Goal: Task Accomplishment & Management: Complete application form

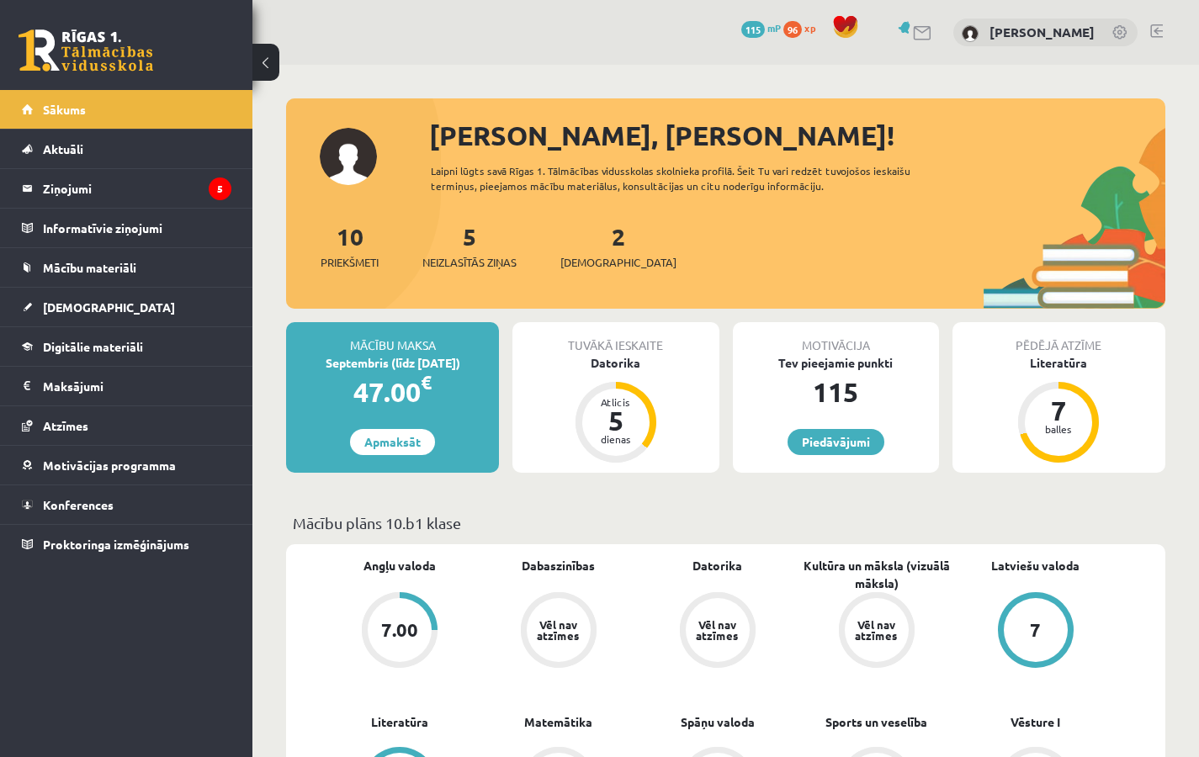
click at [606, 229] on div "2 Ieskaites" at bounding box center [618, 245] width 116 height 52
click at [597, 242] on link "2 Ieskaites" at bounding box center [618, 246] width 116 height 50
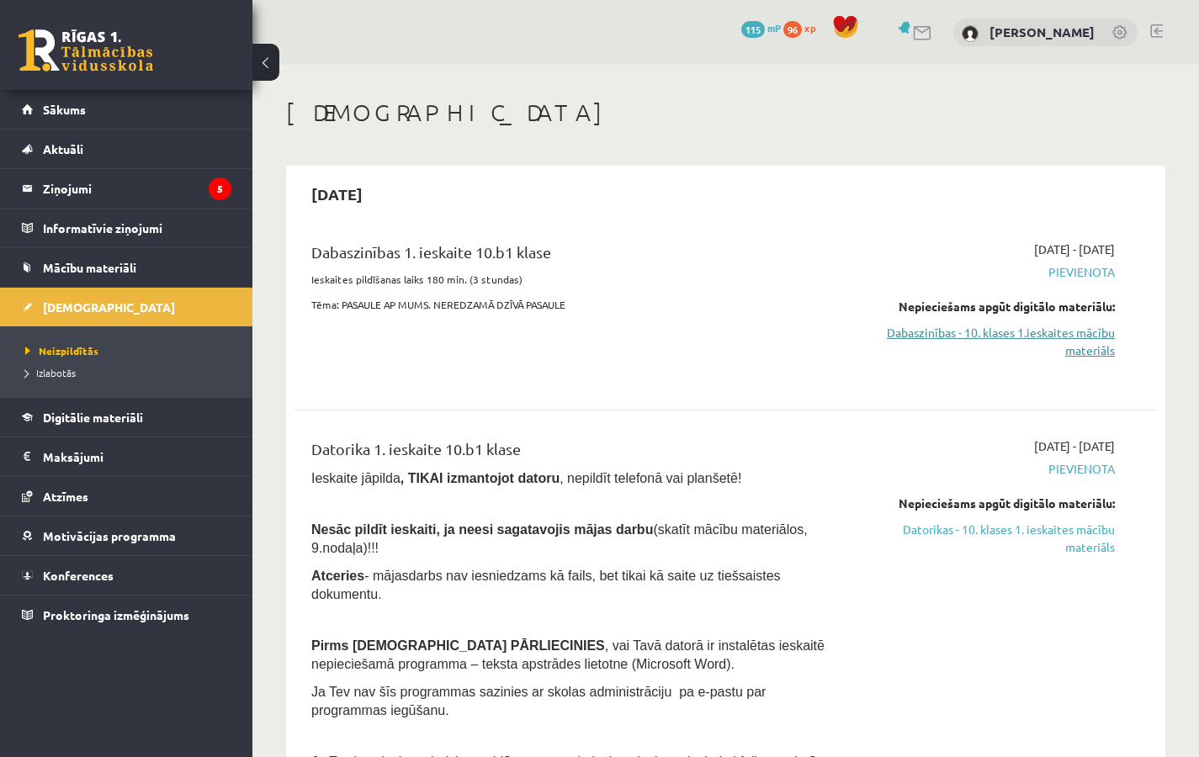
click at [1033, 332] on link "Dabaszinības - 10. klases 1.ieskaites mācību materiāls" at bounding box center [989, 341] width 251 height 35
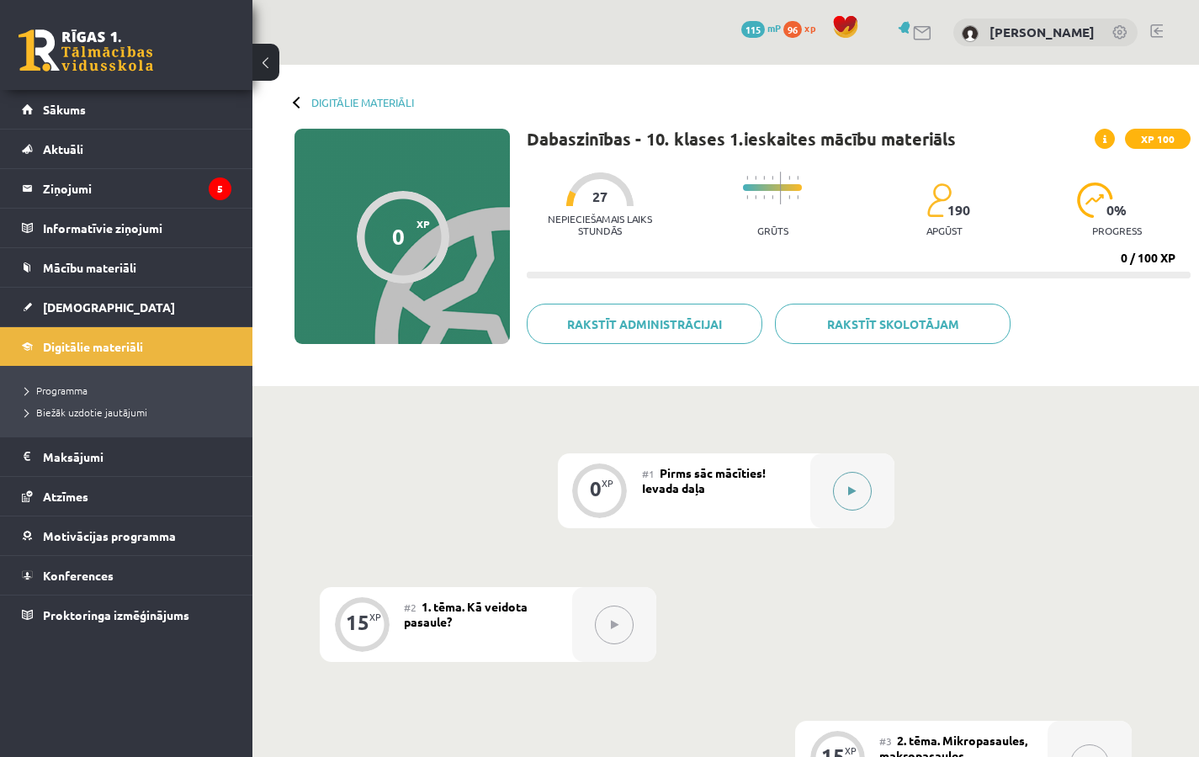
click at [848, 501] on button at bounding box center [852, 491] width 39 height 39
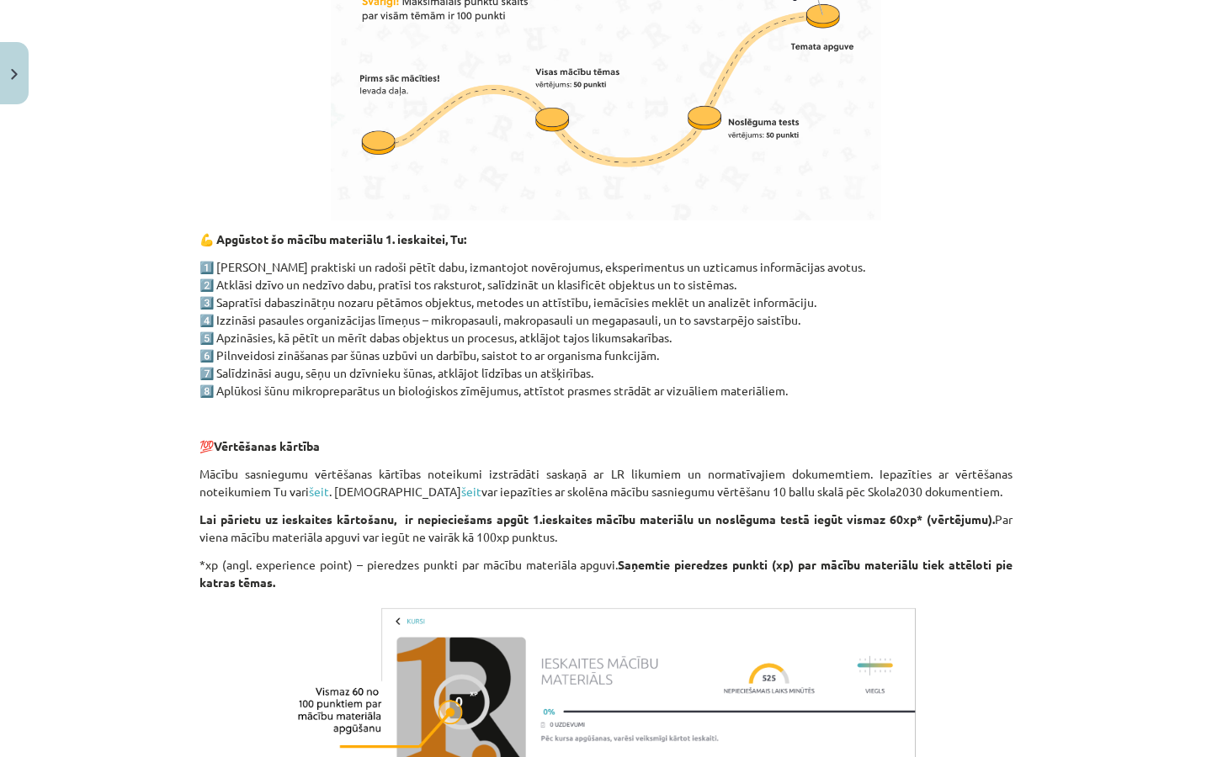
scroll to position [1185, 0]
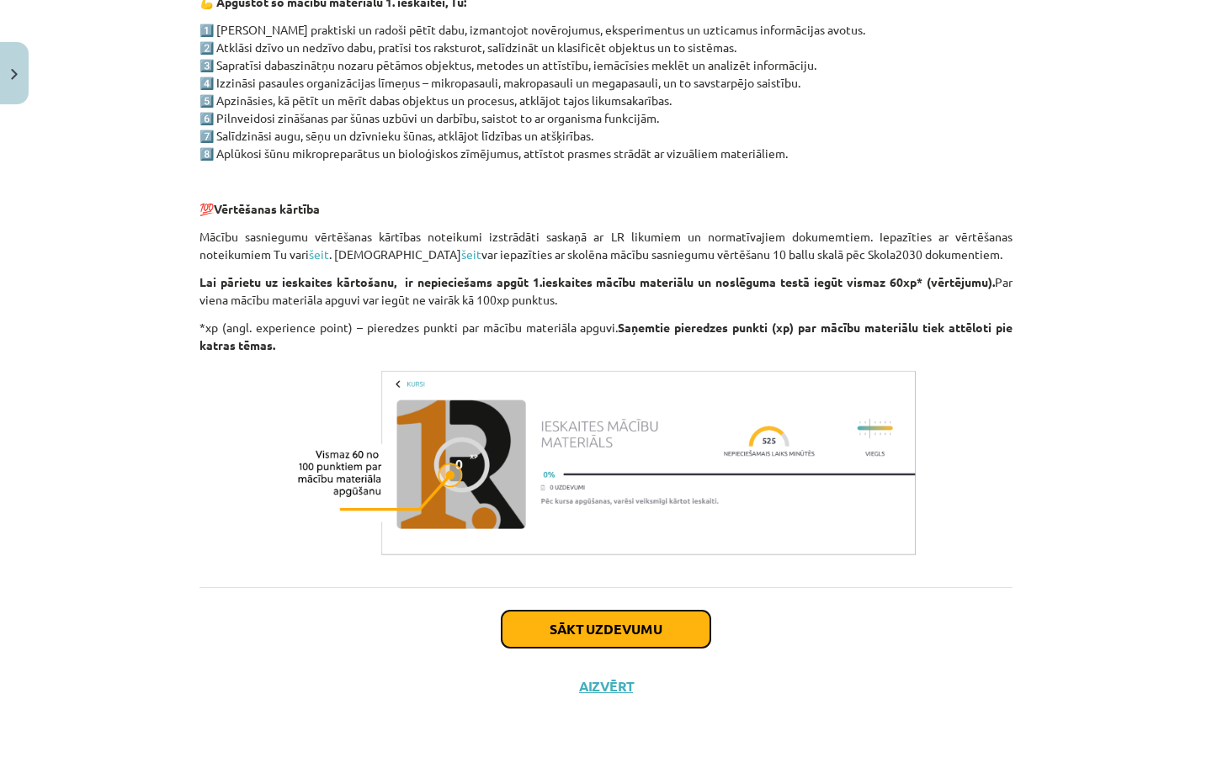
click at [651, 641] on button "Sākt uzdevumu" at bounding box center [605, 629] width 209 height 37
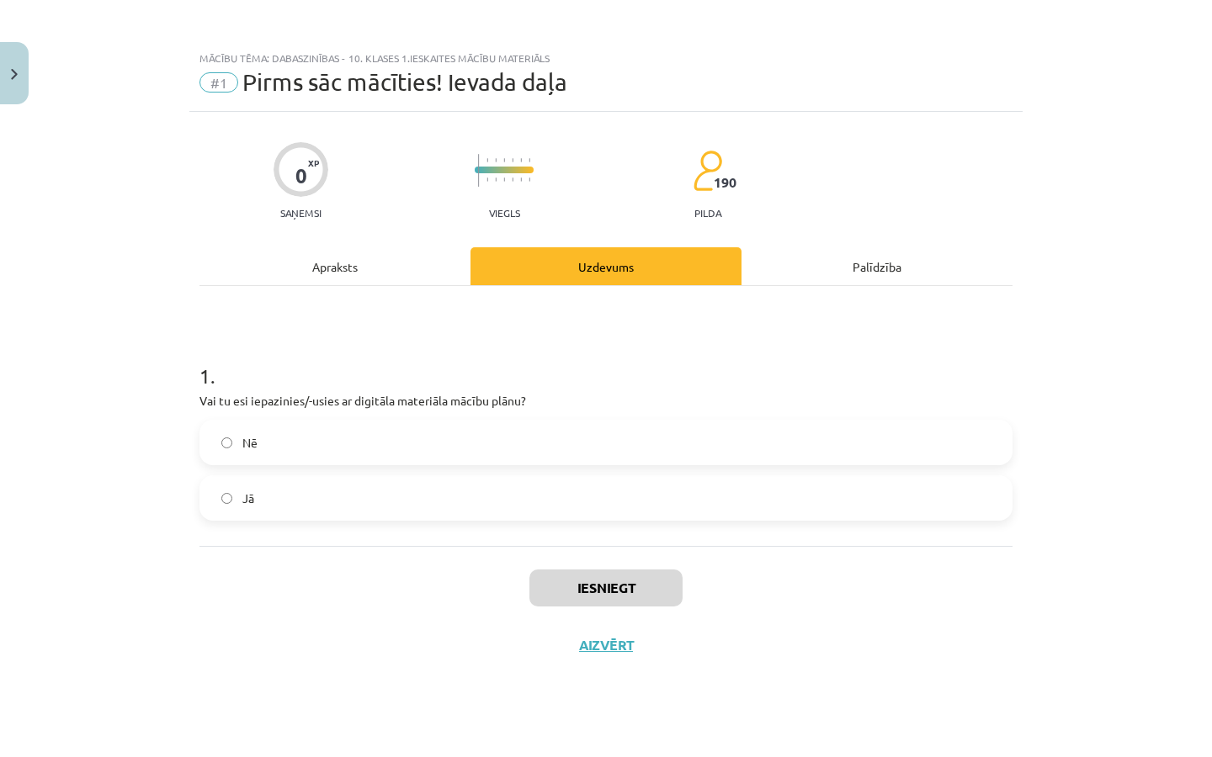
click at [459, 492] on label "Jā" at bounding box center [605, 498] width 809 height 42
click at [614, 597] on button "Iesniegt" at bounding box center [605, 588] width 153 height 37
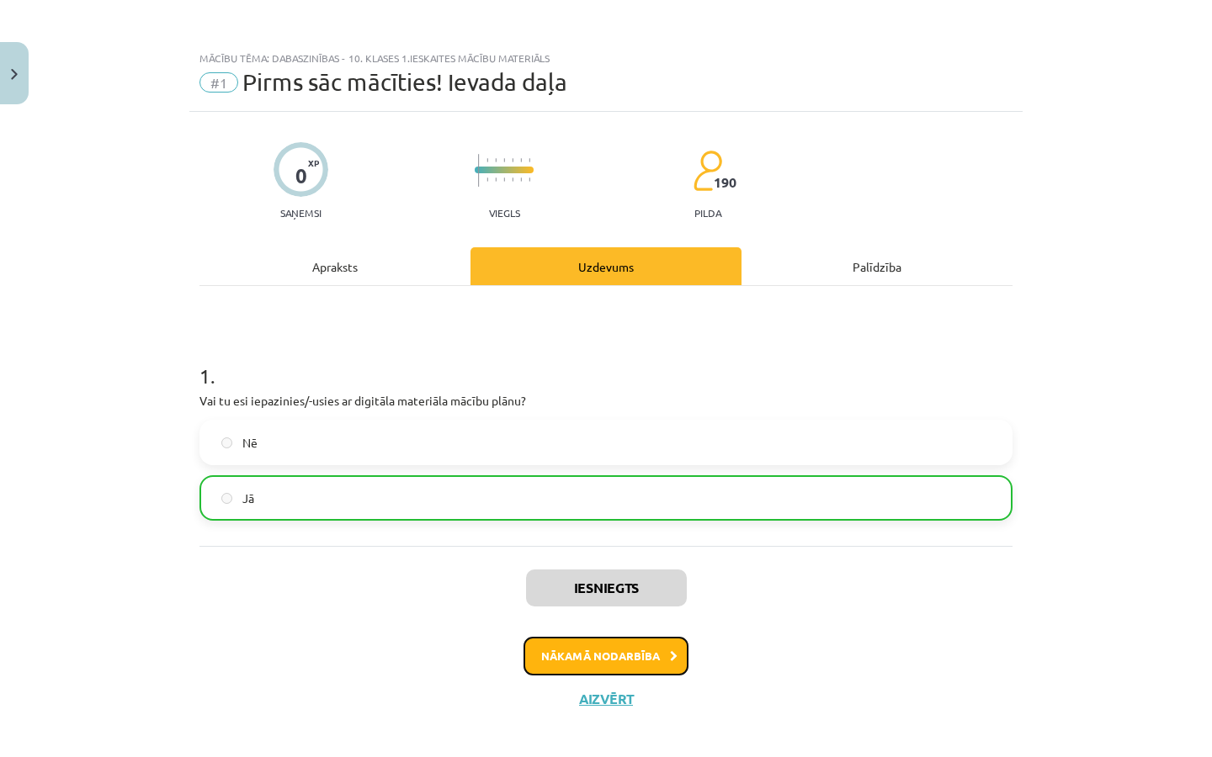
click at [620, 665] on button "Nākamā nodarbība" at bounding box center [605, 656] width 165 height 39
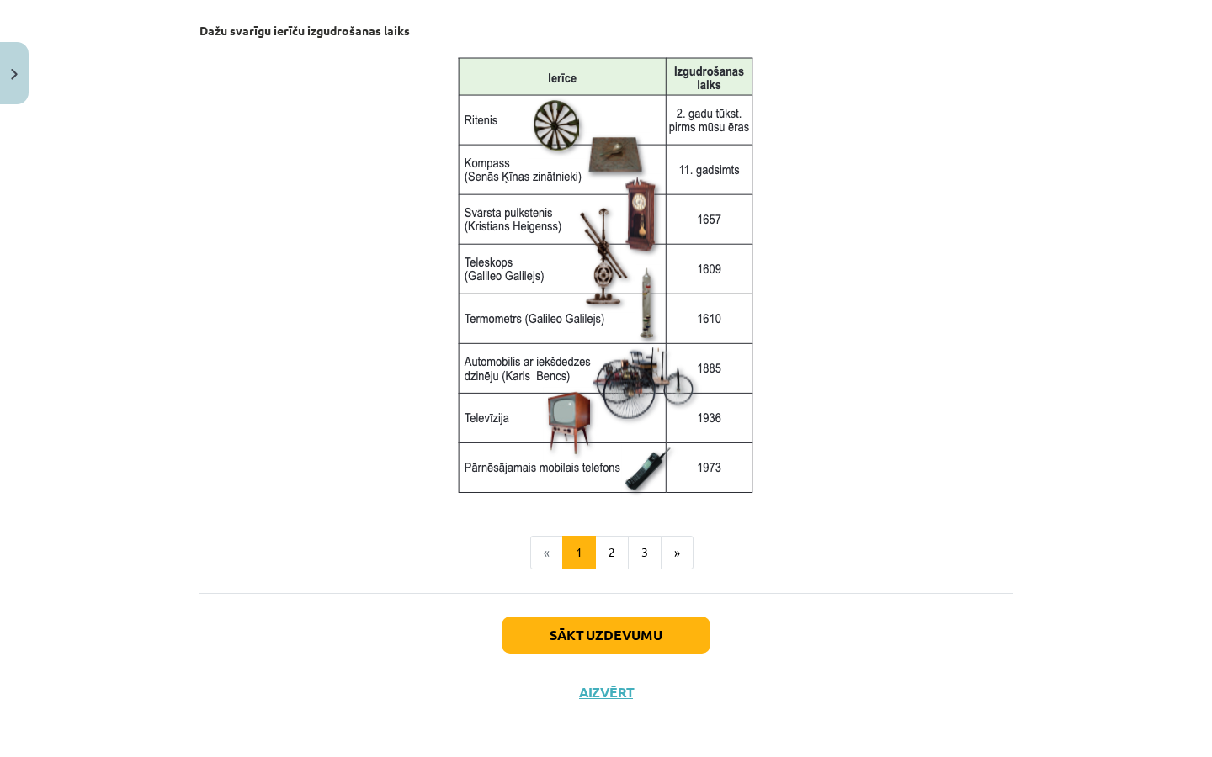
scroll to position [2119, 0]
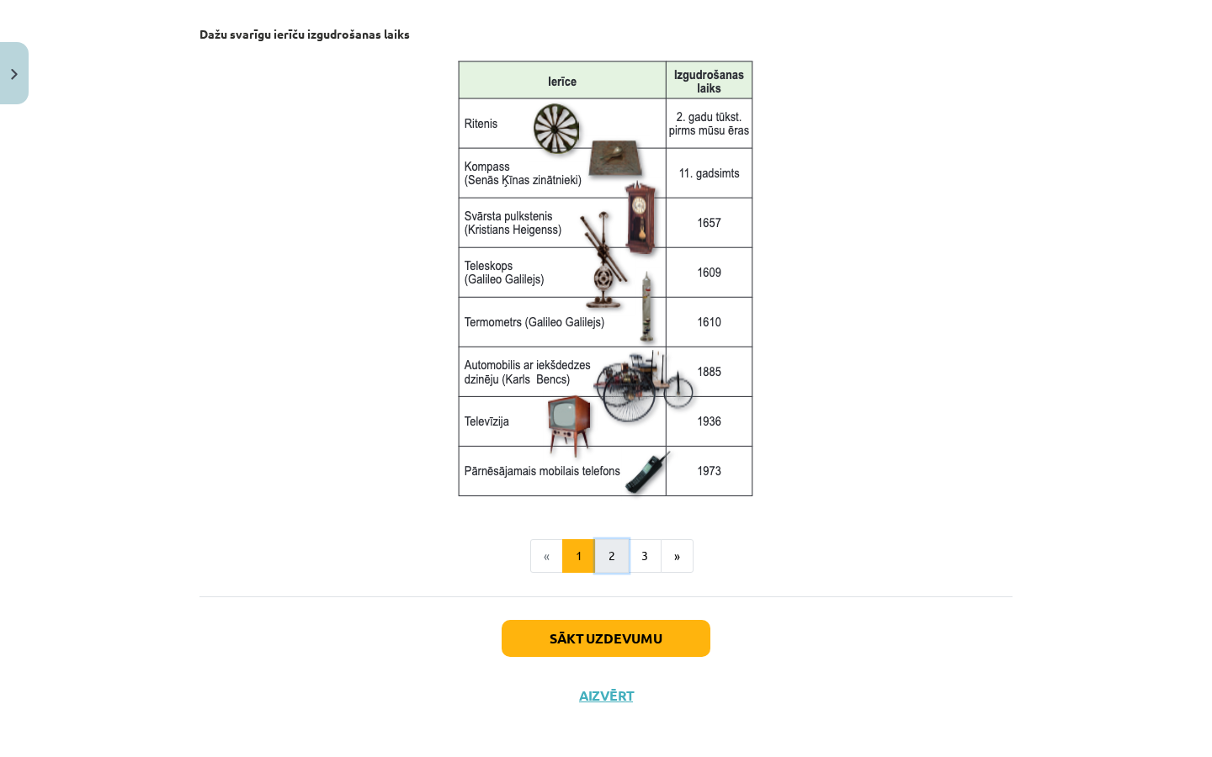
click at [613, 552] on button "2" at bounding box center [612, 556] width 34 height 34
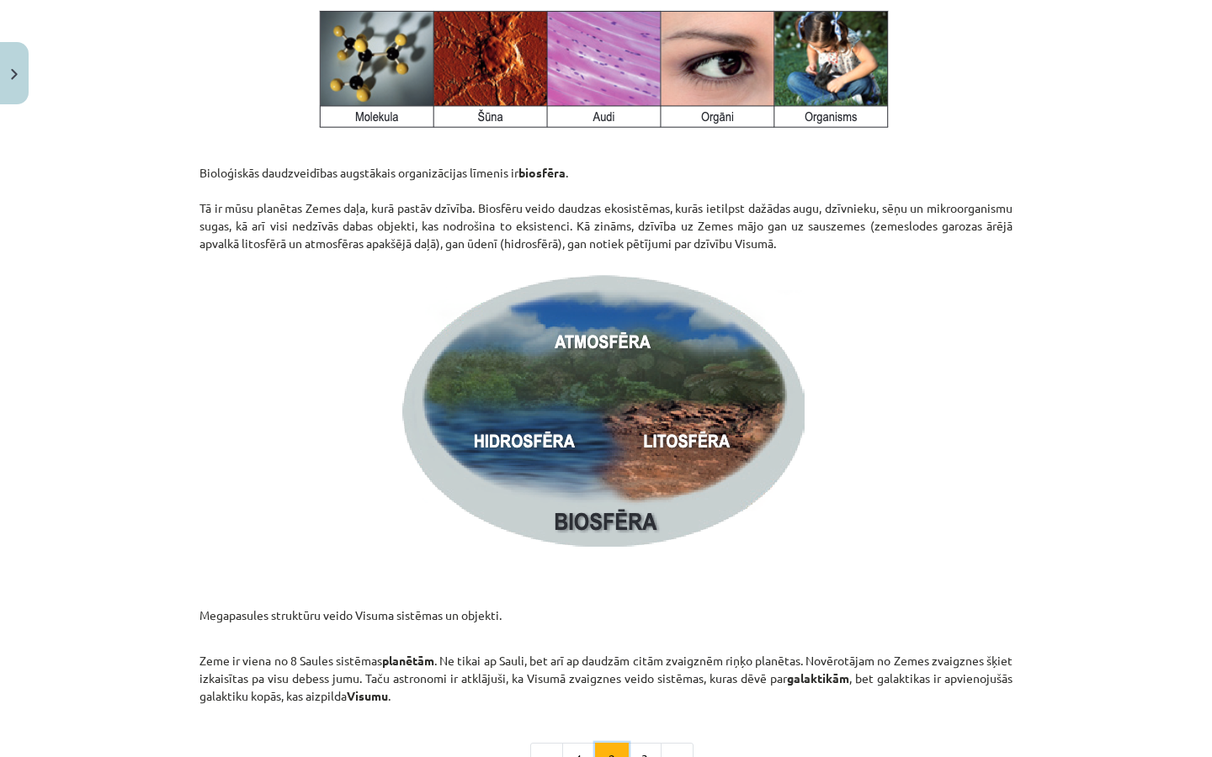
scroll to position [2412, 0]
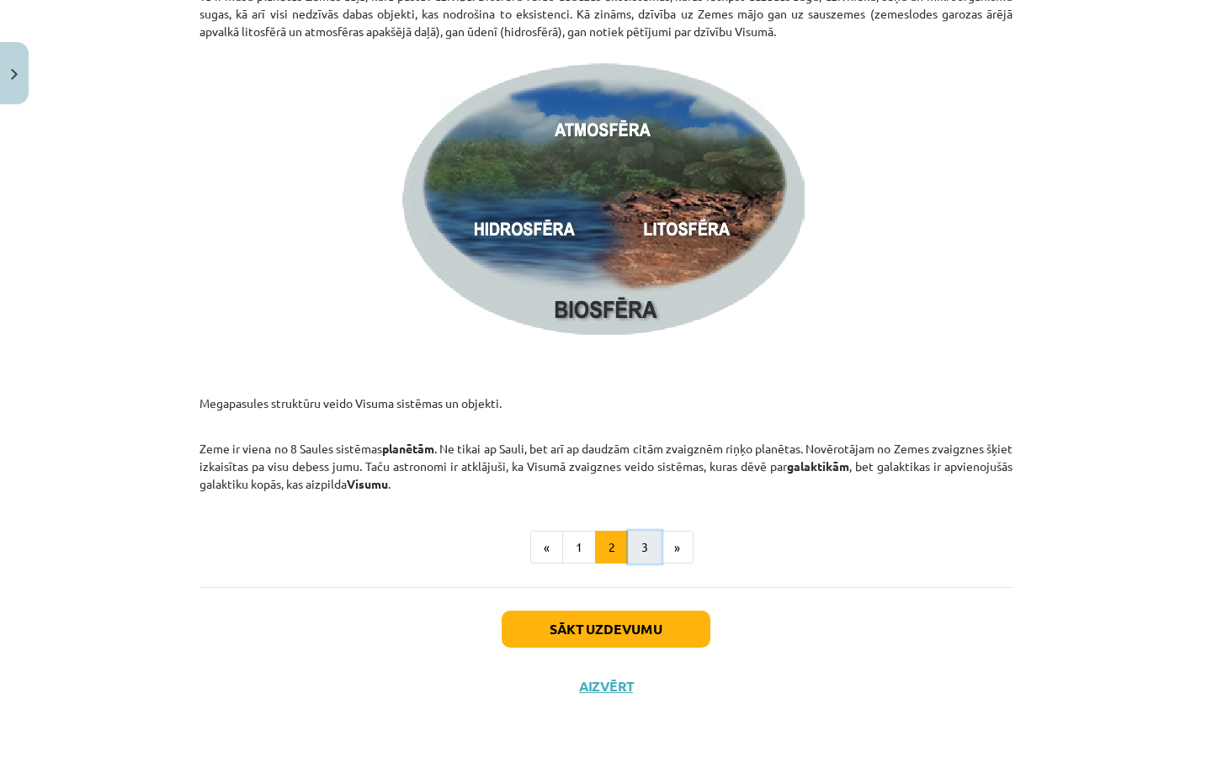
click at [644, 544] on button "3" at bounding box center [645, 548] width 34 height 34
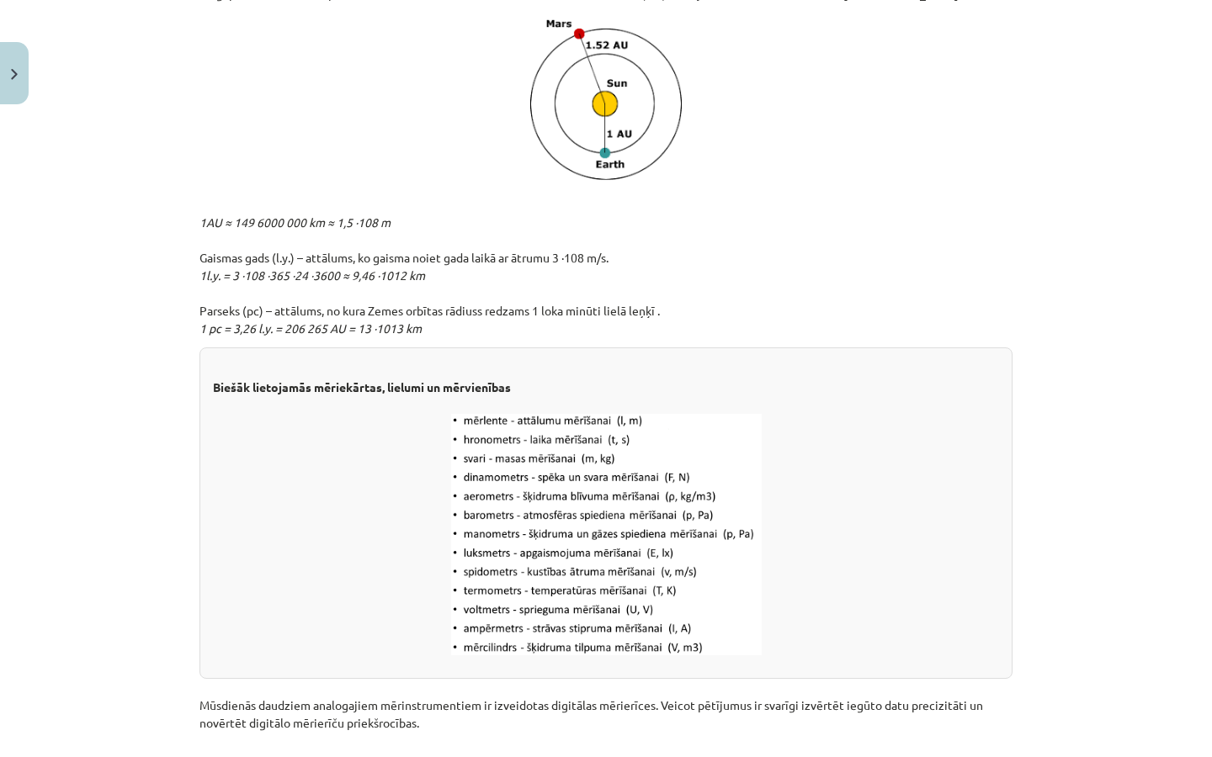
scroll to position [1981, 0]
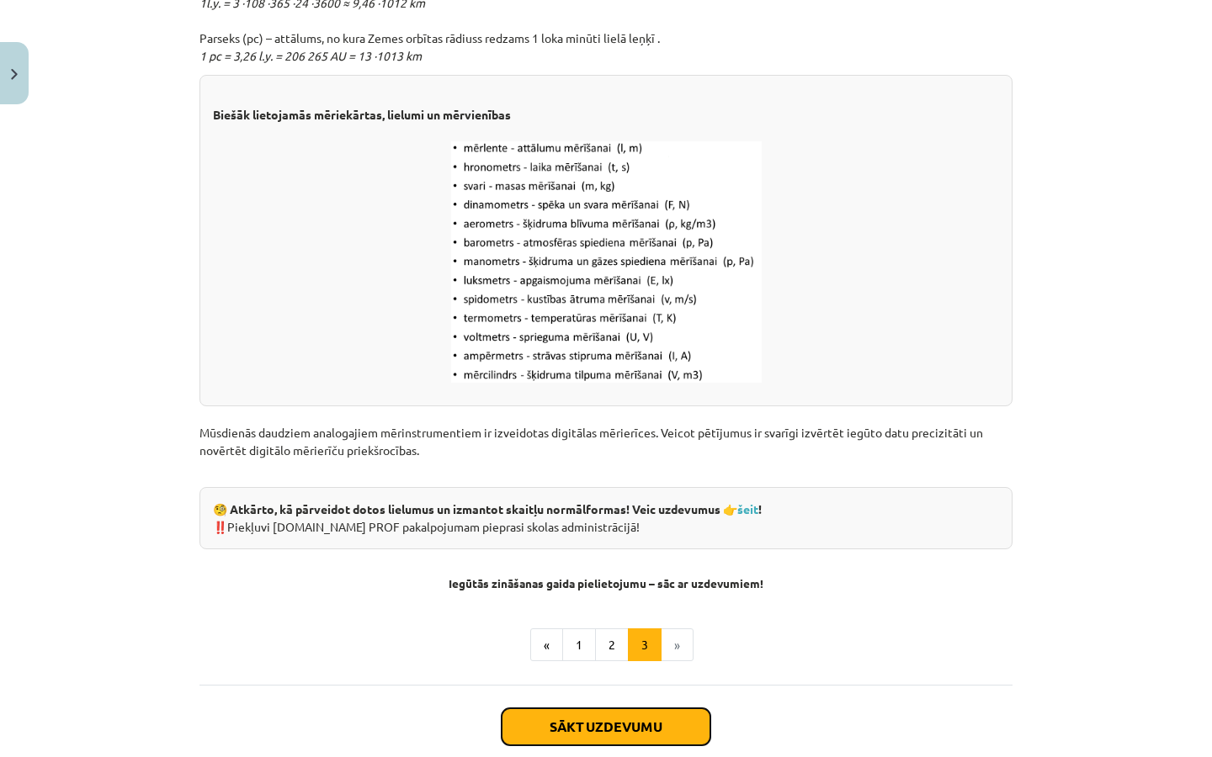
click at [666, 724] on button "Sākt uzdevumu" at bounding box center [605, 726] width 209 height 37
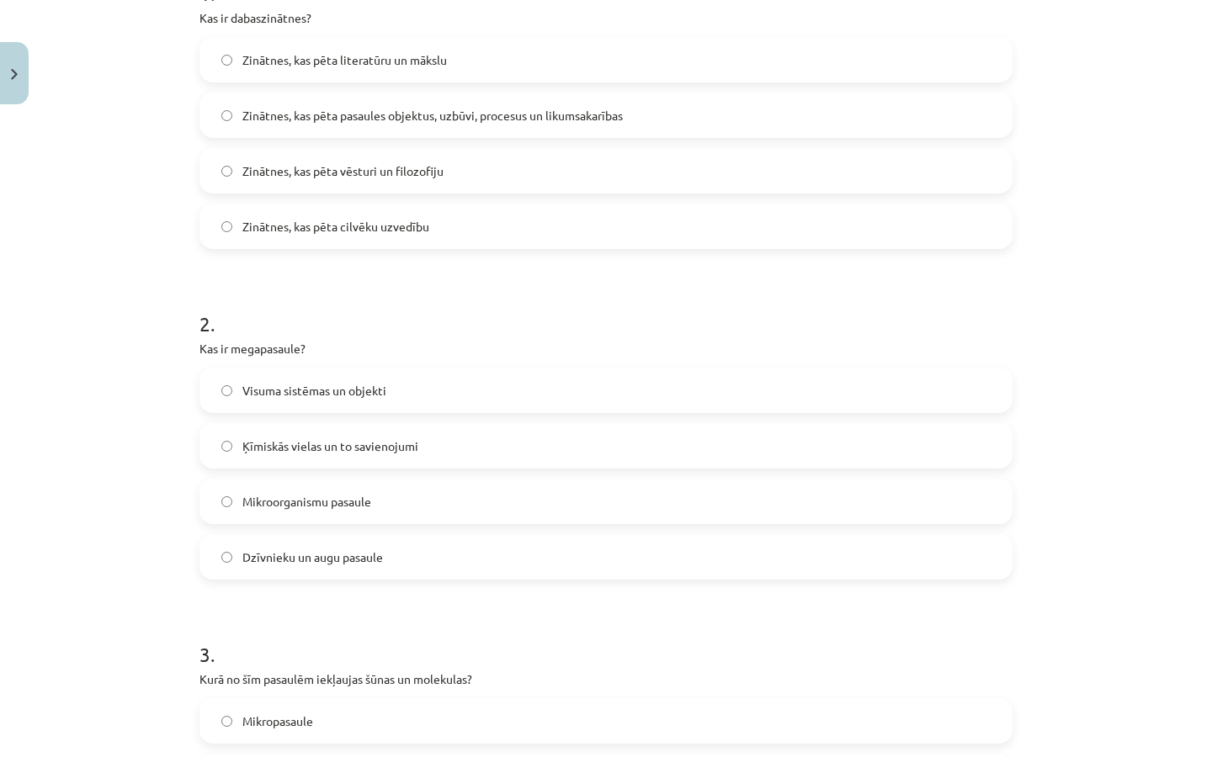
scroll to position [382, 0]
click at [542, 108] on span "Zinātnes, kas pēta pasaules objektus, uzbūvi, procesus un likumsakarības" at bounding box center [432, 117] width 380 height 18
click at [331, 388] on span "Visuma sistēmas un objekti" at bounding box center [314, 392] width 144 height 18
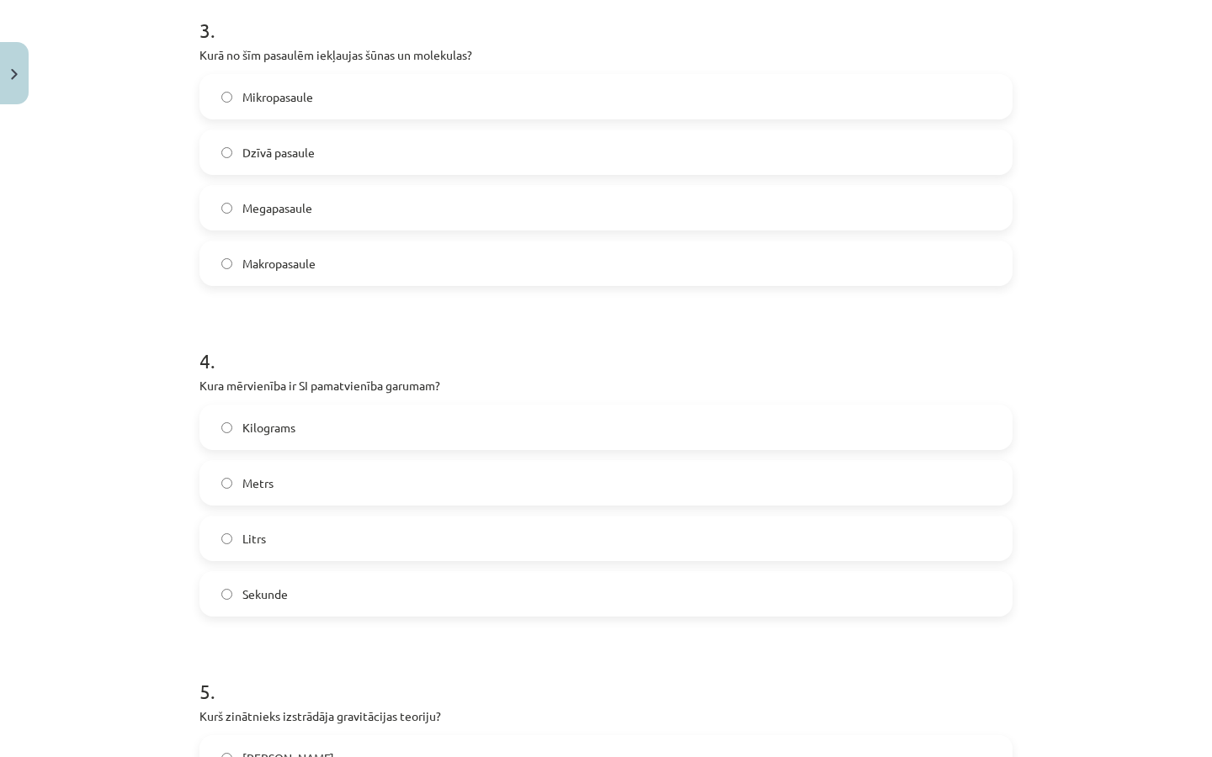
scroll to position [903, 0]
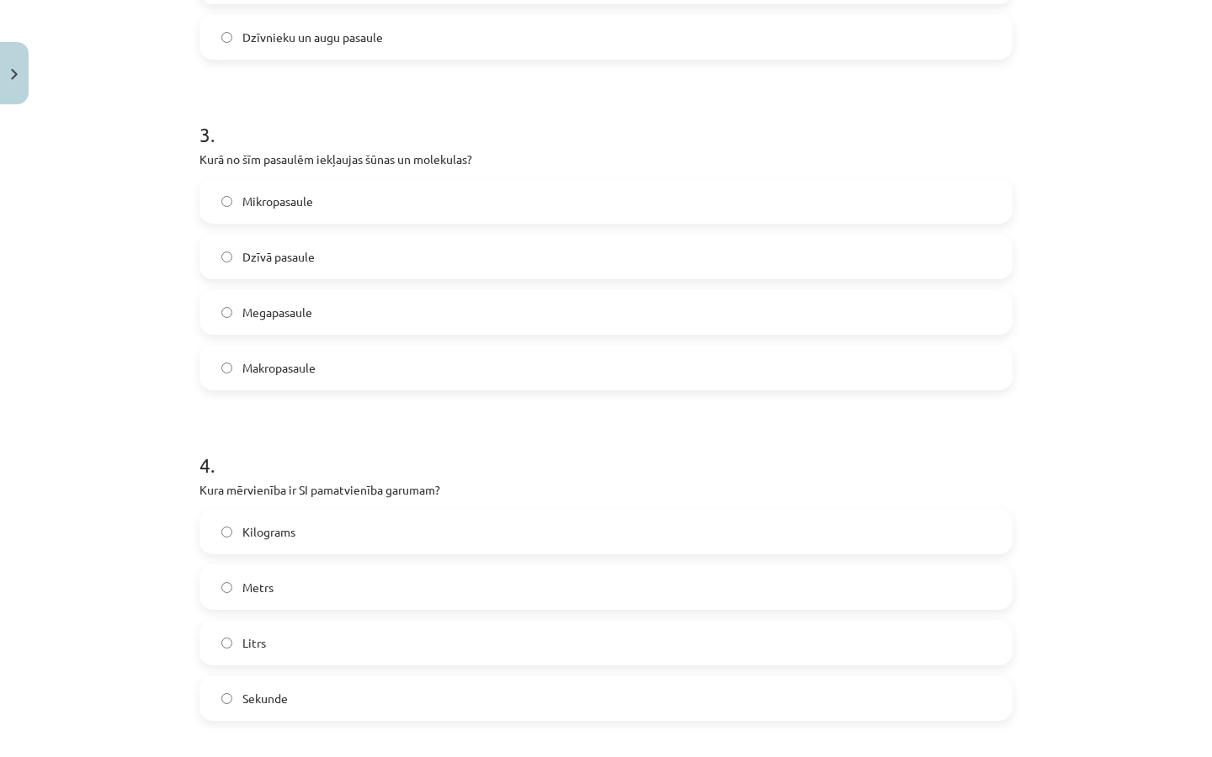
click at [317, 209] on label "Mikropasaule" at bounding box center [605, 201] width 809 height 42
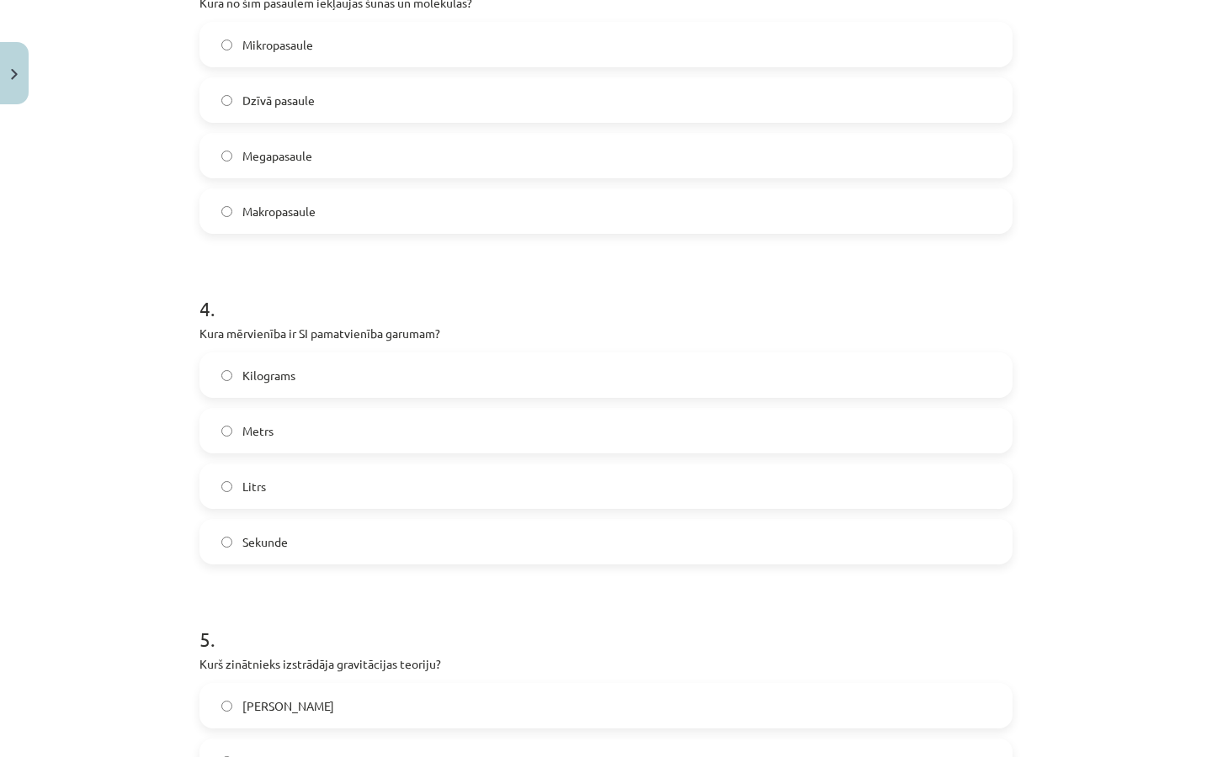
scroll to position [1061, 0]
click at [313, 432] on label "Metrs" at bounding box center [605, 429] width 809 height 42
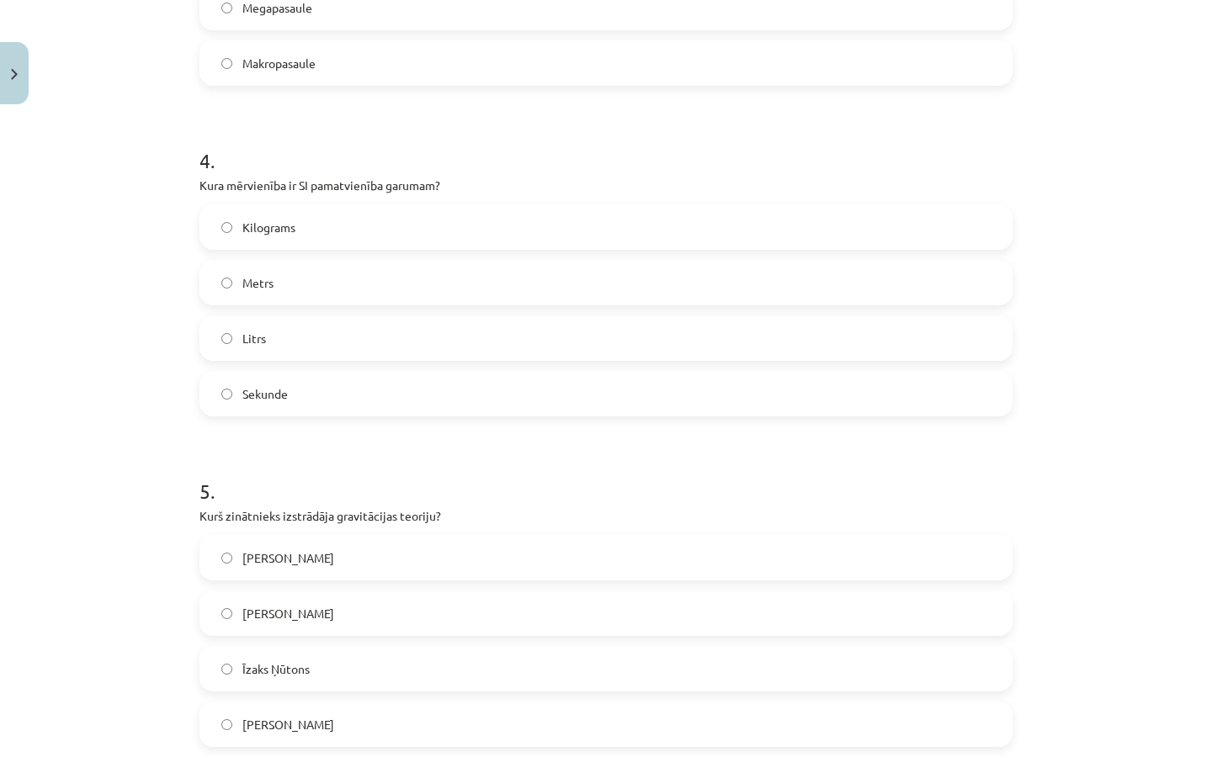
scroll to position [1392, 0]
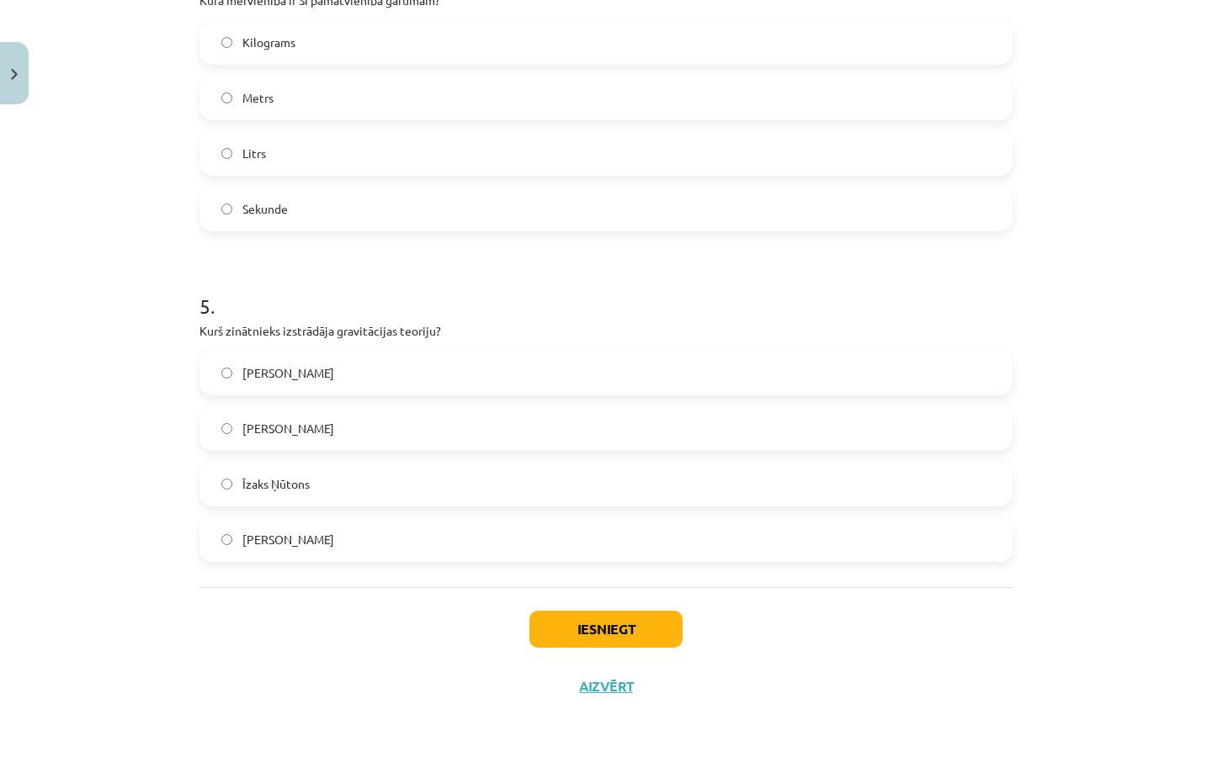
click at [337, 488] on label "Īzaks Ņūtons" at bounding box center [605, 484] width 809 height 42
click at [586, 634] on button "Iesniegt" at bounding box center [605, 629] width 153 height 37
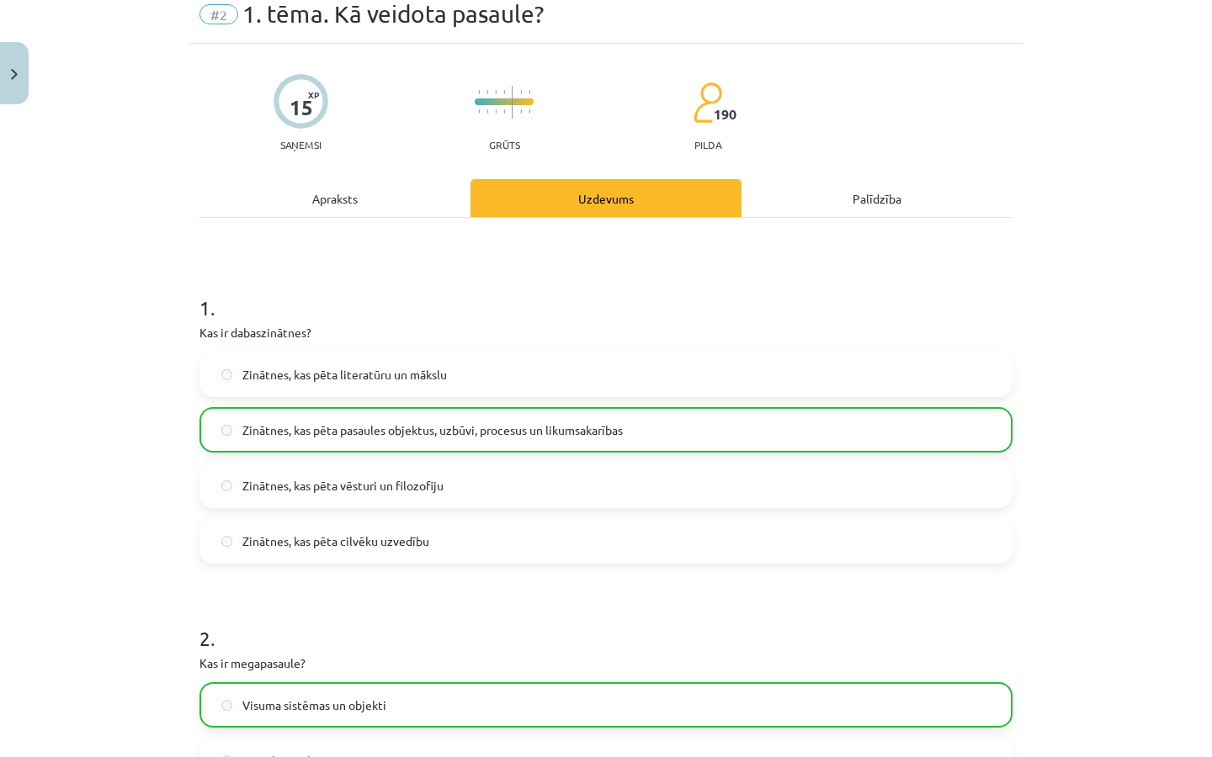
scroll to position [0, 0]
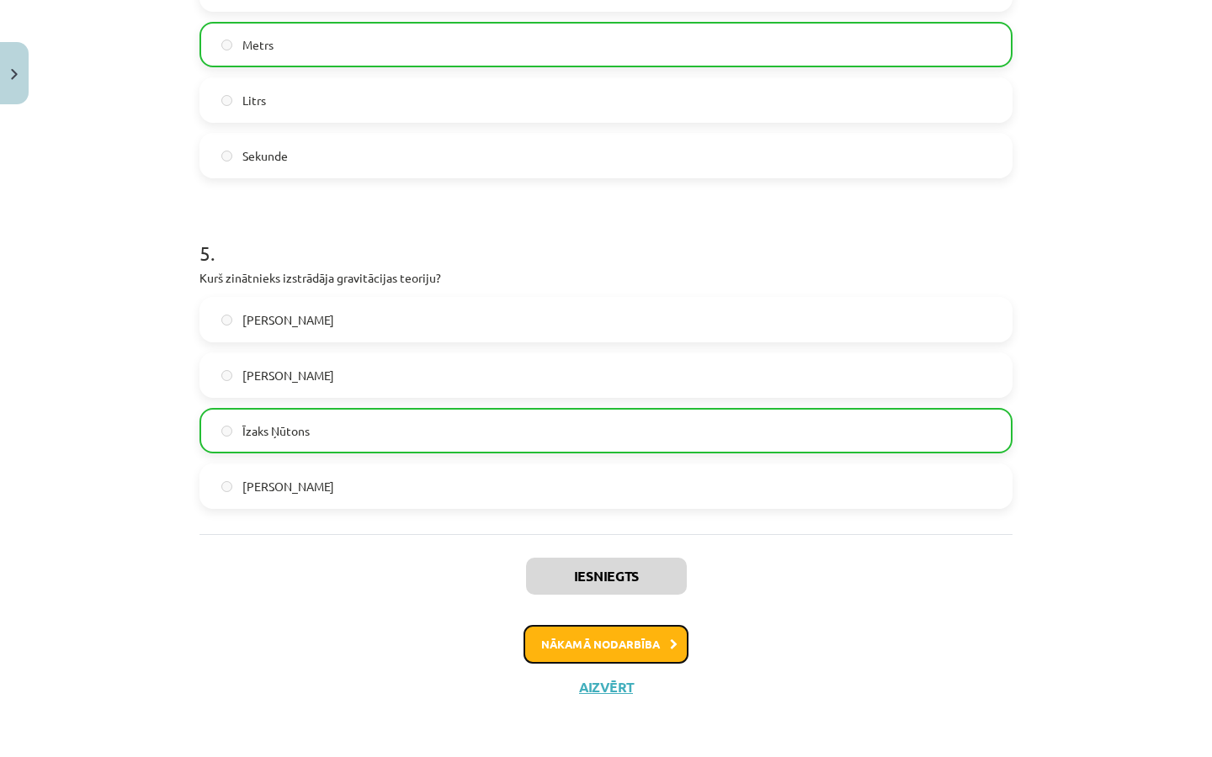
click at [619, 652] on button "Nākamā nodarbība" at bounding box center [605, 644] width 165 height 39
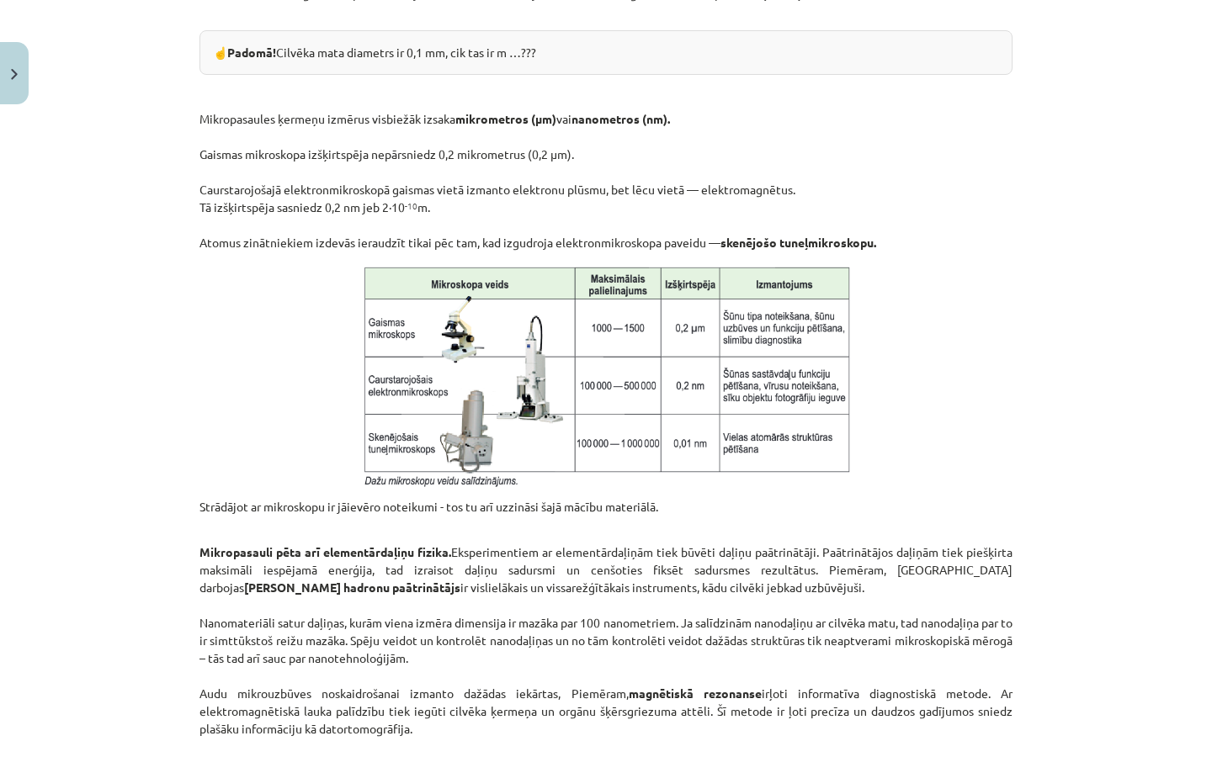
scroll to position [1297, 0]
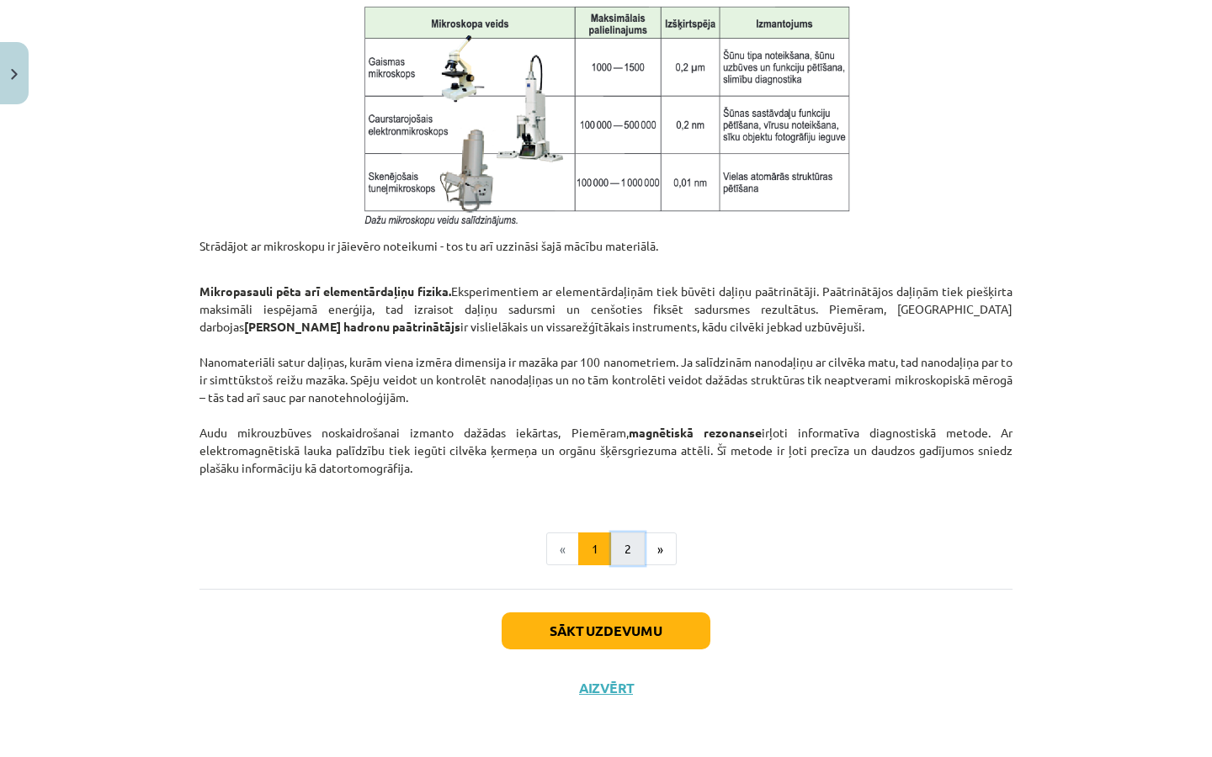
click at [617, 552] on button "2" at bounding box center [628, 550] width 34 height 34
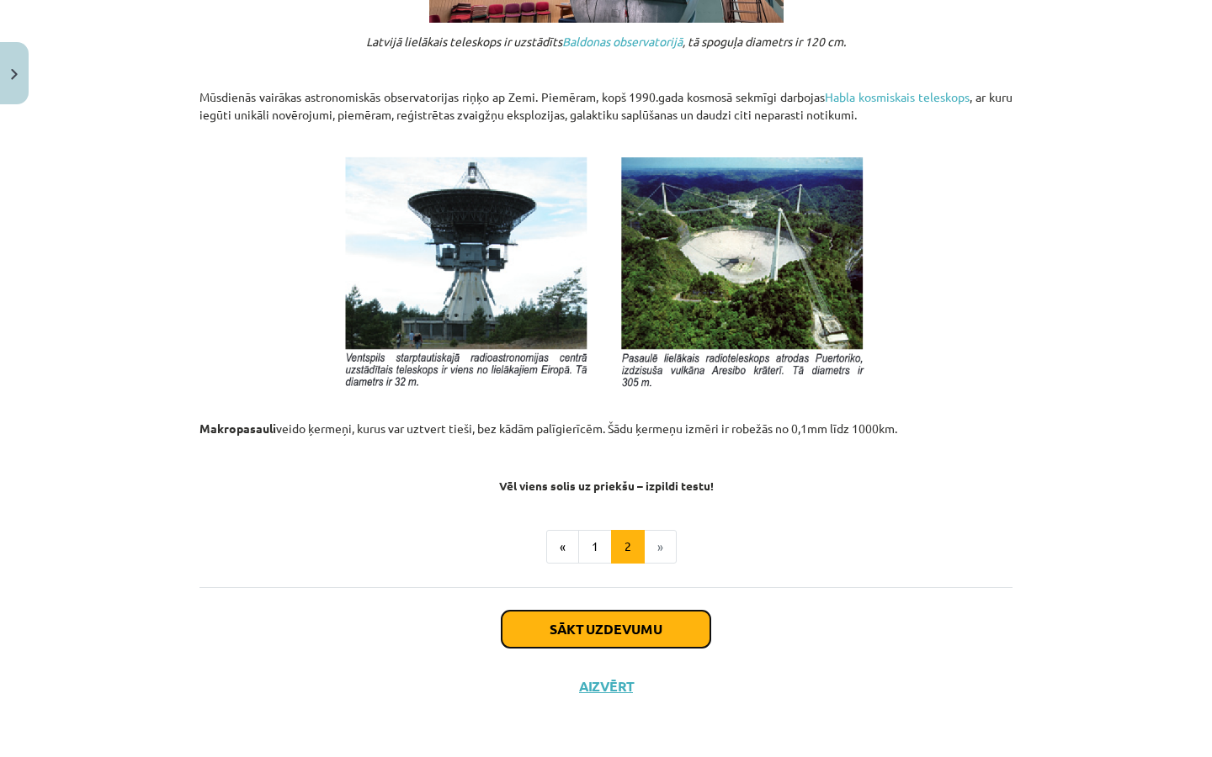
click at [665, 634] on button "Sākt uzdevumu" at bounding box center [605, 629] width 209 height 37
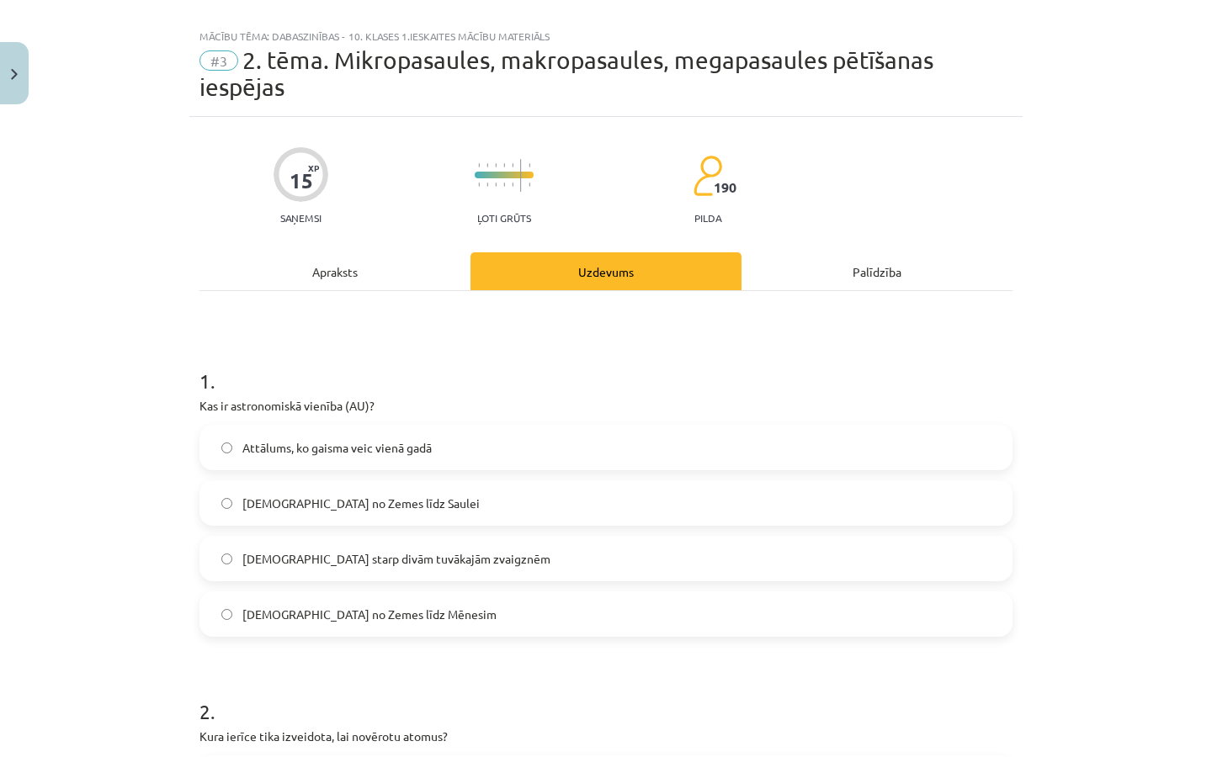
scroll to position [43, 0]
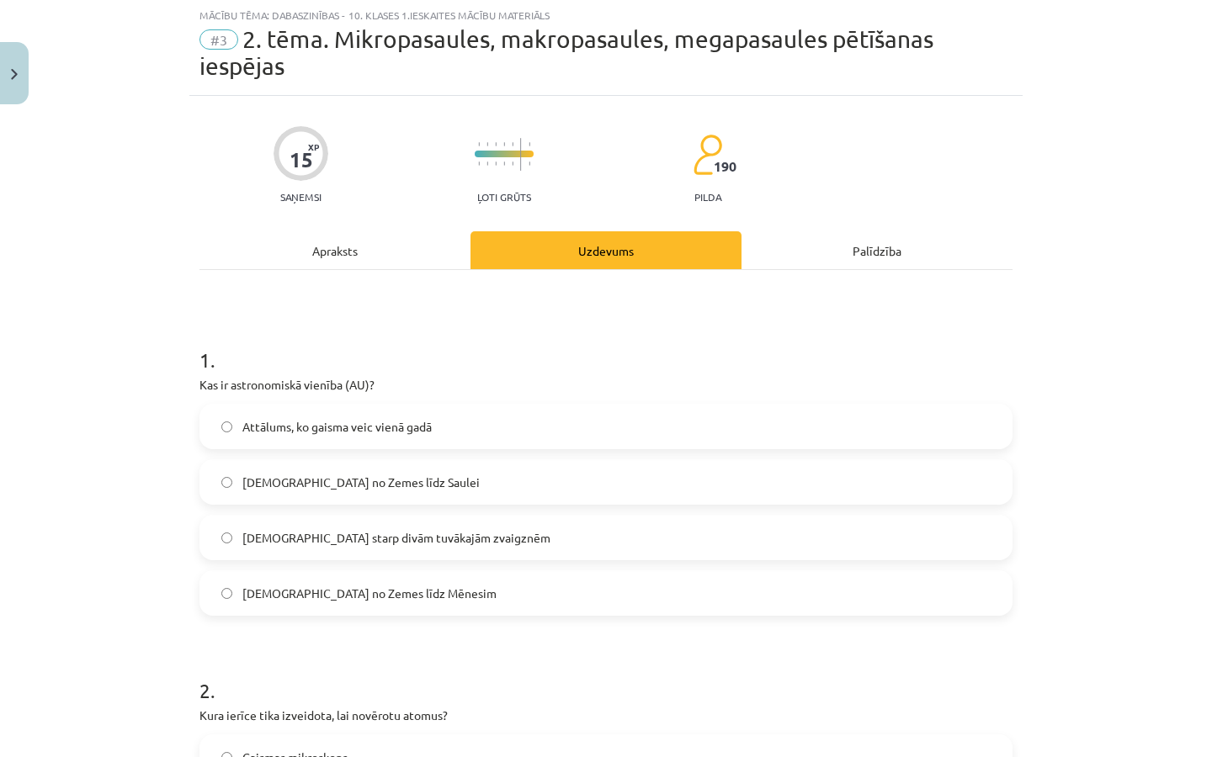
click at [444, 487] on label "Attālums no Zemes līdz Saulei" at bounding box center [605, 482] width 809 height 42
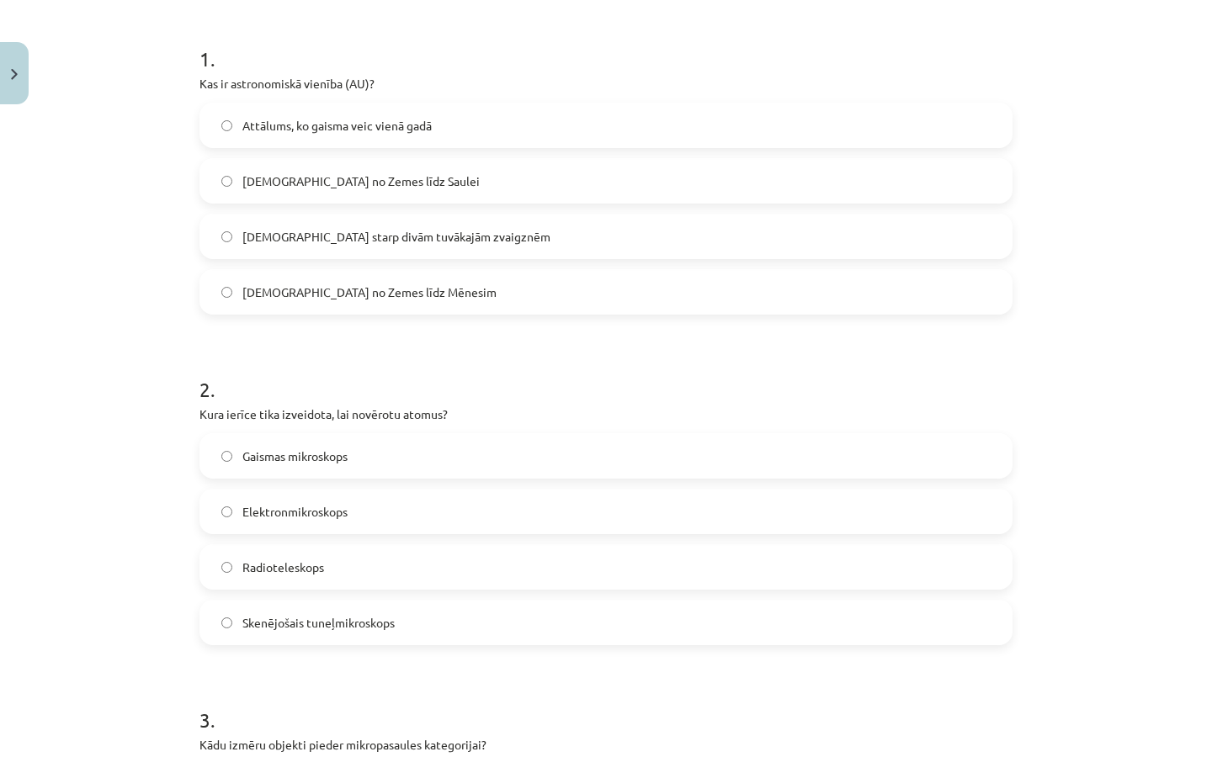
scroll to position [459, 0]
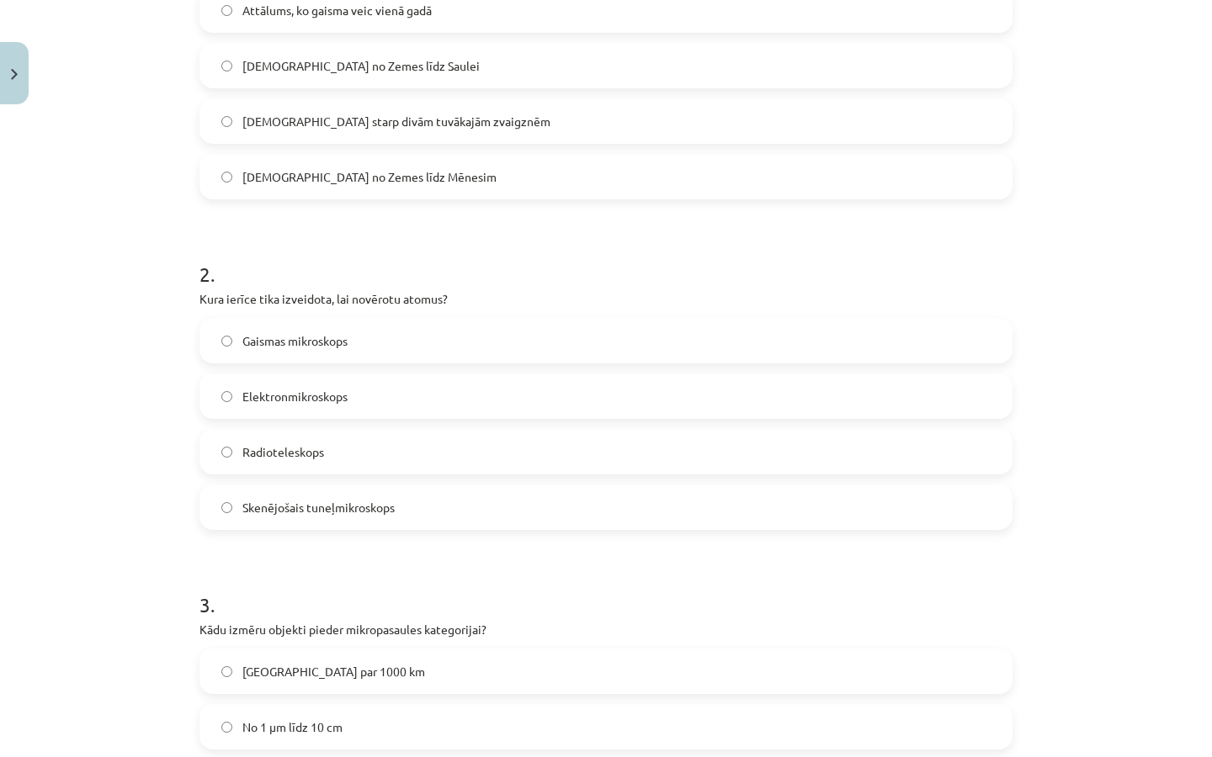
click at [359, 499] on span "Skenējošais tuneļmikroskops" at bounding box center [318, 508] width 152 height 18
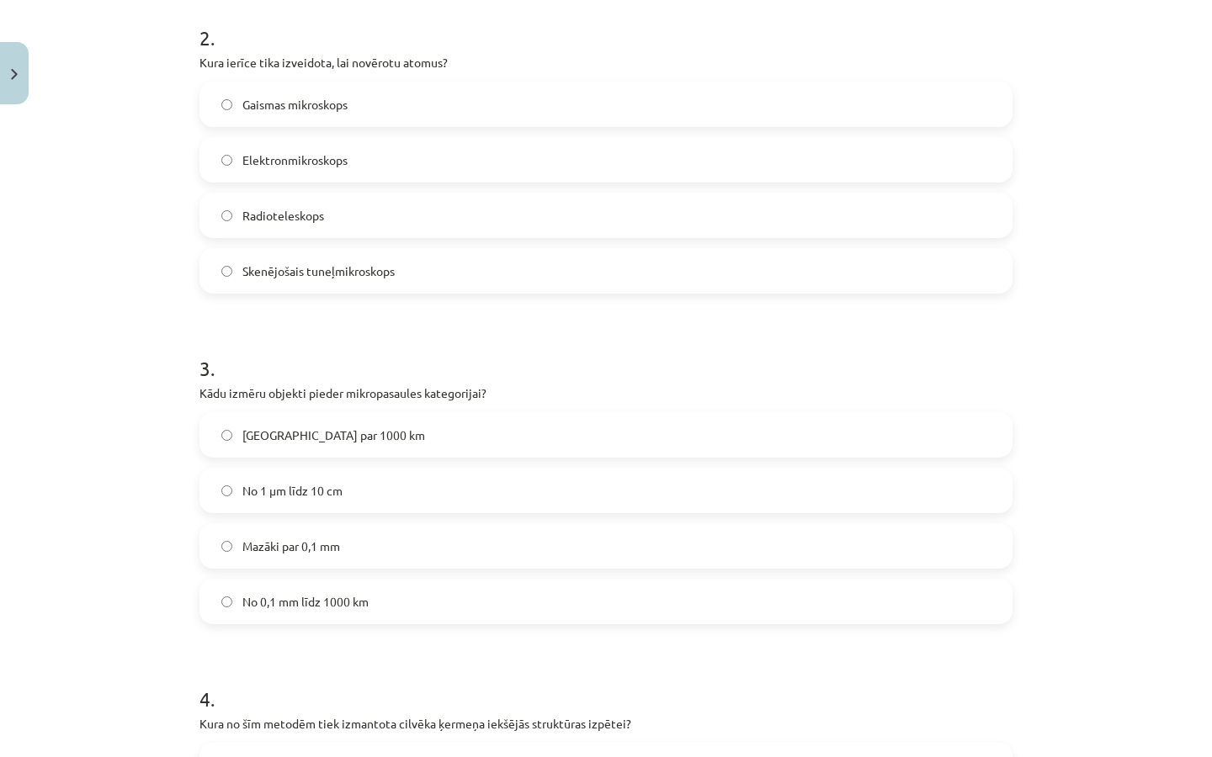
scroll to position [756, 0]
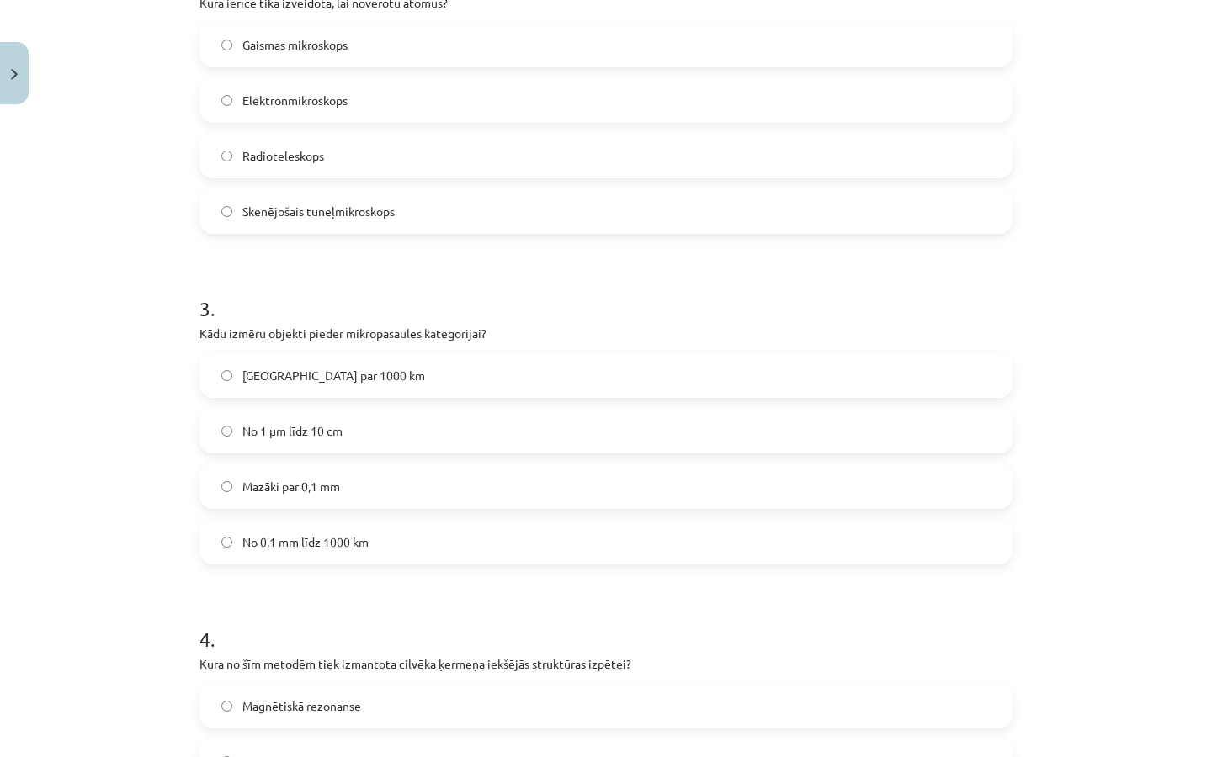
click at [342, 486] on label "Mazāki par 0,1 mm" at bounding box center [605, 486] width 809 height 42
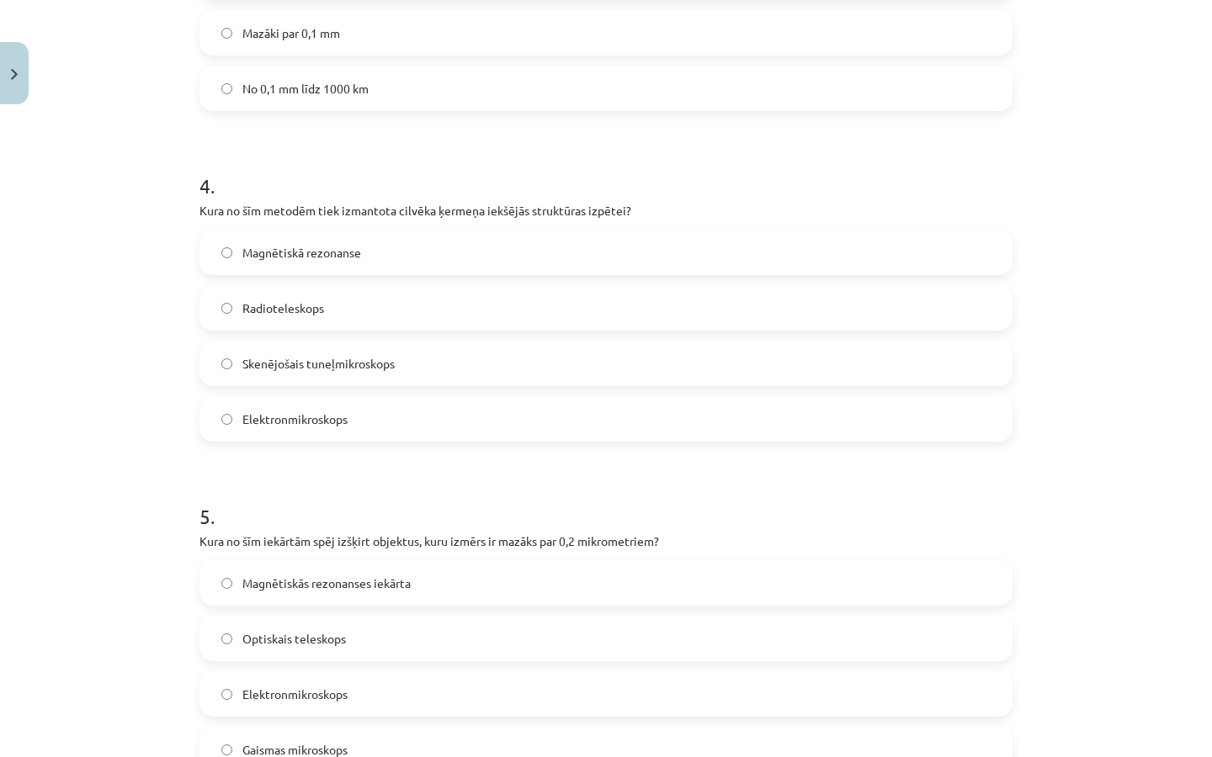
scroll to position [1210, 0]
click at [340, 238] on label "Magnētiskā rezonanse" at bounding box center [605, 252] width 809 height 42
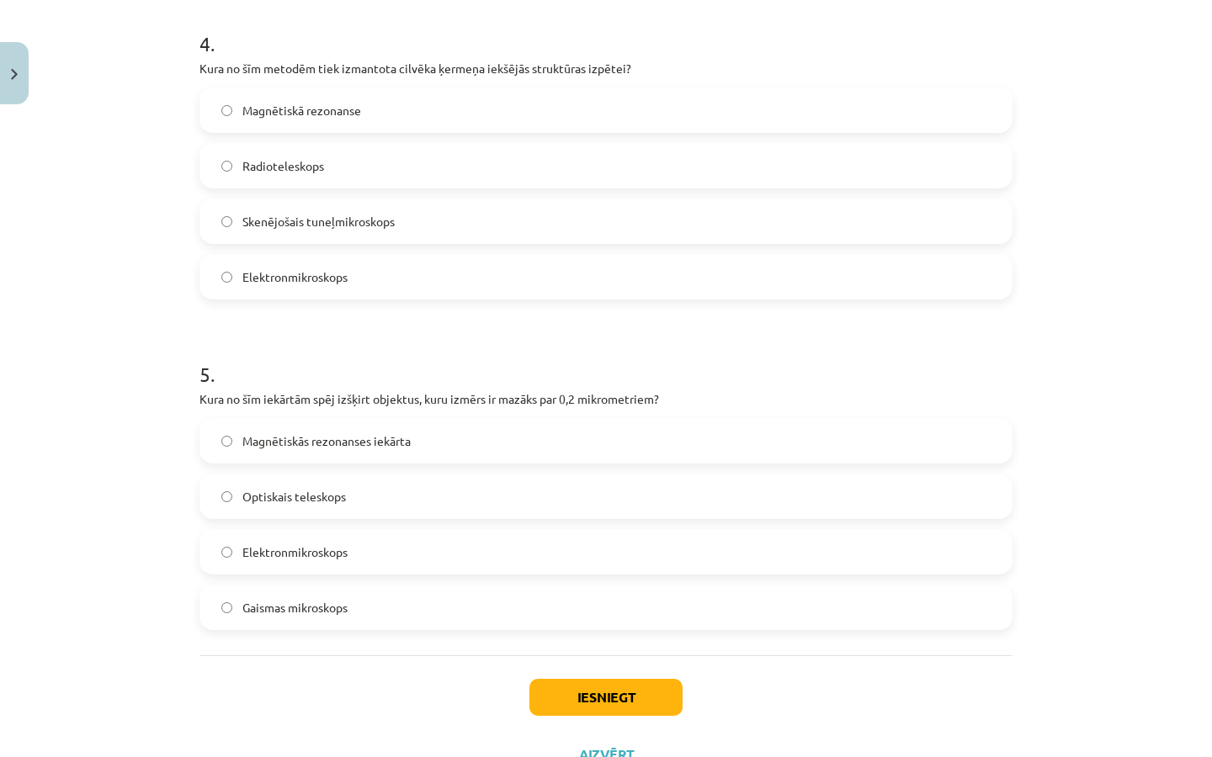
scroll to position [1419, 0]
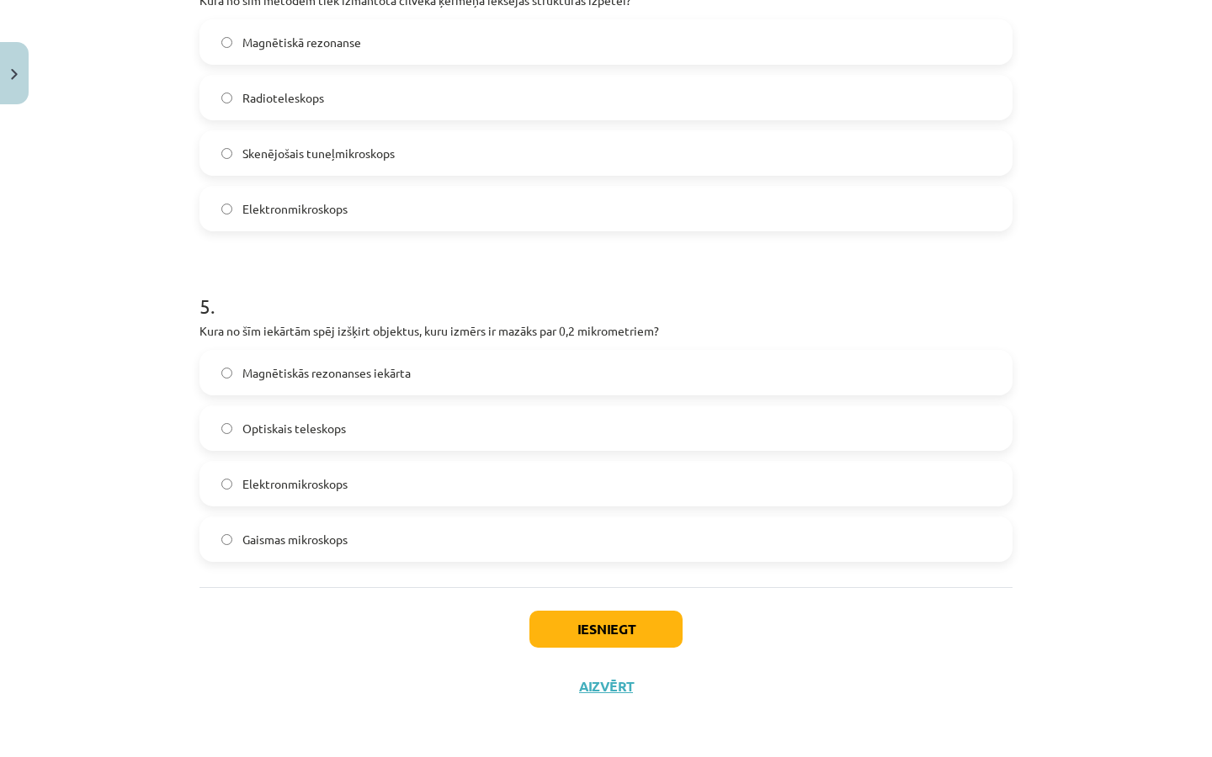
click at [322, 492] on label "Elektronmikroskops" at bounding box center [605, 484] width 809 height 42
click at [576, 643] on button "Iesniegt" at bounding box center [605, 629] width 153 height 37
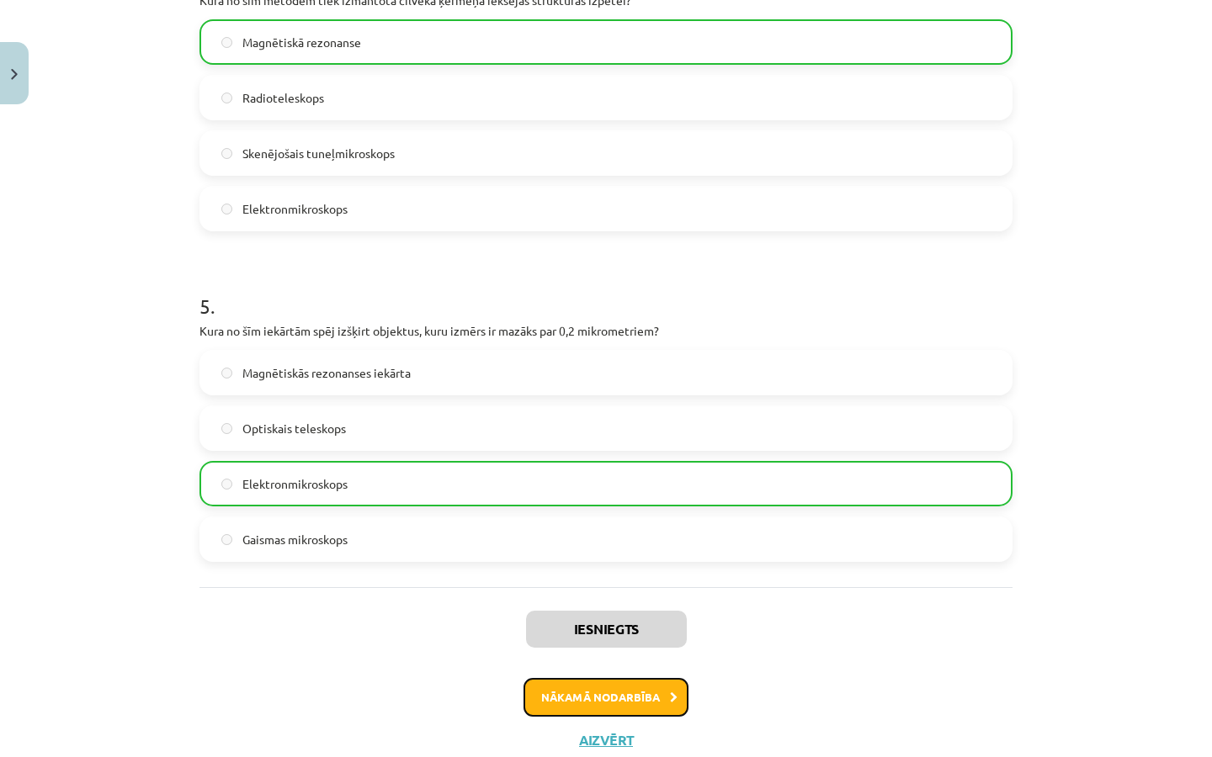
click at [604, 697] on button "Nākamā nodarbība" at bounding box center [605, 697] width 165 height 39
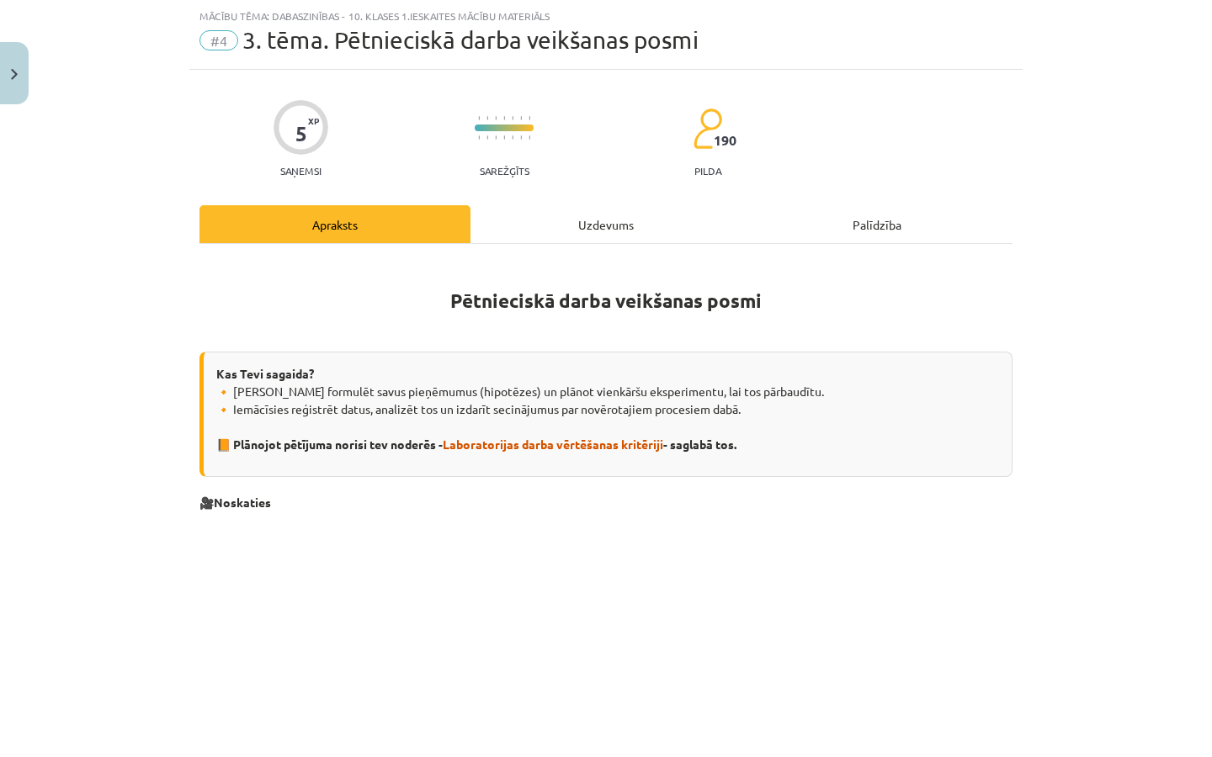
scroll to position [1659, 0]
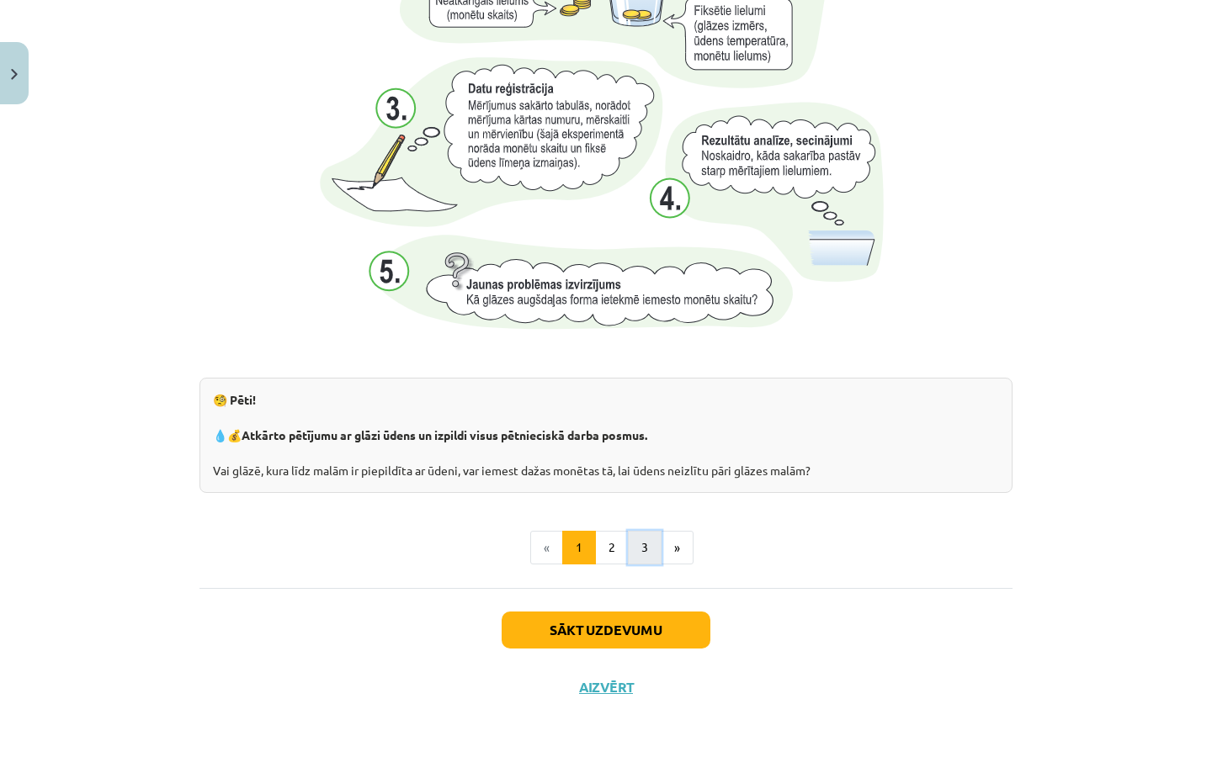
click at [640, 546] on button "3" at bounding box center [645, 548] width 34 height 34
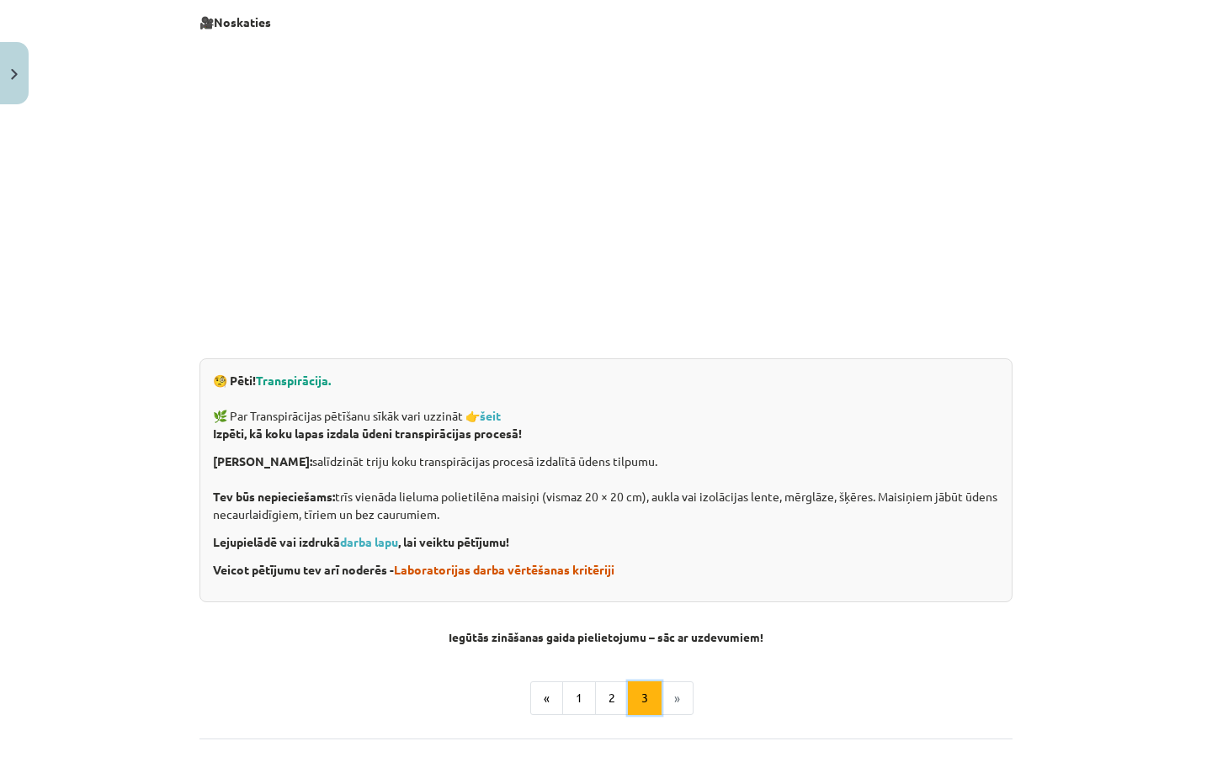
scroll to position [301, 0]
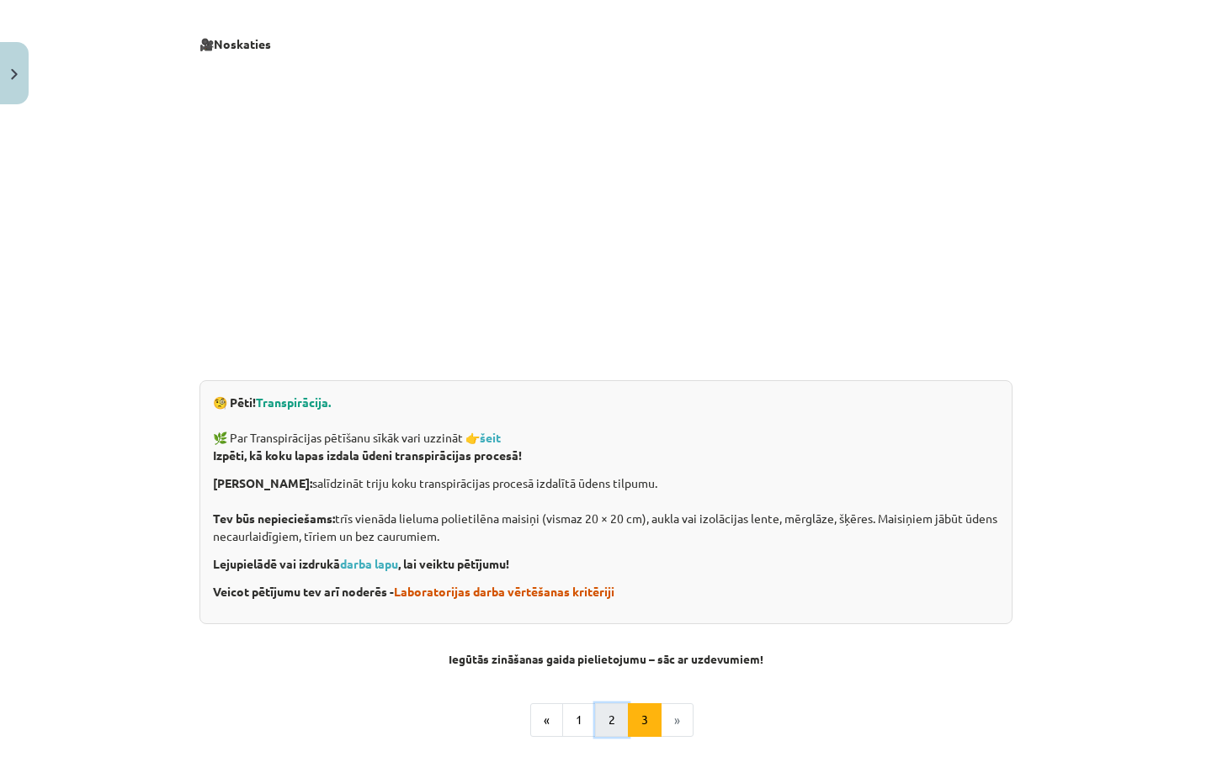
click at [614, 719] on button "2" at bounding box center [612, 720] width 34 height 34
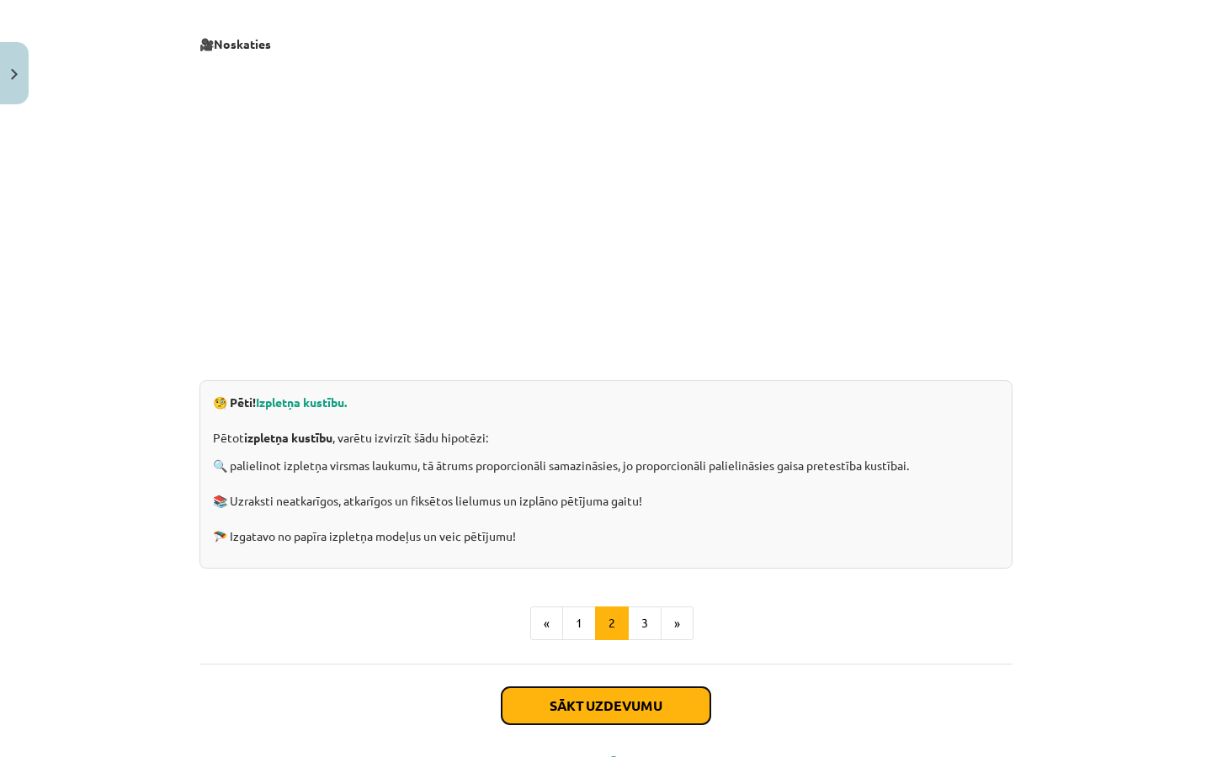
click at [628, 701] on button "Sākt uzdevumu" at bounding box center [605, 705] width 209 height 37
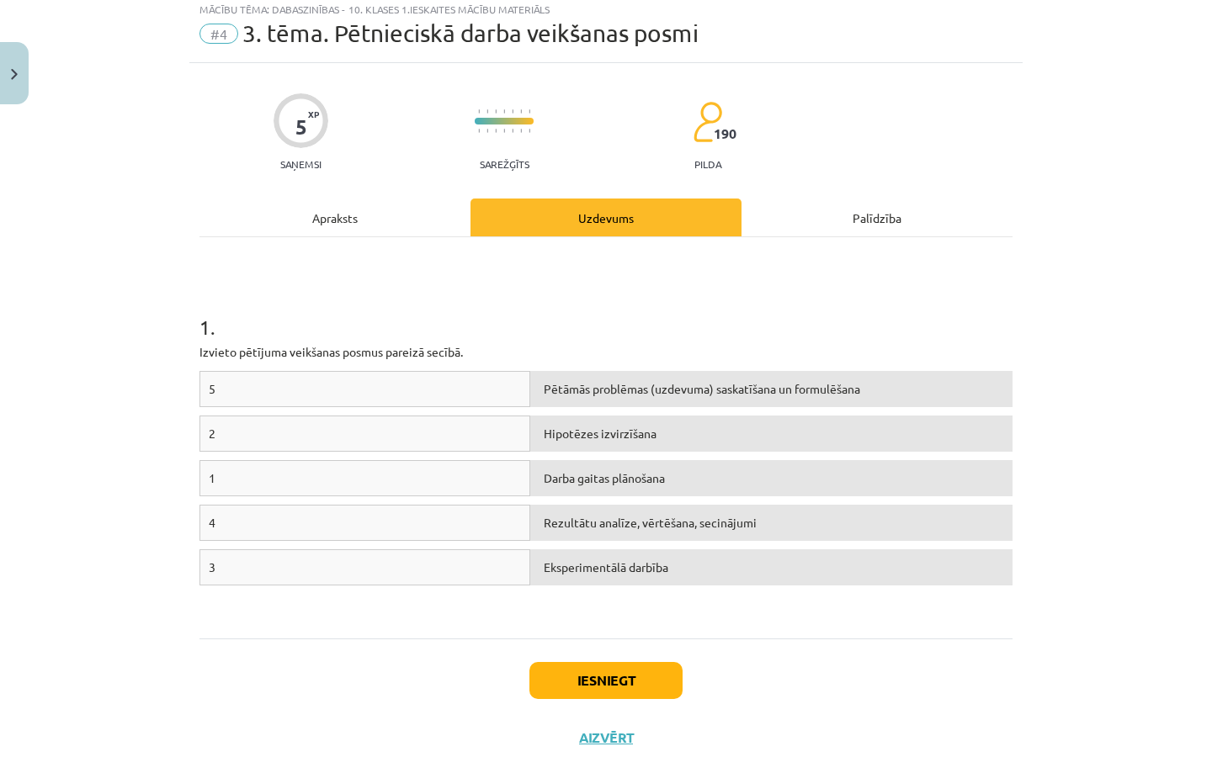
scroll to position [42, 0]
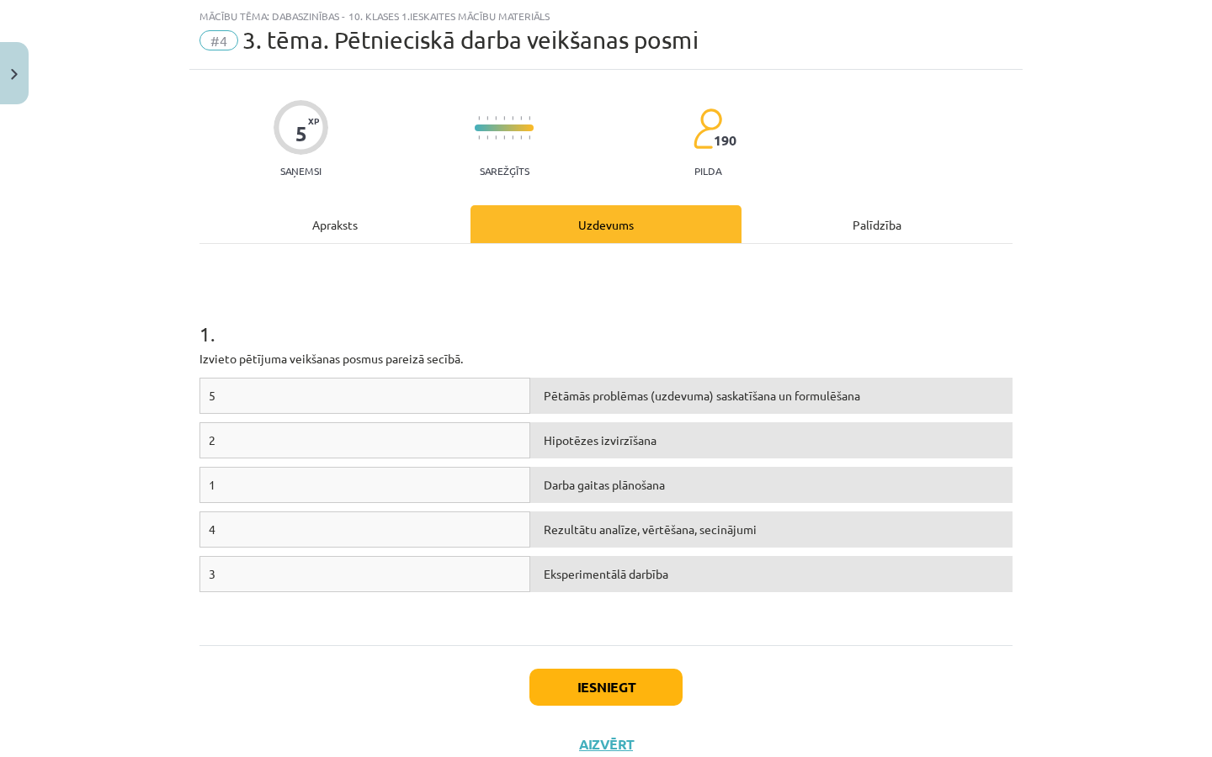
click at [318, 480] on div "1" at bounding box center [364, 485] width 331 height 36
drag, startPoint x: 318, startPoint y: 480, endPoint x: 385, endPoint y: 455, distance: 71.9
click at [342, 472] on div "1" at bounding box center [364, 485] width 331 height 36
click at [224, 484] on div "1" at bounding box center [364, 485] width 331 height 36
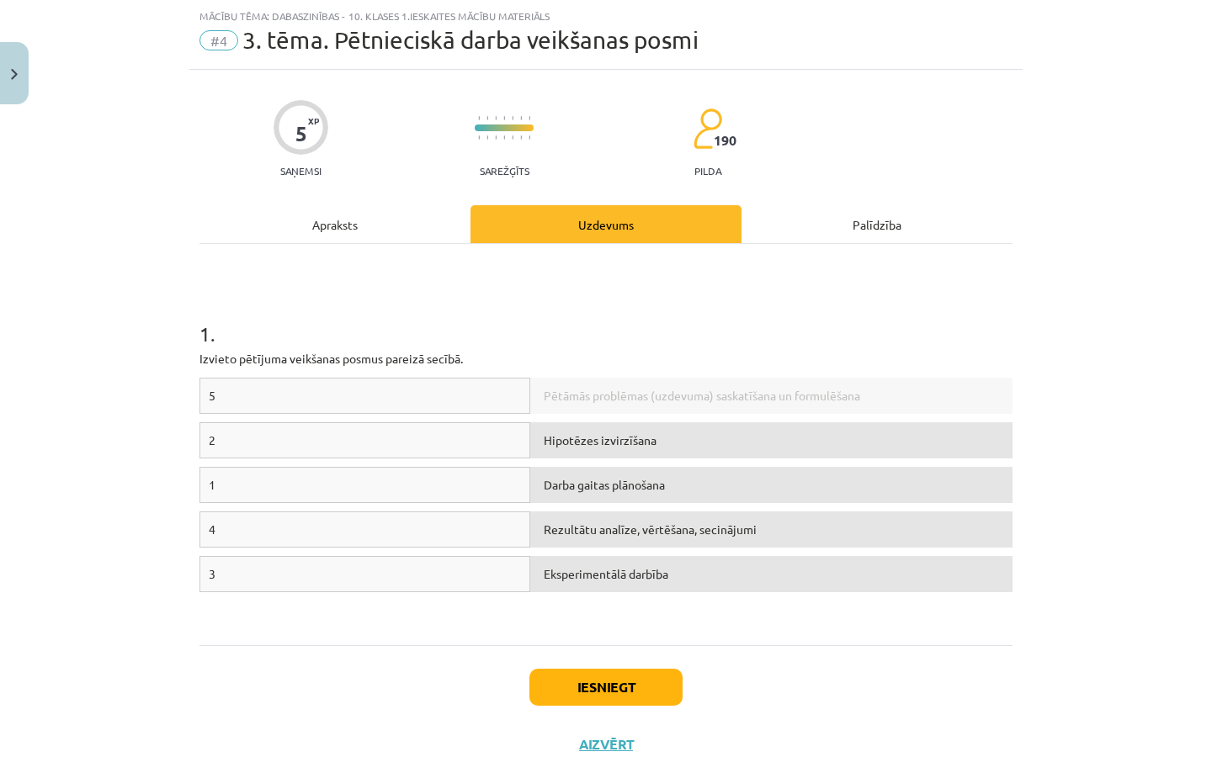
click at [488, 490] on div "1" at bounding box center [364, 485] width 331 height 36
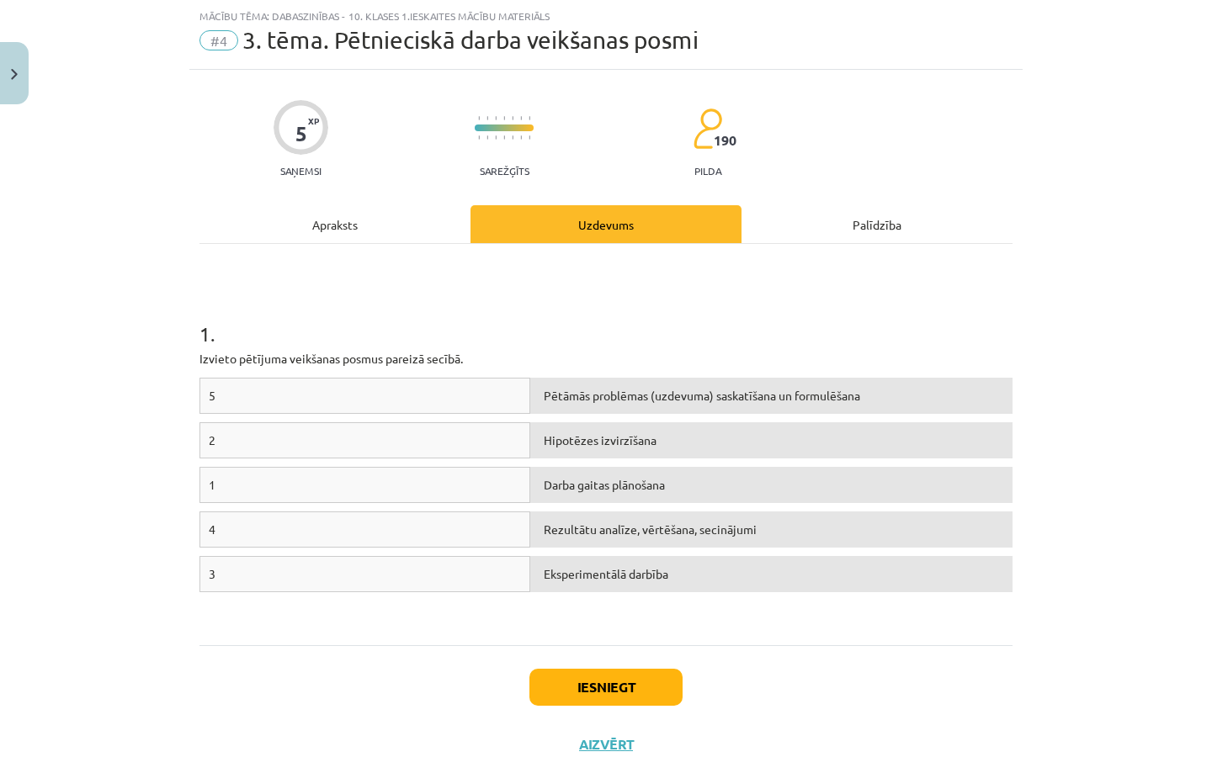
click at [493, 496] on div "1" at bounding box center [364, 485] width 331 height 36
drag, startPoint x: 463, startPoint y: 486, endPoint x: 587, endPoint y: 396, distance: 153.7
click at [587, 396] on div "5 Pētāmās problēmas (uzdevuma) saskatīšana un formulēšana 2 Hipotēzes izvirzīša…" at bounding box center [605, 504] width 813 height 252
click at [341, 480] on div "1" at bounding box center [364, 485] width 331 height 36
click at [340, 480] on div "1" at bounding box center [364, 485] width 331 height 36
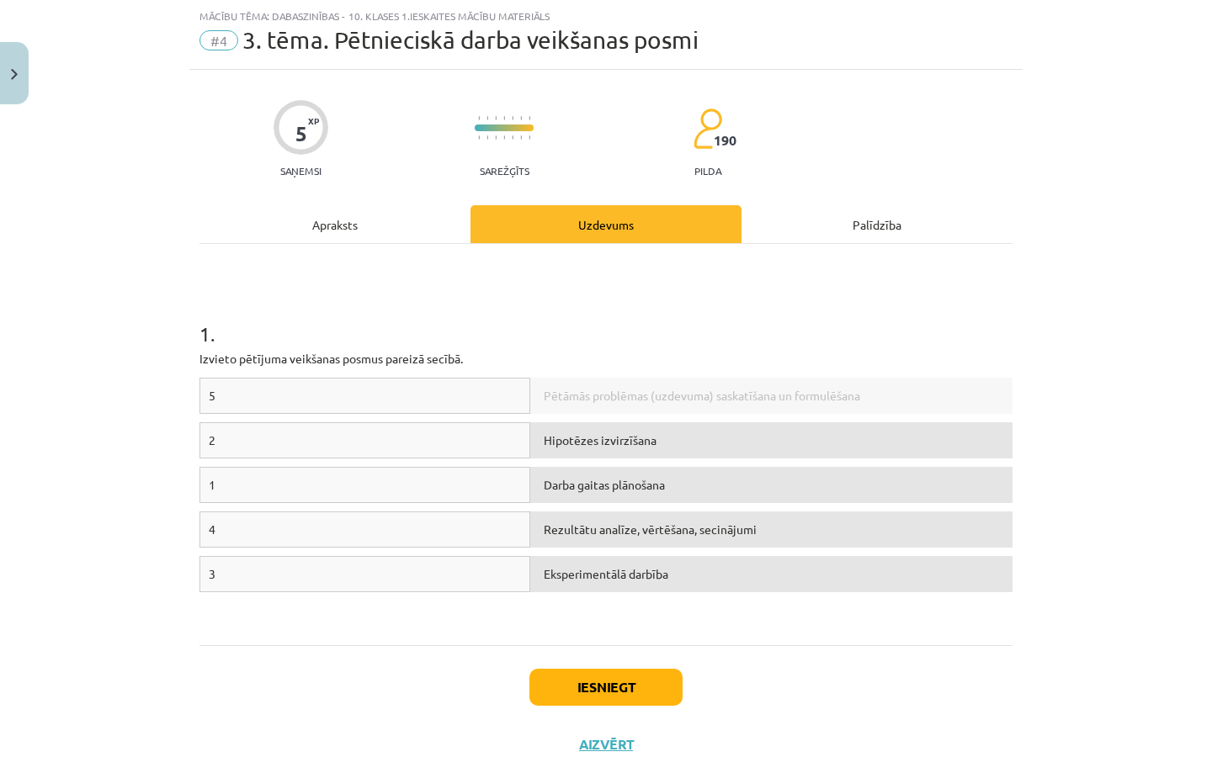
drag, startPoint x: 570, startPoint y: 395, endPoint x: 243, endPoint y: 486, distance: 339.7
click at [243, 486] on div "1" at bounding box center [364, 485] width 331 height 36
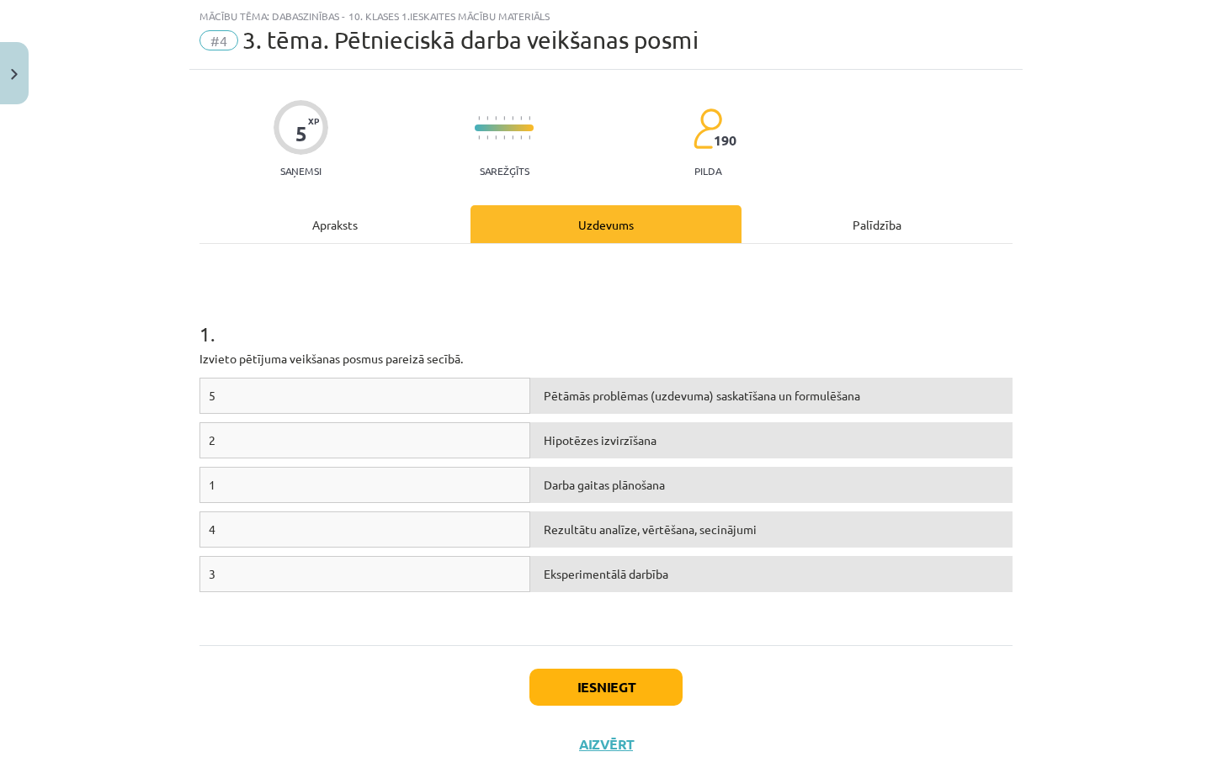
click at [223, 486] on div "1" at bounding box center [364, 485] width 331 height 36
drag, startPoint x: 213, startPoint y: 485, endPoint x: 250, endPoint y: 484, distance: 37.1
click at [213, 485] on div "1" at bounding box center [364, 485] width 331 height 36
drag, startPoint x: 337, startPoint y: 492, endPoint x: 553, endPoint y: 404, distance: 233.6
click at [508, 428] on div "5 Pētāmās problēmas (uzdevuma) saskatīšana un formulēšana 2 Hipotēzes izvirzīša…" at bounding box center [605, 504] width 813 height 252
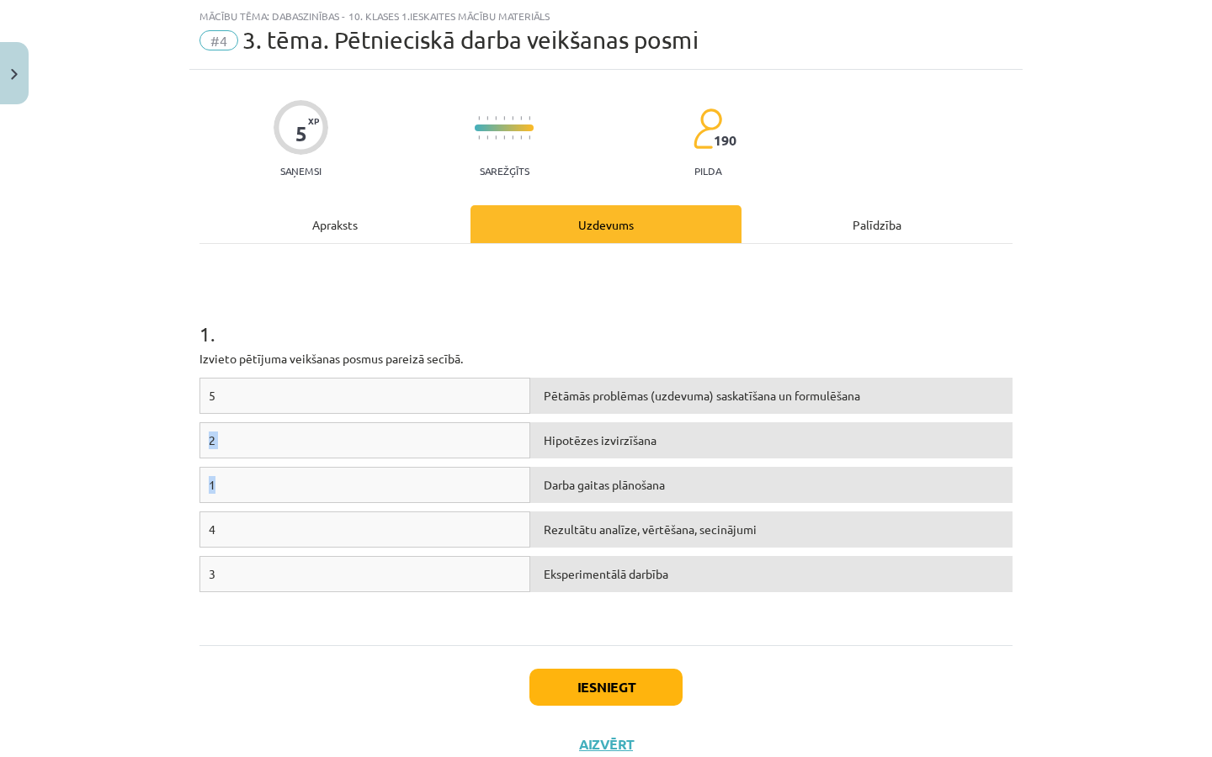
click at [618, 388] on div "Pētāmās problēmas (uzdevuma) saskatīšana un formulēšana" at bounding box center [771, 396] width 482 height 36
click at [590, 394] on span "Pētāmās problēmas (uzdevuma) saskatīšana un formulēšana" at bounding box center [702, 395] width 316 height 15
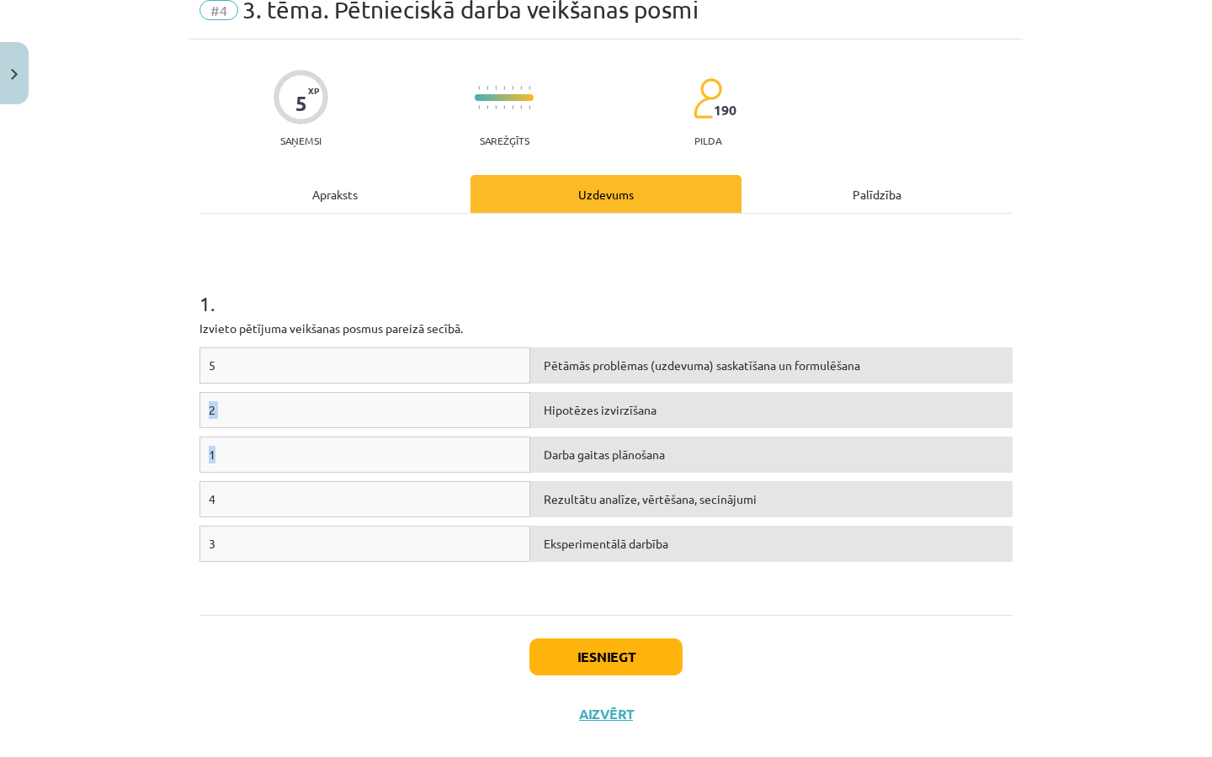
scroll to position [100, 0]
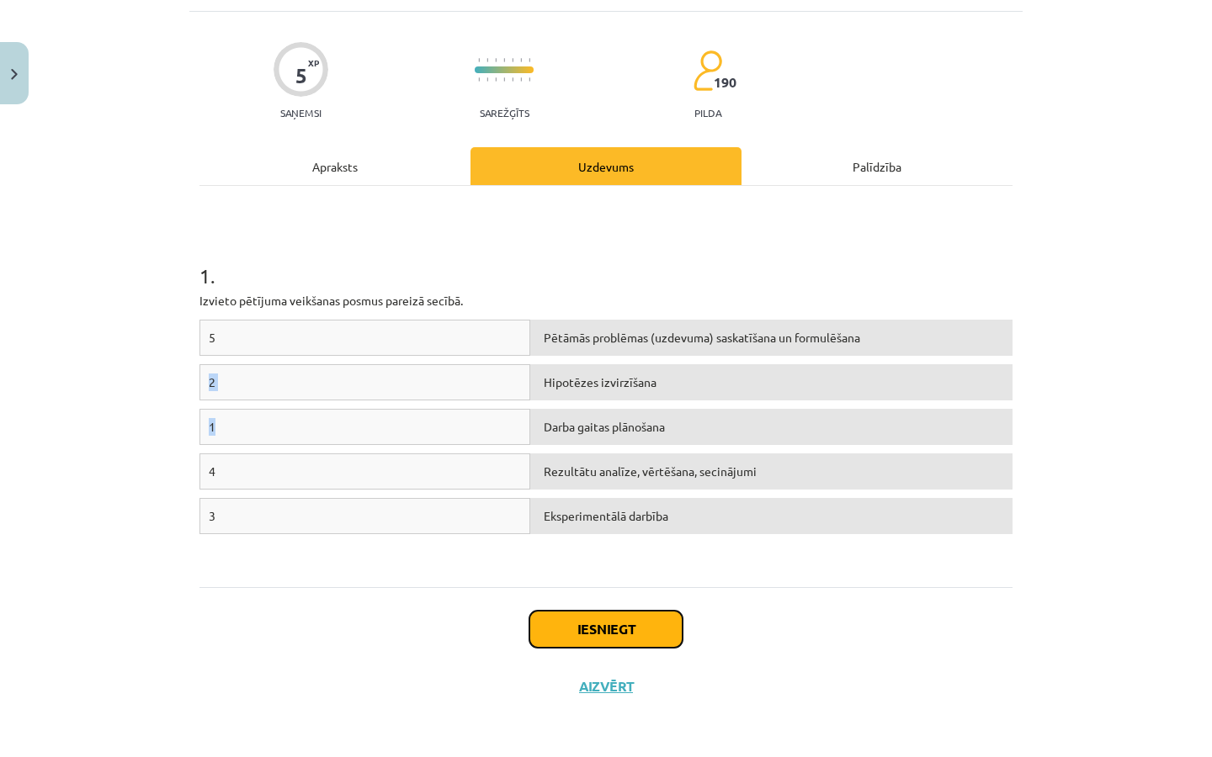
click at [607, 629] on button "Iesniegt" at bounding box center [605, 629] width 153 height 37
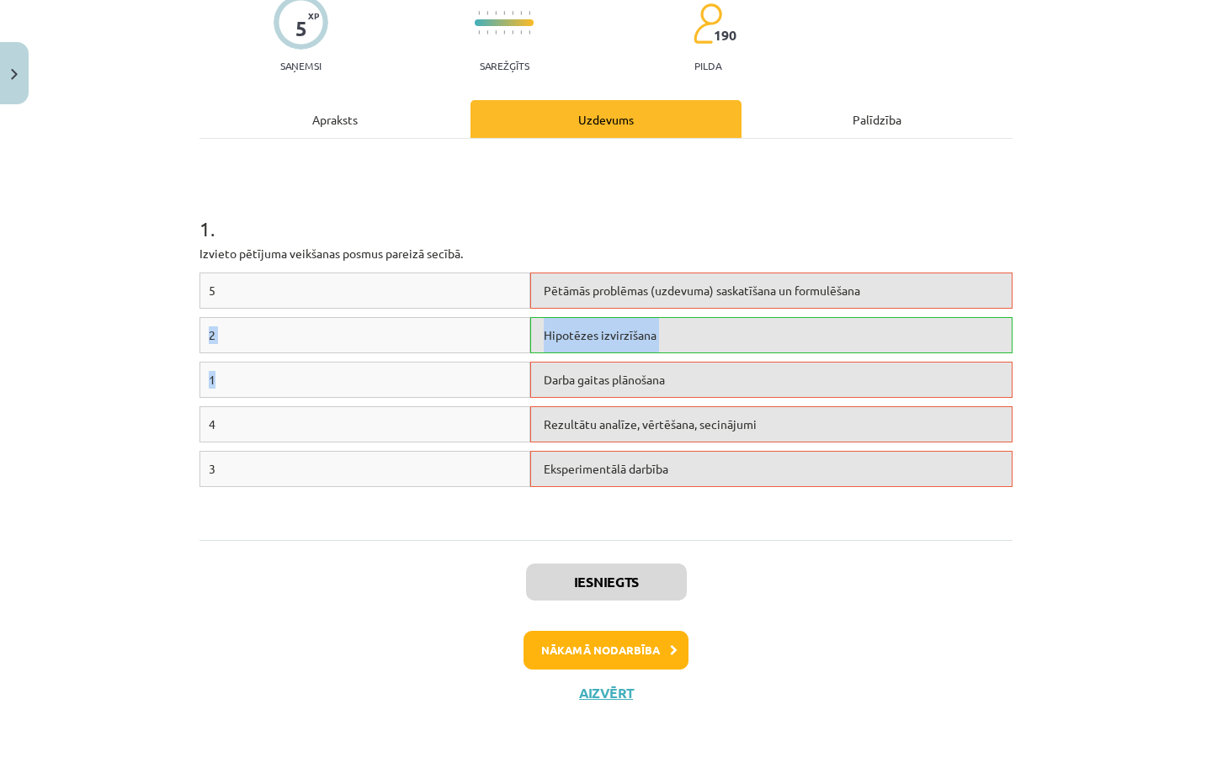
scroll to position [150, 0]
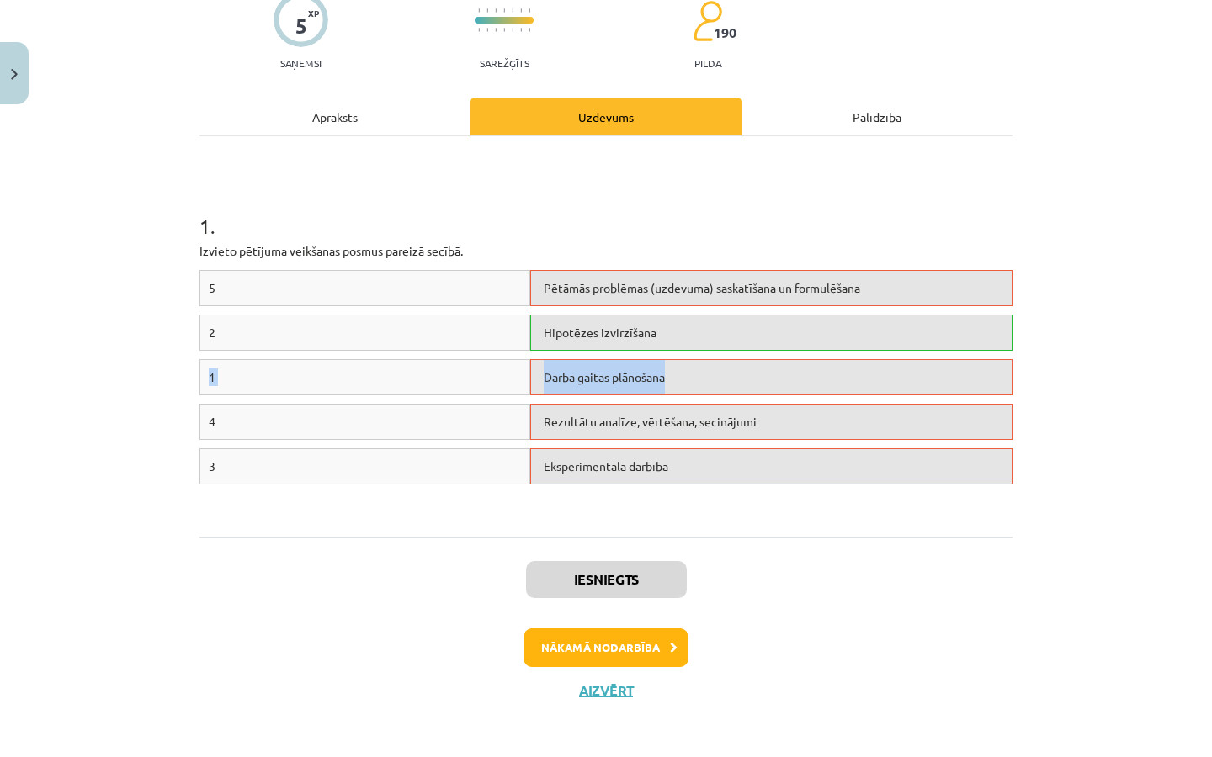
drag, startPoint x: 682, startPoint y: 341, endPoint x: 681, endPoint y: 378, distance: 37.1
click at [681, 378] on div "5 Pētāmās problēmas (uzdevuma) saskatīšana un formulēšana 2 Hipotēzes izvirzīša…" at bounding box center [605, 396] width 813 height 252
click at [681, 366] on div "Darba gaitas plānošana" at bounding box center [771, 377] width 482 height 36
click at [746, 526] on div "1 . Izvieto pētījuma veikšanas posmus pareizā secībā. 5 Pētāmās problēmas (uzde…" at bounding box center [605, 336] width 813 height 401
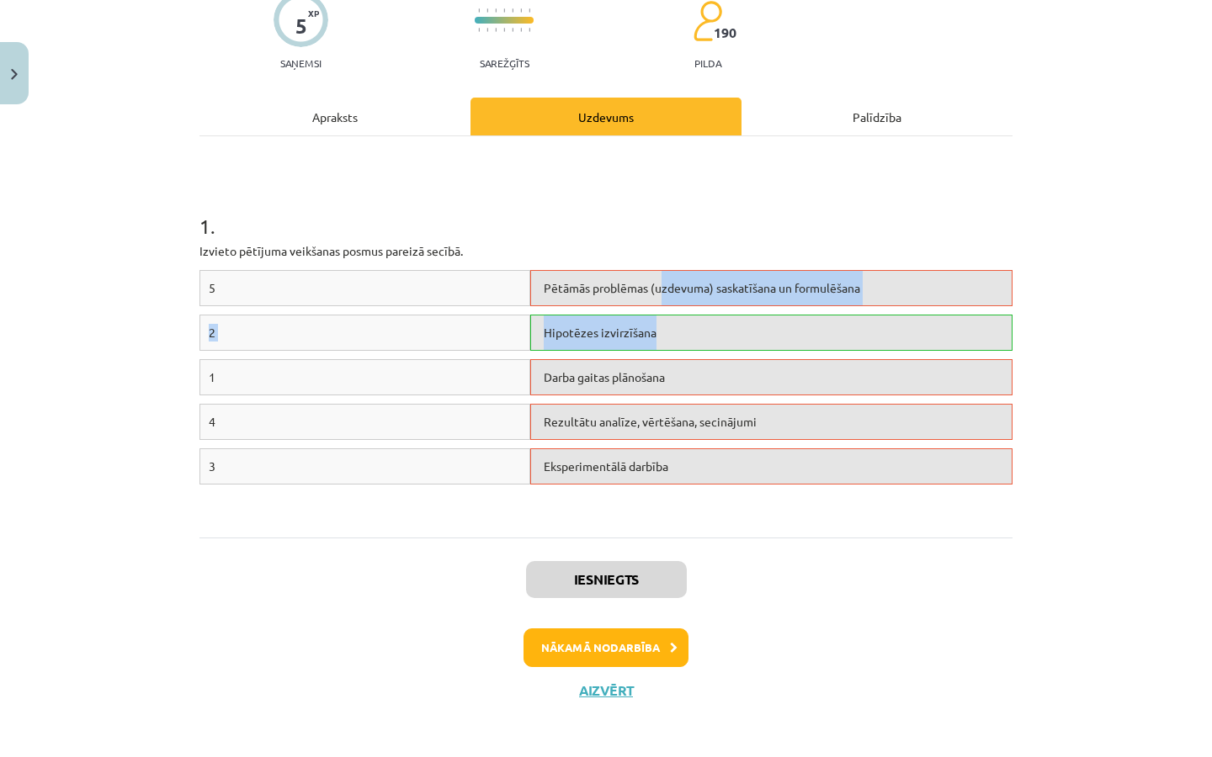
drag, startPoint x: 653, startPoint y: 296, endPoint x: 654, endPoint y: 352, distance: 55.5
click at [654, 352] on div "5 Pētāmās problēmas (uzdevuma) saskatīšana un formulēšana 2 Hipotēzes izvirzīša…" at bounding box center [605, 396] width 813 height 252
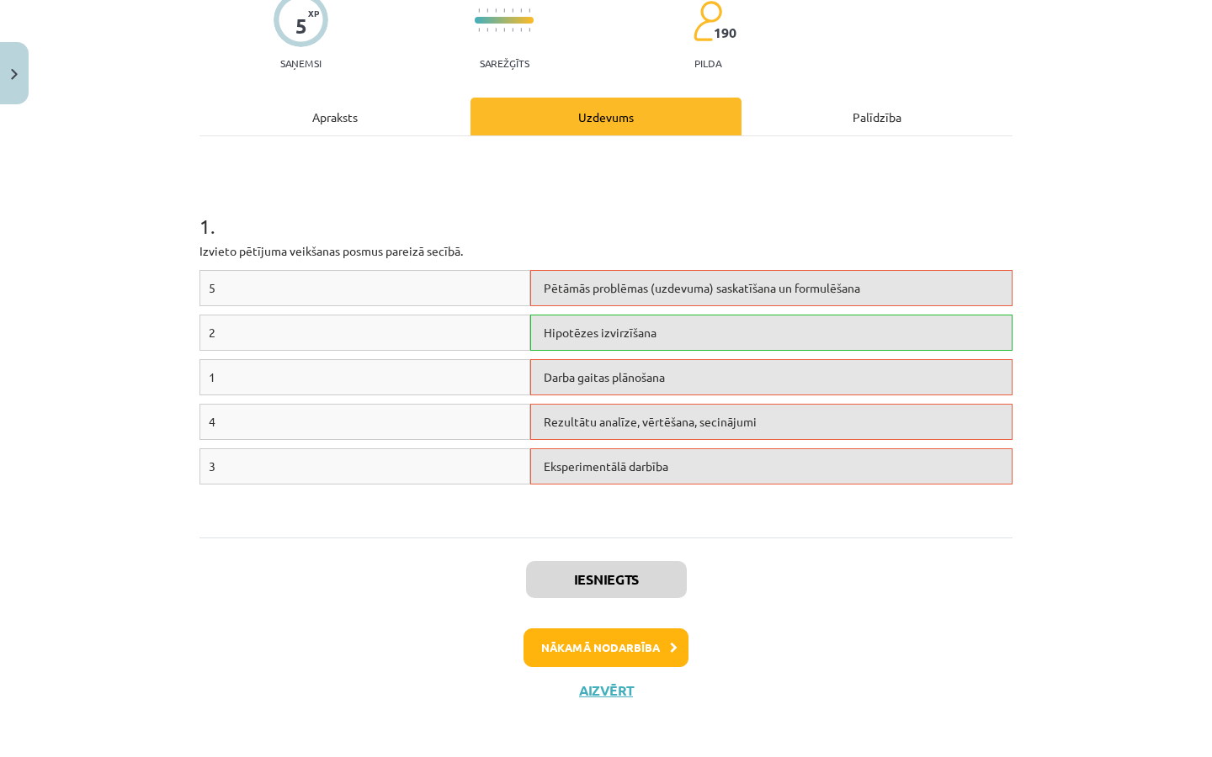
click at [721, 528] on div "1 . Izvieto pētījuma veikšanas posmus pareizā secībā. 5 Pētāmās problēmas (uzde…" at bounding box center [605, 336] width 813 height 401
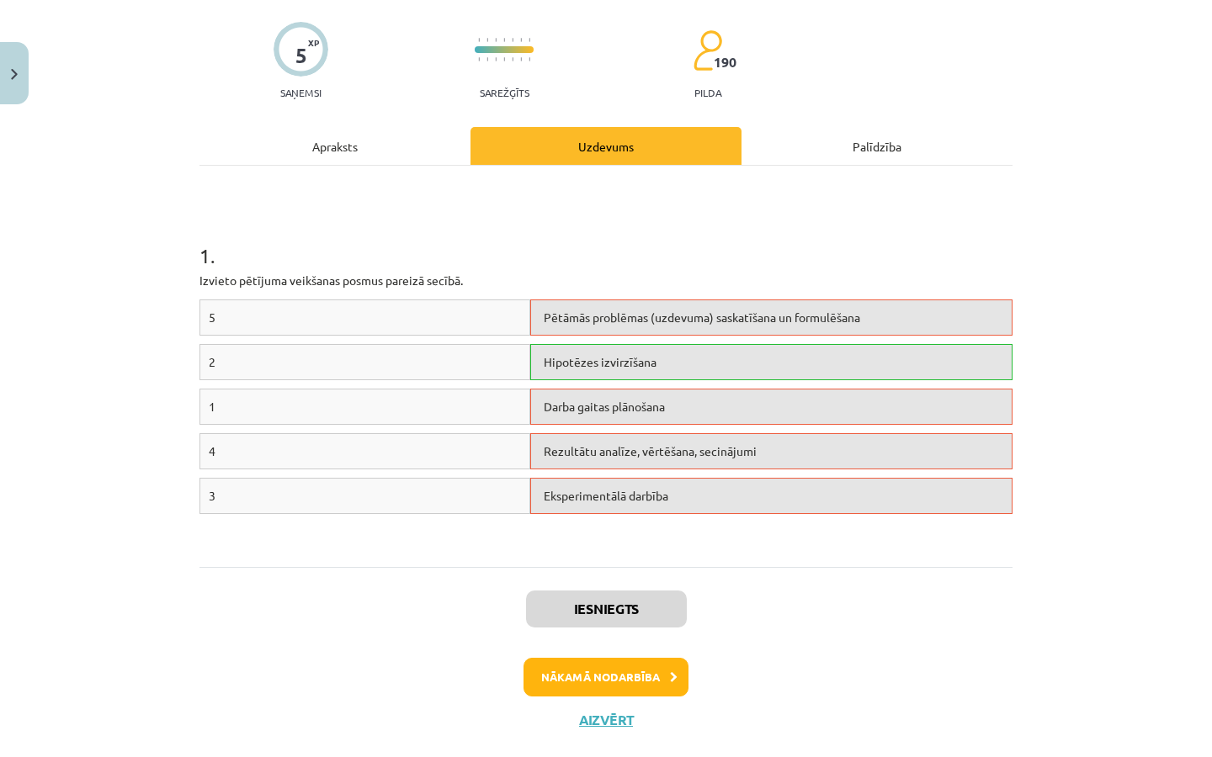
scroll to position [153, 0]
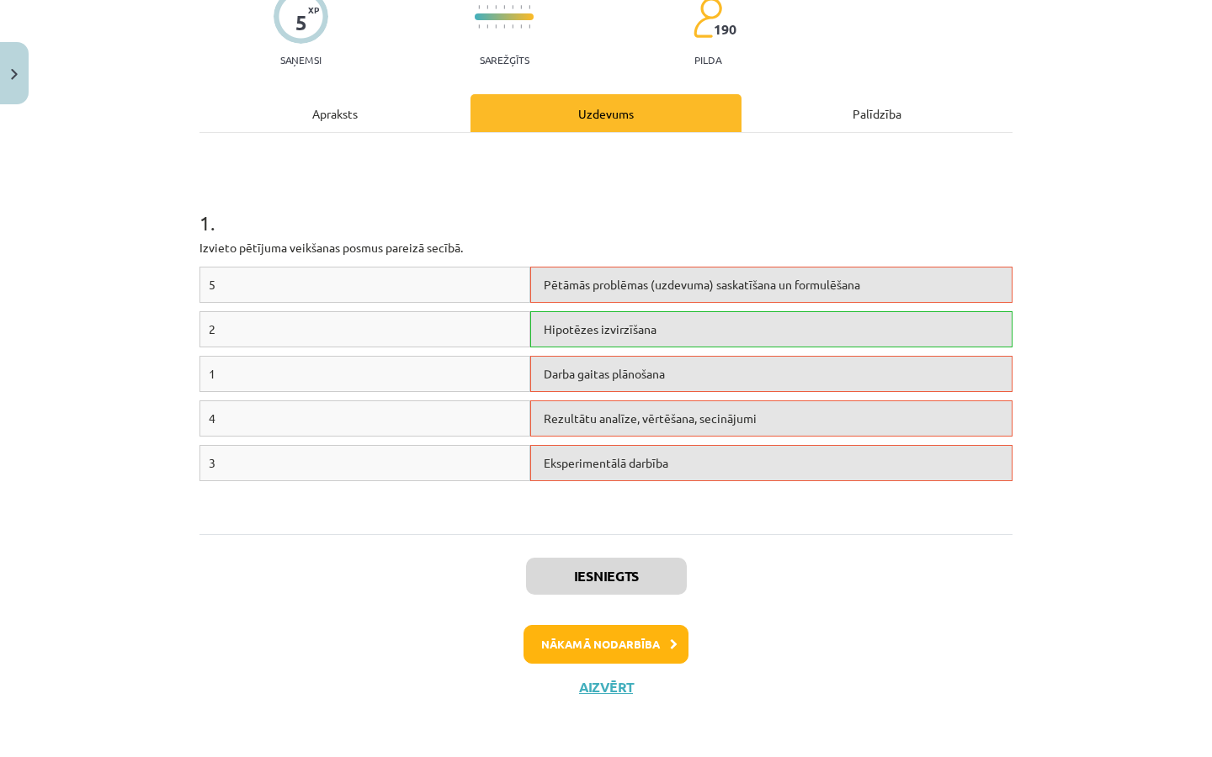
click at [383, 100] on div "Apraksts" at bounding box center [334, 113] width 271 height 38
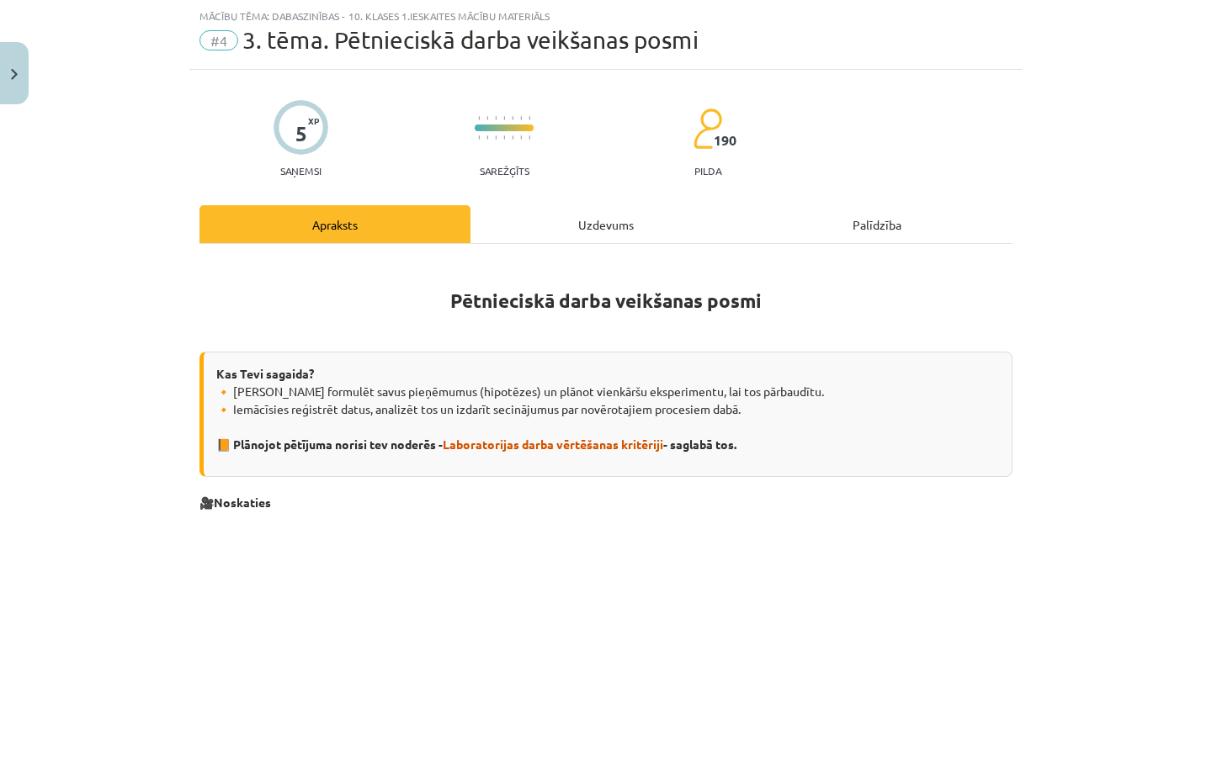
scroll to position [42, 0]
click at [594, 215] on div "Uzdevums" at bounding box center [605, 224] width 271 height 38
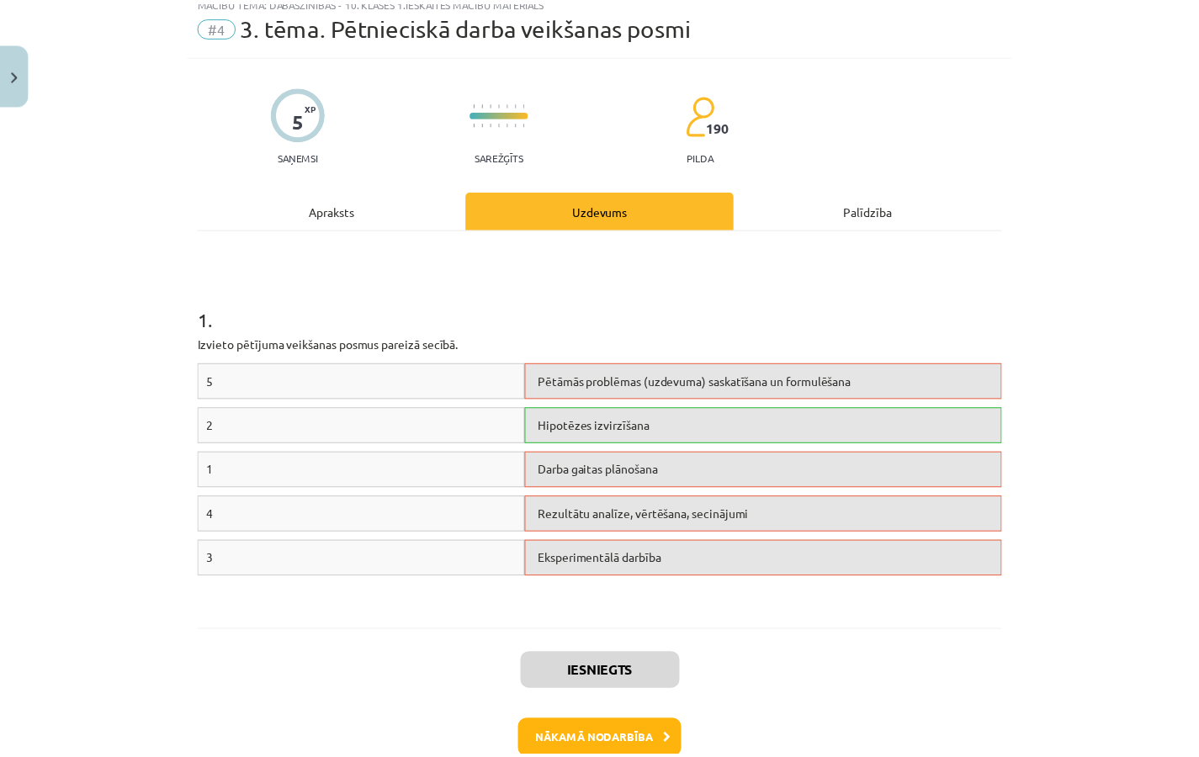
scroll to position [153, 0]
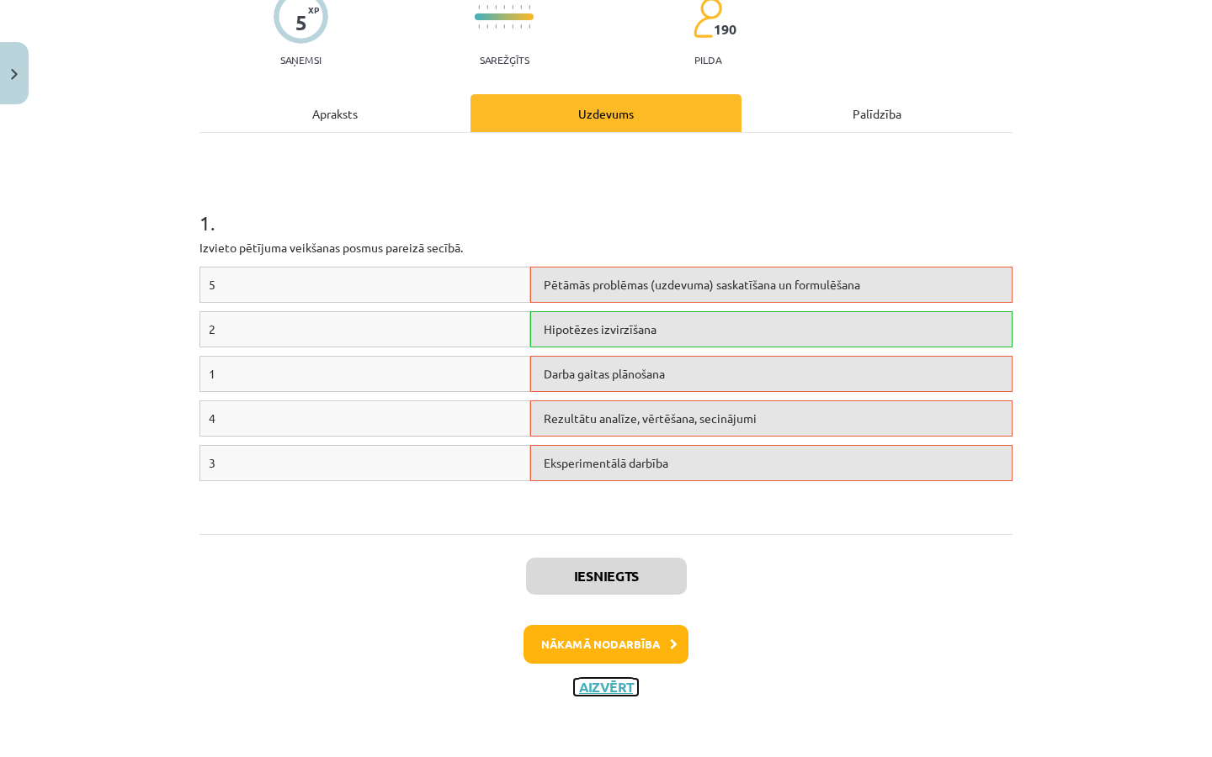
click at [614, 688] on button "Aizvērt" at bounding box center [606, 687] width 64 height 17
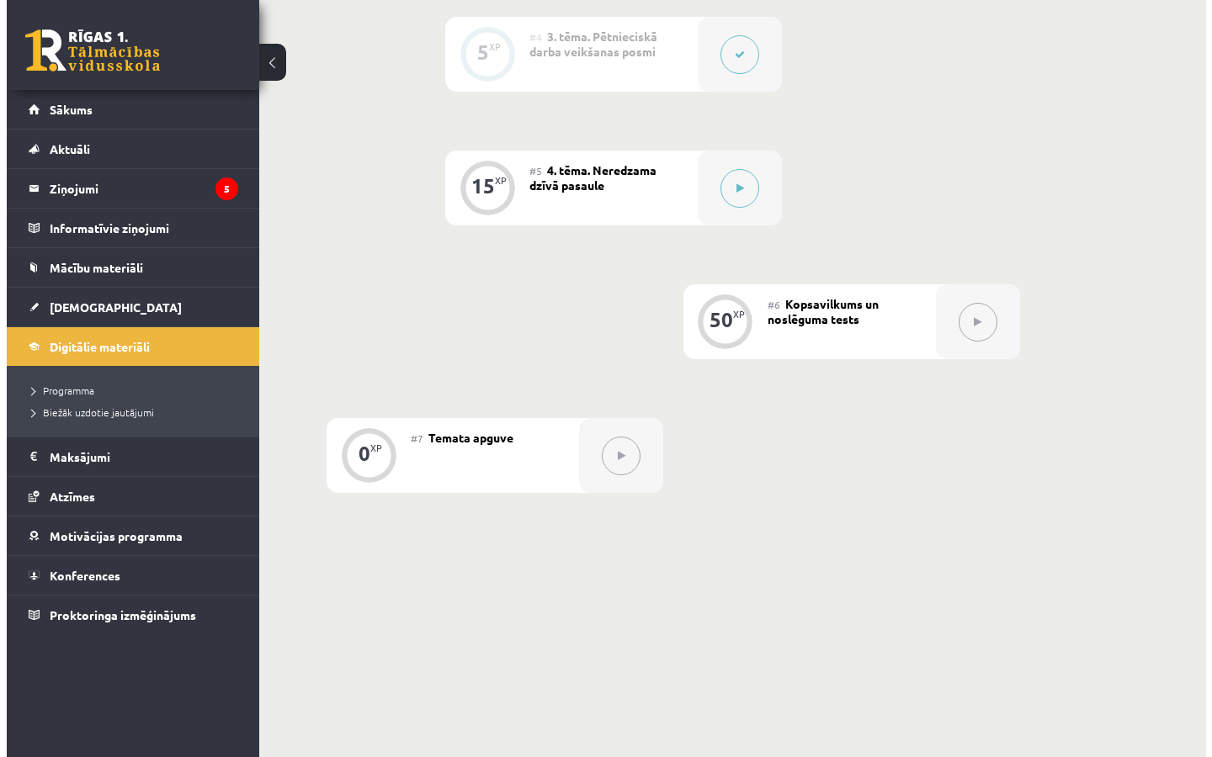
scroll to position [851, 0]
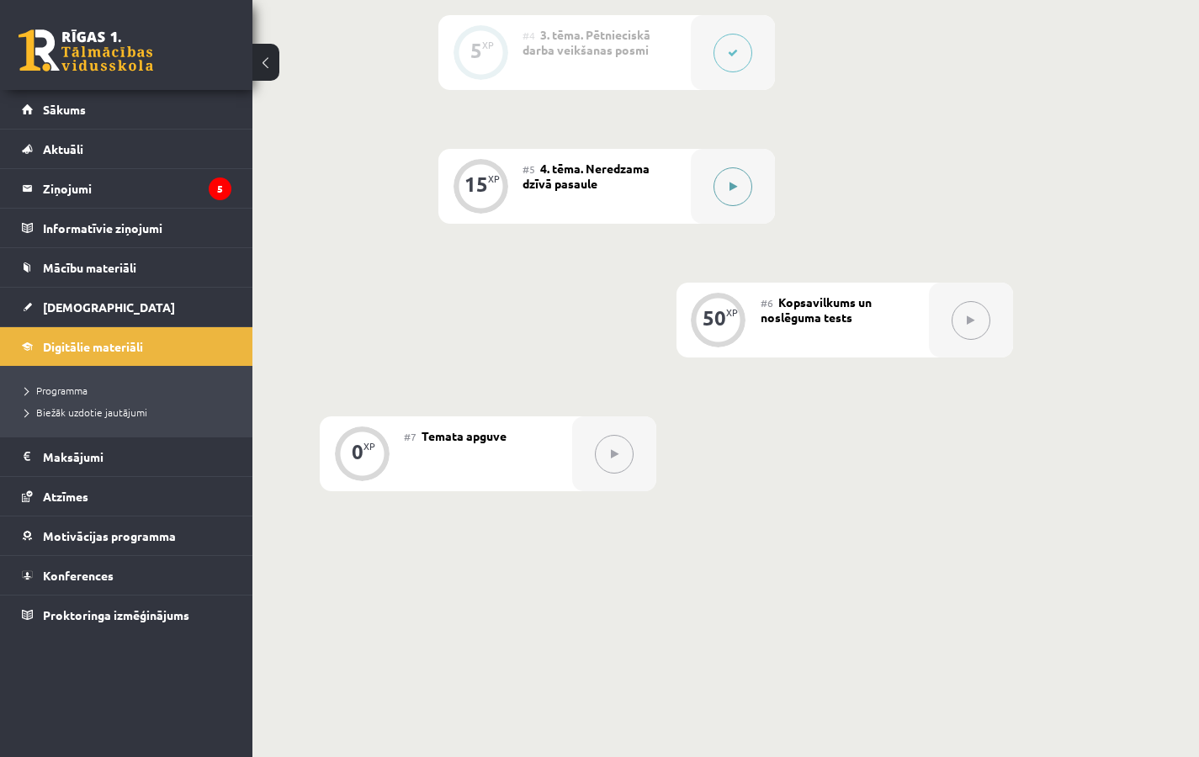
click at [723, 172] on button at bounding box center [732, 186] width 39 height 39
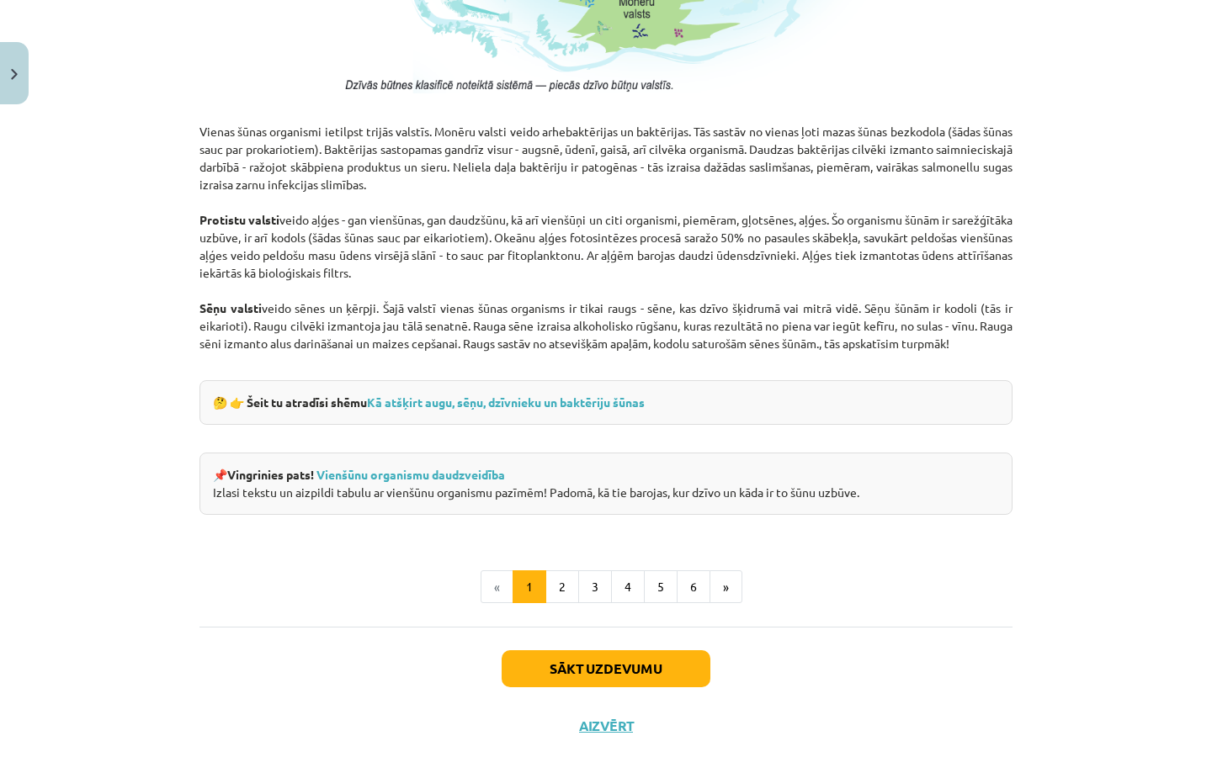
scroll to position [1440, 0]
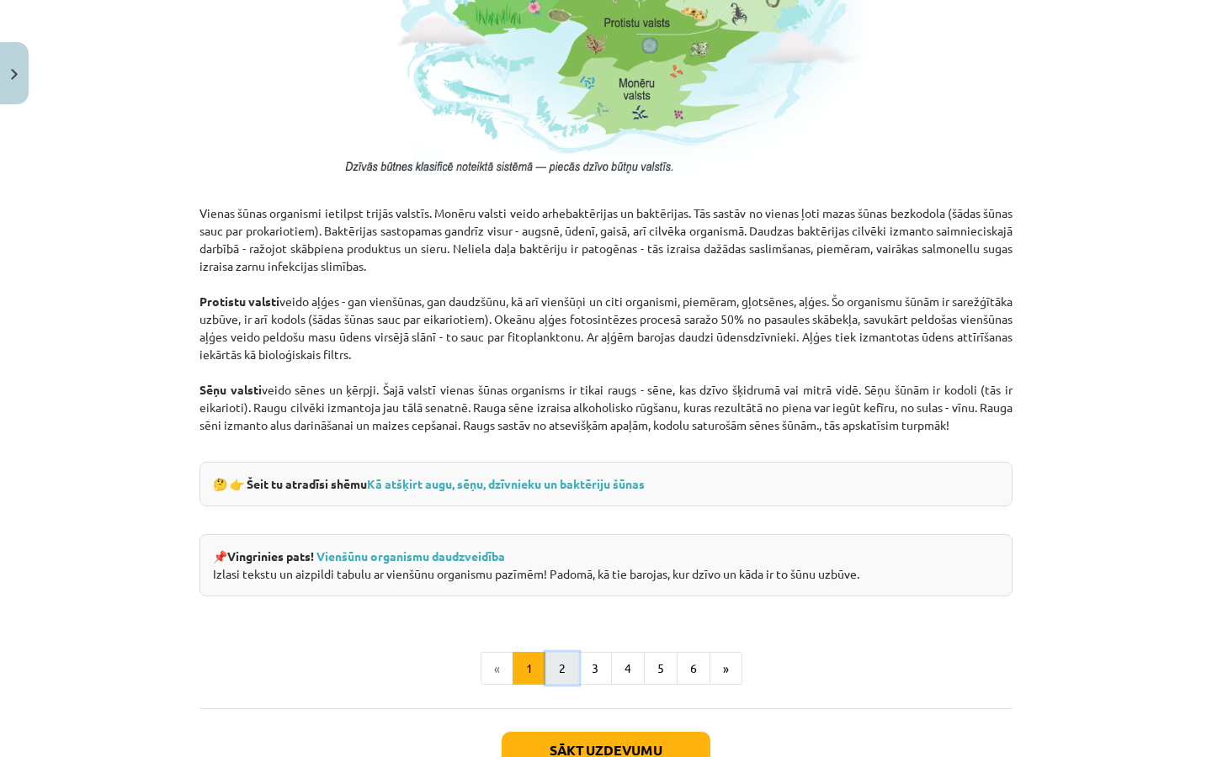
click at [553, 682] on button "2" at bounding box center [562, 669] width 34 height 34
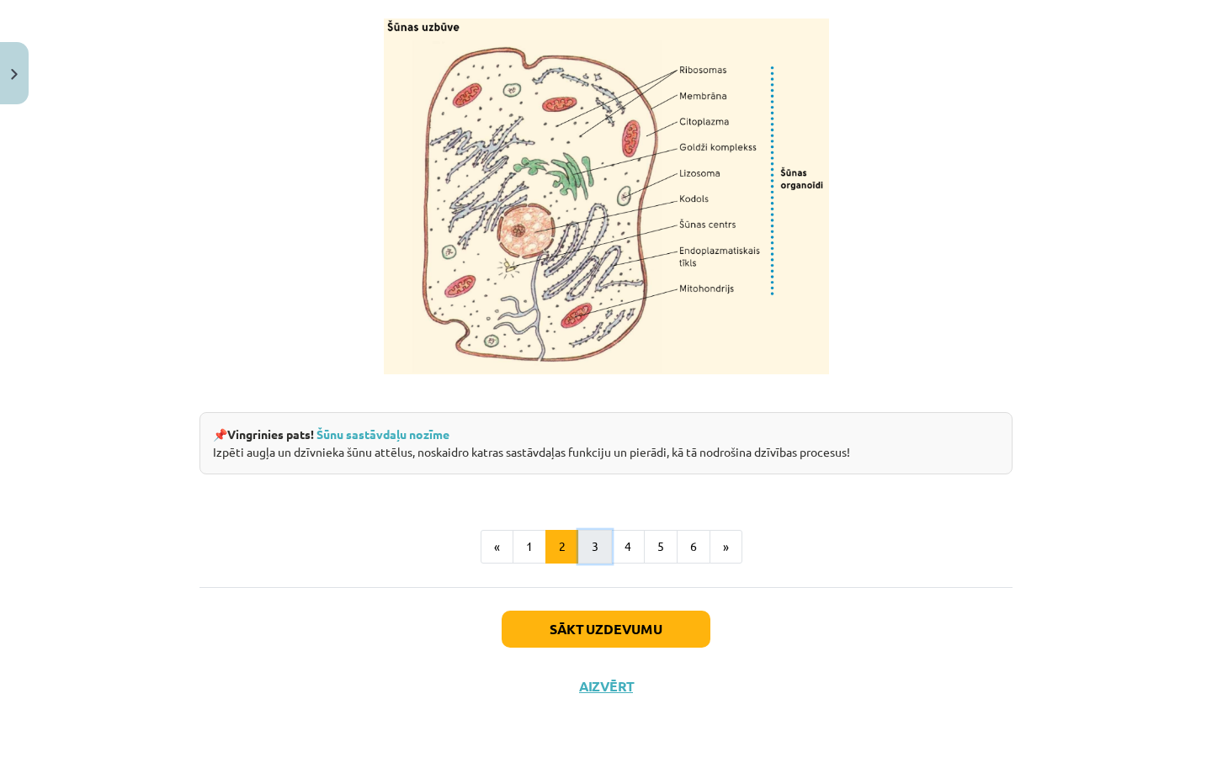
click at [595, 558] on button "3" at bounding box center [595, 547] width 34 height 34
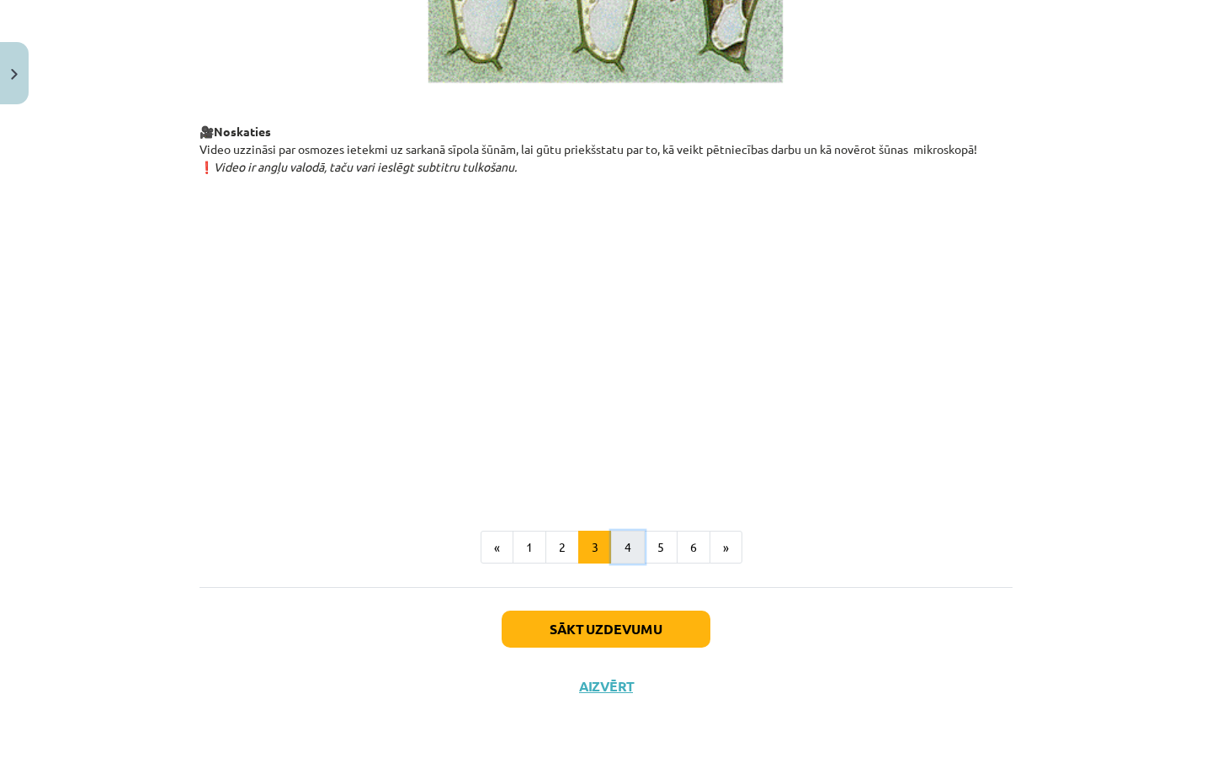
click at [634, 551] on button "4" at bounding box center [628, 548] width 34 height 34
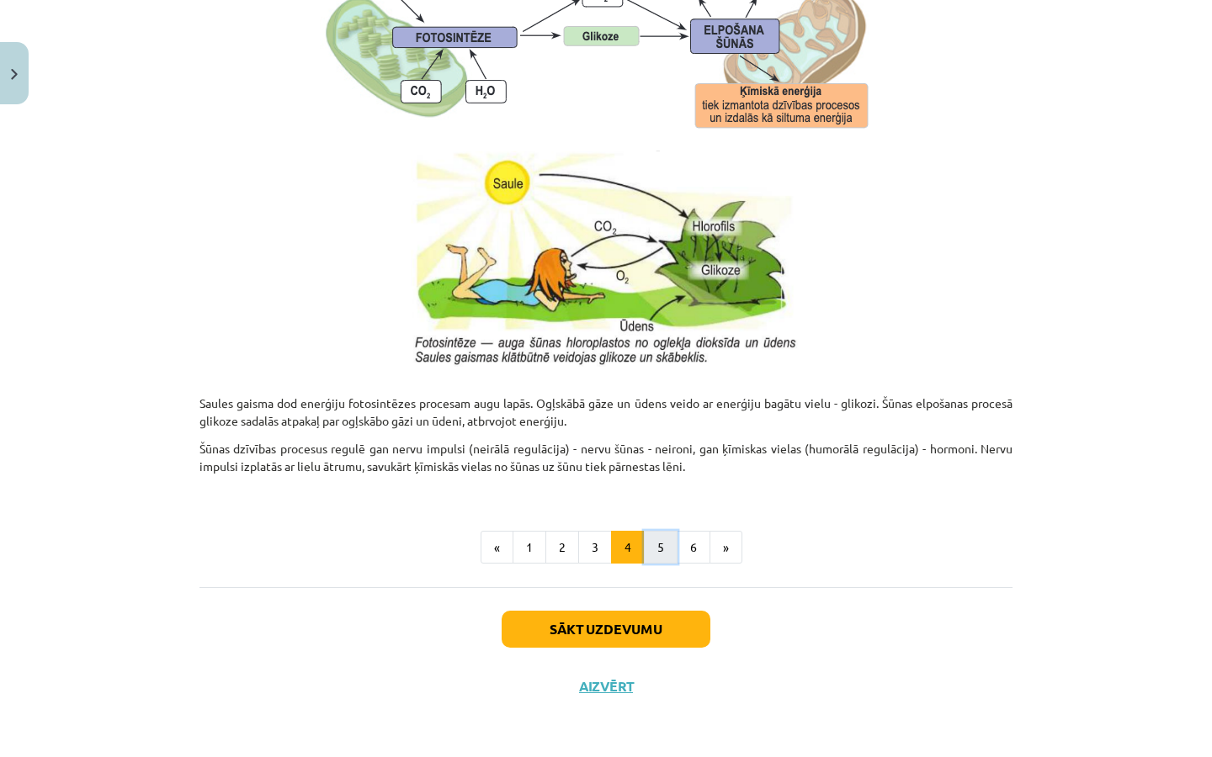
click at [644, 551] on button "5" at bounding box center [661, 548] width 34 height 34
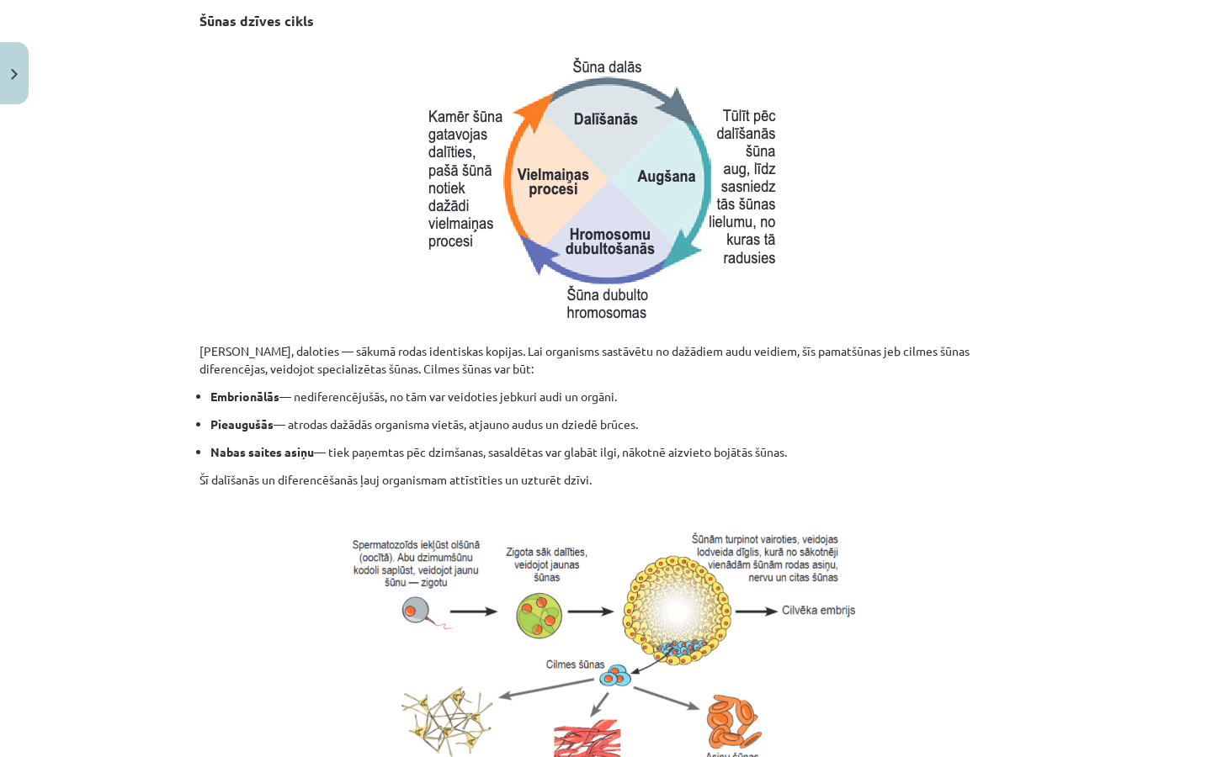
scroll to position [637, 0]
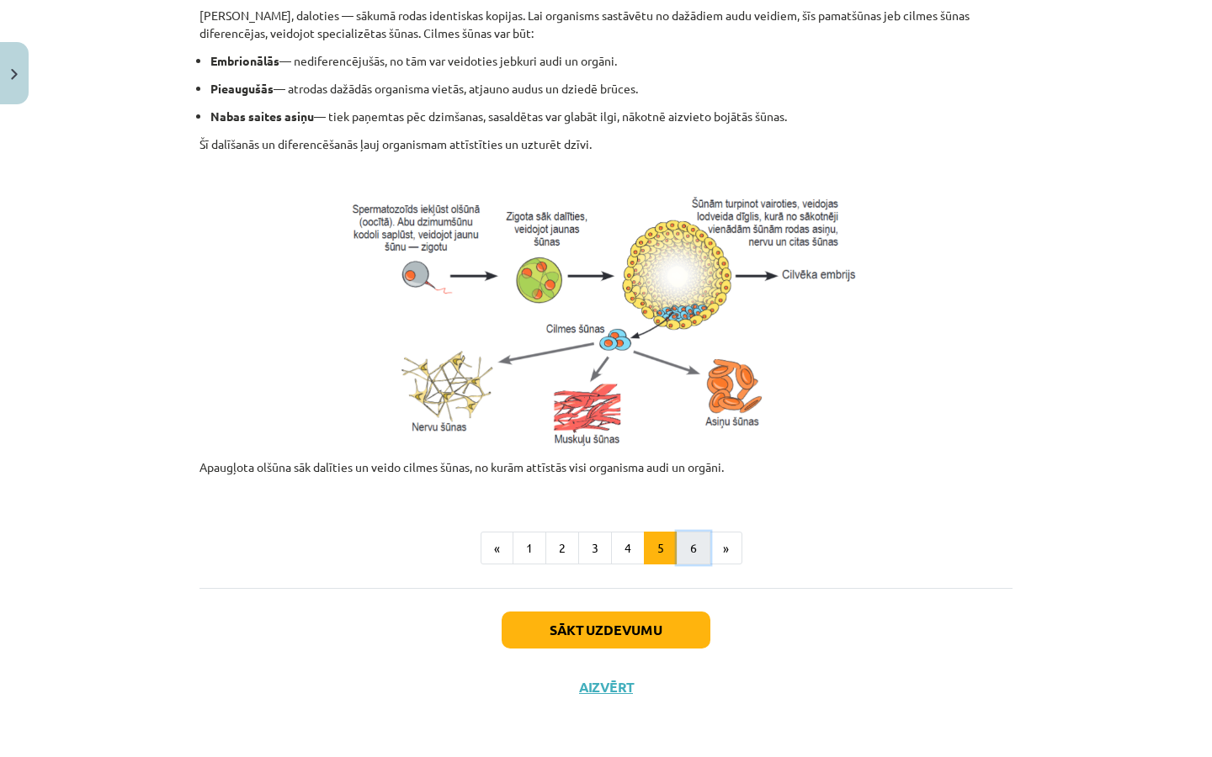
click at [690, 549] on button "6" at bounding box center [693, 549] width 34 height 34
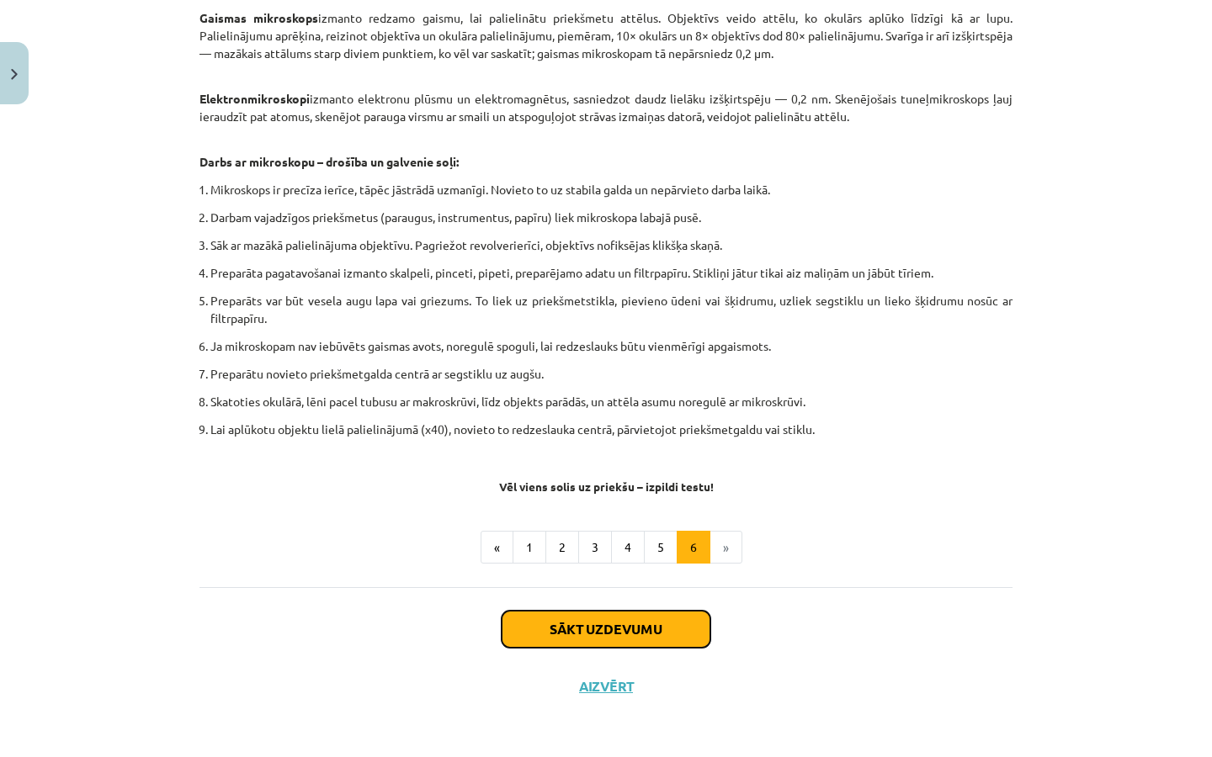
click at [664, 641] on button "Sākt uzdevumu" at bounding box center [605, 629] width 209 height 37
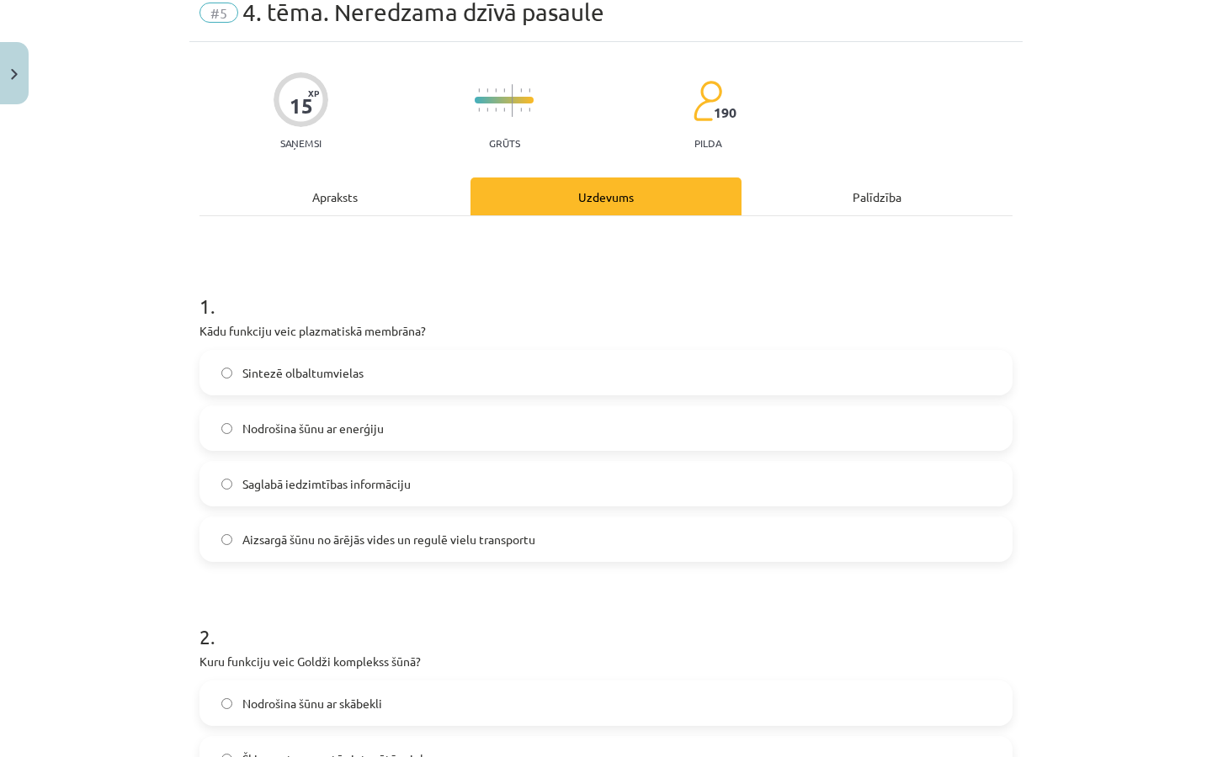
scroll to position [0, 0]
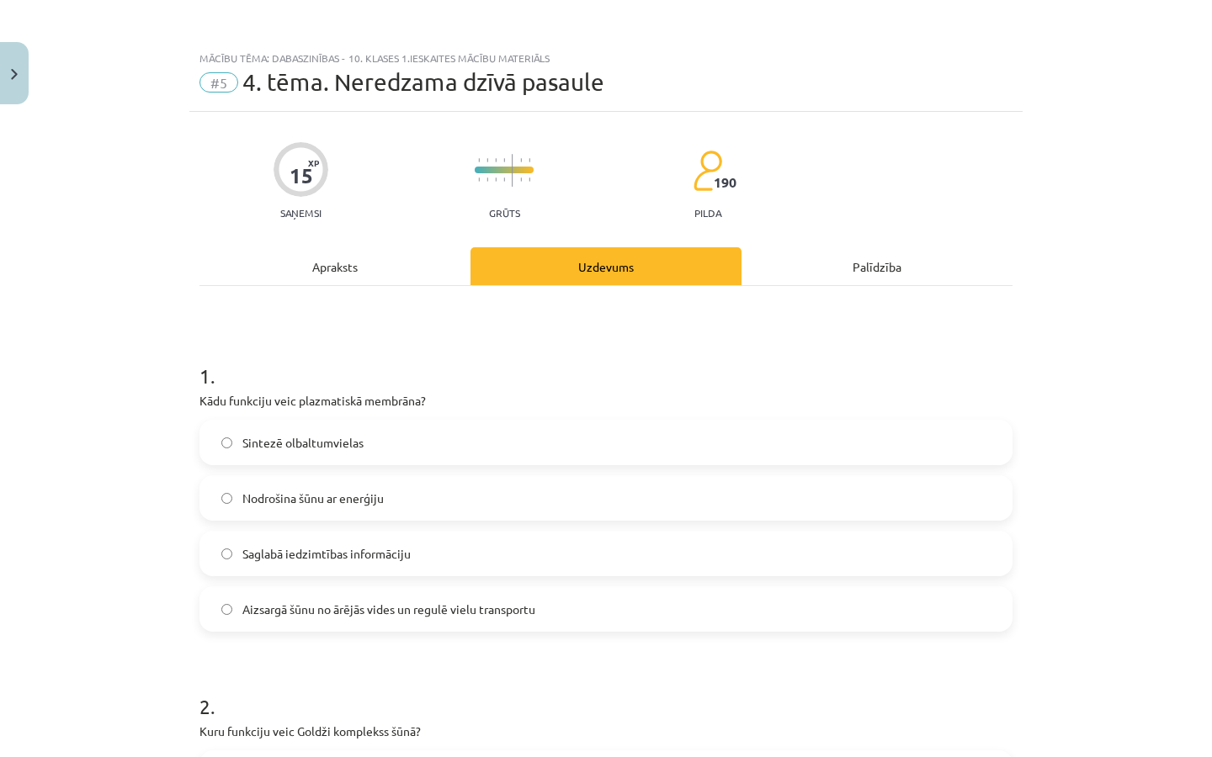
click at [369, 591] on label "Aizsargā šūnu no ārējās vides un regulē vielu transportu" at bounding box center [605, 609] width 809 height 42
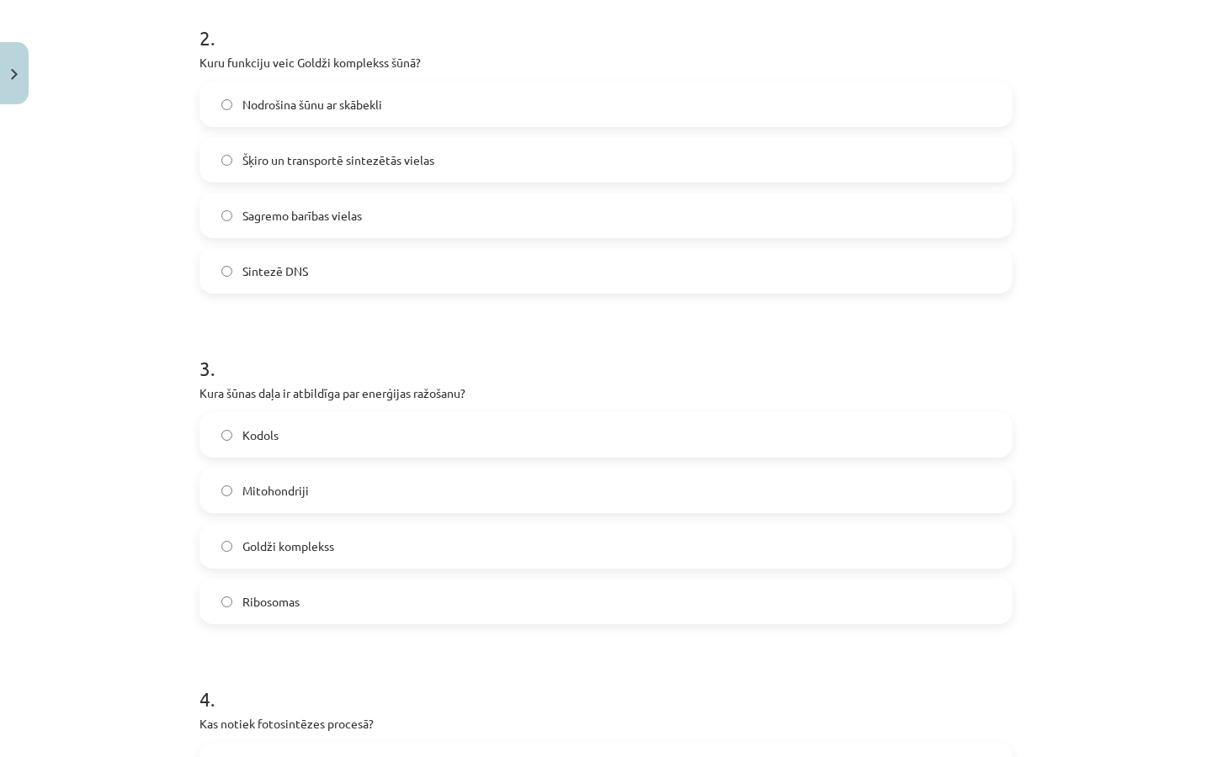
scroll to position [668, 0]
click at [341, 174] on label "Šķiro un transportē sintezētās vielas" at bounding box center [605, 161] width 809 height 42
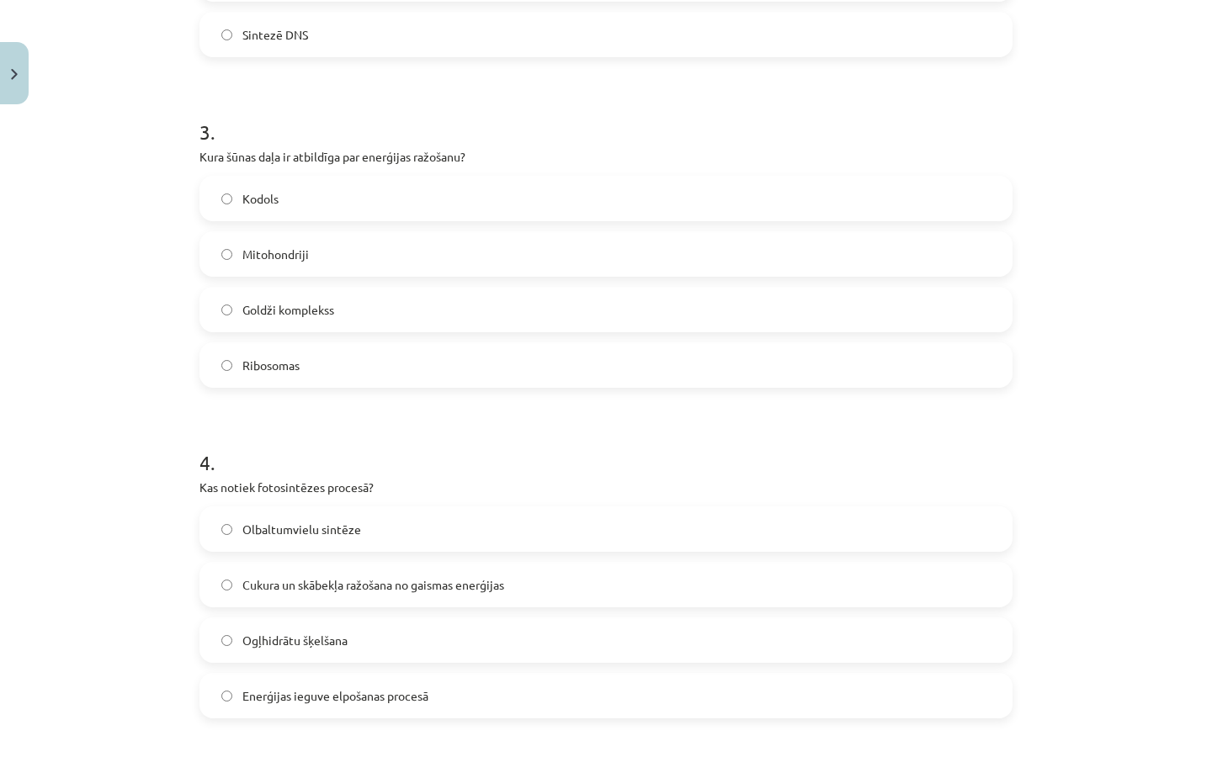
click at [373, 245] on label "Mitohondriji" at bounding box center [605, 254] width 809 height 42
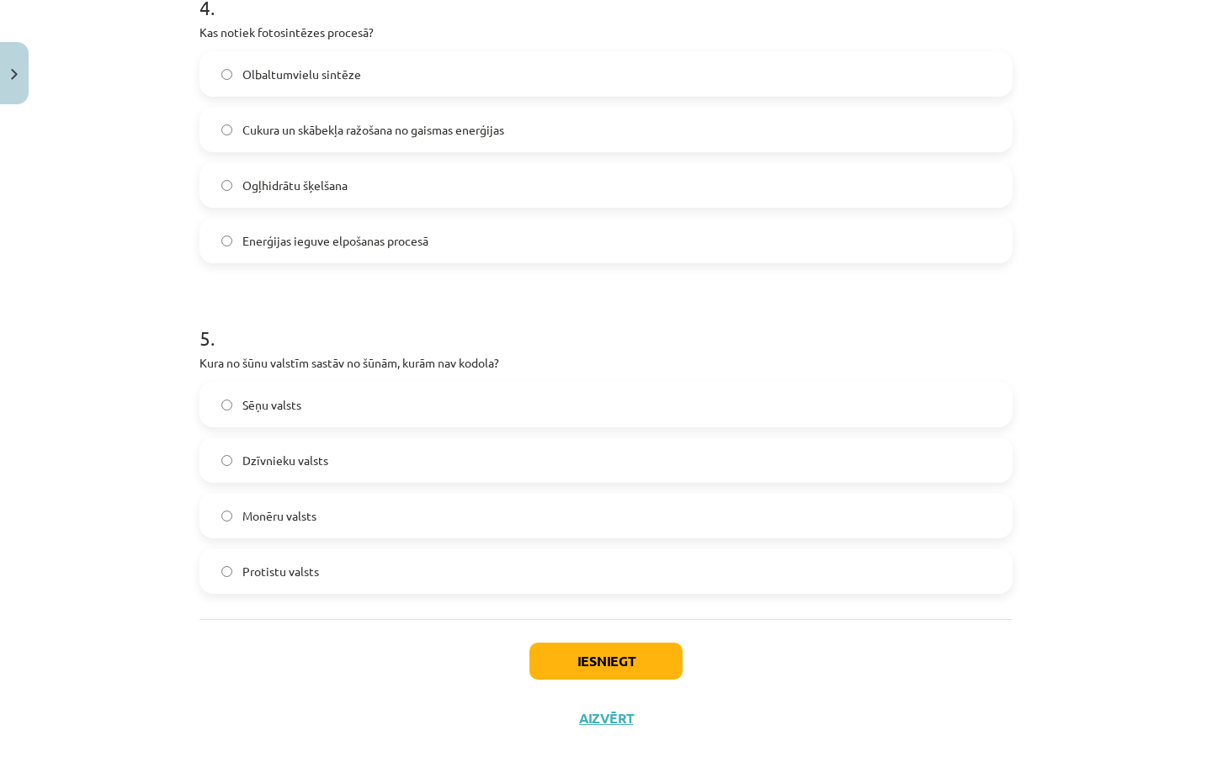
scroll to position [1357, 0]
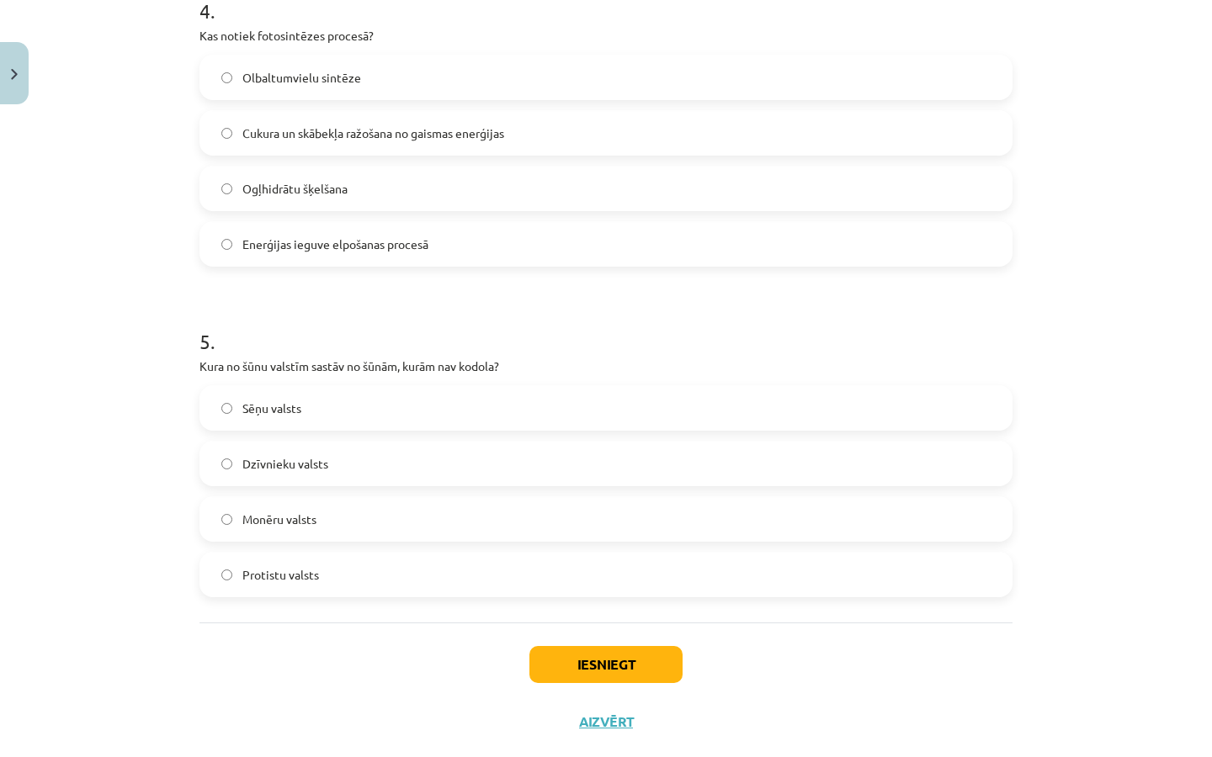
click at [385, 132] on span "Cukura un skābekļa ražošana no gaismas enerģijas" at bounding box center [373, 134] width 262 height 18
click at [270, 521] on span "Monēru valsts" at bounding box center [279, 520] width 74 height 18
click at [613, 671] on button "Iesniegt" at bounding box center [605, 664] width 153 height 37
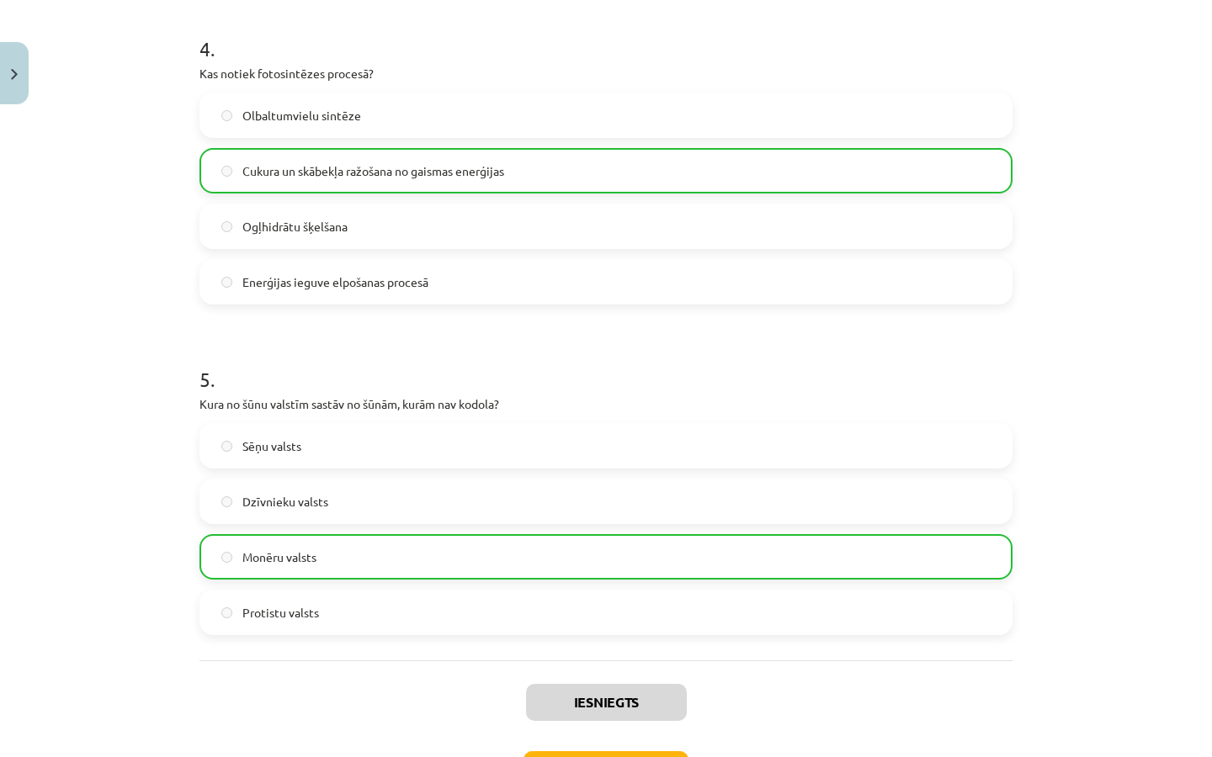
scroll to position [1445, 0]
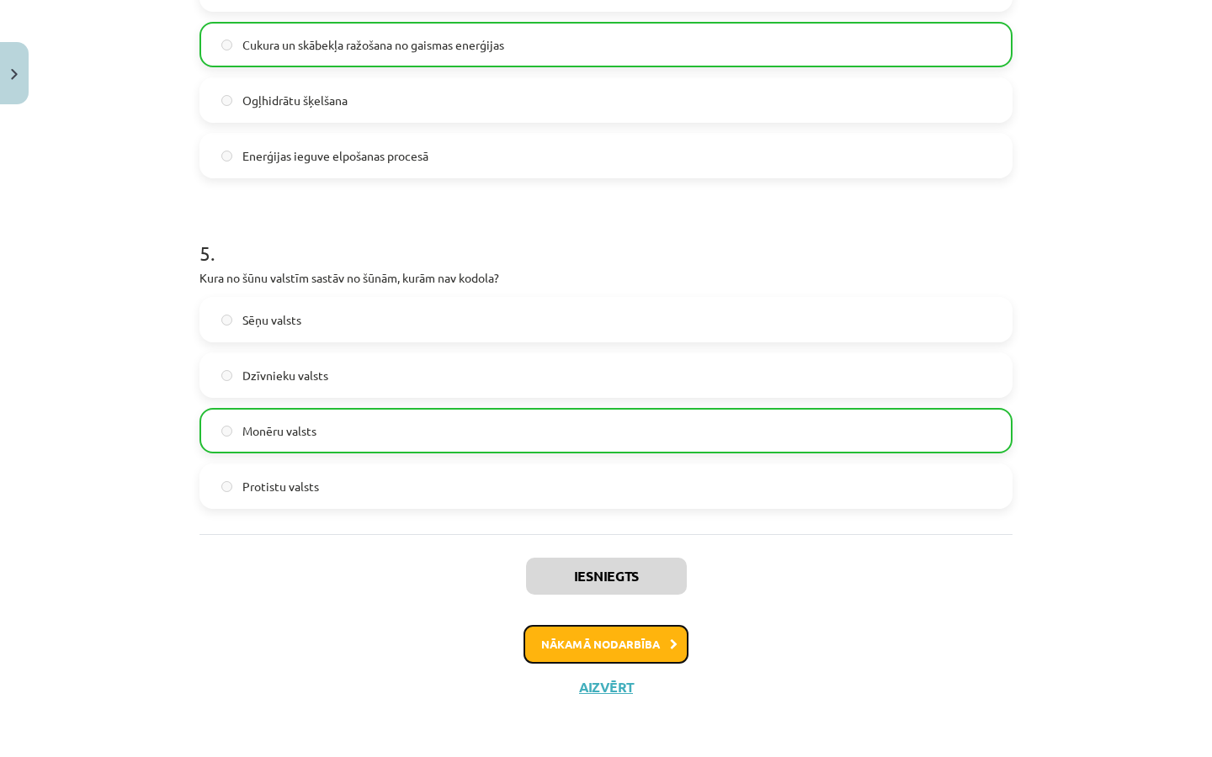
click at [618, 653] on button "Nākamā nodarbība" at bounding box center [605, 644] width 165 height 39
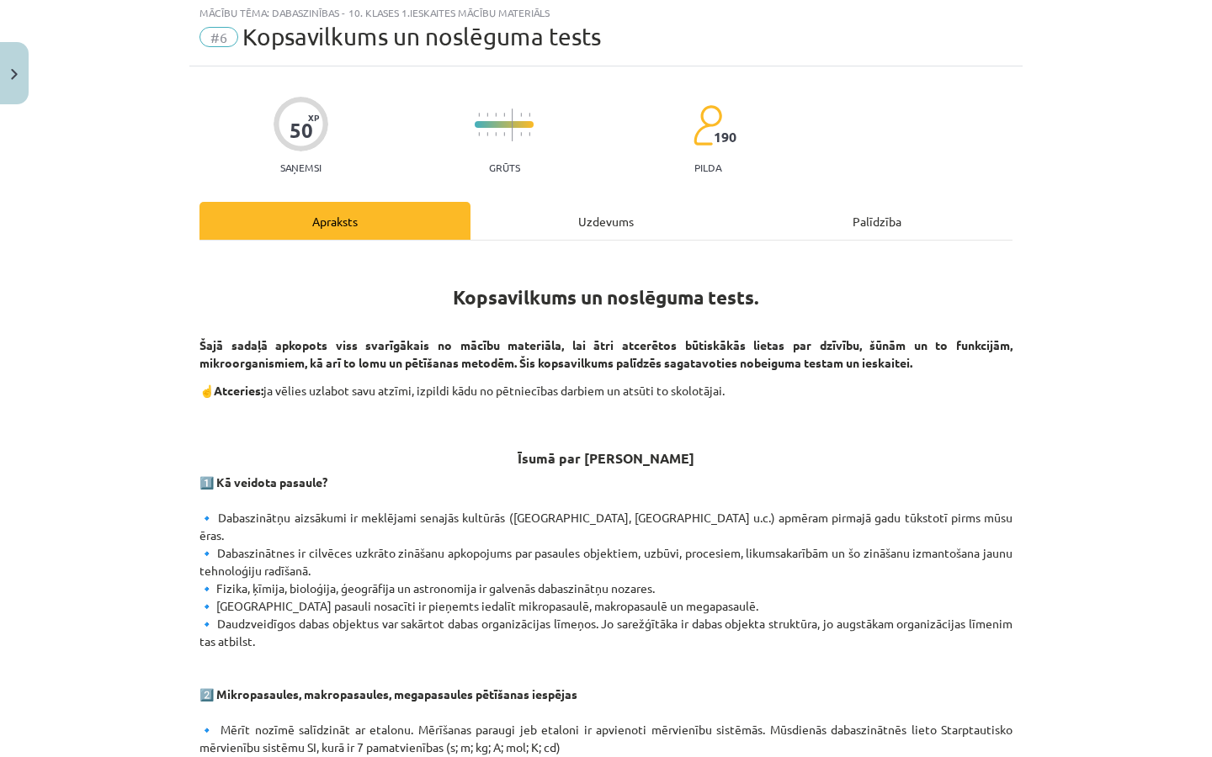
scroll to position [861, 0]
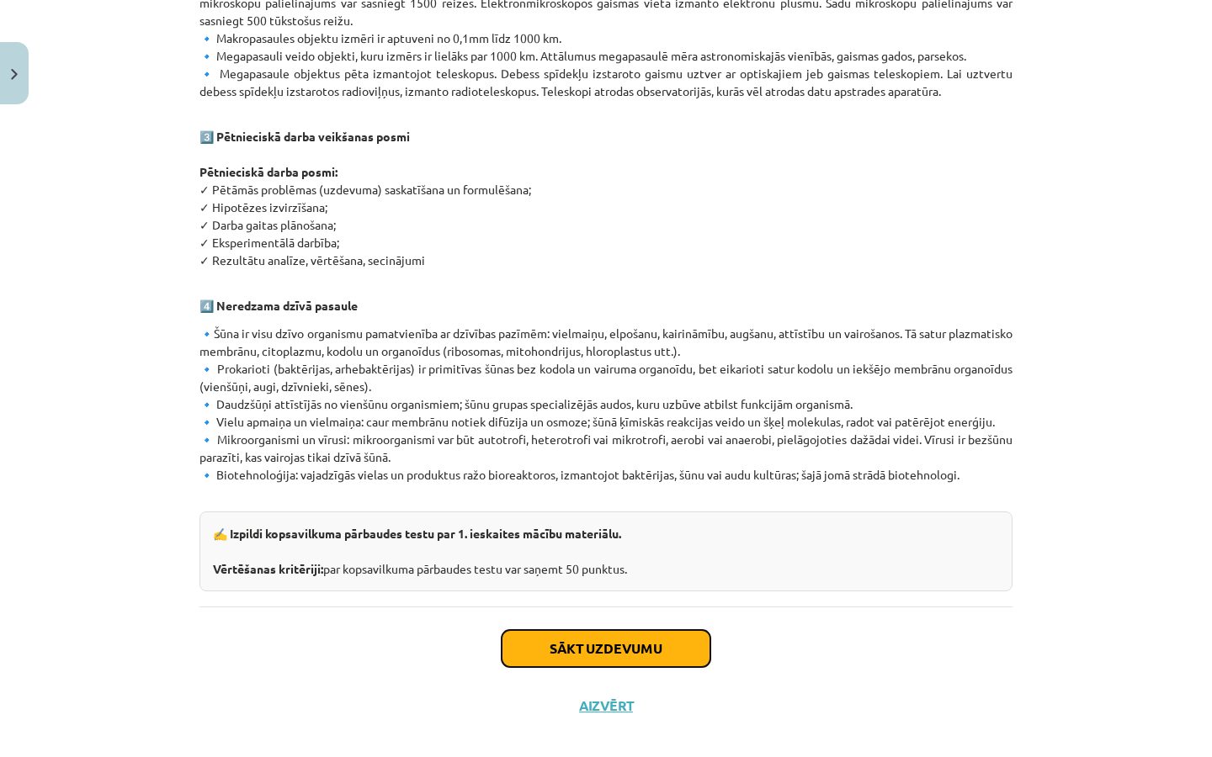
click at [623, 642] on button "Sākt uzdevumu" at bounding box center [605, 648] width 209 height 37
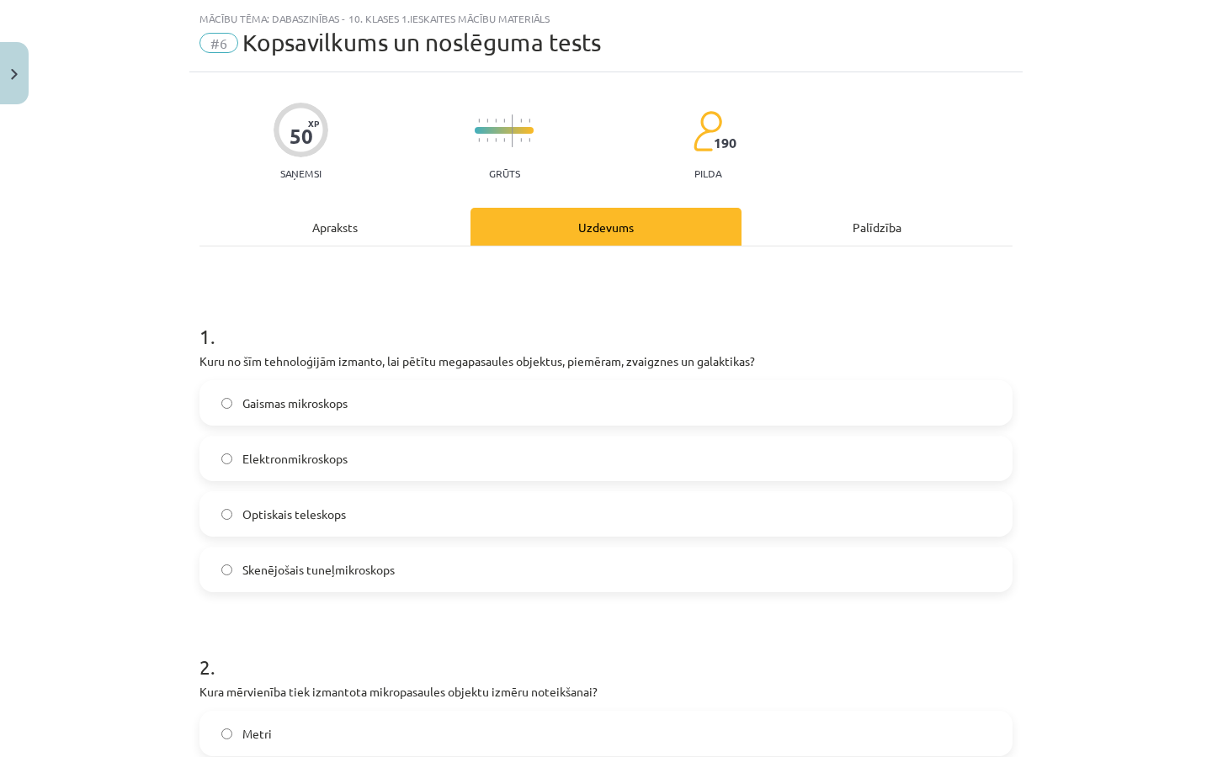
scroll to position [0, 0]
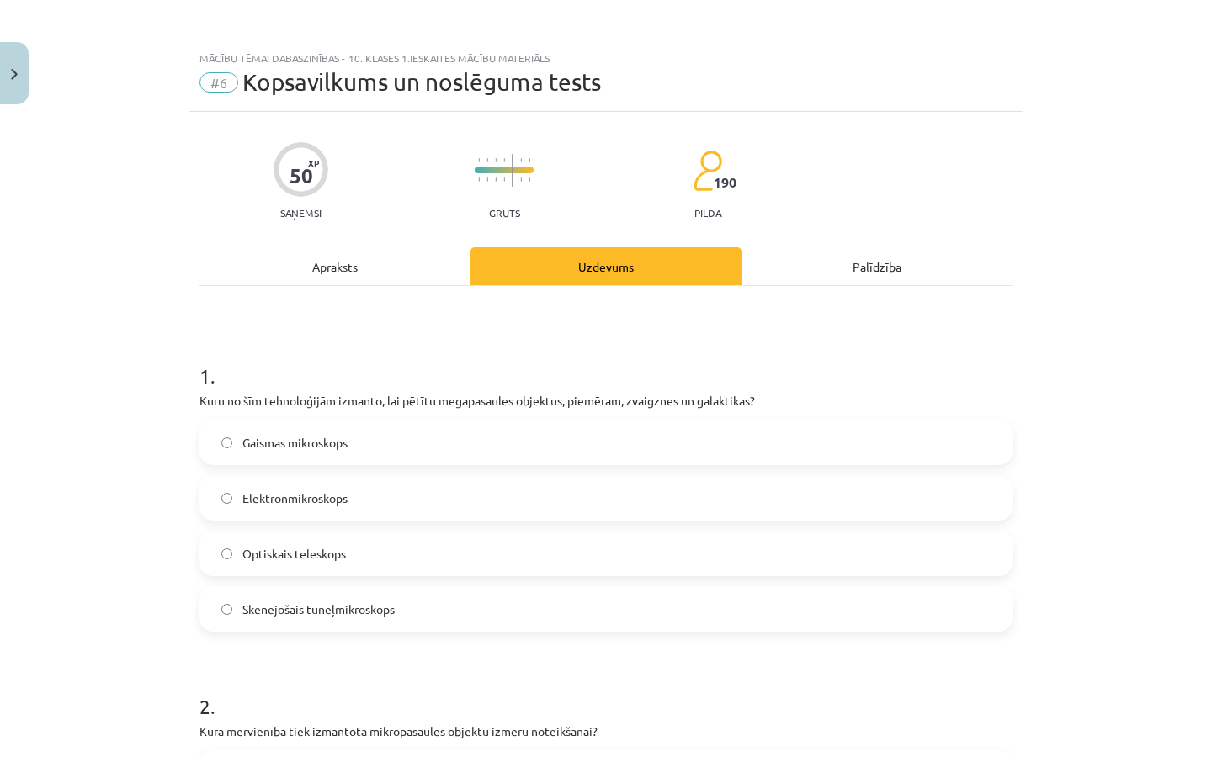
click at [314, 556] on span "Optiskais teleskops" at bounding box center [293, 554] width 103 height 18
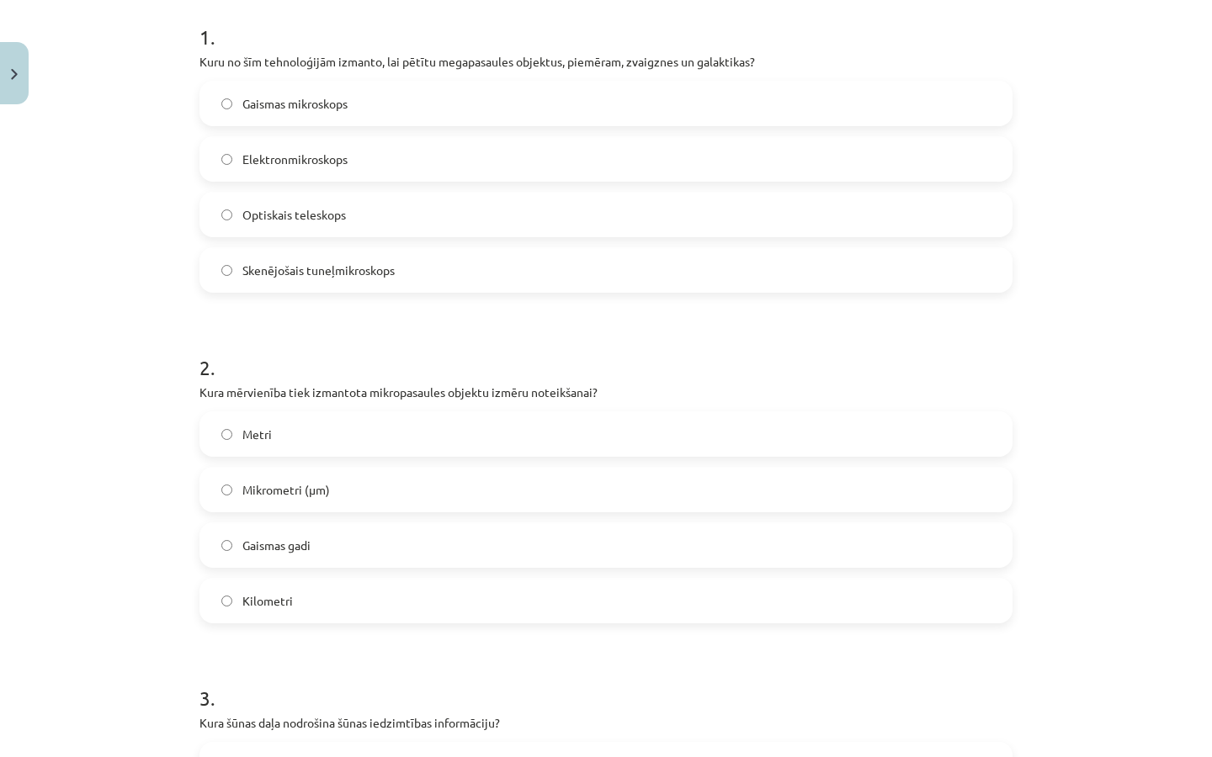
scroll to position [342, 0]
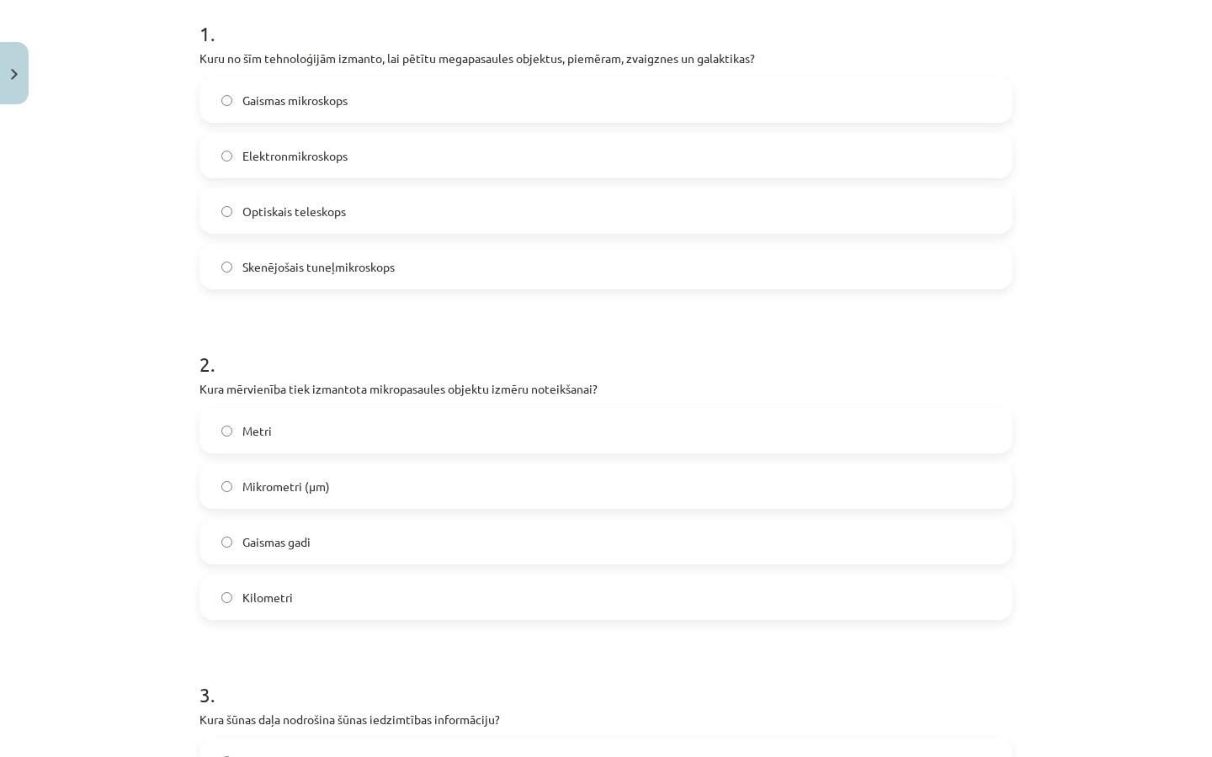
click at [287, 488] on span "Mikrometri (μm)" at bounding box center [286, 487] width 88 height 18
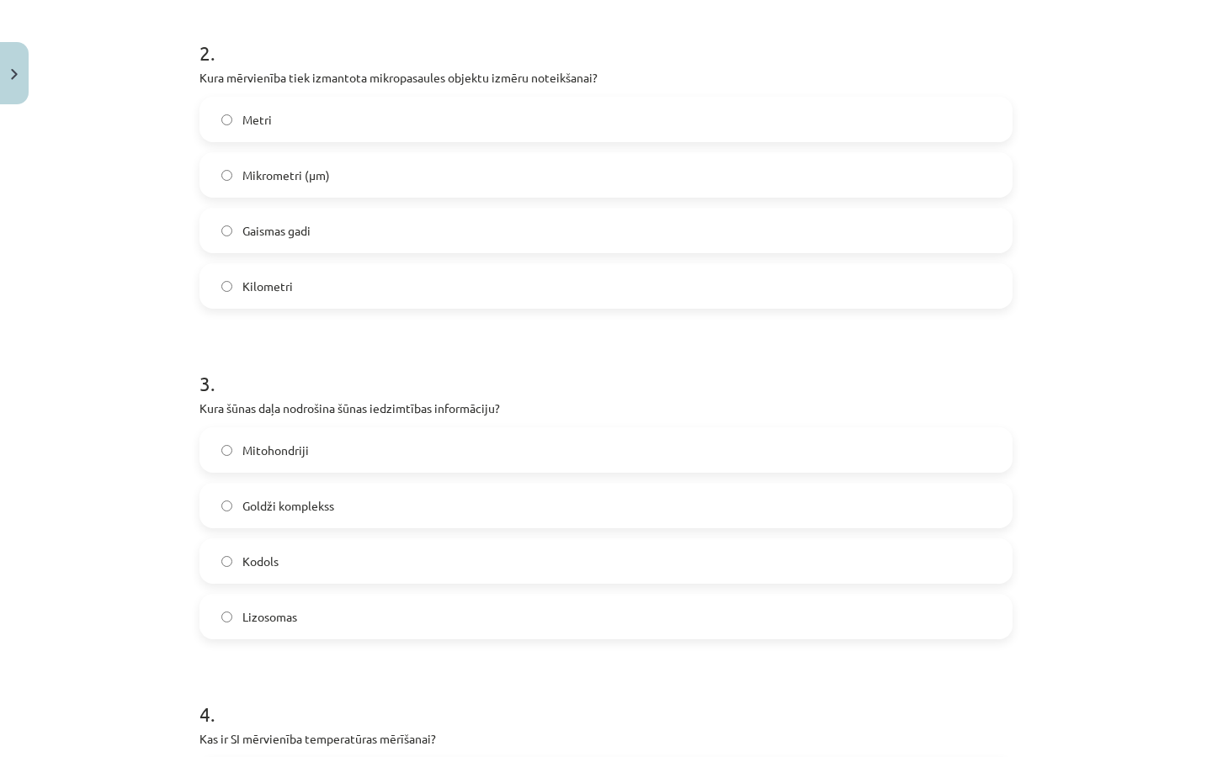
scroll to position [697, 0]
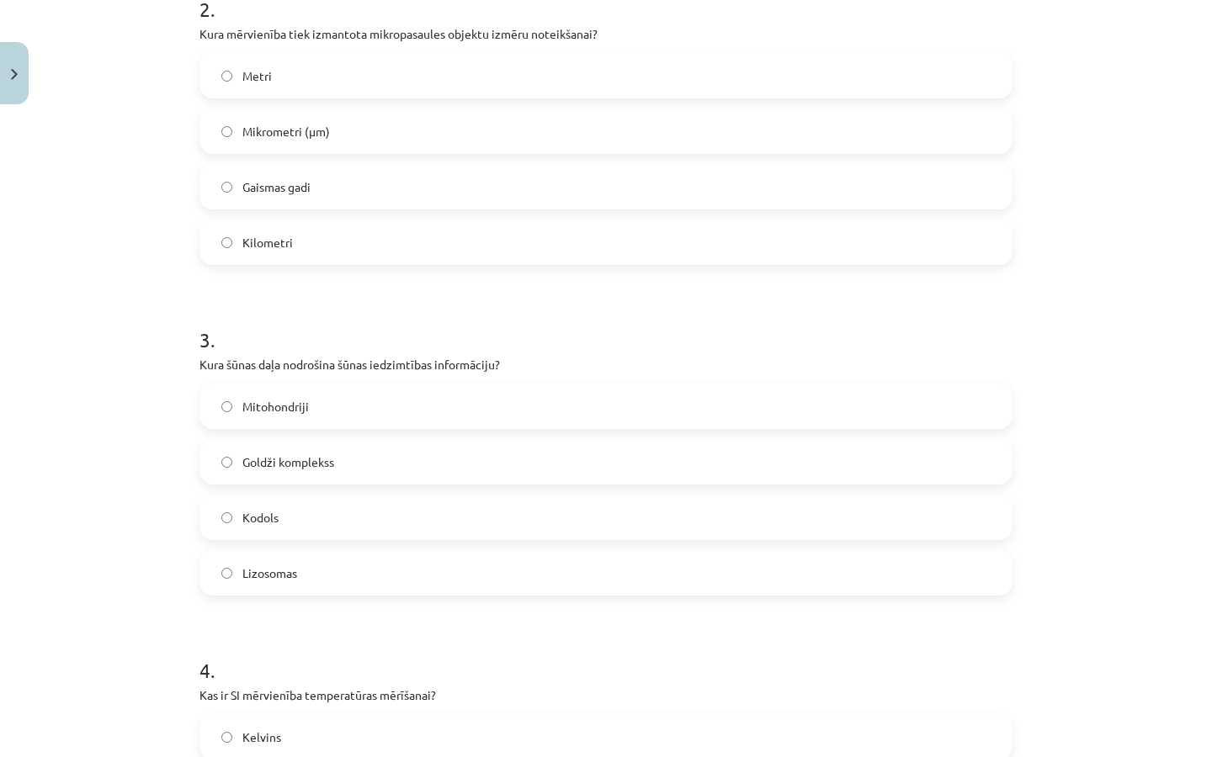
click at [290, 519] on label "Kodols" at bounding box center [605, 517] width 809 height 42
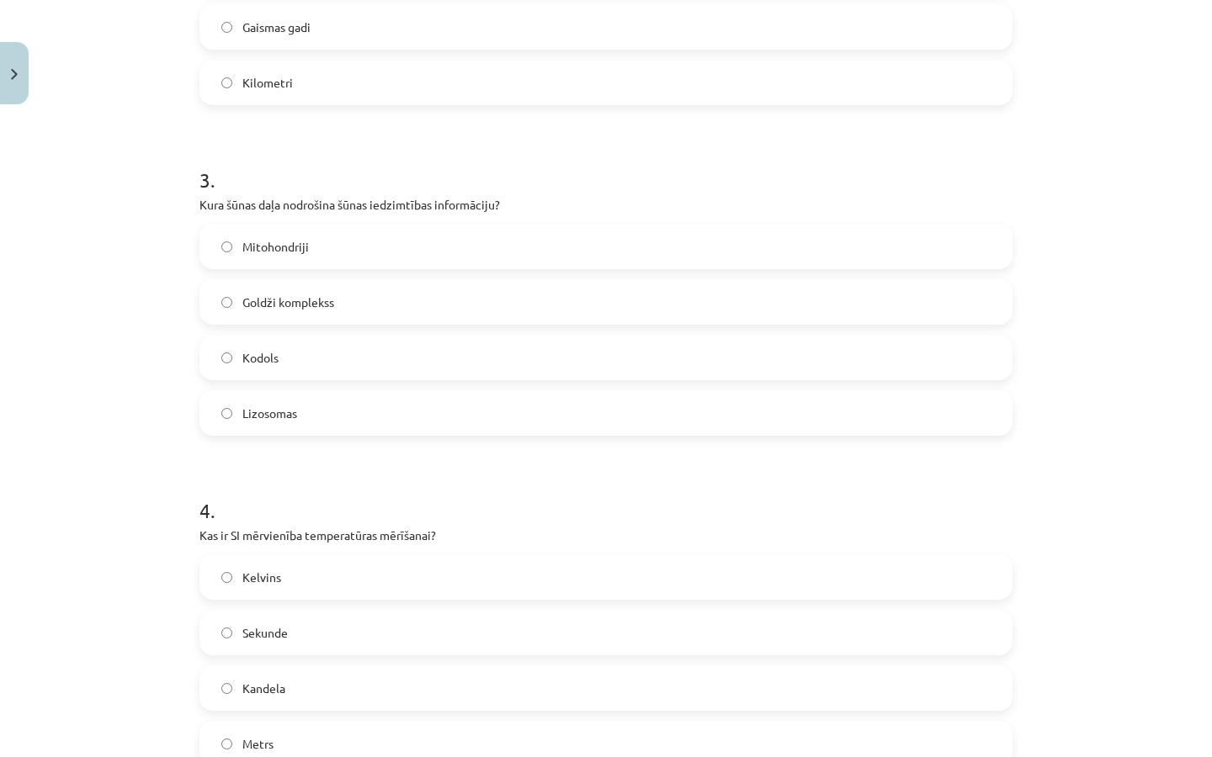
scroll to position [959, 0]
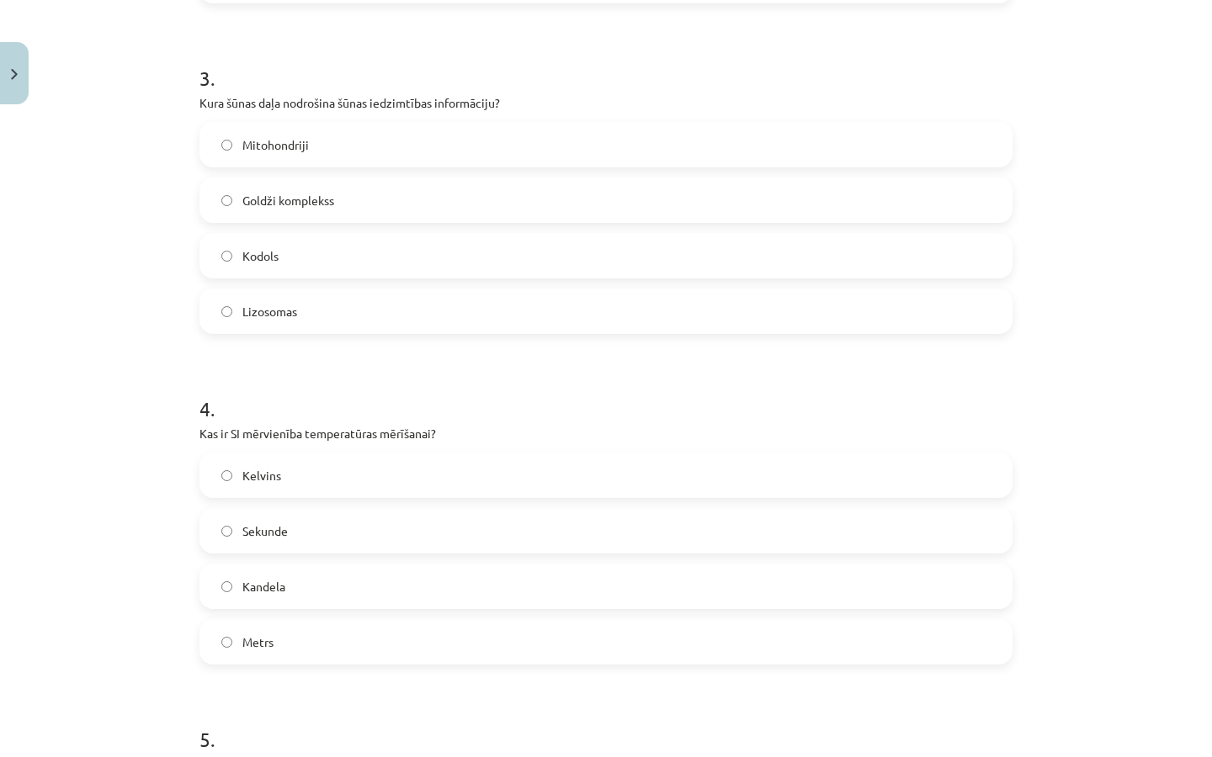
click at [311, 484] on label "Kelvins" at bounding box center [605, 475] width 809 height 42
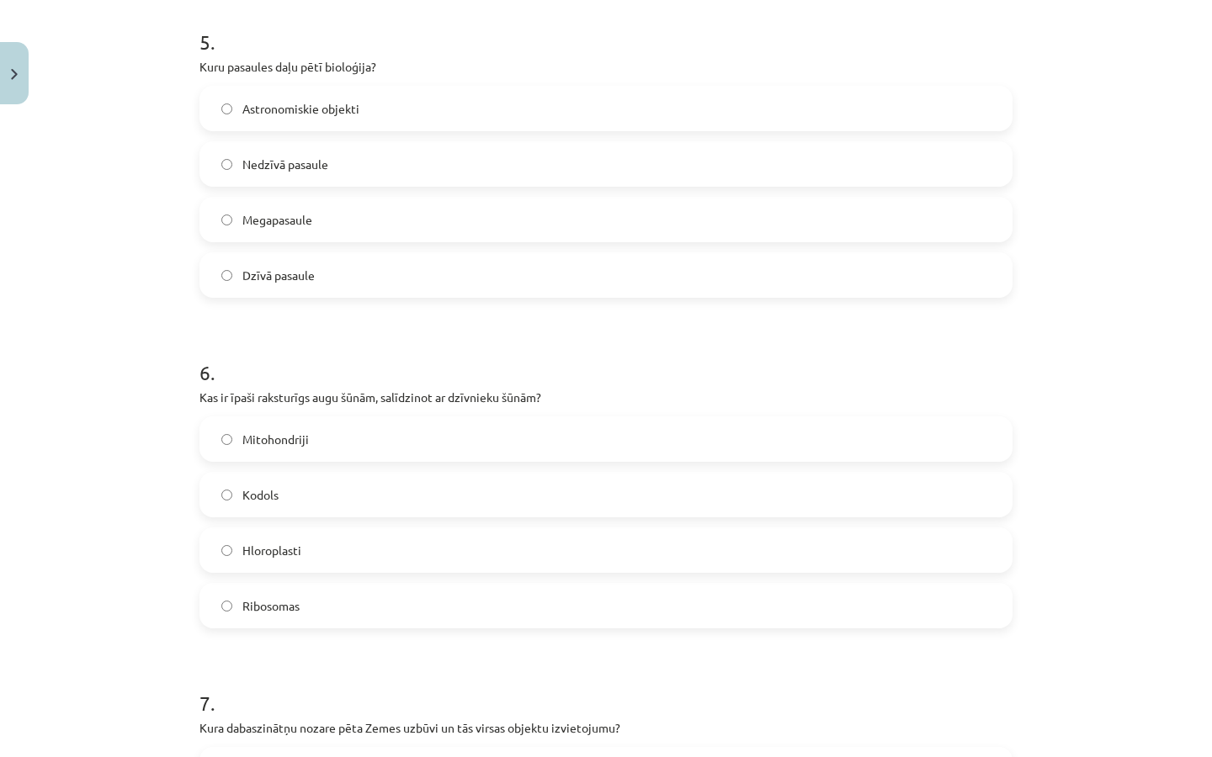
scroll to position [1605, 0]
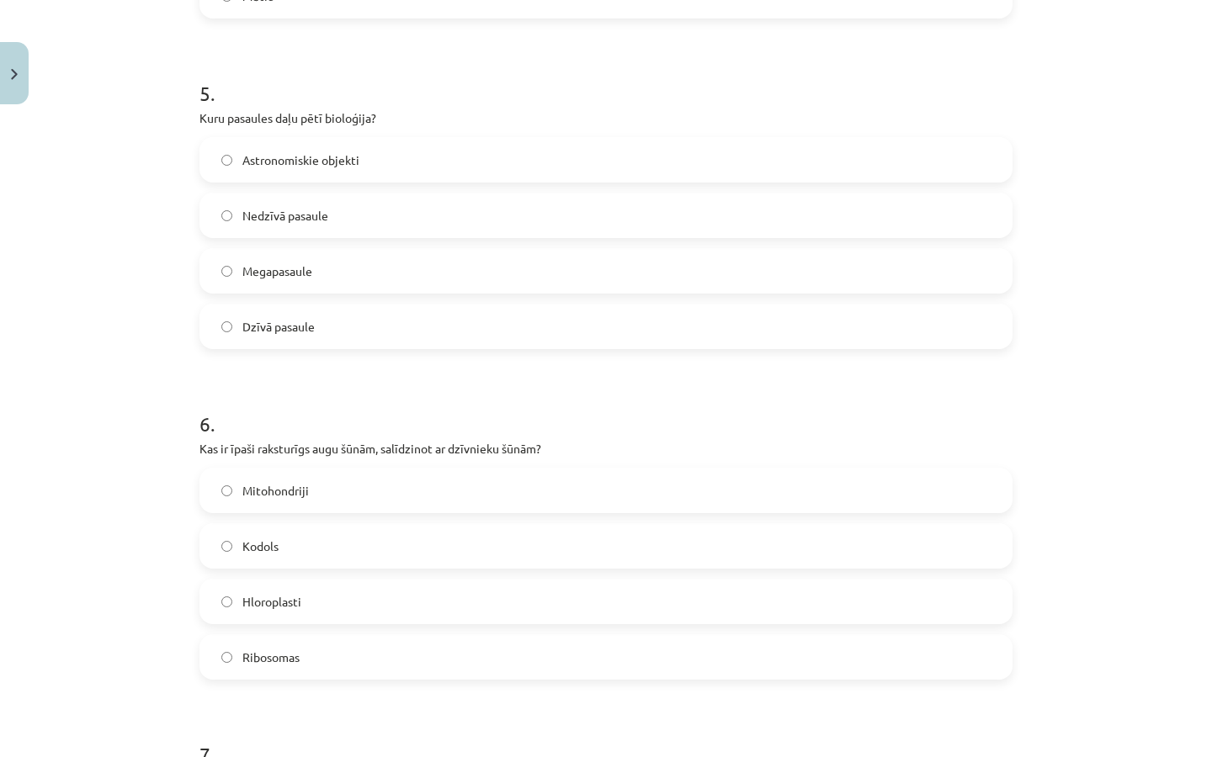
click at [305, 319] on span "Dzīvā pasaule" at bounding box center [278, 327] width 72 height 18
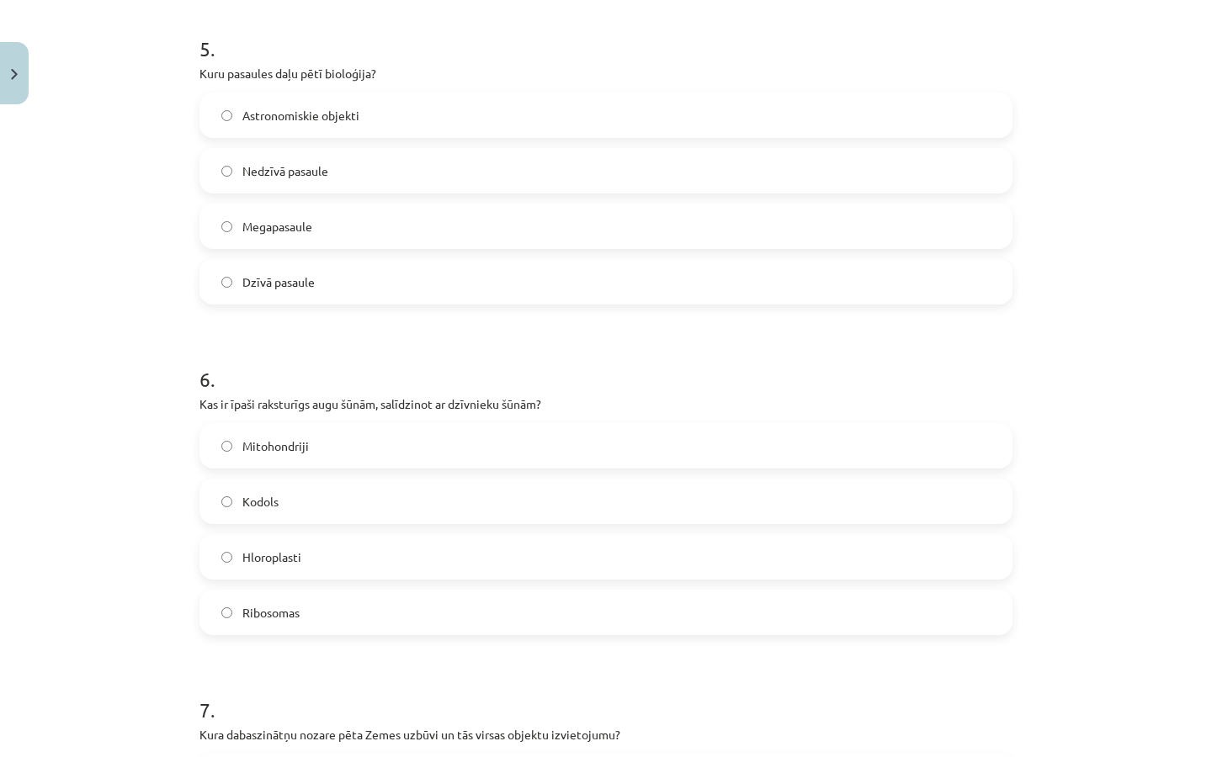
scroll to position [1650, 0]
click at [310, 554] on label "Hloroplasti" at bounding box center [605, 557] width 809 height 42
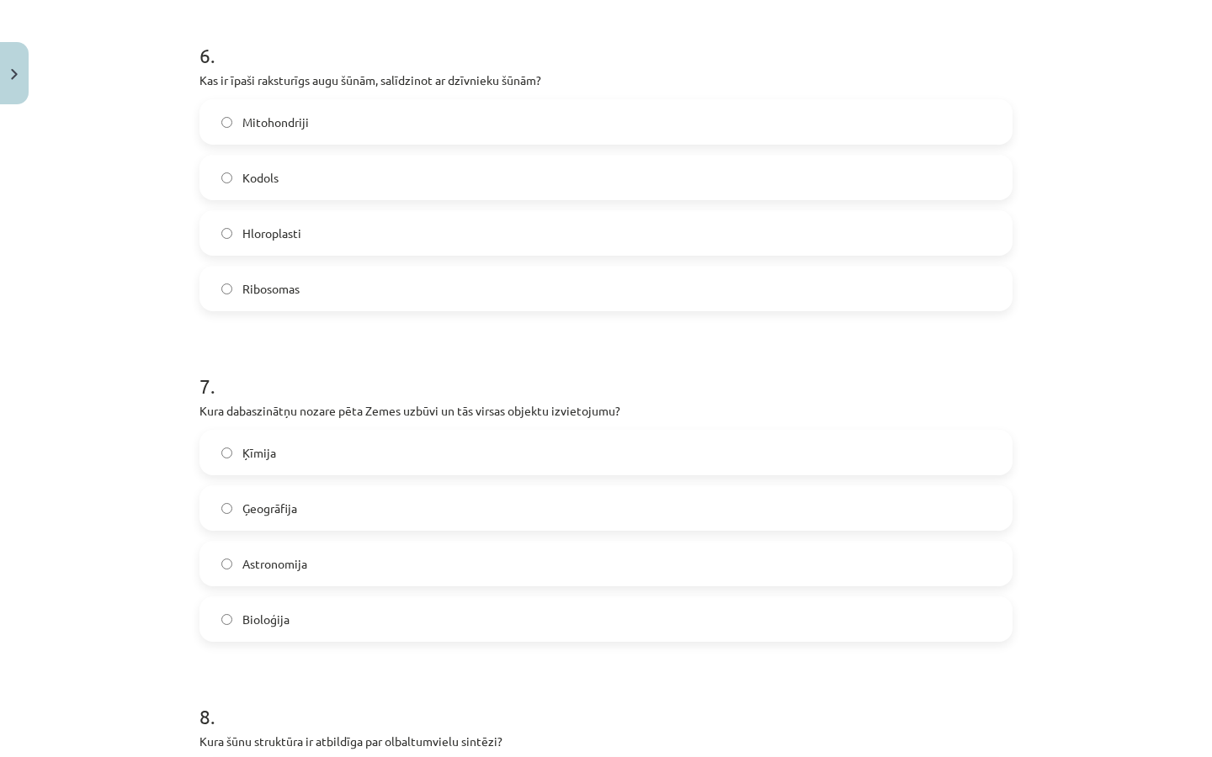
scroll to position [2040, 0]
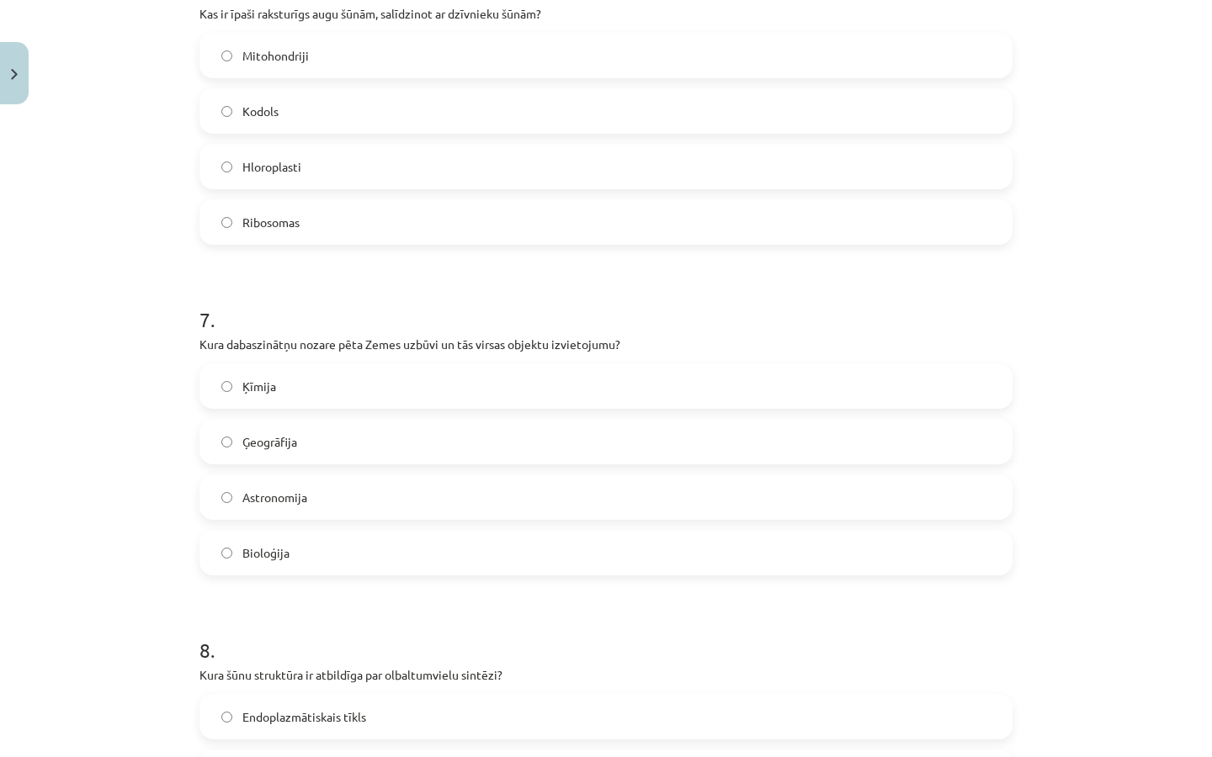
click at [337, 439] on label "Ģeogrāfija" at bounding box center [605, 442] width 809 height 42
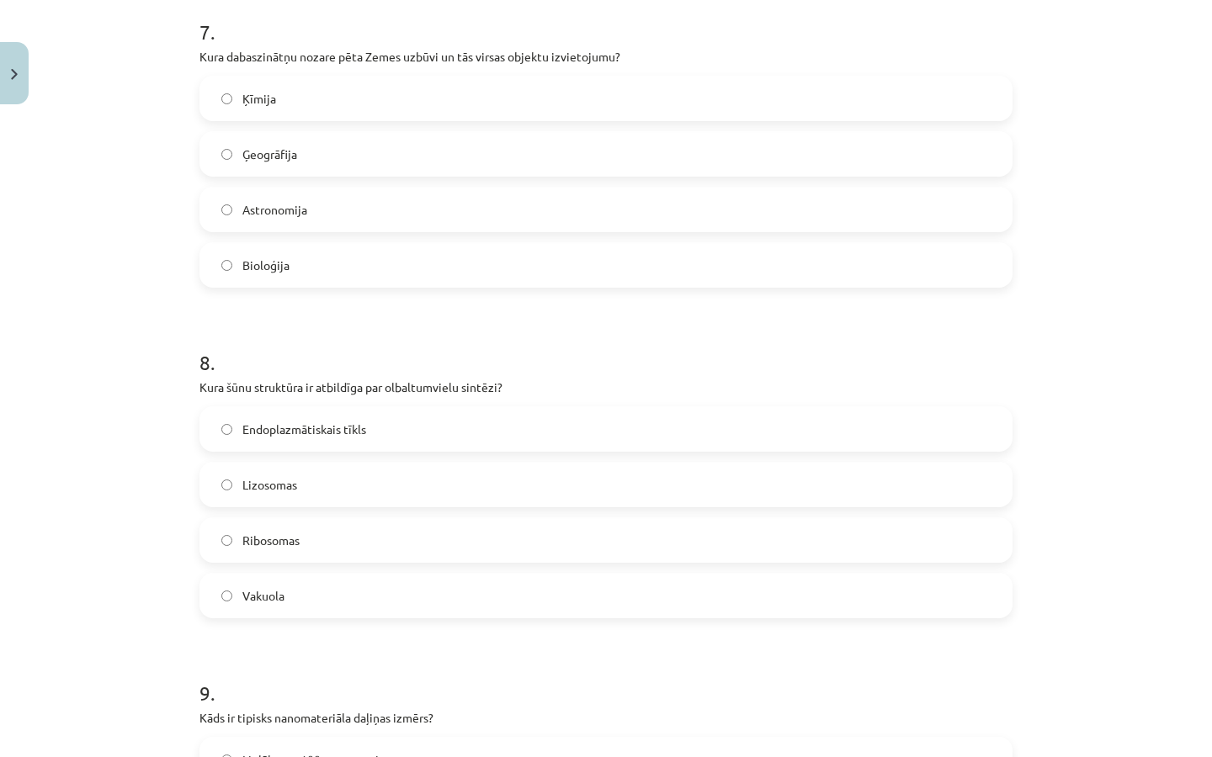
scroll to position [2328, 0]
click at [287, 544] on span "Ribosomas" at bounding box center [270, 541] width 57 height 18
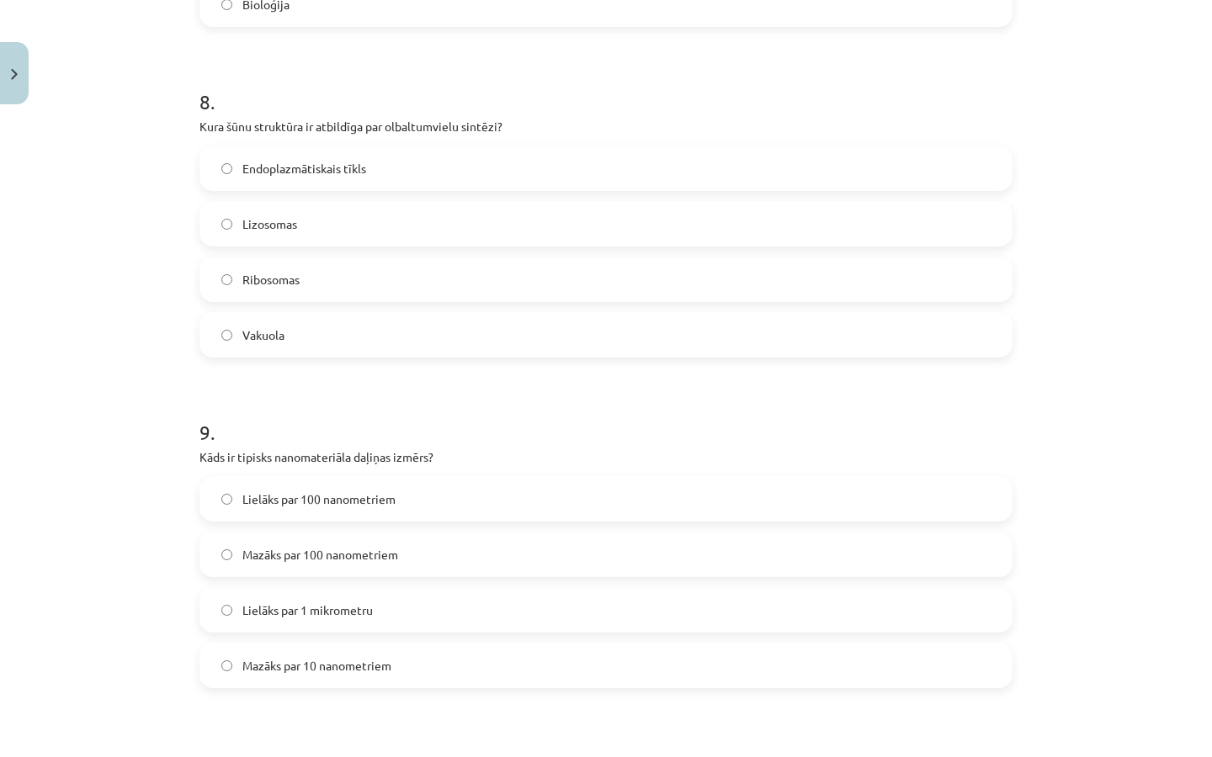
scroll to position [2649, 0]
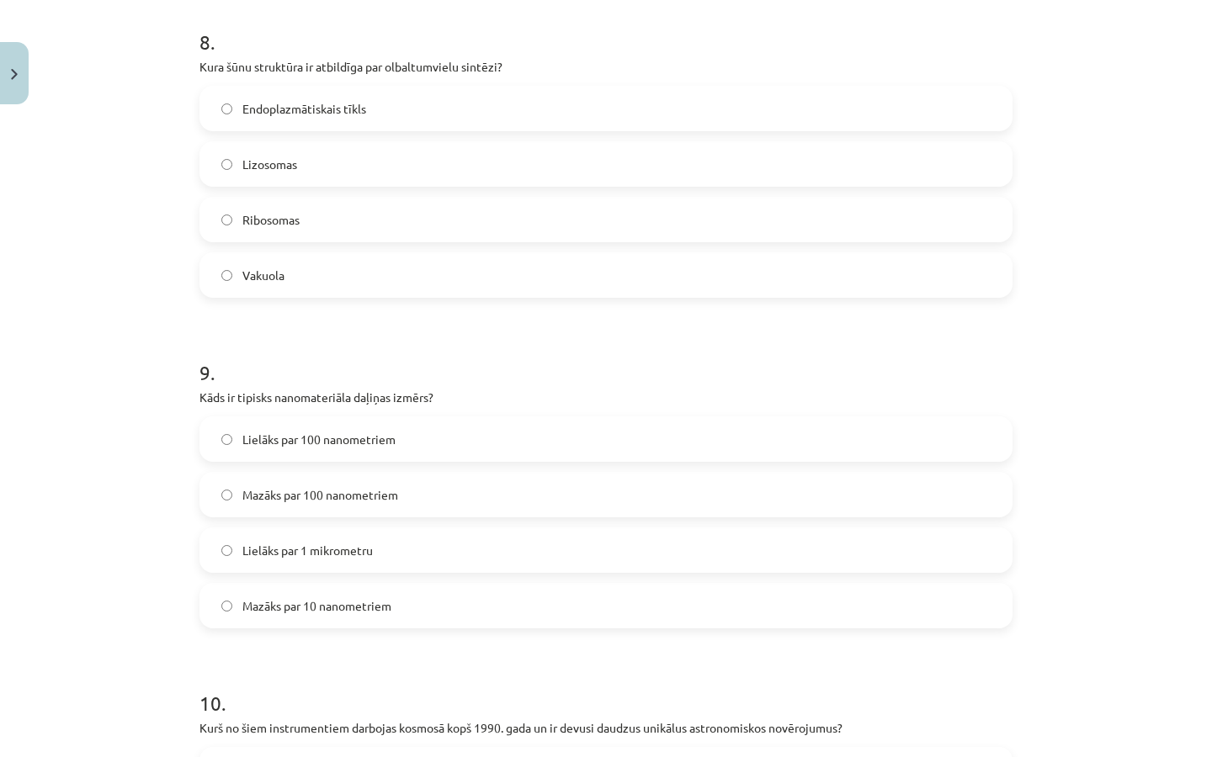
click at [357, 496] on span "Mazāks par 100 nanometriem" at bounding box center [320, 495] width 156 height 18
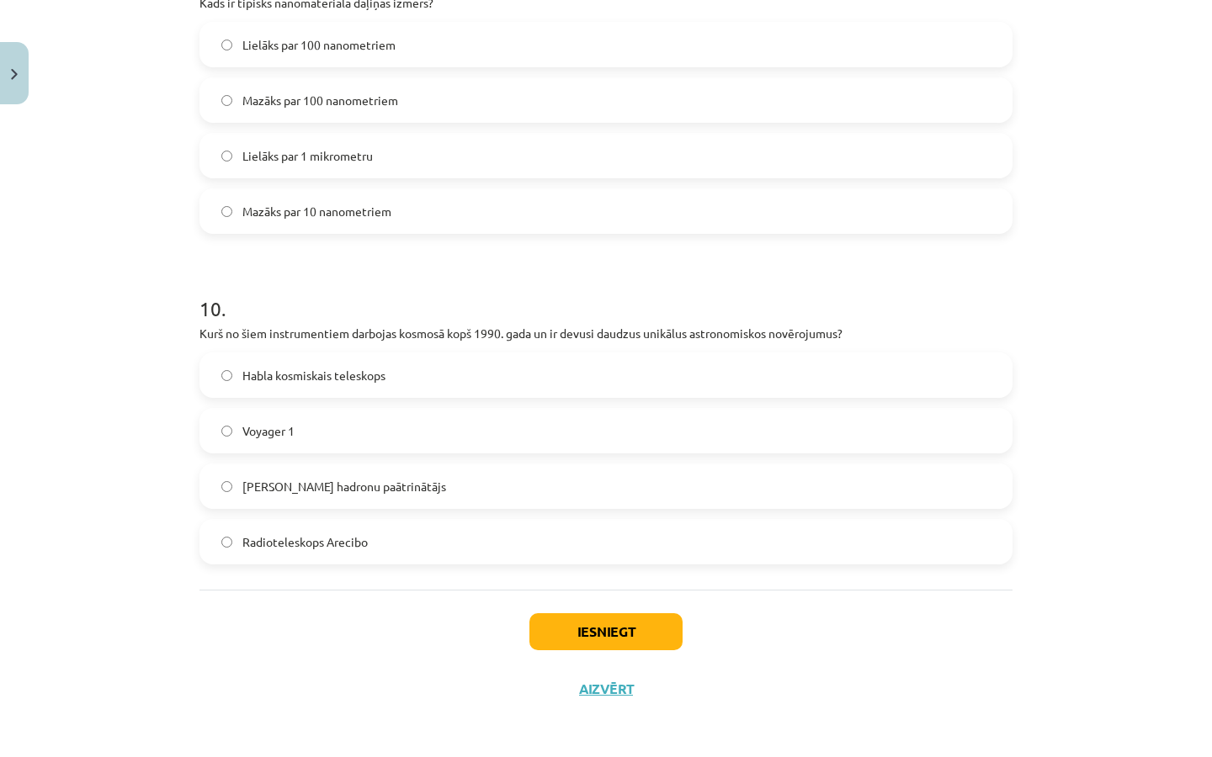
scroll to position [3046, 0]
click at [332, 385] on label "Habla kosmiskais teleskops" at bounding box center [605, 373] width 809 height 42
click at [590, 652] on div "Iesniegt Aizvērt" at bounding box center [605, 646] width 813 height 118
click at [575, 623] on button "Iesniegt" at bounding box center [605, 629] width 153 height 37
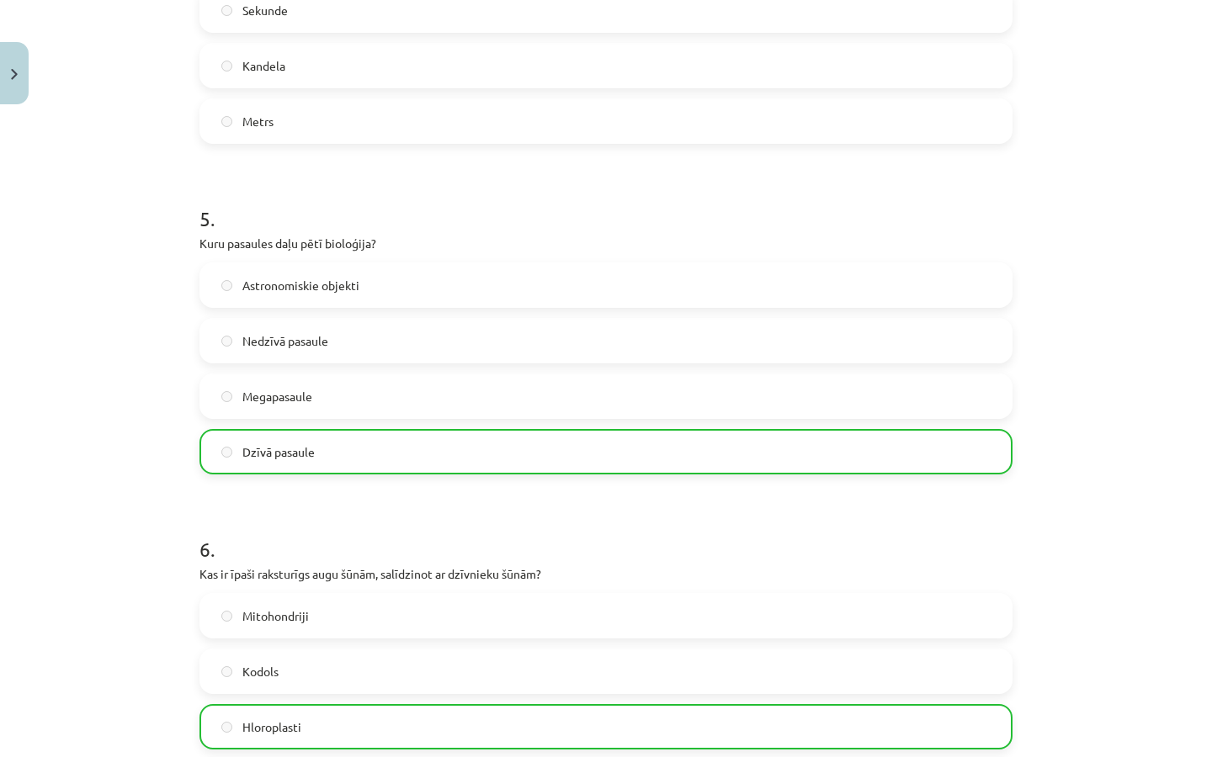
scroll to position [3099, 0]
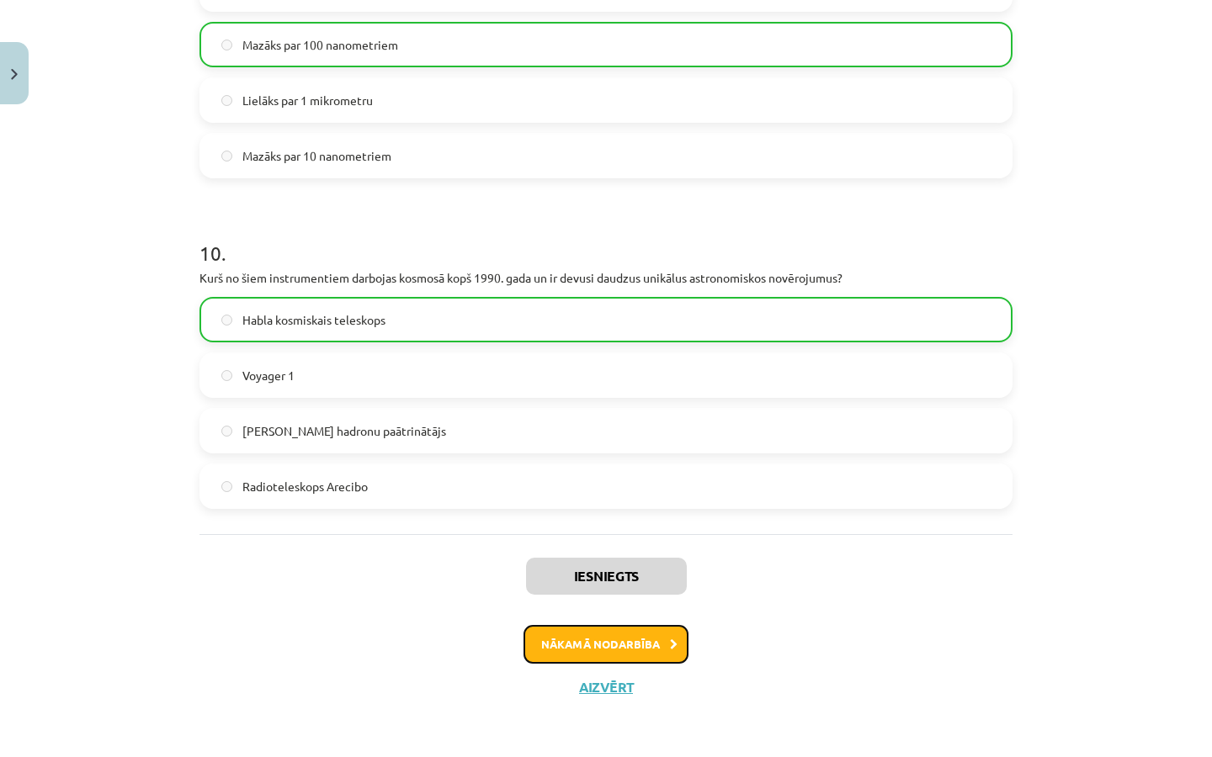
click at [581, 642] on button "Nākamā nodarbība" at bounding box center [605, 644] width 165 height 39
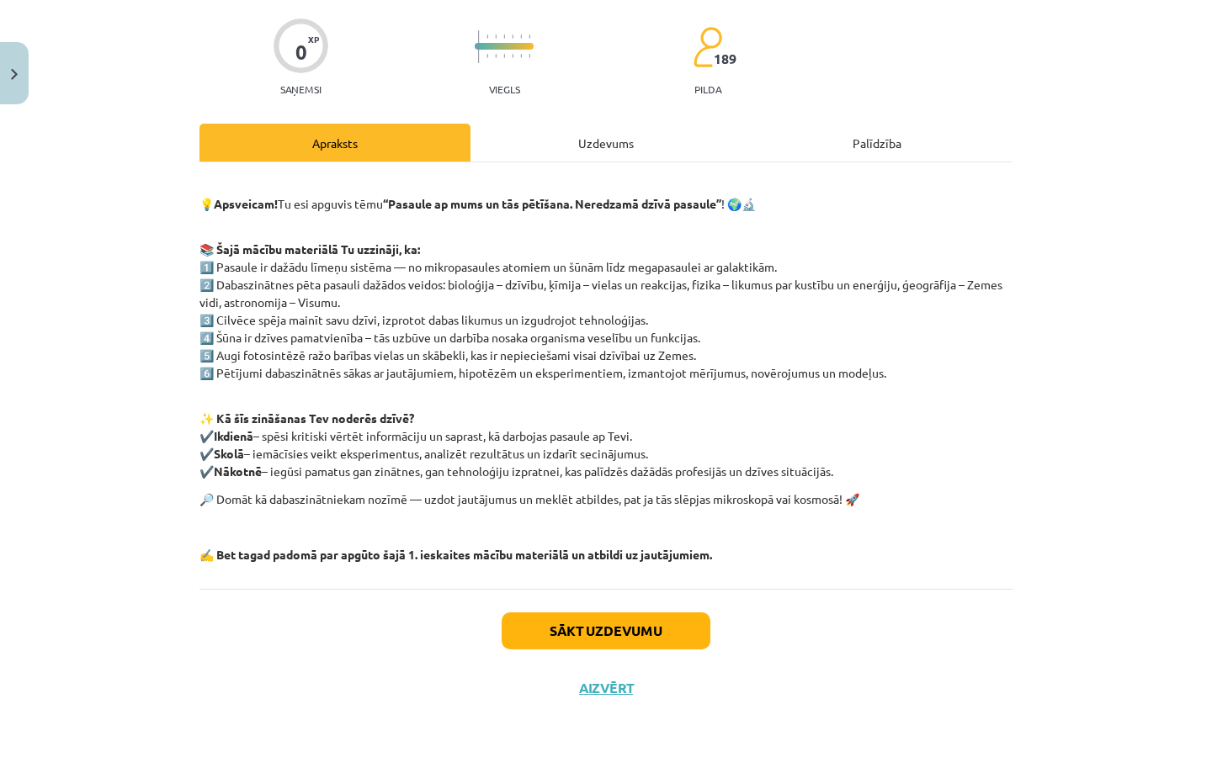
scroll to position [125, 0]
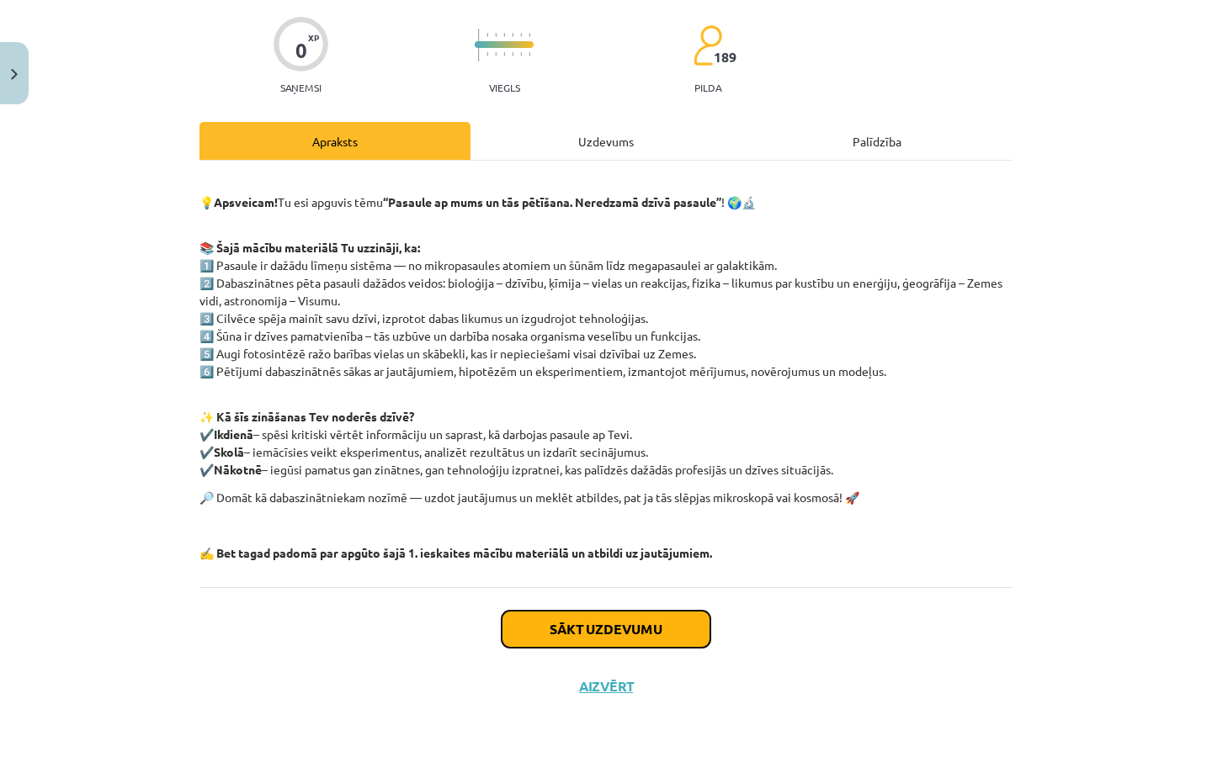
click at [581, 623] on button "Sākt uzdevumu" at bounding box center [605, 629] width 209 height 37
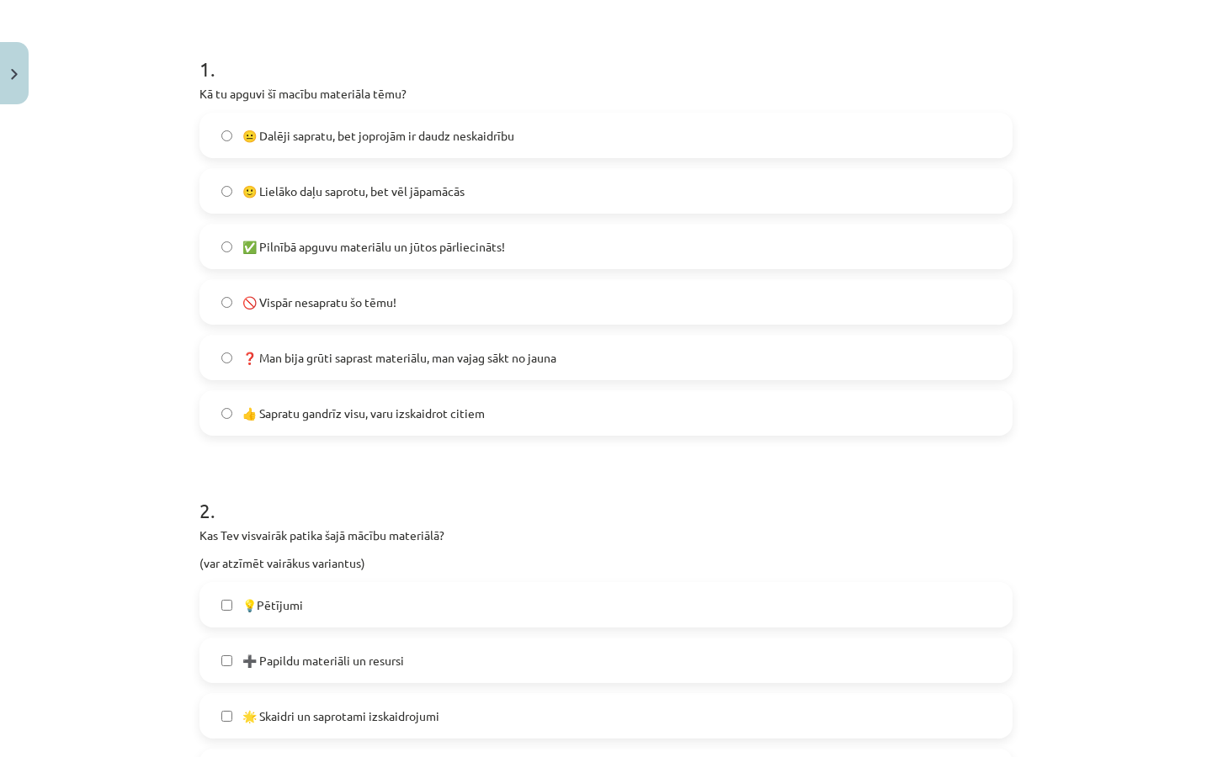
scroll to position [125, 0]
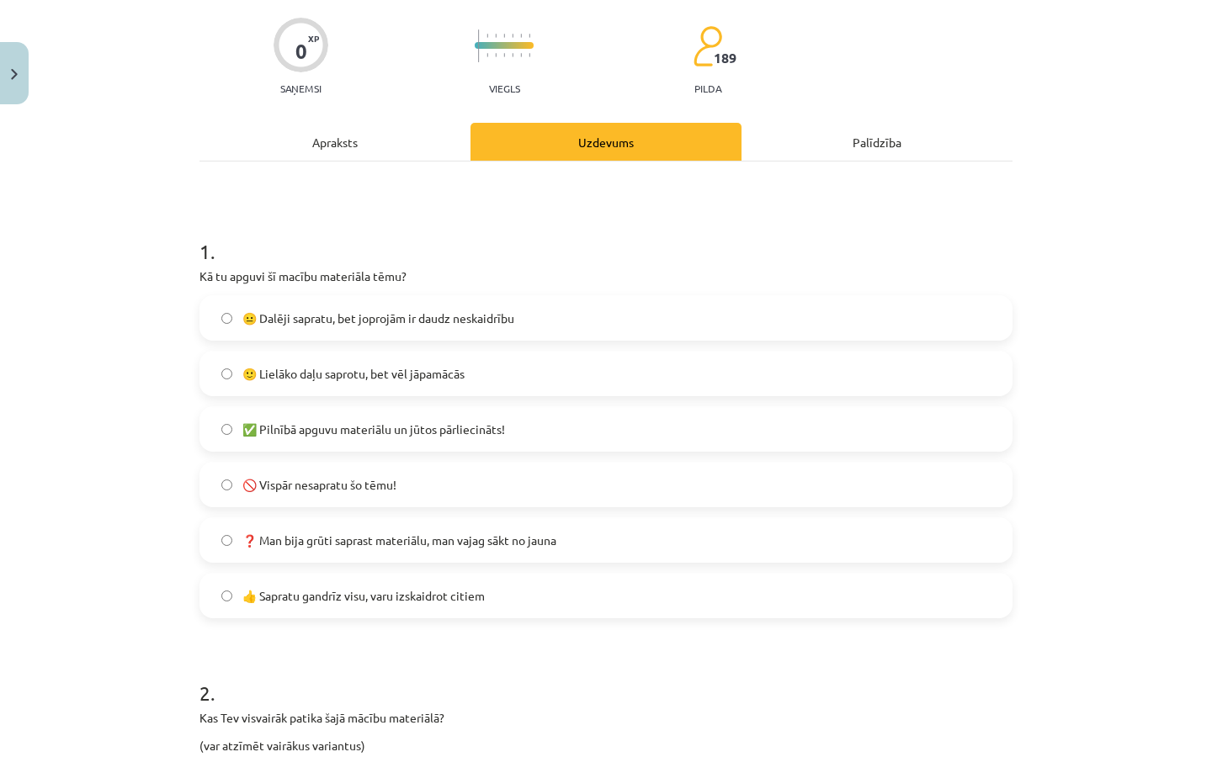
click at [522, 374] on label "🙂 Lielāko daļu saprotu, bet vēl jāpamācās" at bounding box center [605, 374] width 809 height 42
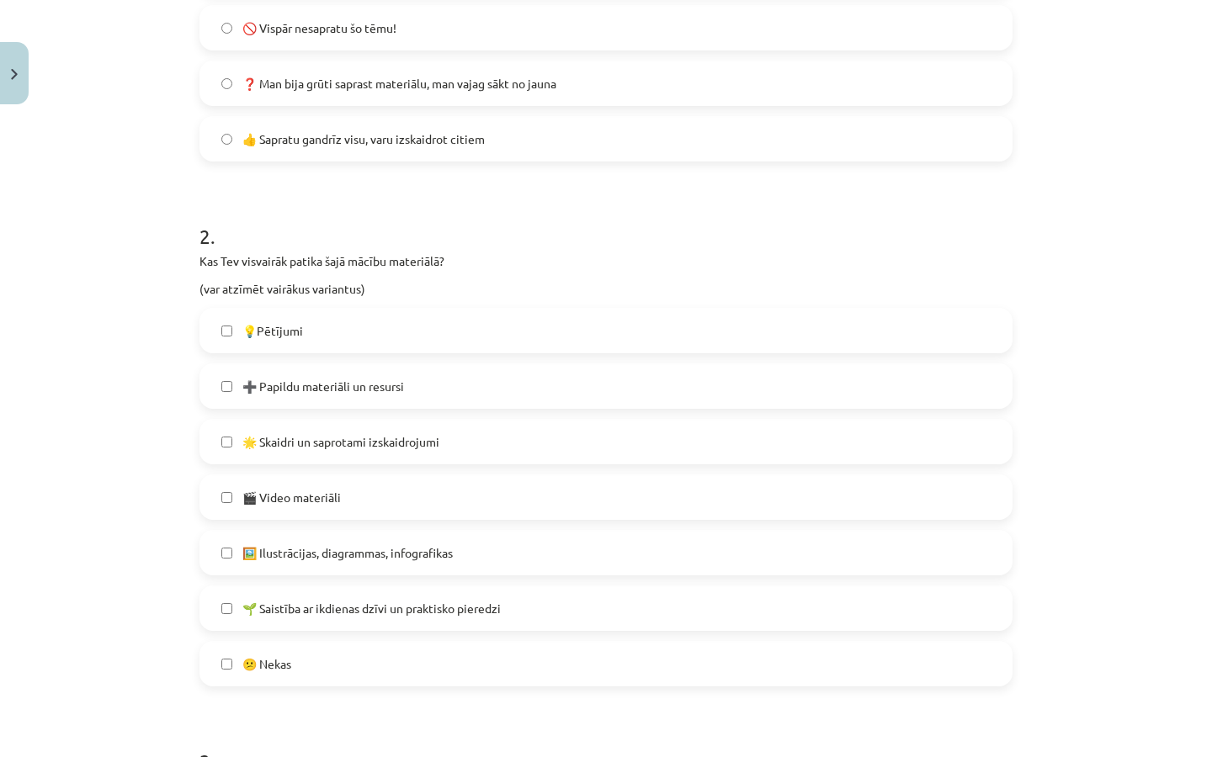
scroll to position [582, 0]
click at [388, 501] on label "🎬 Video materiāli" at bounding box center [605, 496] width 809 height 42
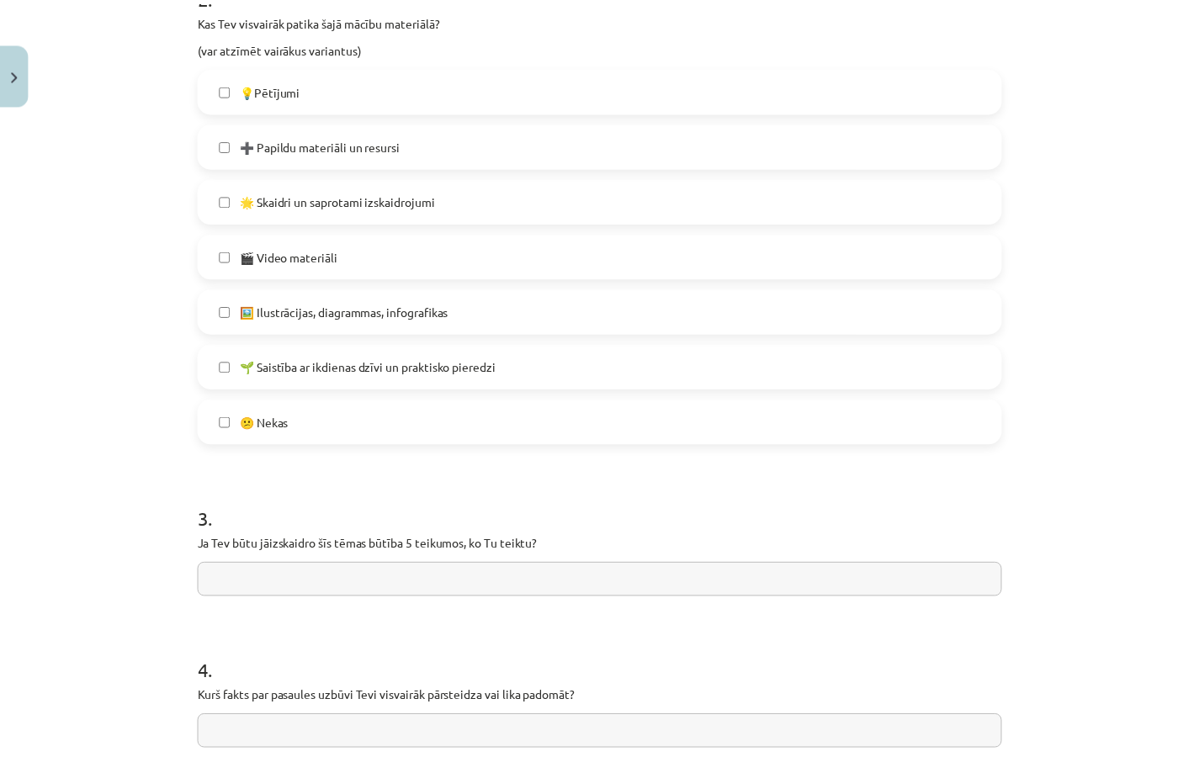
scroll to position [1002, 0]
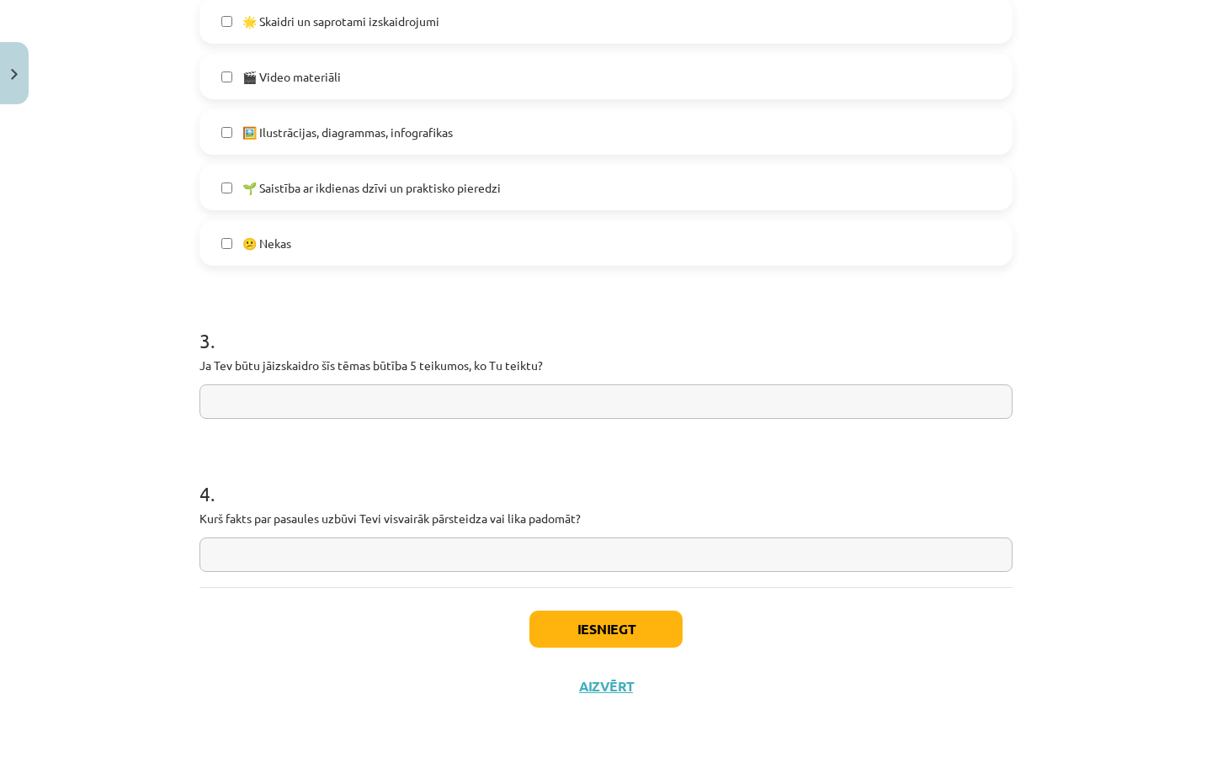
click at [515, 393] on input "text" at bounding box center [605, 402] width 813 height 34
click at [575, 618] on button "Iesniegt" at bounding box center [605, 629] width 153 height 37
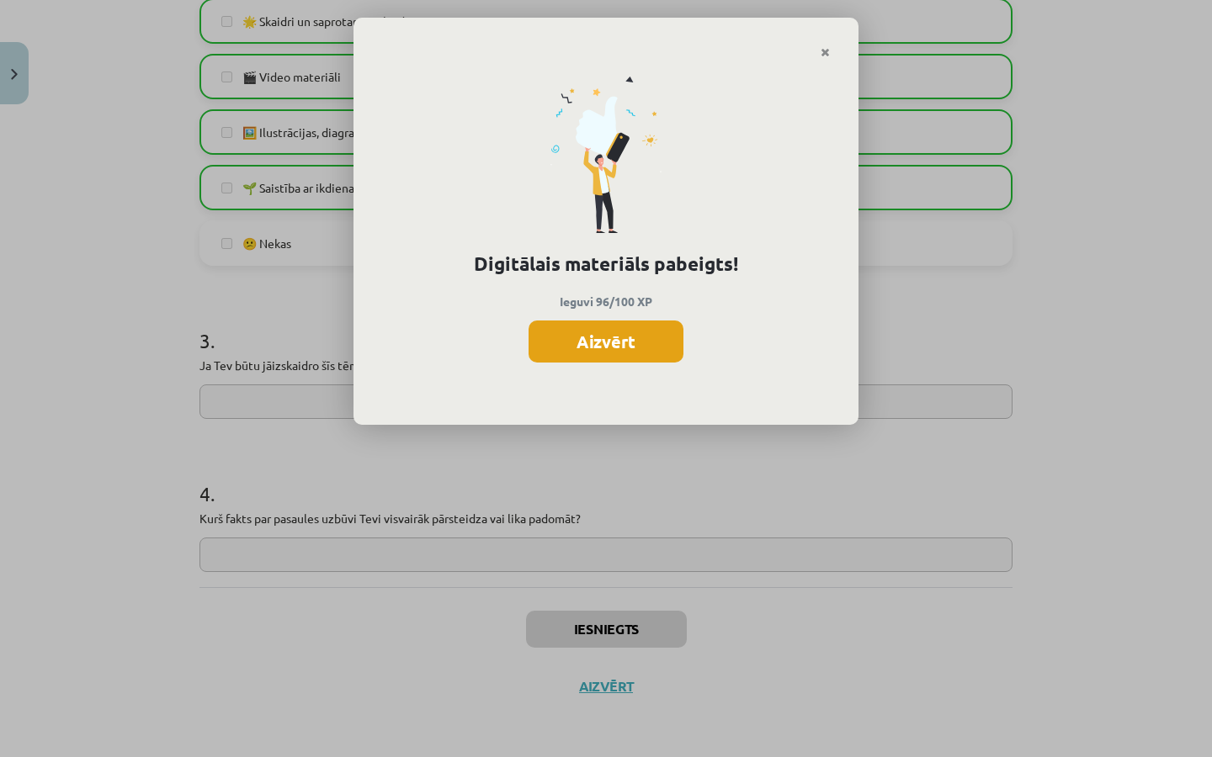
click at [669, 344] on button "Aizvērt" at bounding box center [605, 342] width 155 height 42
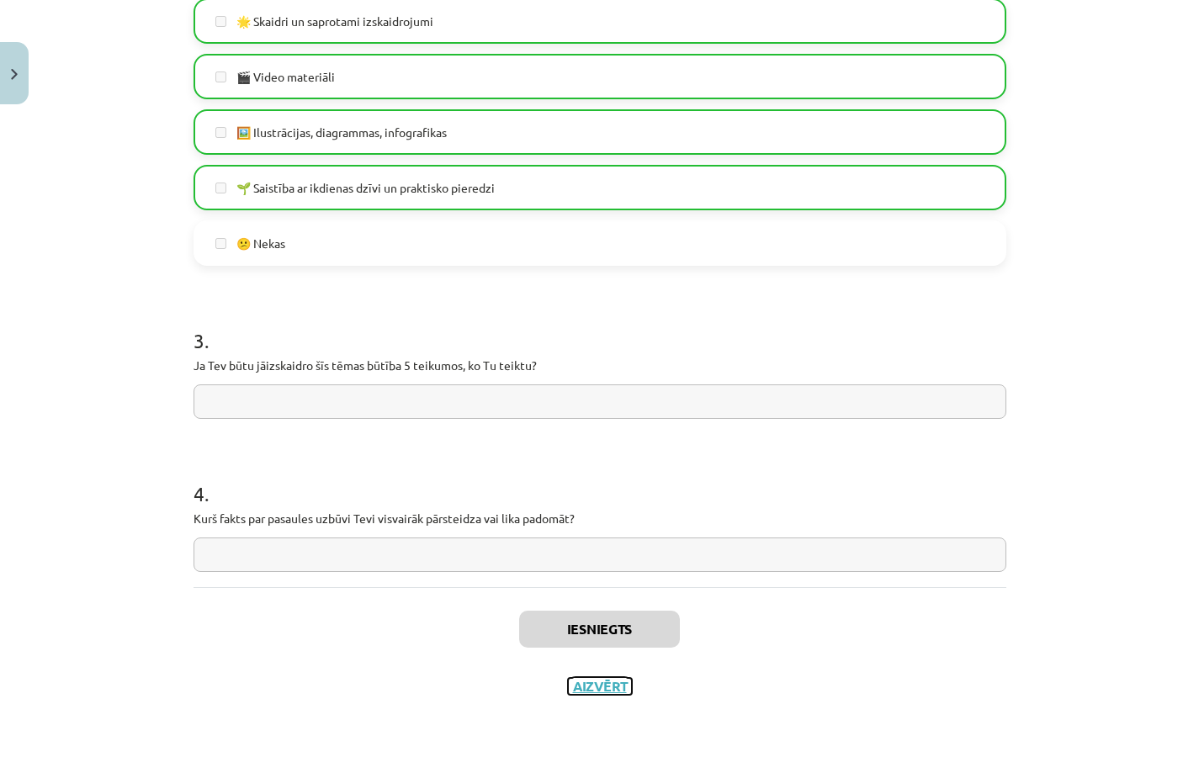
click at [594, 692] on button "Aizvērt" at bounding box center [600, 686] width 64 height 17
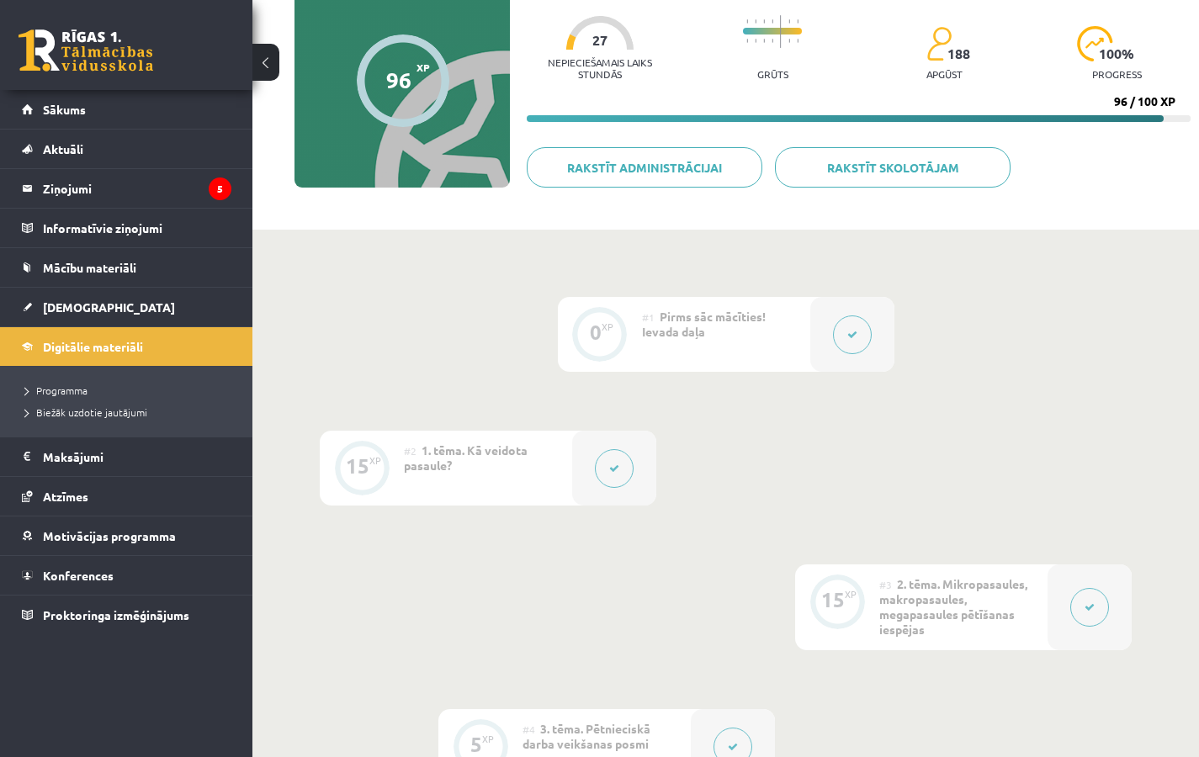
scroll to position [0, 0]
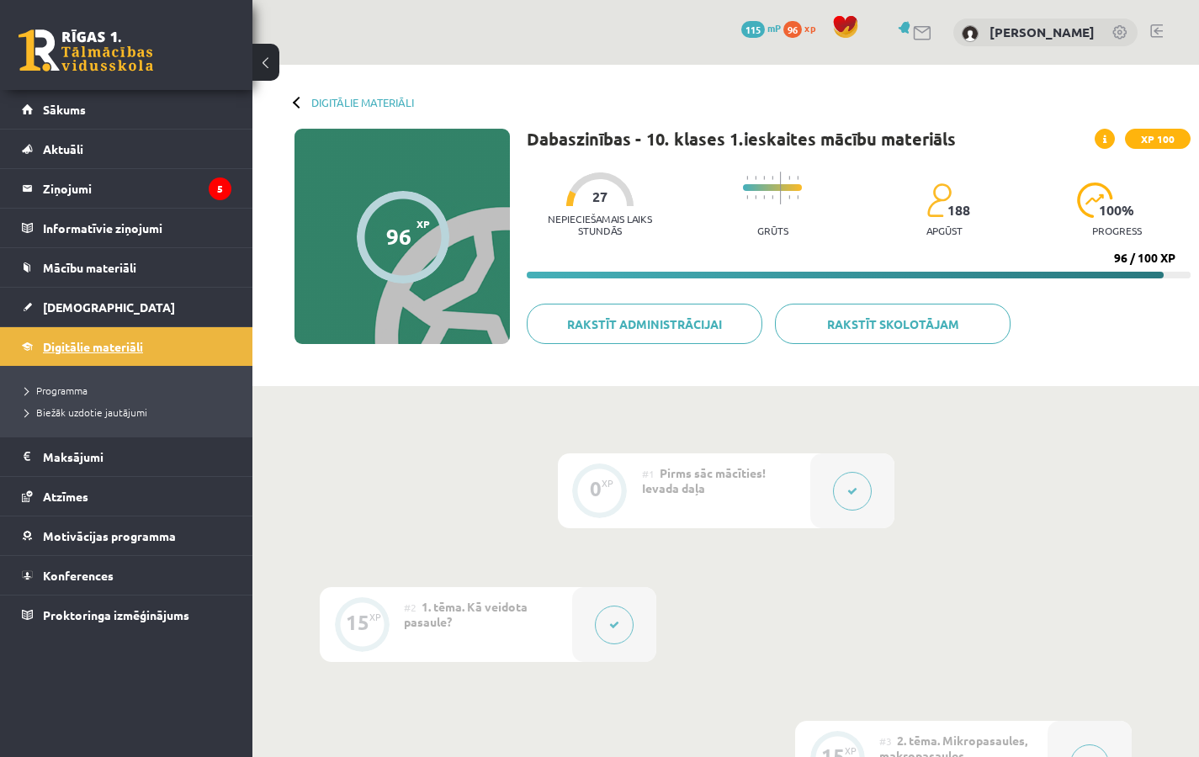
click at [92, 350] on span "Digitālie materiāli" at bounding box center [93, 346] width 100 height 15
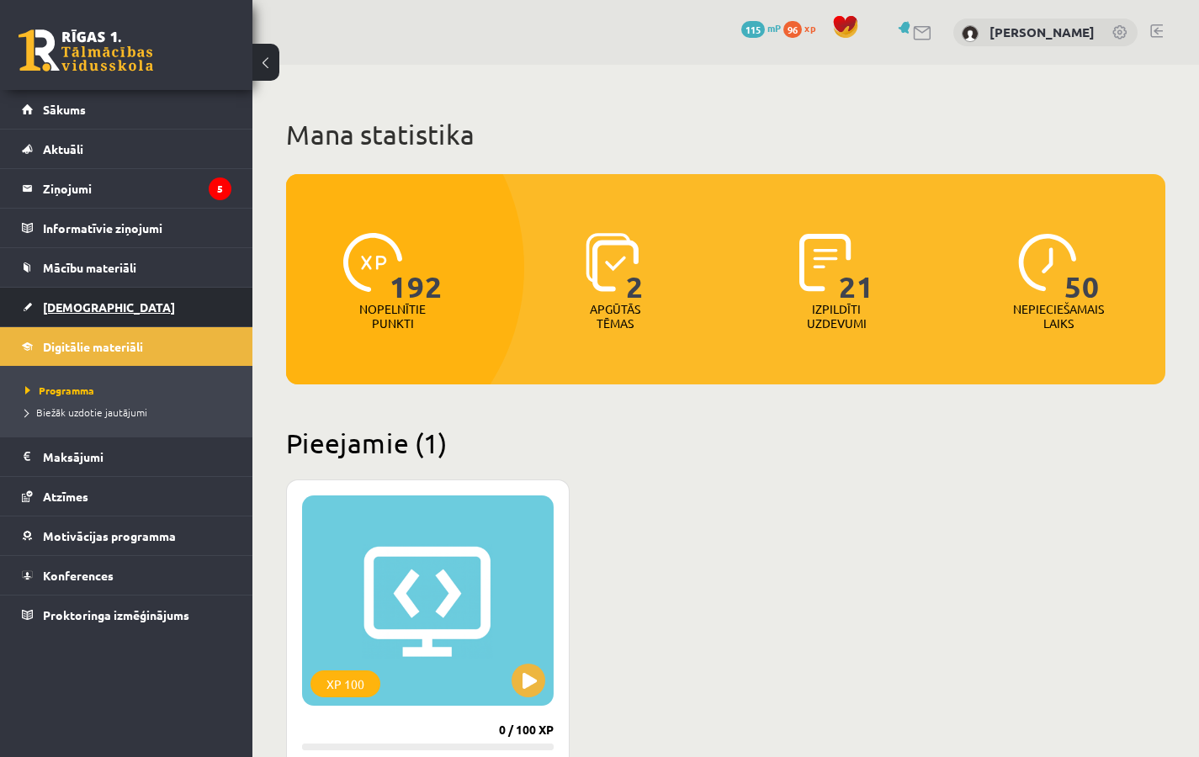
click at [81, 303] on span "[DEMOGRAPHIC_DATA]" at bounding box center [109, 307] width 132 height 15
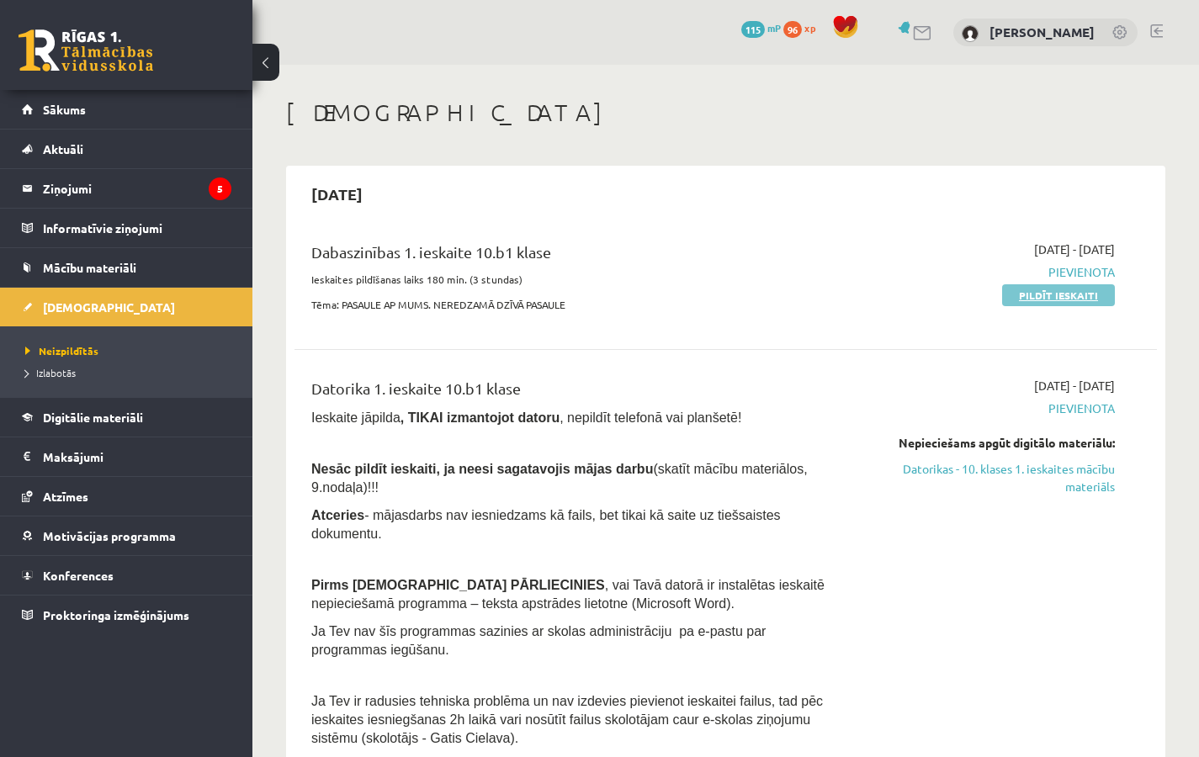
click at [1069, 294] on link "Pildīt ieskaiti" at bounding box center [1058, 295] width 113 height 22
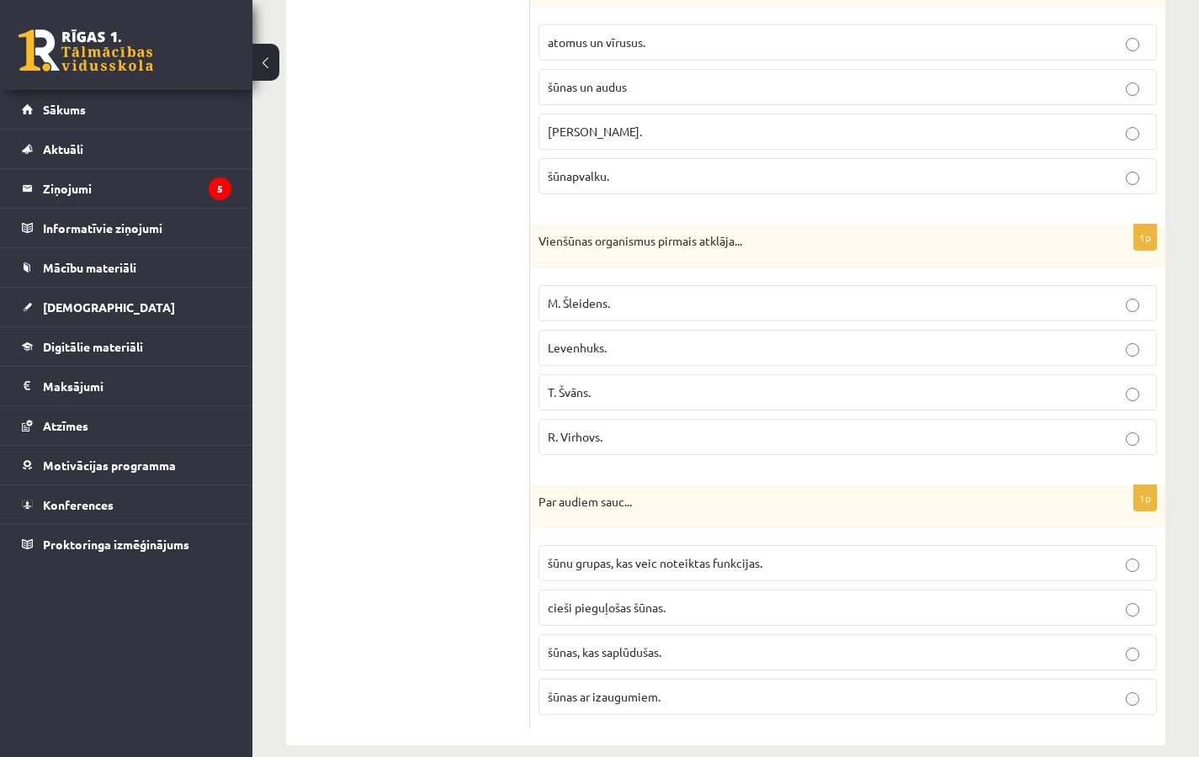
scroll to position [4935, 0]
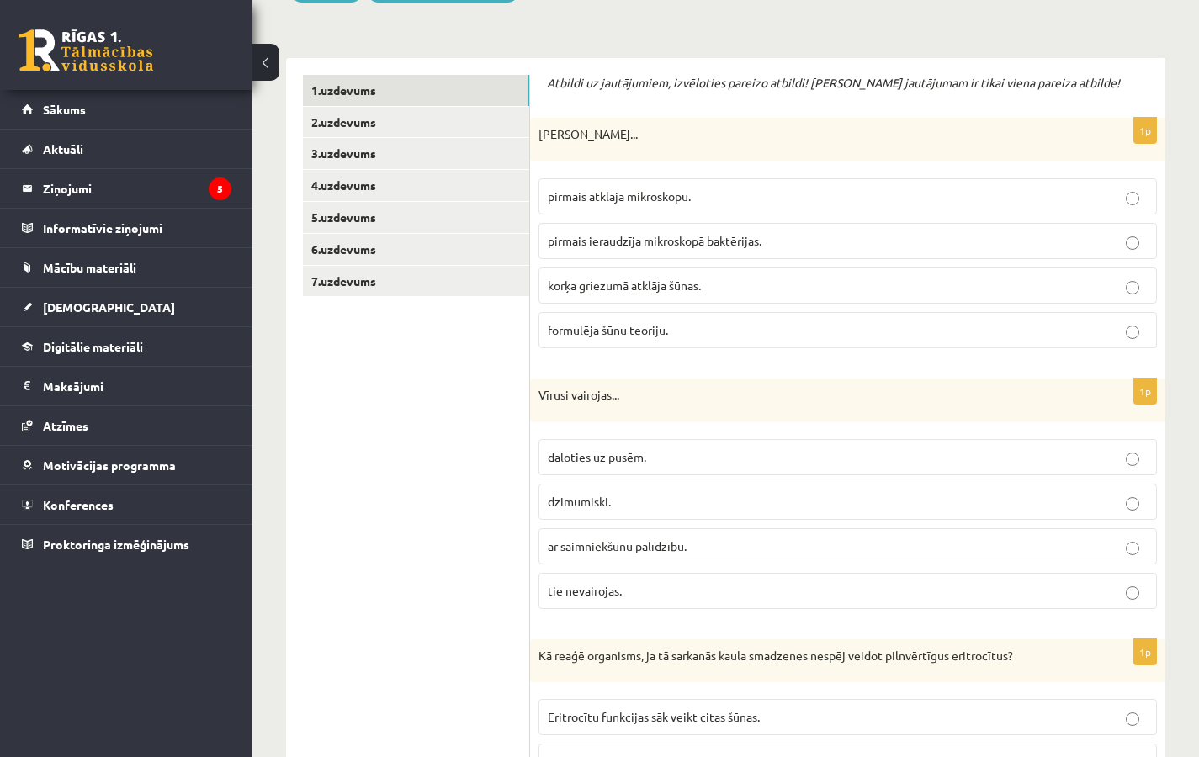
scroll to position [278, 0]
click at [706, 284] on p "korķa griezumā atklāja šūnas." at bounding box center [848, 285] width 600 height 18
click at [599, 550] on span "ar saimniekšūnu palīdzību." at bounding box center [617, 545] width 139 height 15
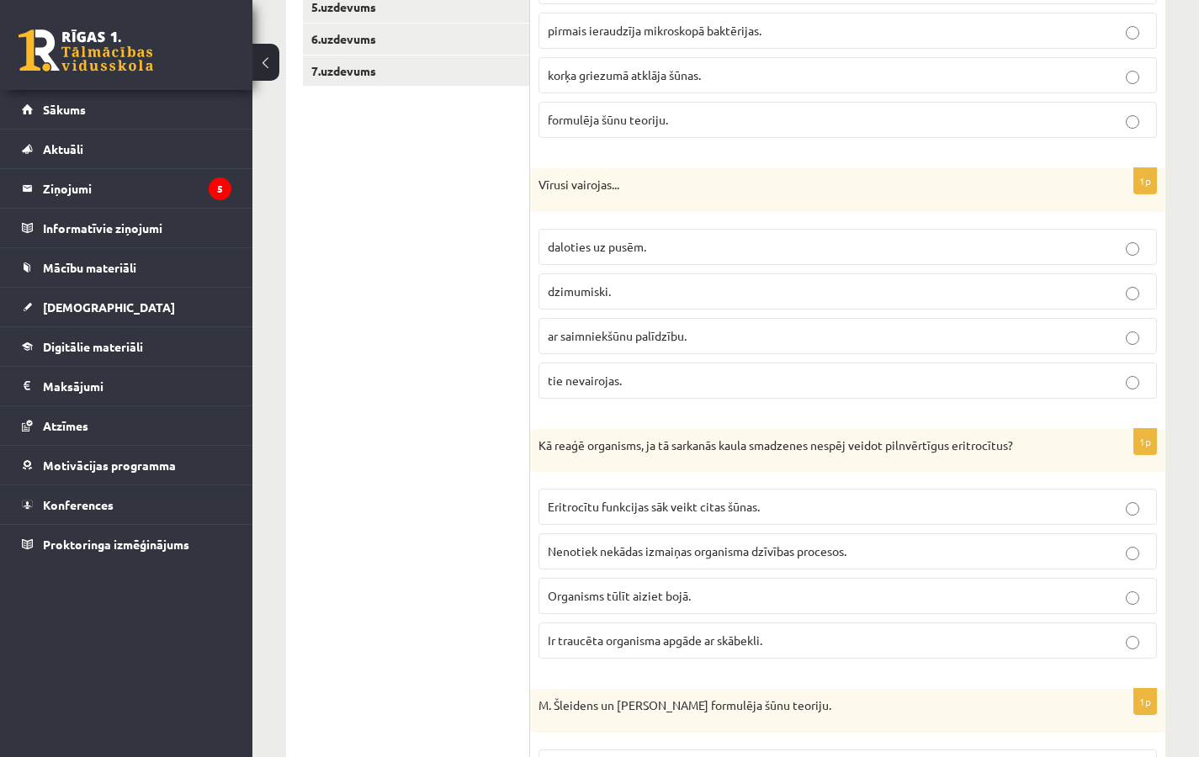
scroll to position [506, 0]
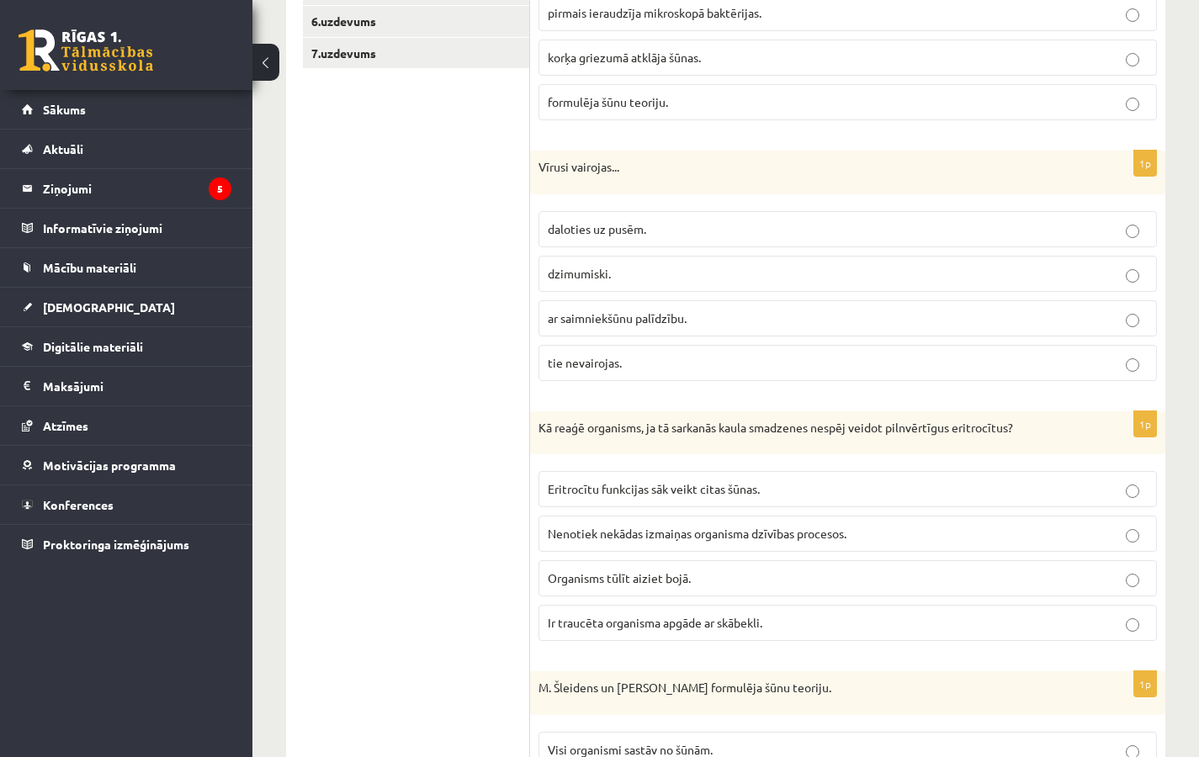
click at [639, 498] on p "Eritrocītu funkcijas sāk veikt citas šūnas." at bounding box center [848, 489] width 600 height 18
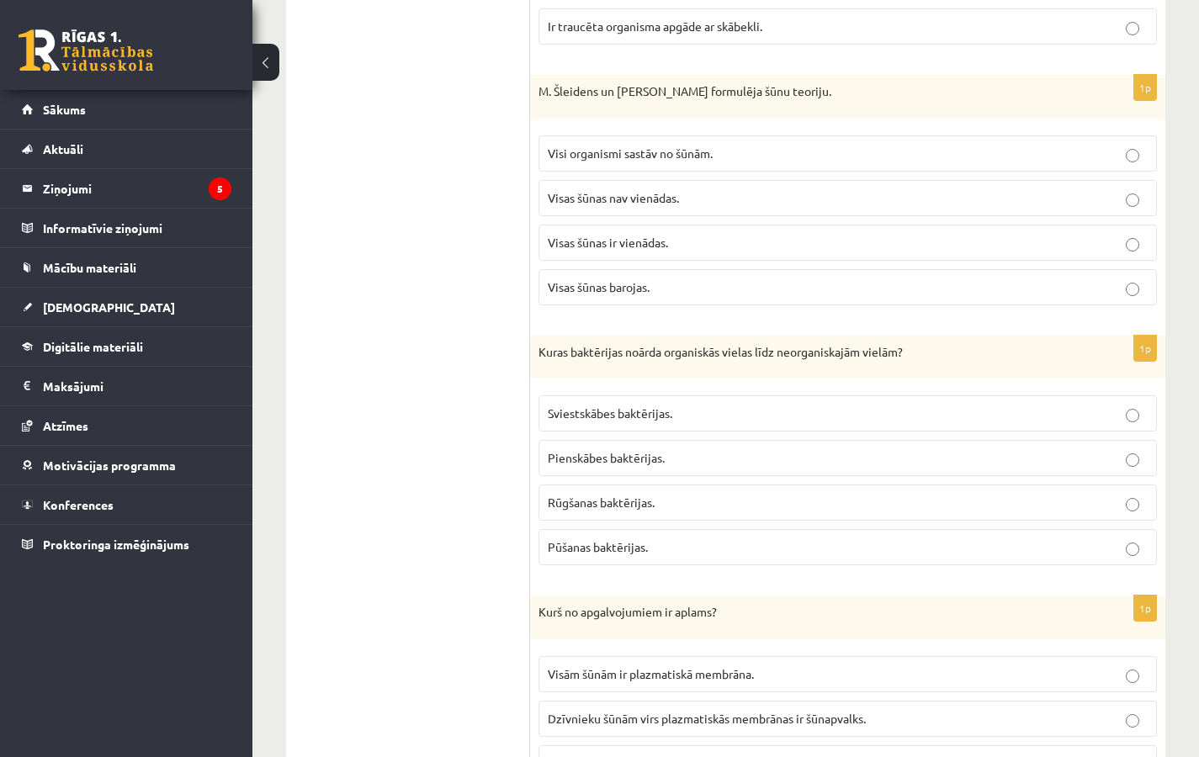
scroll to position [1111, 0]
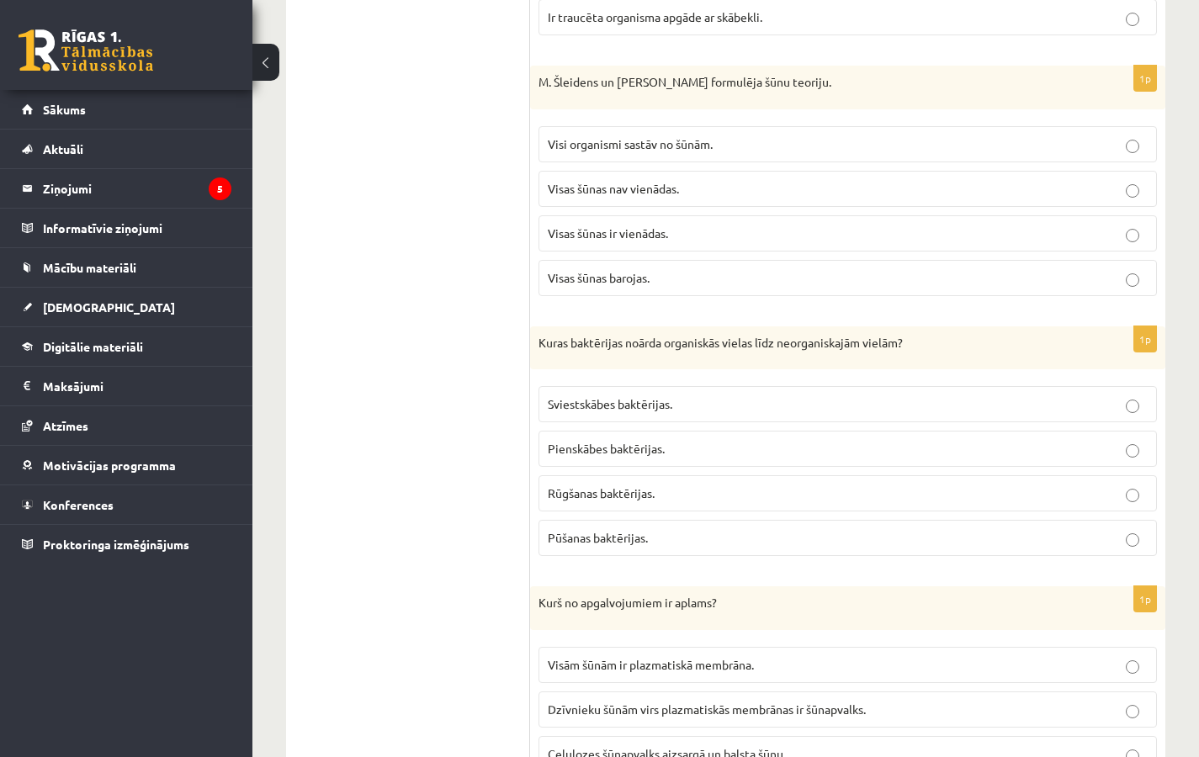
click at [736, 141] on p "Visi organismi sastāv no šūnām." at bounding box center [848, 144] width 600 height 18
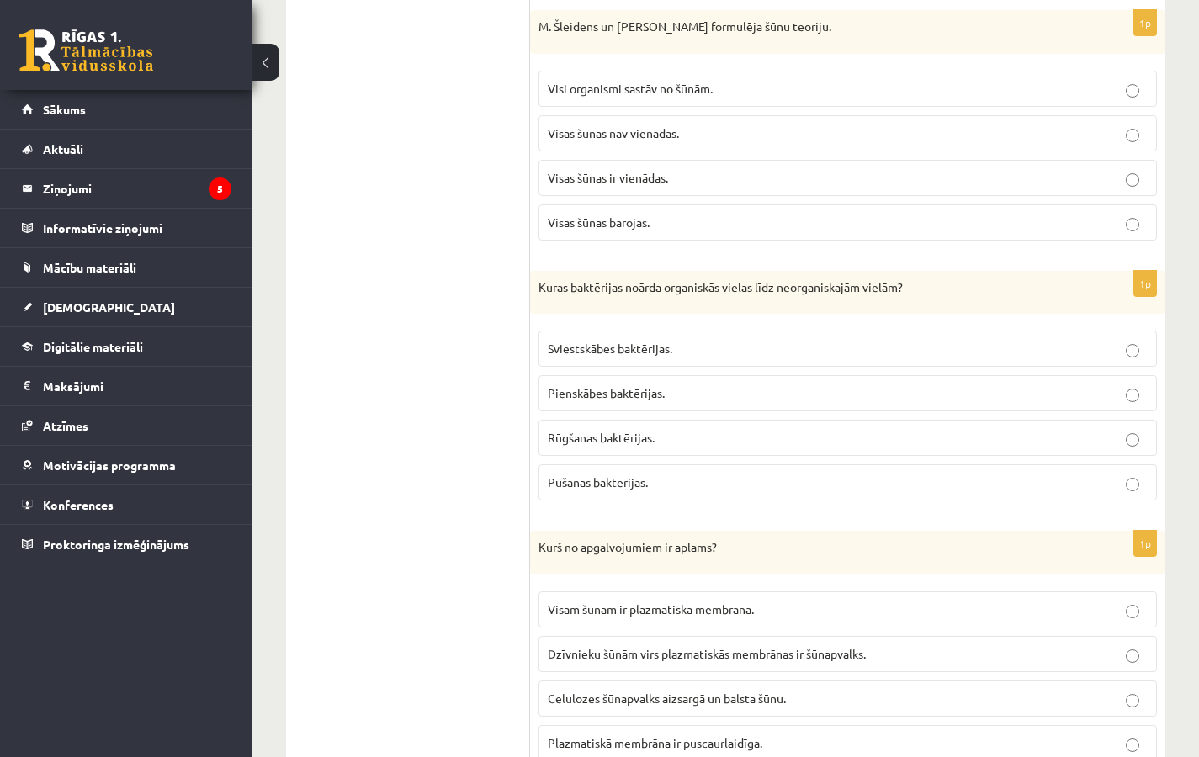
scroll to position [1198, 0]
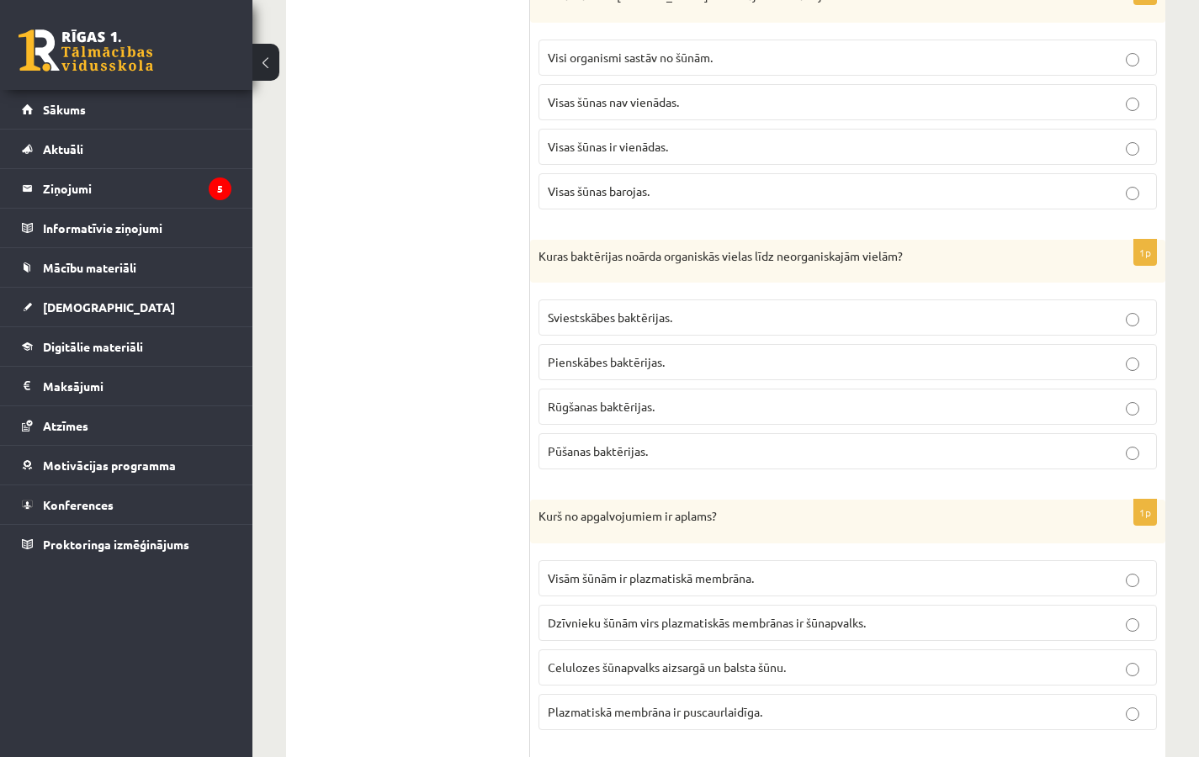
click at [656, 453] on p "Pūšanas baktērijas." at bounding box center [848, 452] width 600 height 18
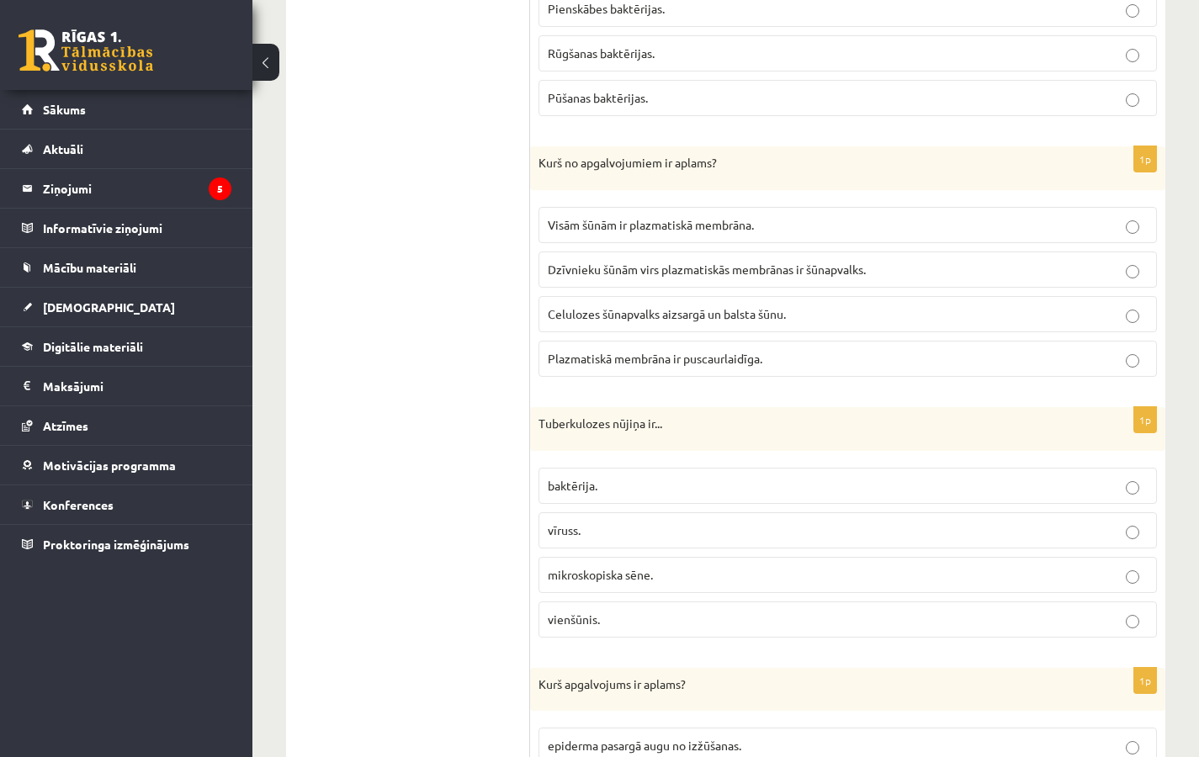
scroll to position [1551, 0]
click at [899, 282] on label "Dzīvnieku šūnām virs plazmatiskās membrānas ir šūnapvalks." at bounding box center [847, 270] width 618 height 36
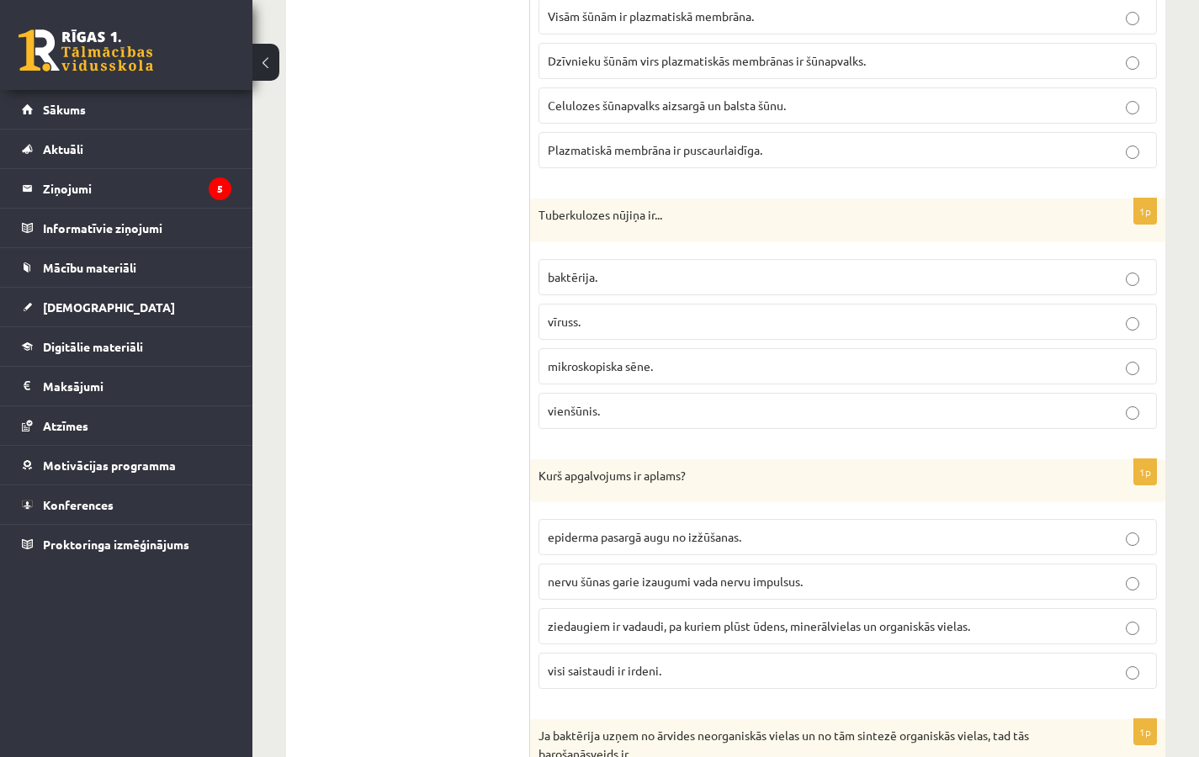
scroll to position [1758, 0]
click at [785, 284] on p "baktērija." at bounding box center [848, 280] width 600 height 18
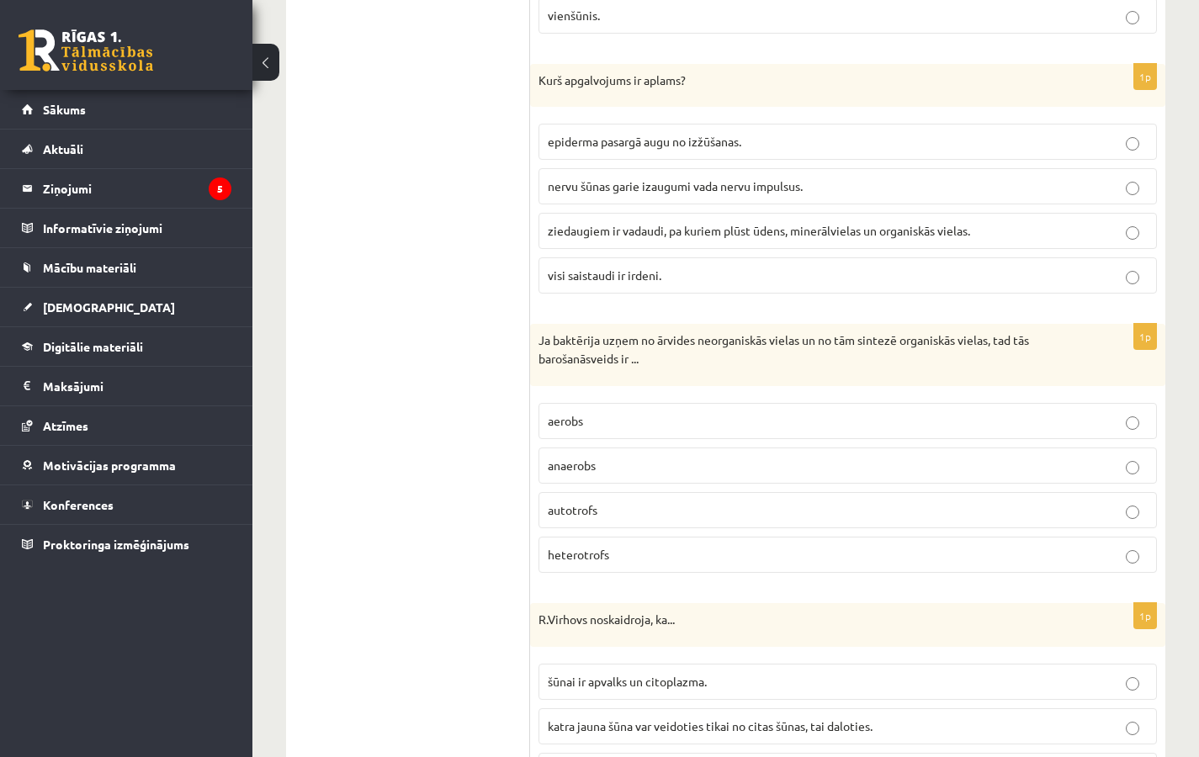
scroll to position [2151, 0]
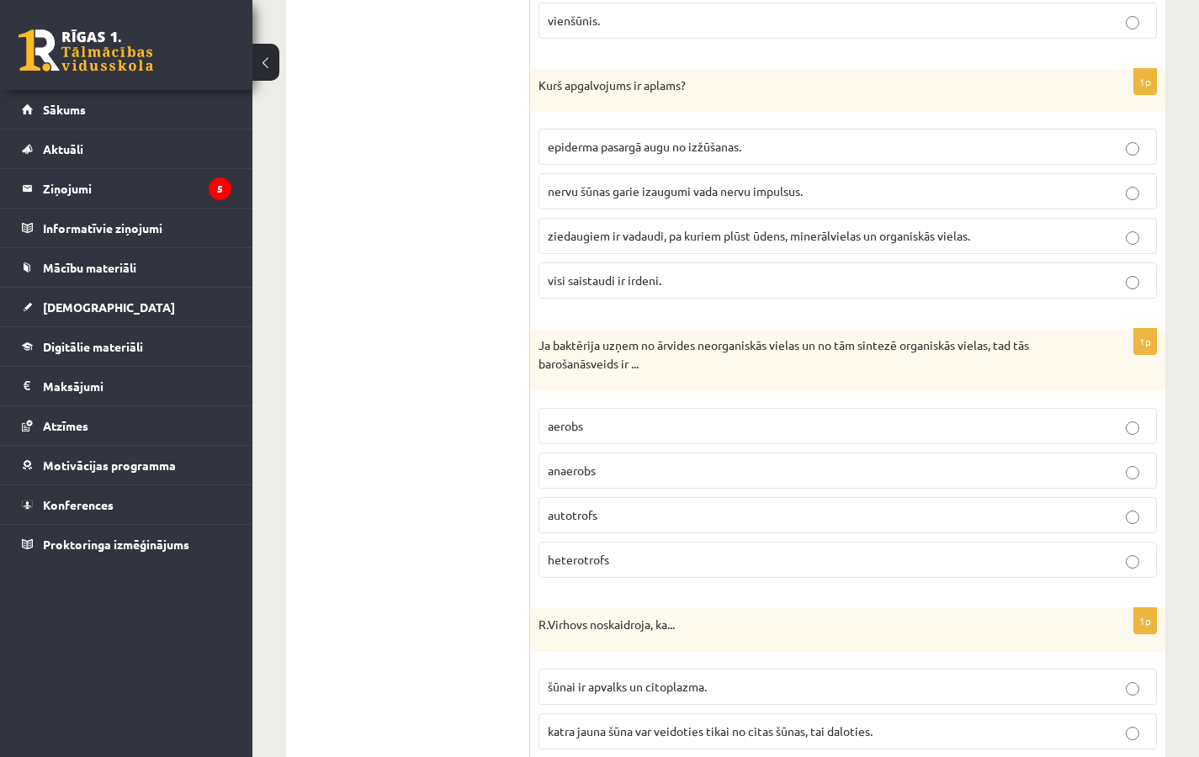
click at [673, 291] on label "visi saistaudi ir irdeni." at bounding box center [847, 281] width 618 height 36
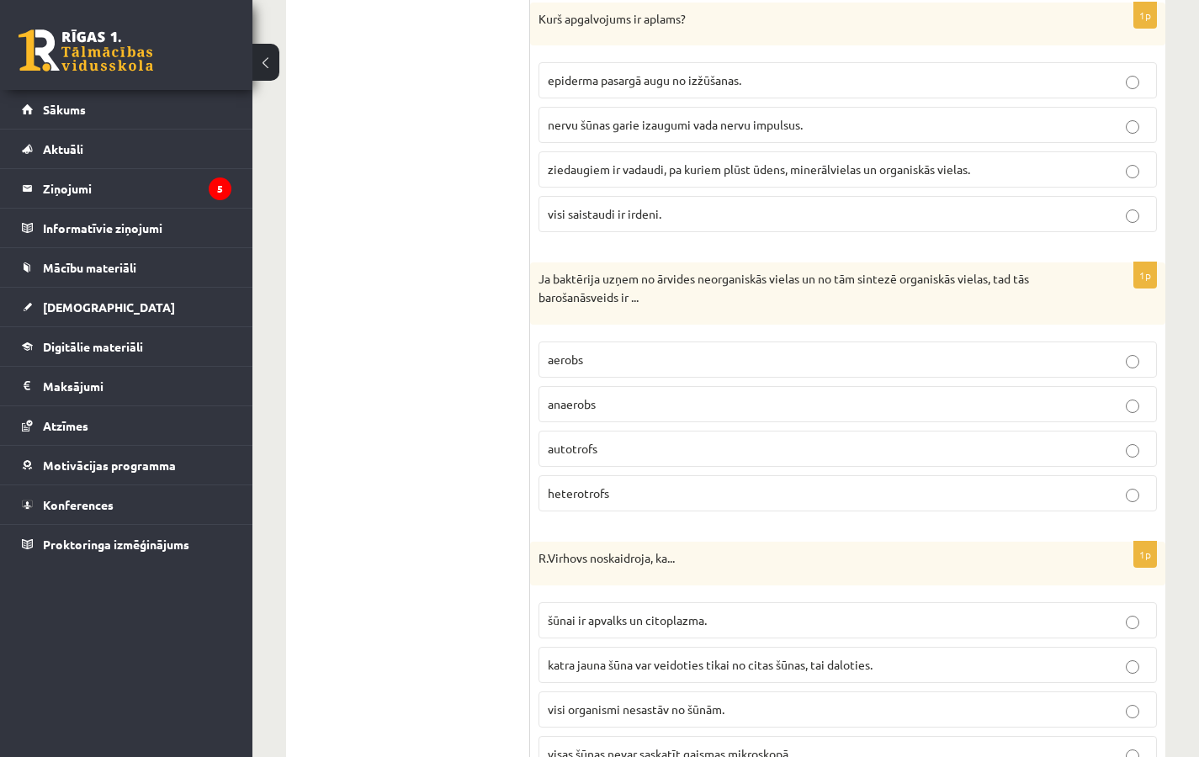
scroll to position [2235, 0]
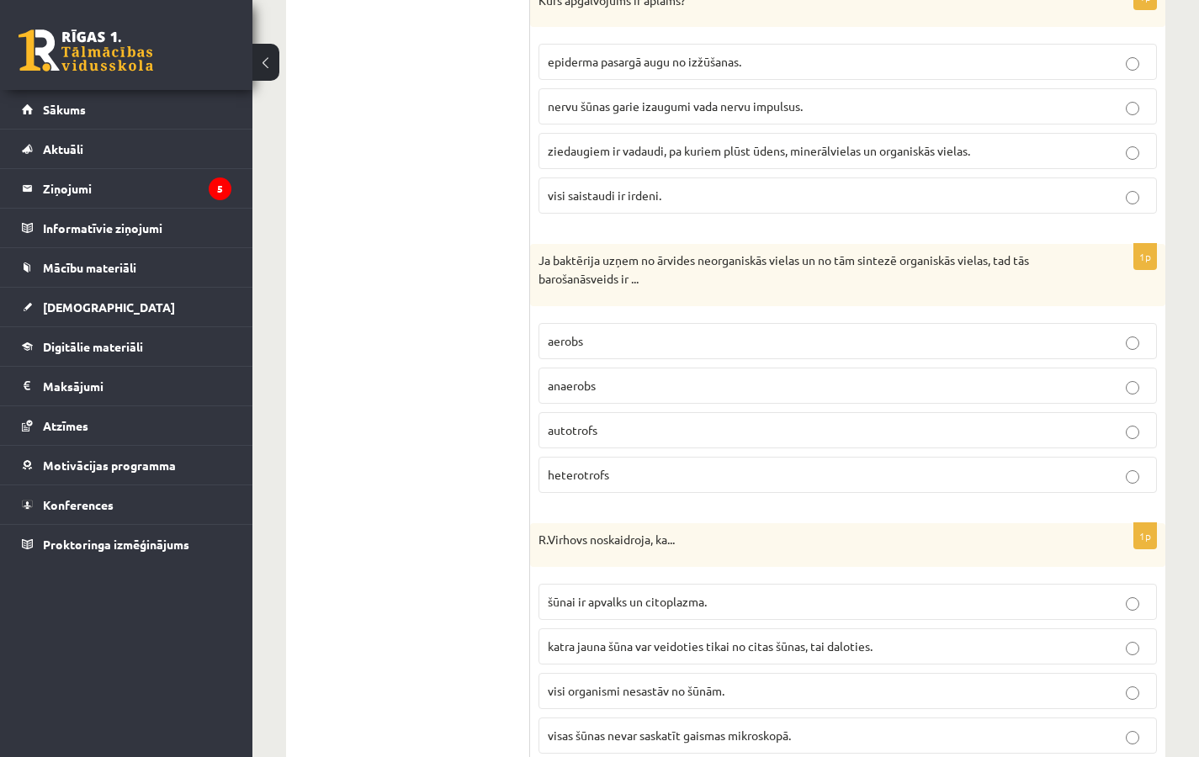
click at [653, 433] on p "autotrofs" at bounding box center [848, 431] width 600 height 18
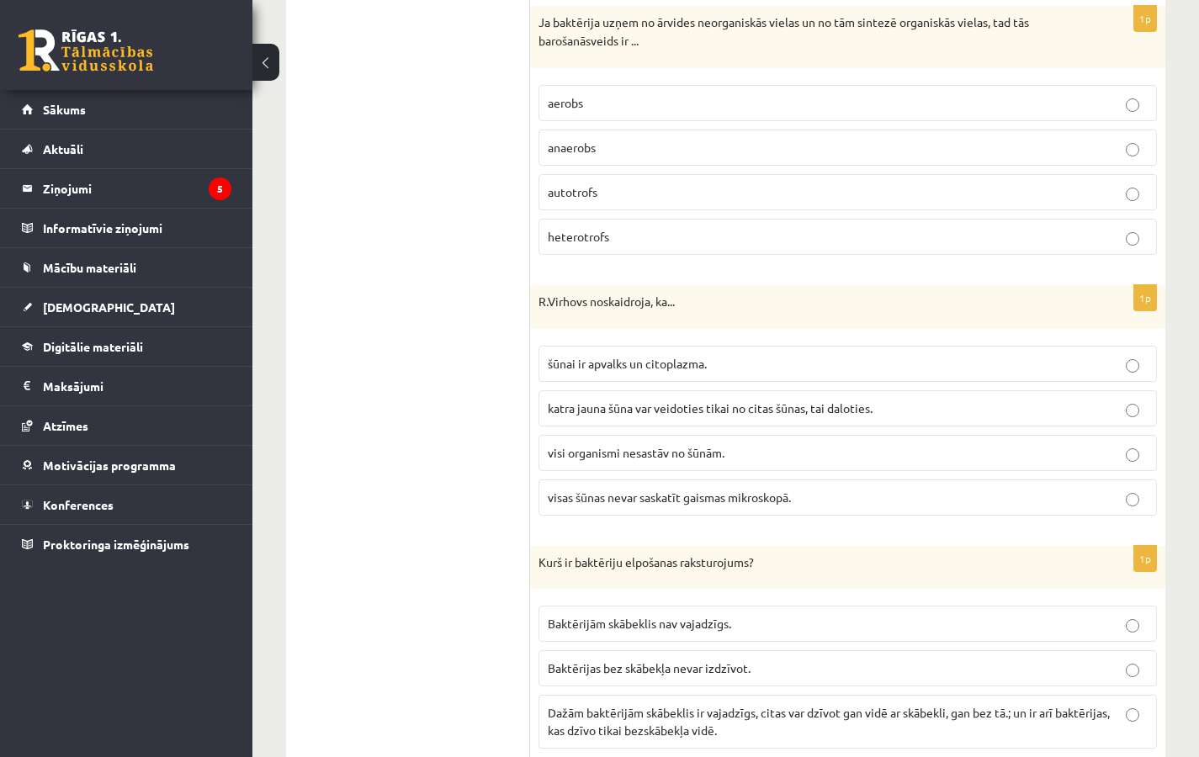
scroll to position [2481, 0]
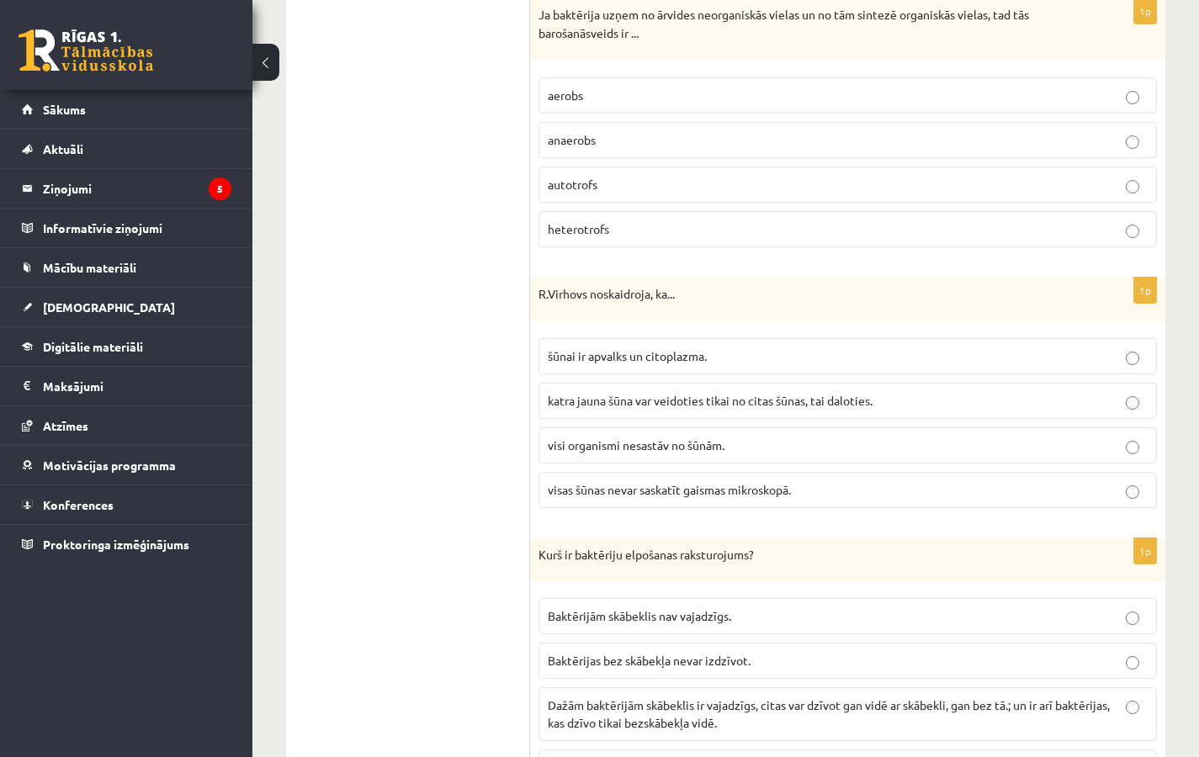
click at [659, 400] on span "katra jauna šūna var veidoties tikai no citas šūnas, tai daloties." at bounding box center [710, 400] width 325 height 15
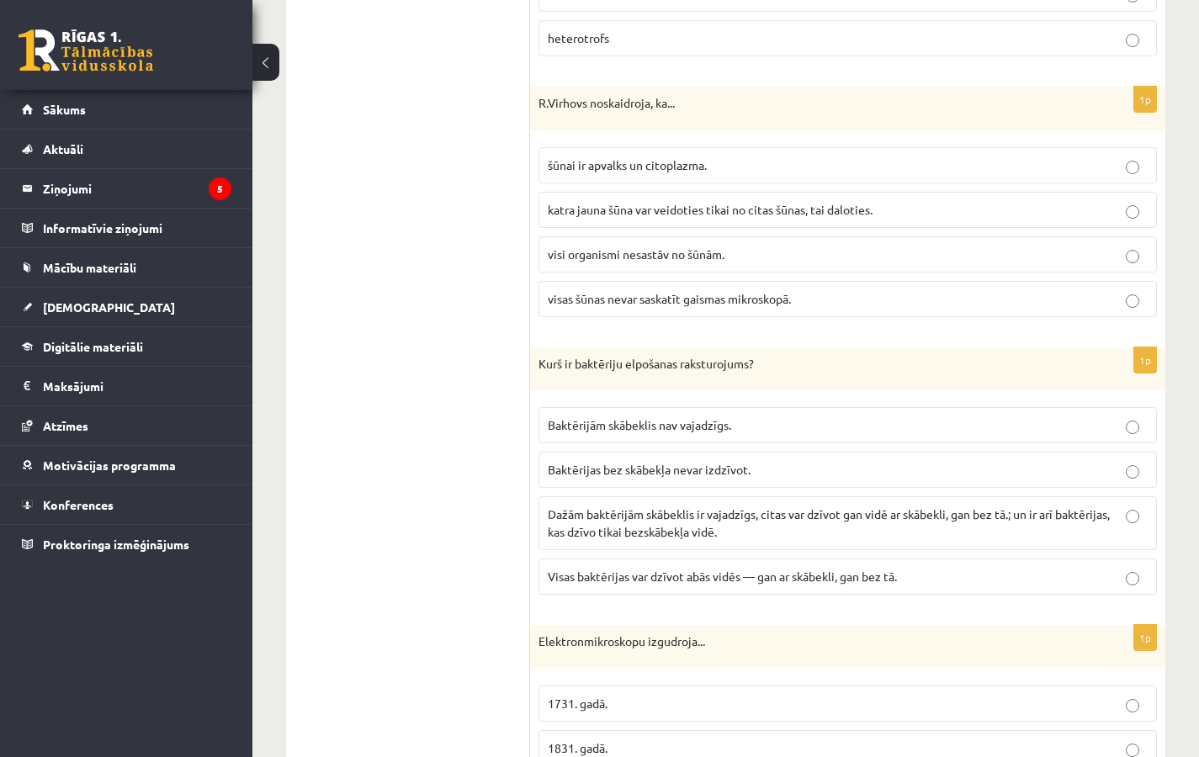
scroll to position [2682, 0]
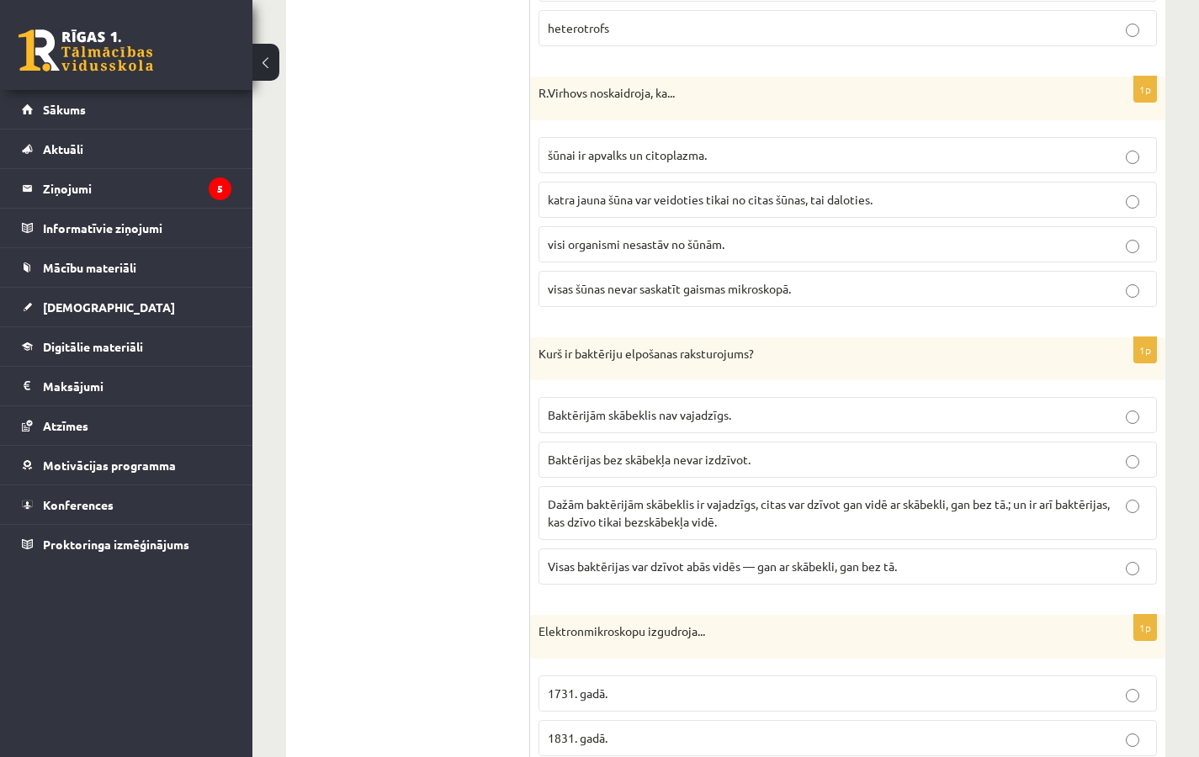
click at [668, 501] on span "Dažām baktērijām skābeklis ir vajadzīgs, citas var dzīvot gan vidē ar skābekli,…" at bounding box center [829, 512] width 562 height 33
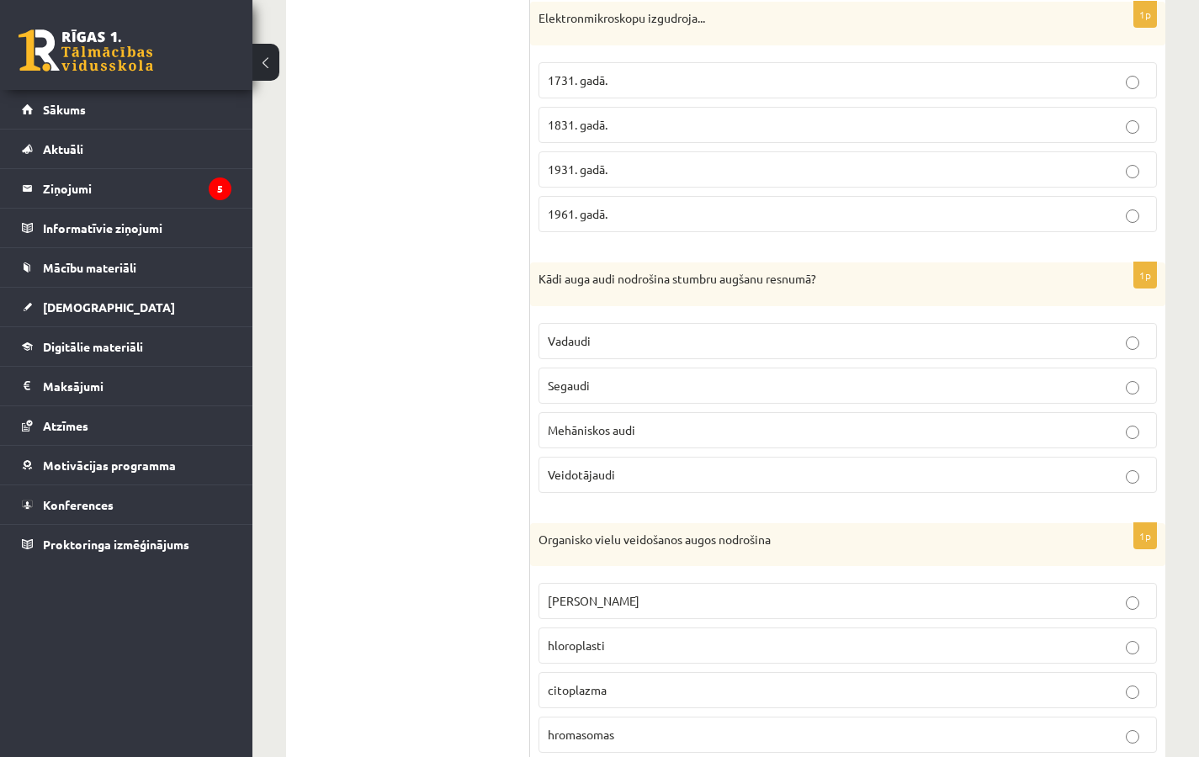
scroll to position [3265, 0]
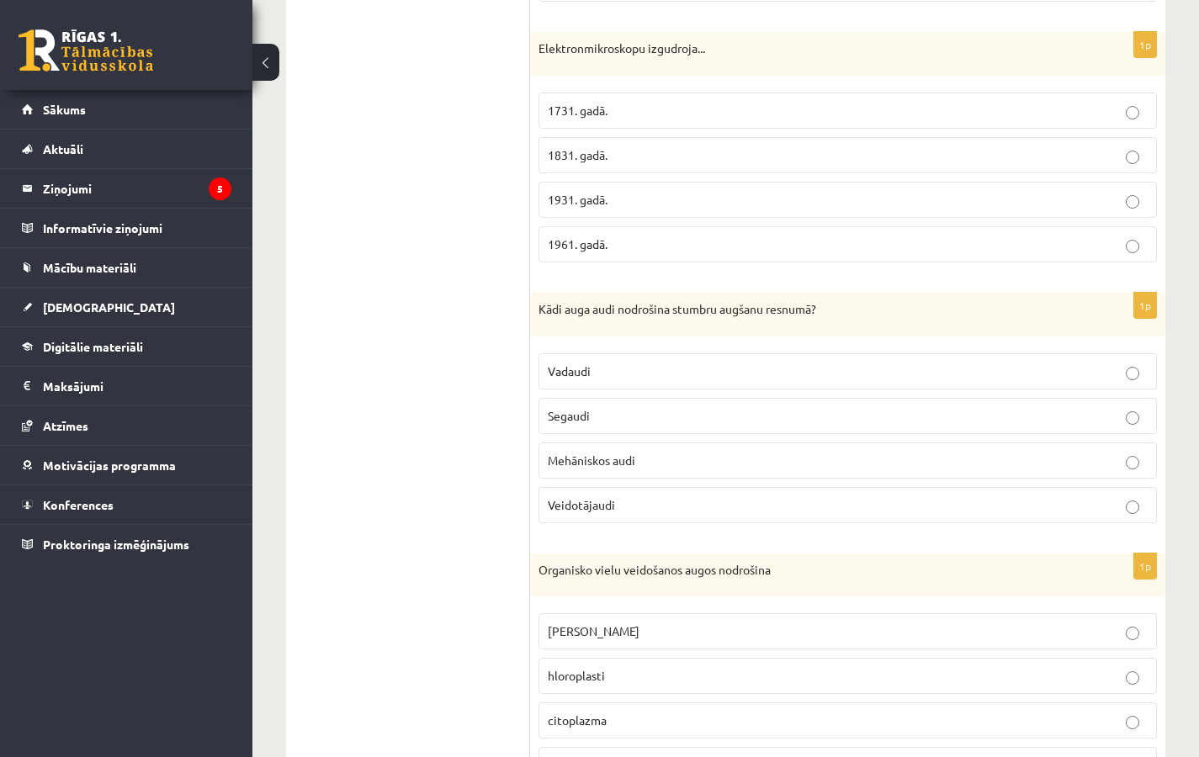
click at [692, 209] on label "1931. gadā." at bounding box center [847, 200] width 618 height 36
click at [603, 496] on p "Veidotājaudi" at bounding box center [848, 505] width 600 height 18
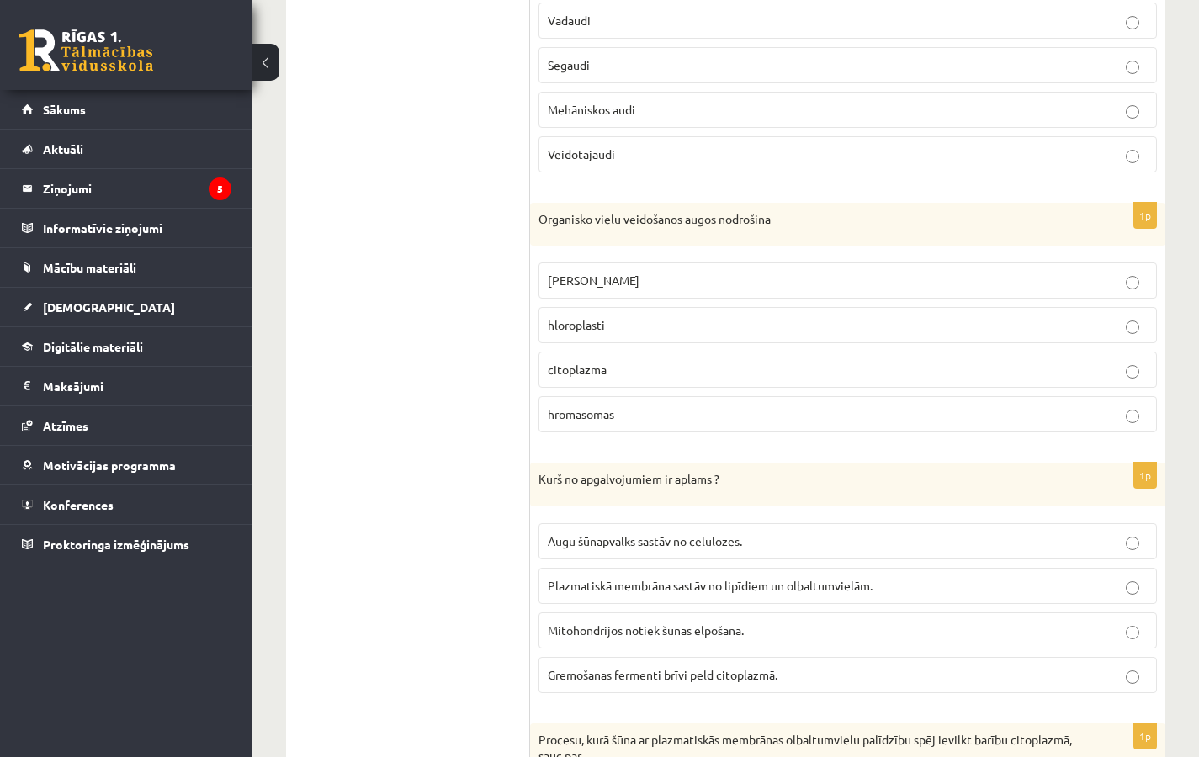
scroll to position [3625, 0]
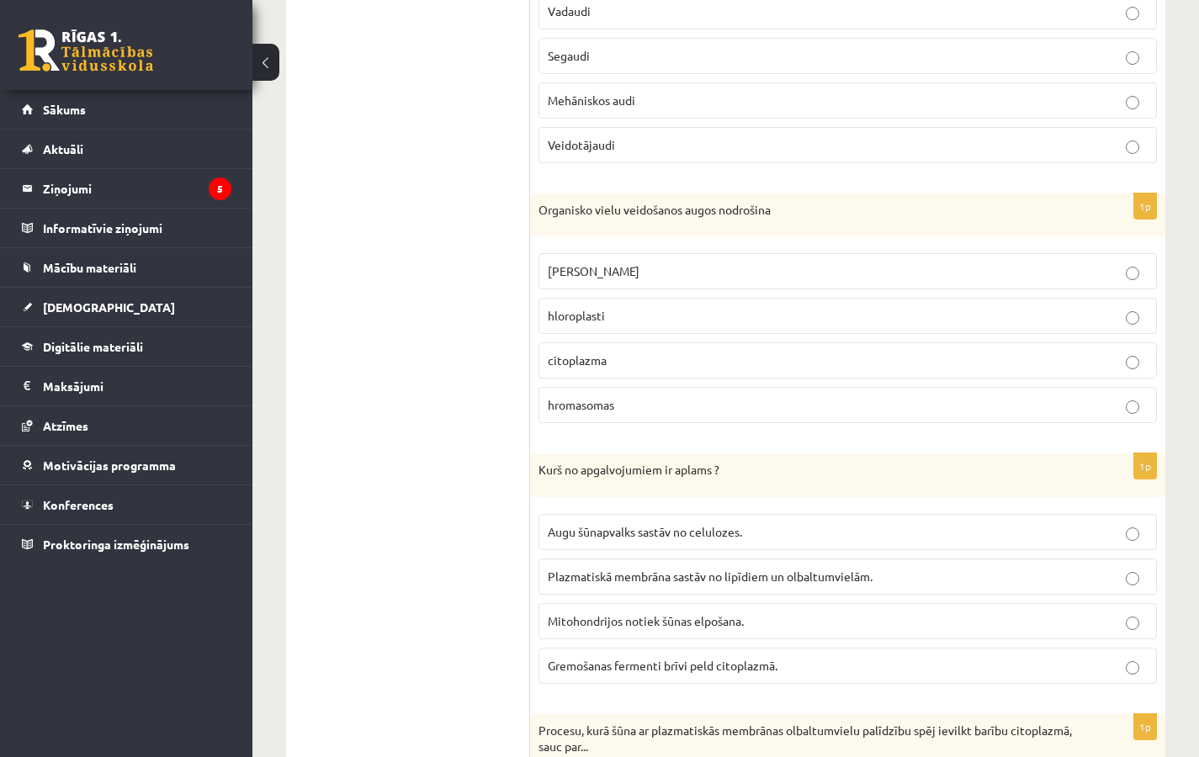
click at [635, 321] on p "hloroplasti" at bounding box center [848, 316] width 600 height 18
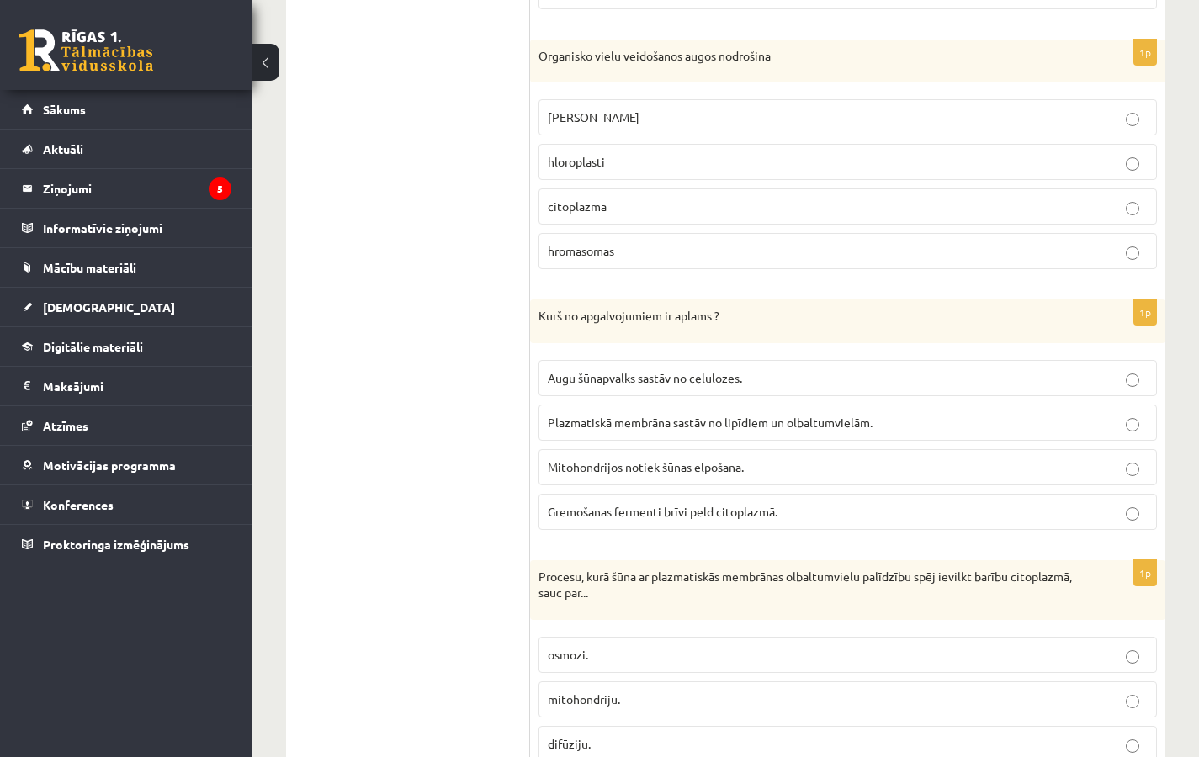
scroll to position [3780, 0]
click at [601, 509] on span "Gremošanas fermenti brīvi peld citoplazmā." at bounding box center [663, 510] width 230 height 15
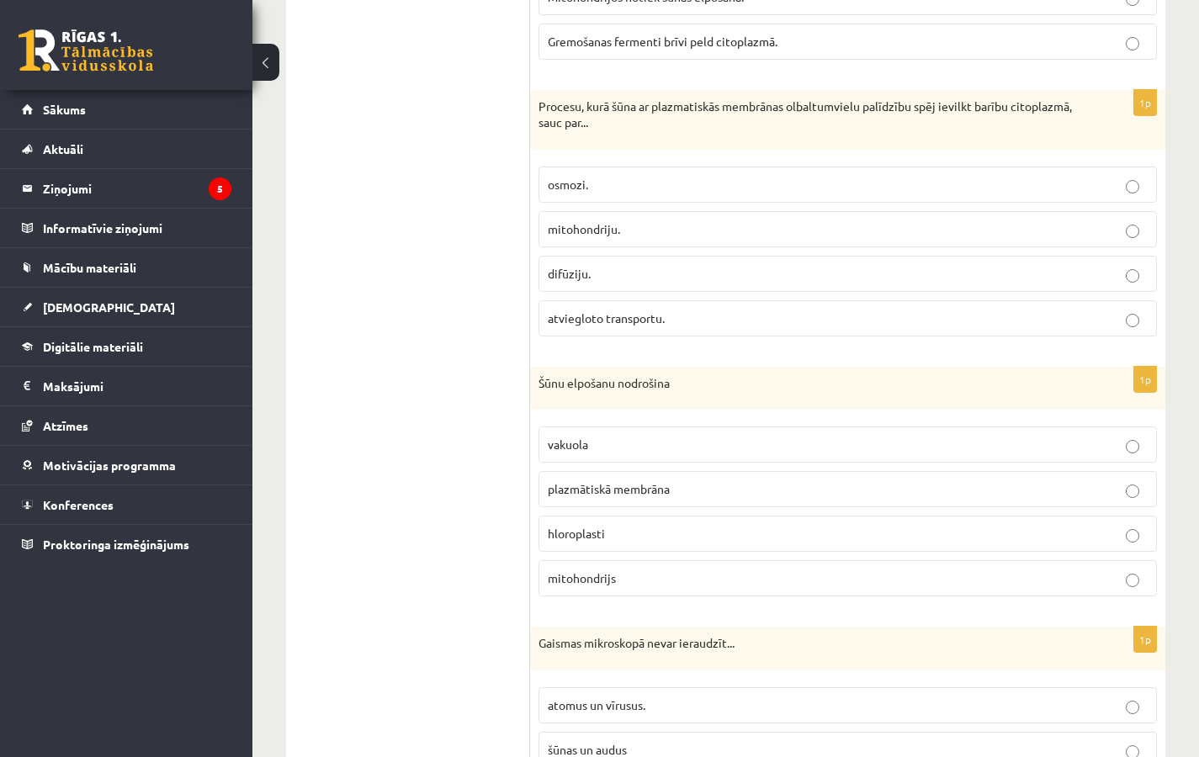
scroll to position [4187, 0]
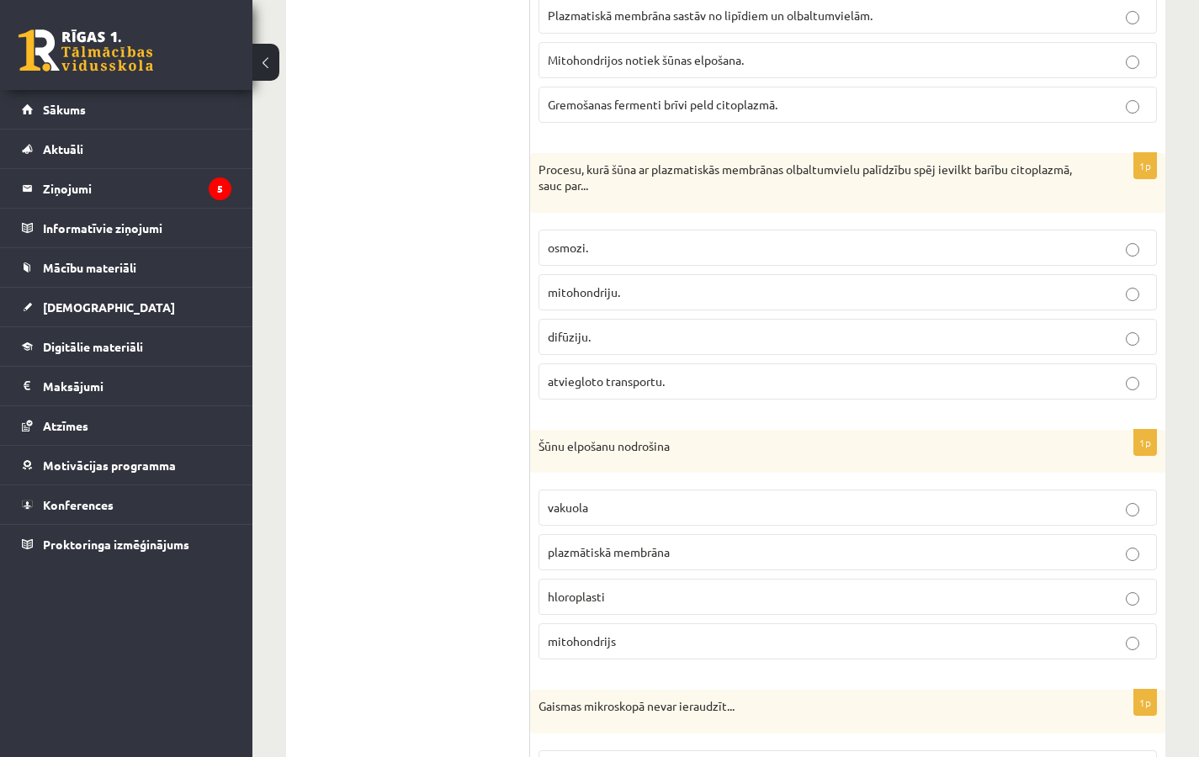
click at [676, 379] on p "atviegloto transportu." at bounding box center [848, 382] width 600 height 18
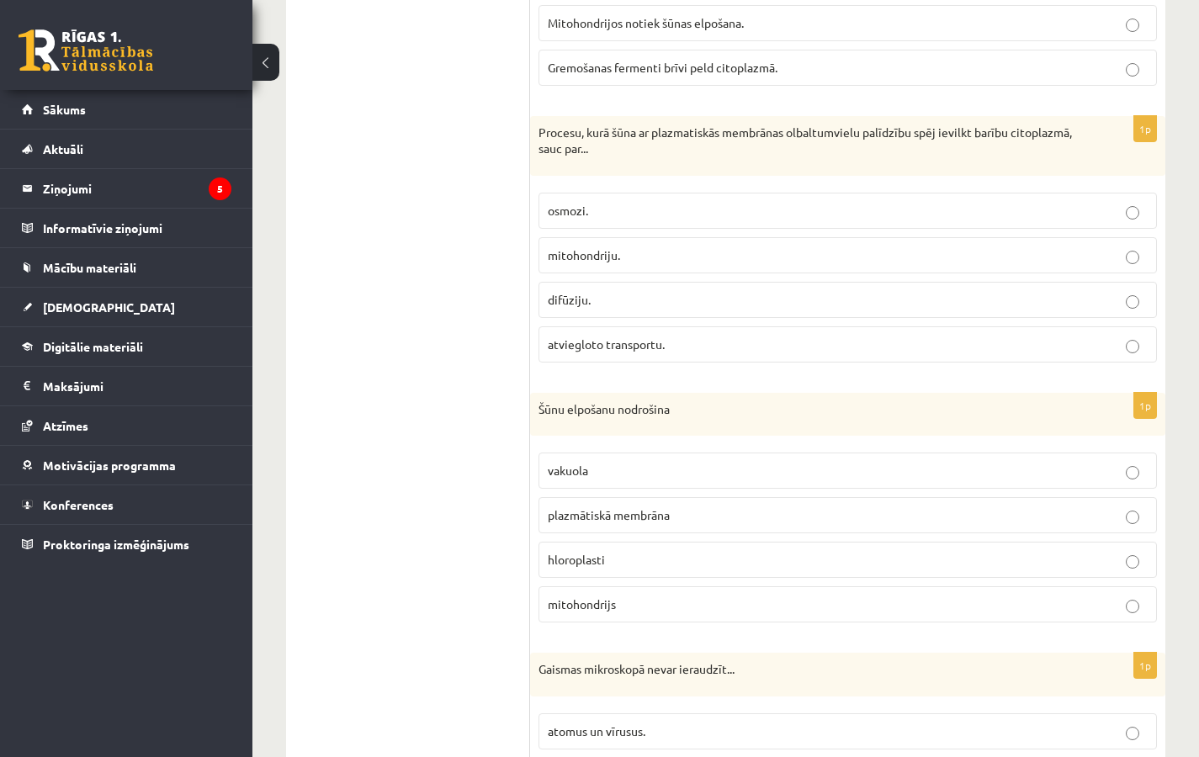
scroll to position [4229, 0]
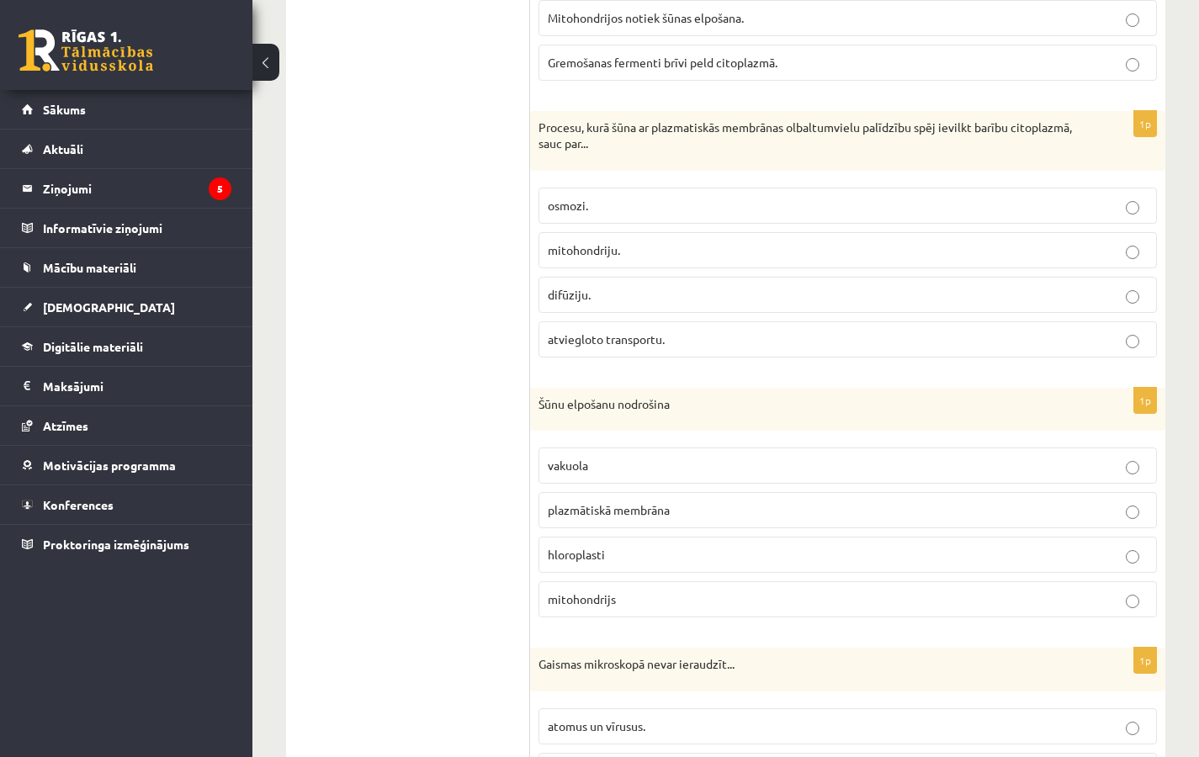
click at [616, 613] on label "mitohondrijs" at bounding box center [847, 599] width 618 height 36
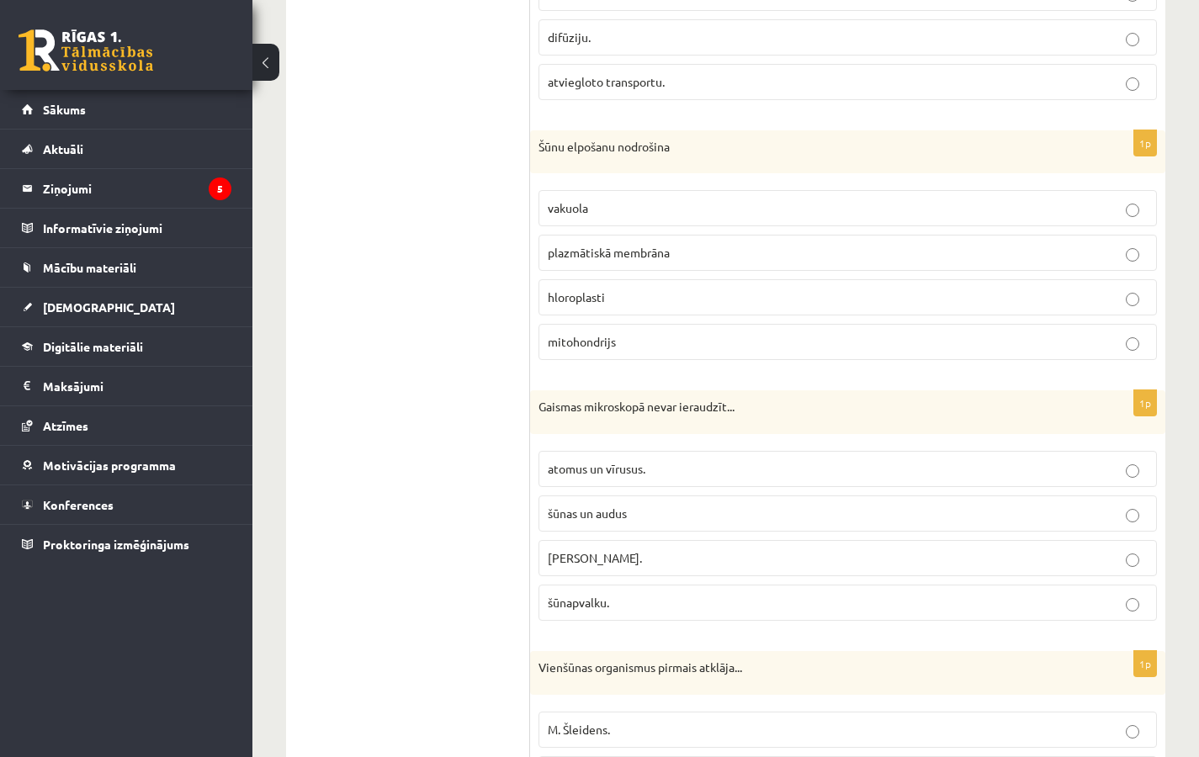
scroll to position [4699, 0]
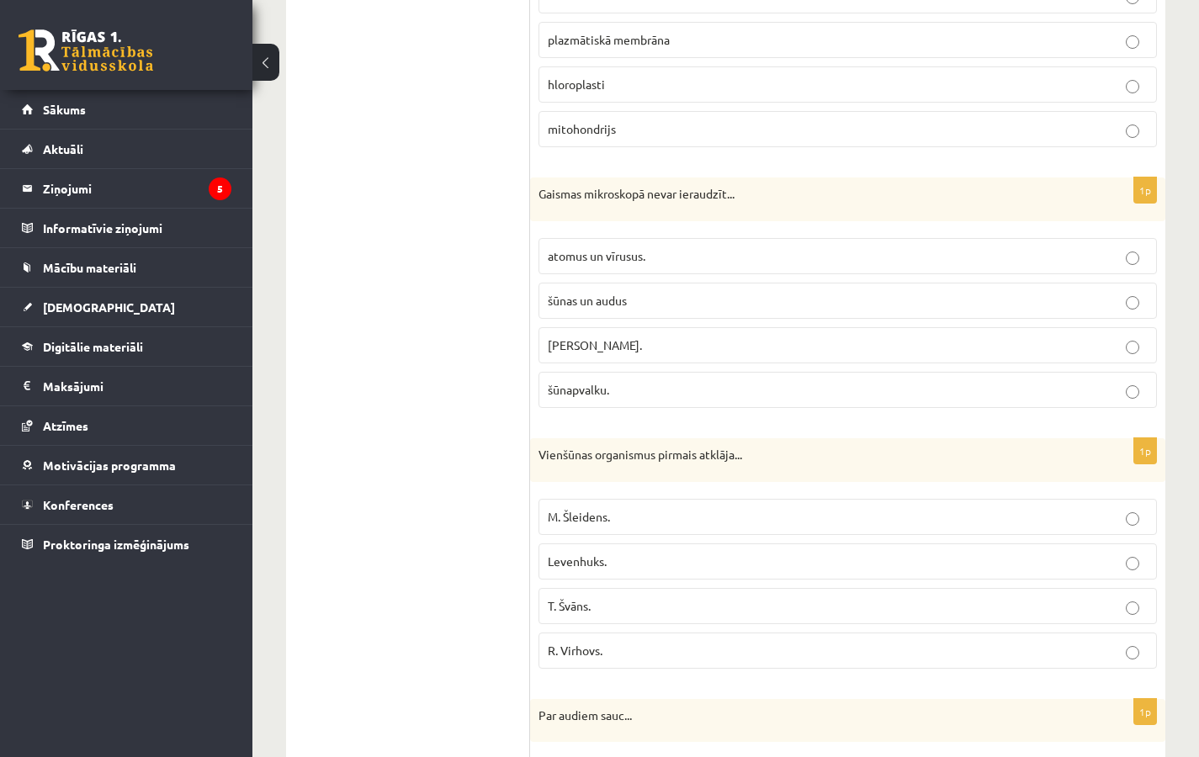
click at [631, 564] on p "Levenhuks." at bounding box center [848, 562] width 600 height 18
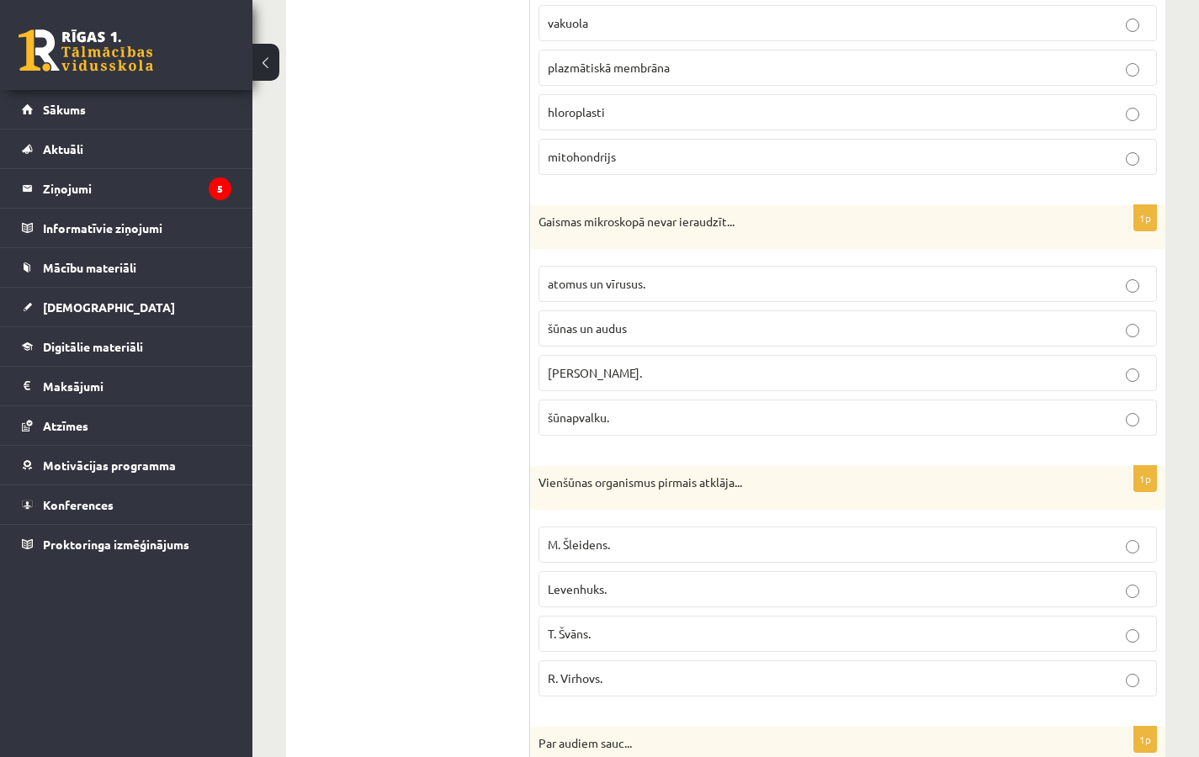
scroll to position [4900, 0]
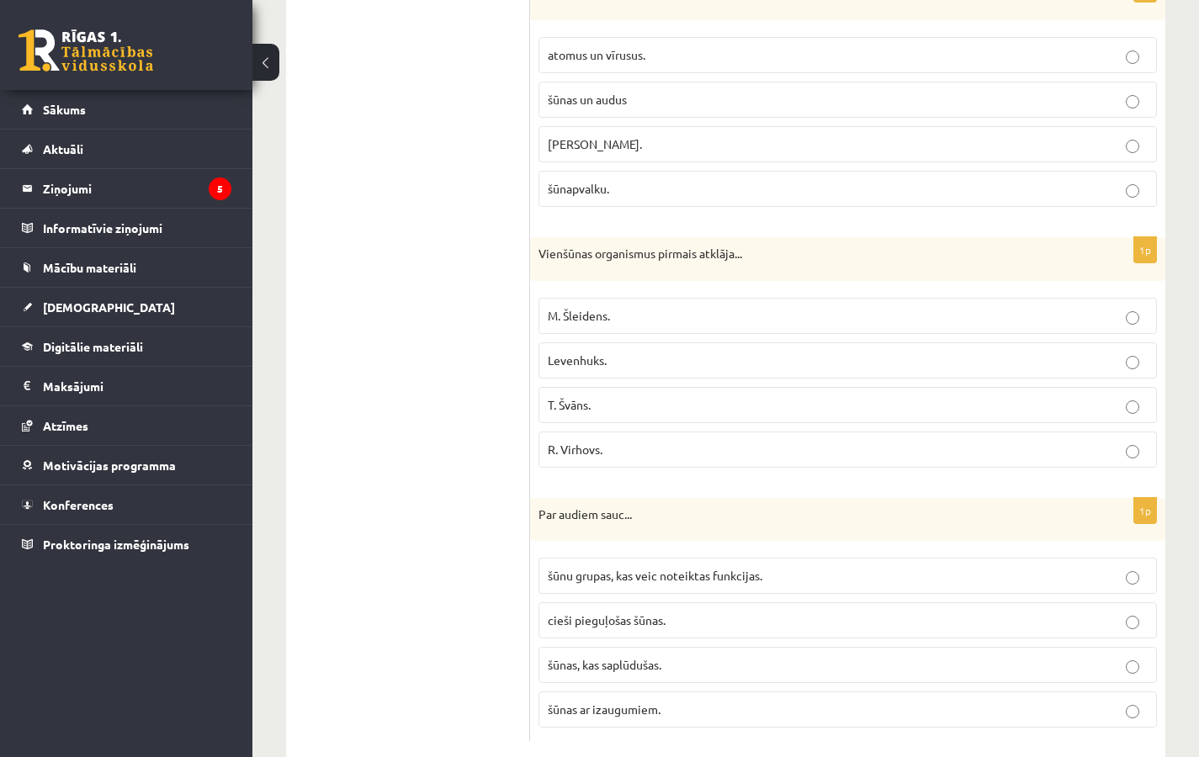
click at [685, 54] on p "atomus un vīrusus." at bounding box center [848, 55] width 600 height 18
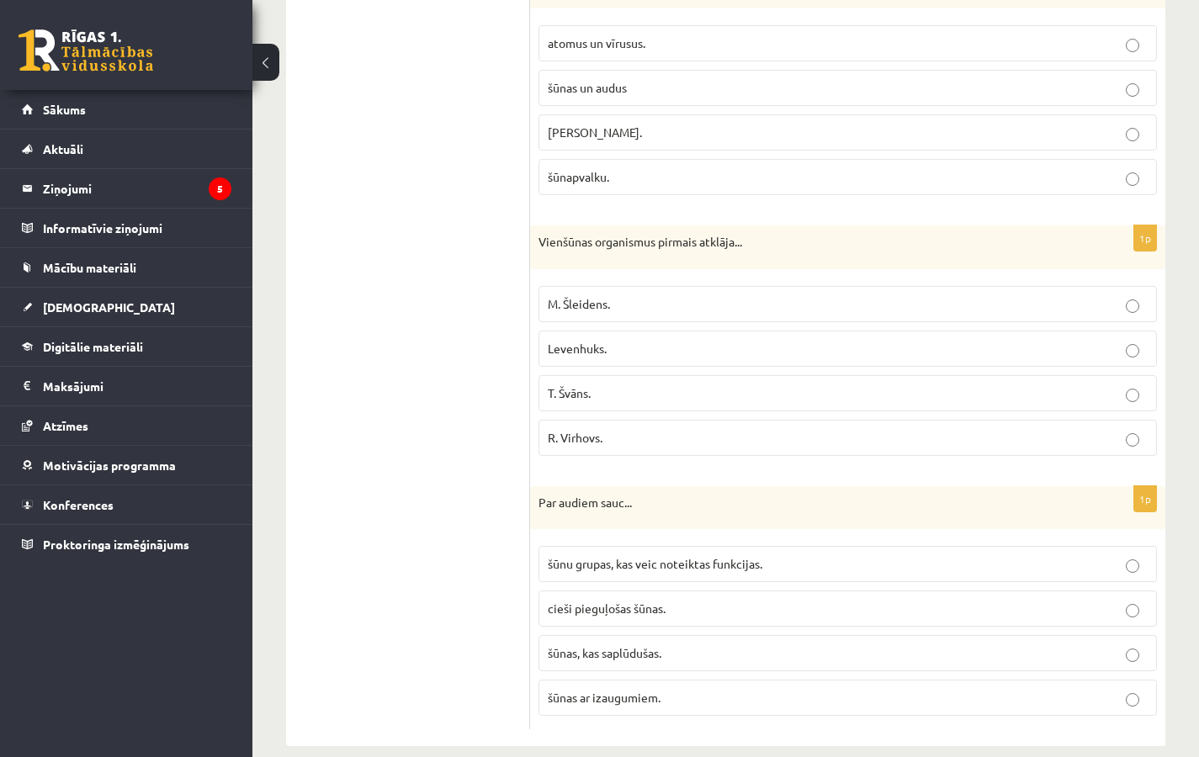
scroll to position [4935, 0]
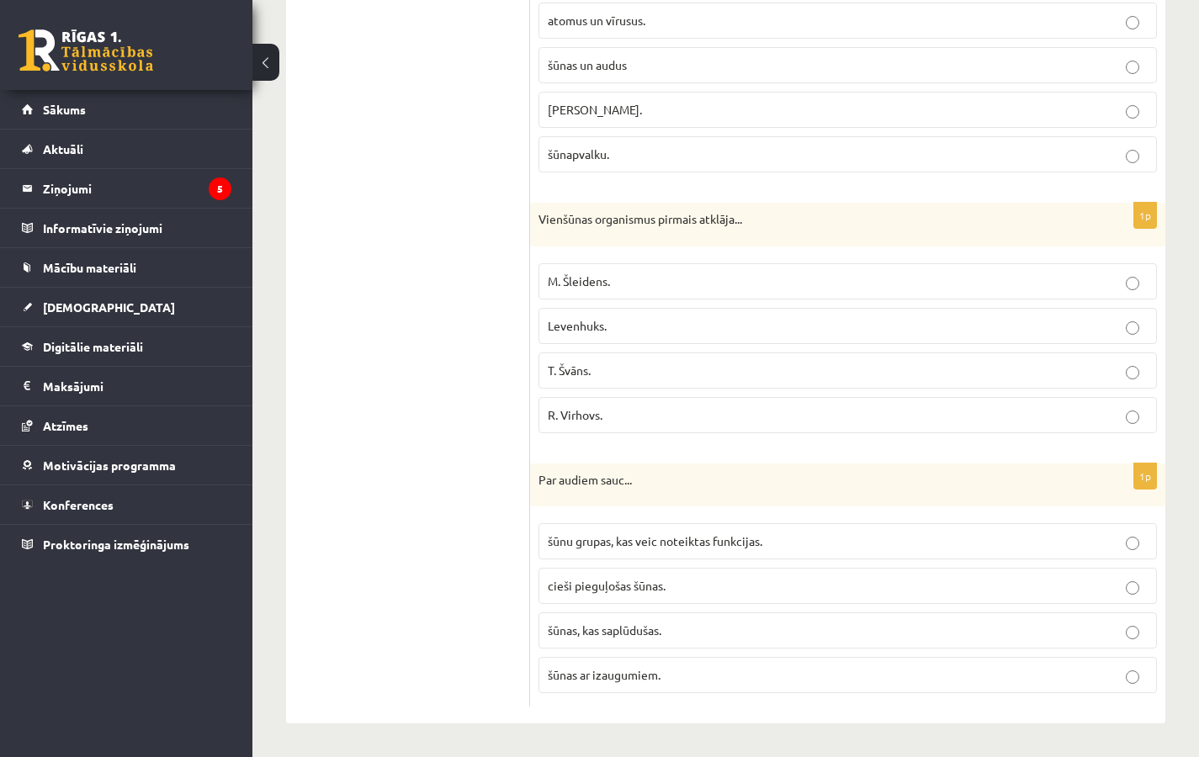
click at [703, 548] on p "šūnu grupas, kas veic noteiktas funkcijas." at bounding box center [848, 542] width 600 height 18
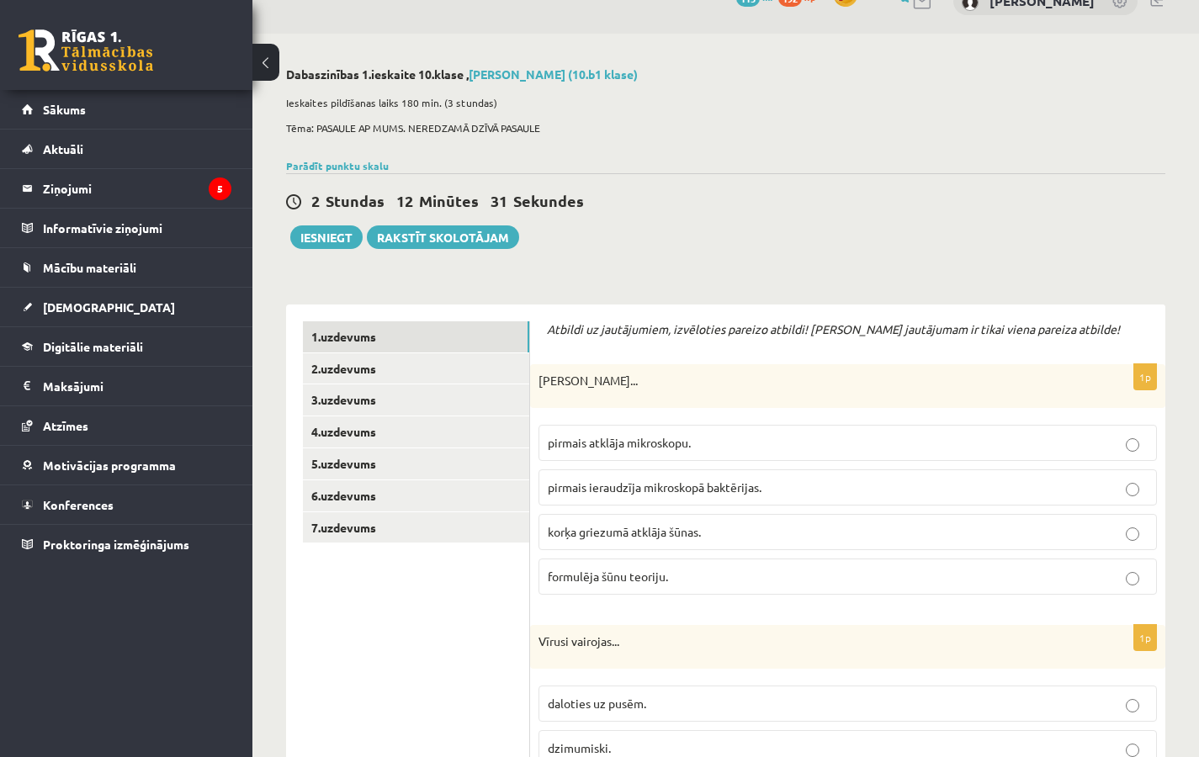
scroll to position [0, 0]
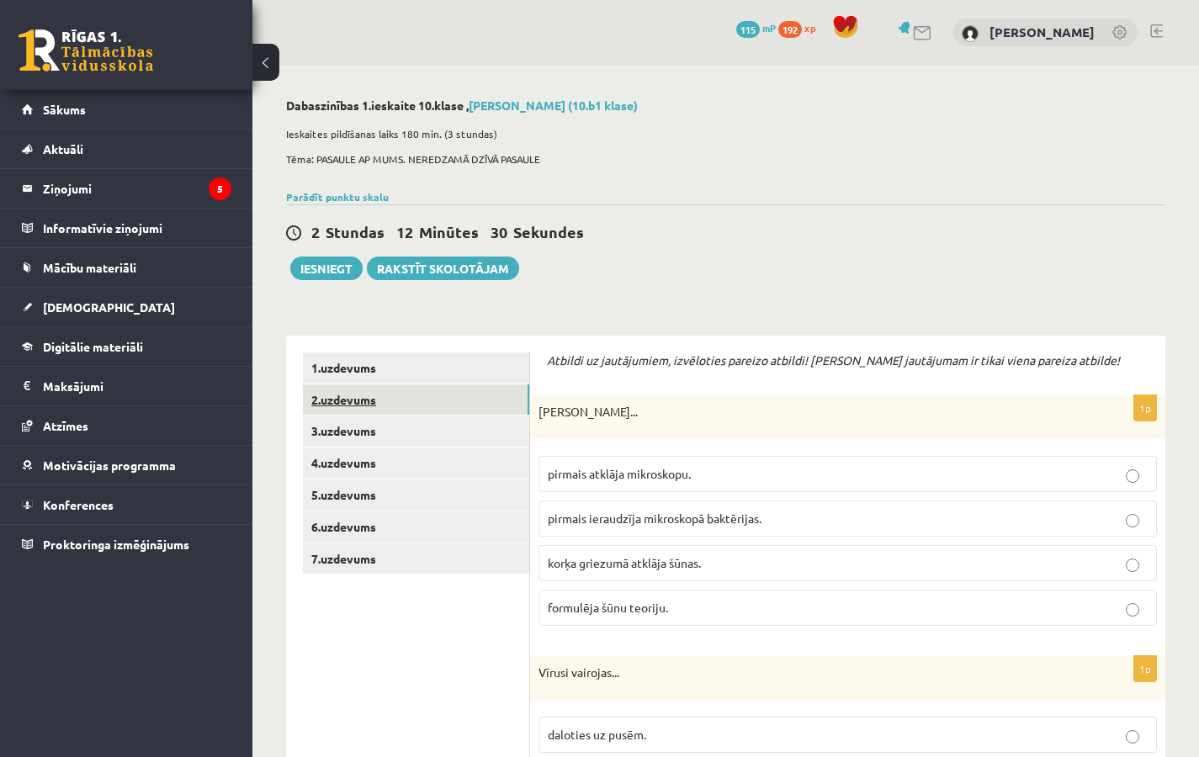
click at [398, 406] on link "2.uzdevums" at bounding box center [416, 400] width 226 height 31
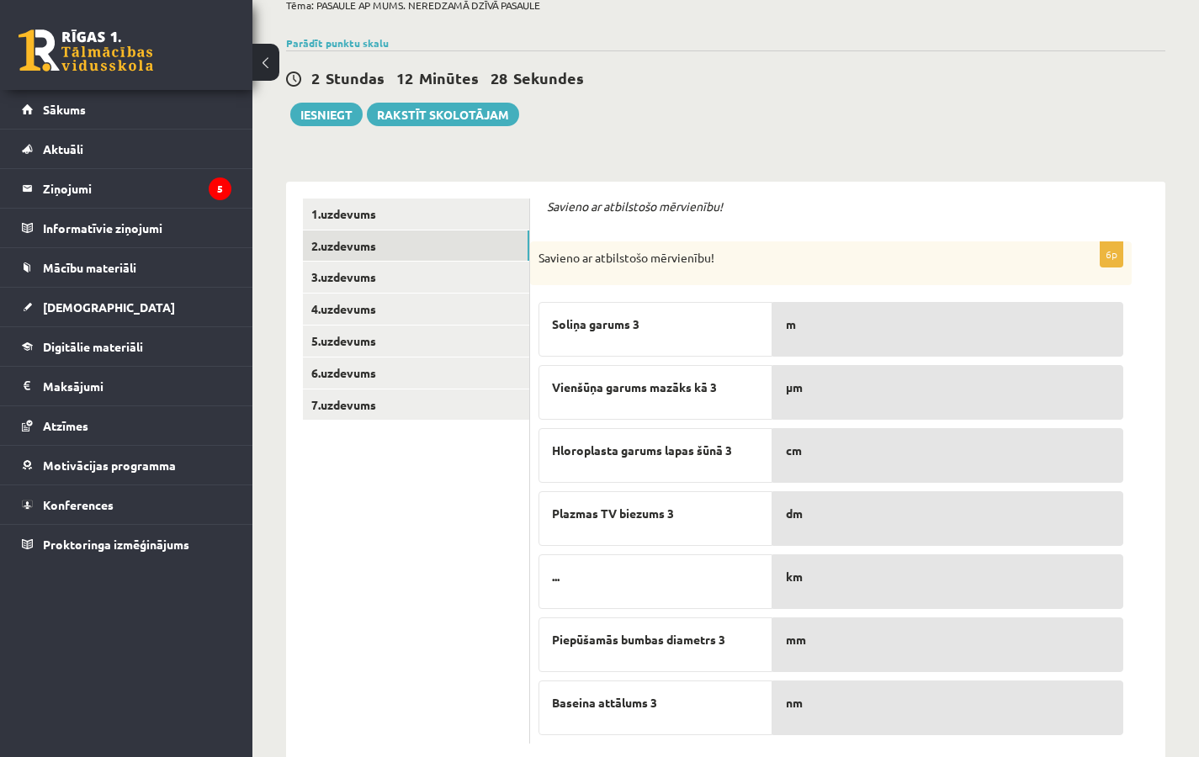
scroll to position [191, 0]
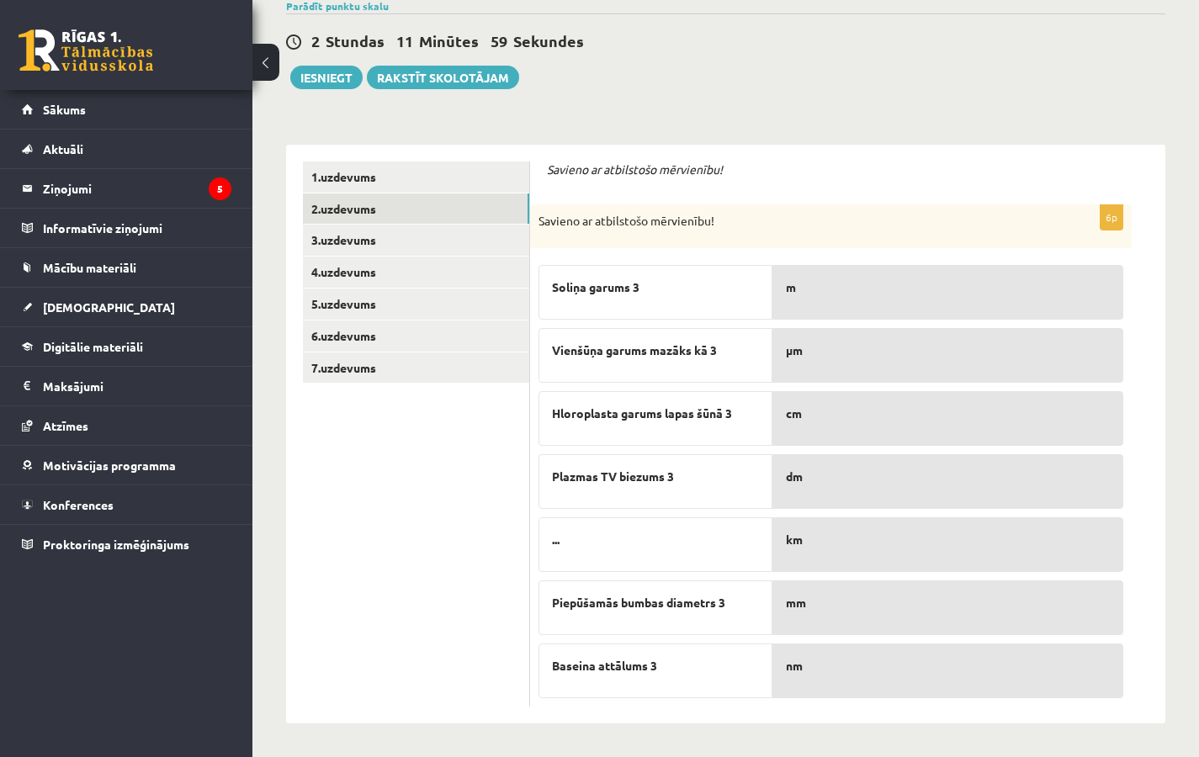
drag, startPoint x: 675, startPoint y: 558, endPoint x: 728, endPoint y: 557, distance: 53.0
click at [728, 557] on div "..." at bounding box center [655, 544] width 234 height 55
drag, startPoint x: 719, startPoint y: 543, endPoint x: 721, endPoint y: 570, distance: 27.8
click at [721, 570] on div "..." at bounding box center [655, 544] width 234 height 55
click at [358, 250] on link "3.uzdevums" at bounding box center [416, 240] width 226 height 31
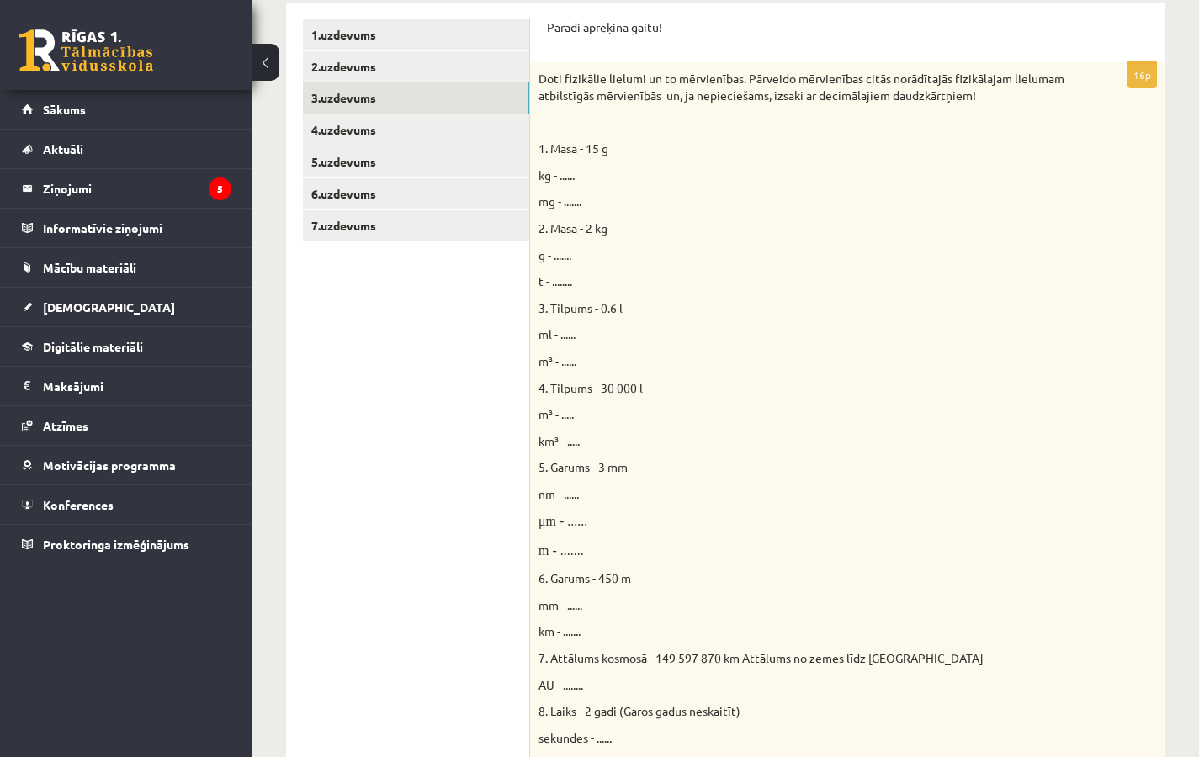
scroll to position [335, 0]
click at [571, 174] on span "kg - ......" at bounding box center [556, 173] width 36 height 15
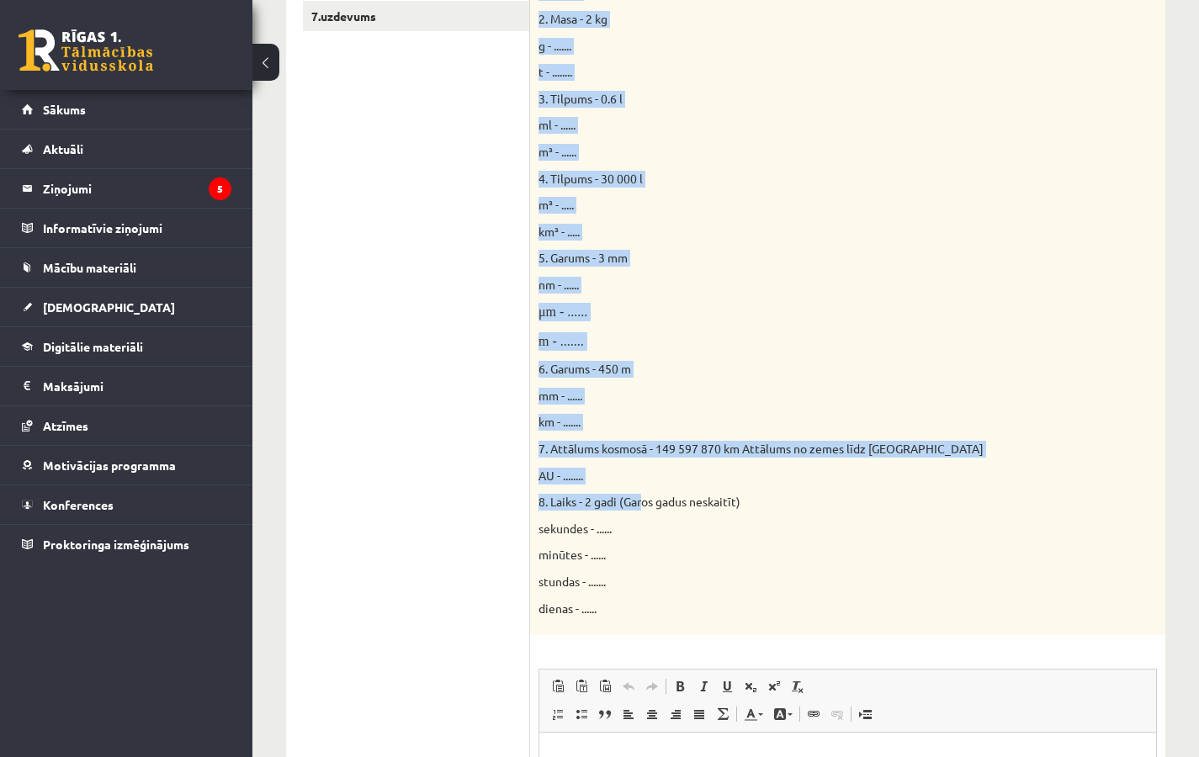
scroll to position [857, 0]
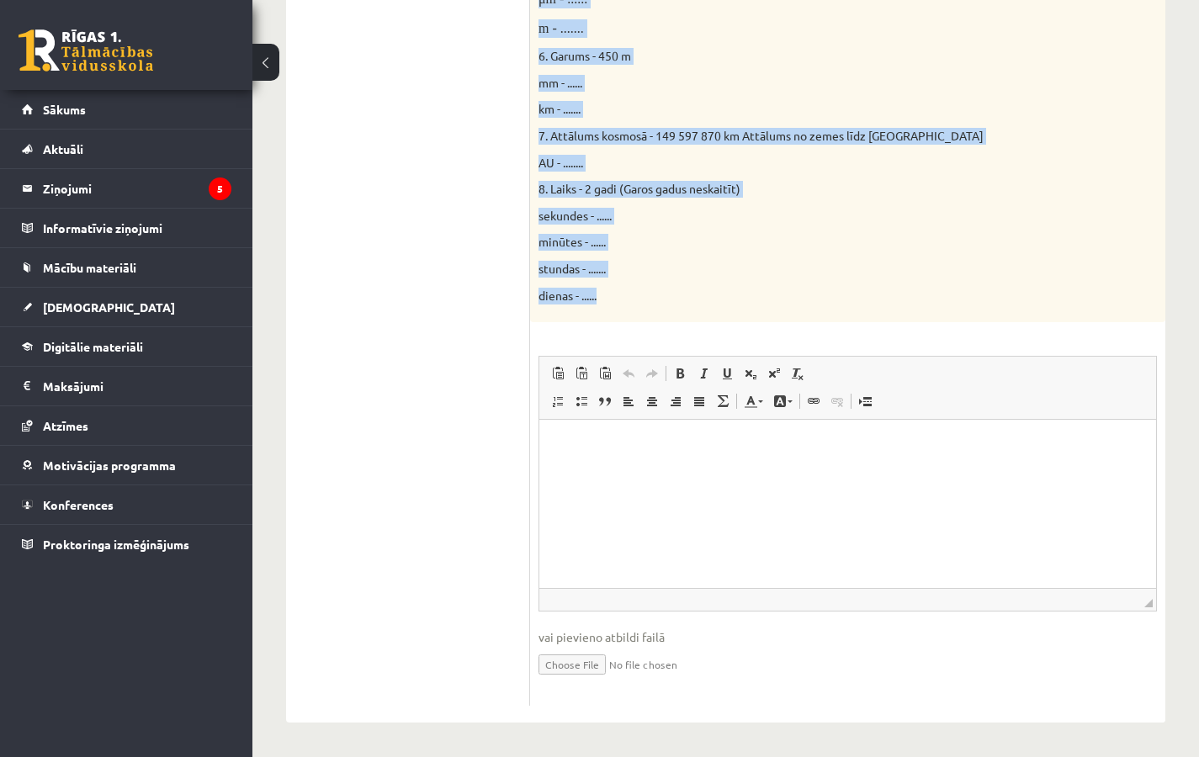
drag, startPoint x: 538, startPoint y: 76, endPoint x: 640, endPoint y: 305, distance: 250.8
copy div "1. Masa - 15 g kg - ...... mg - ....... 2. Masa - 2 kg g - ....... t - ........…"
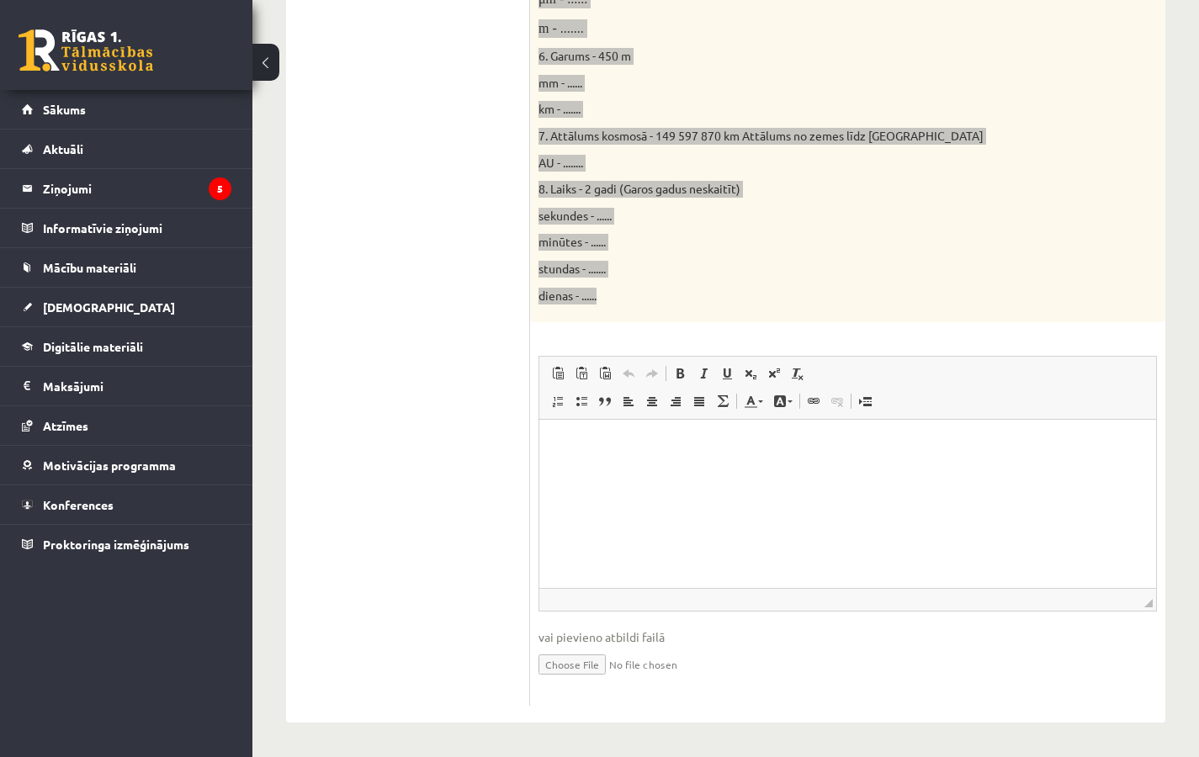
click at [572, 471] on html at bounding box center [847, 445] width 617 height 51
click at [592, 465] on span "Вставить" at bounding box center [616, 460] width 60 height 24
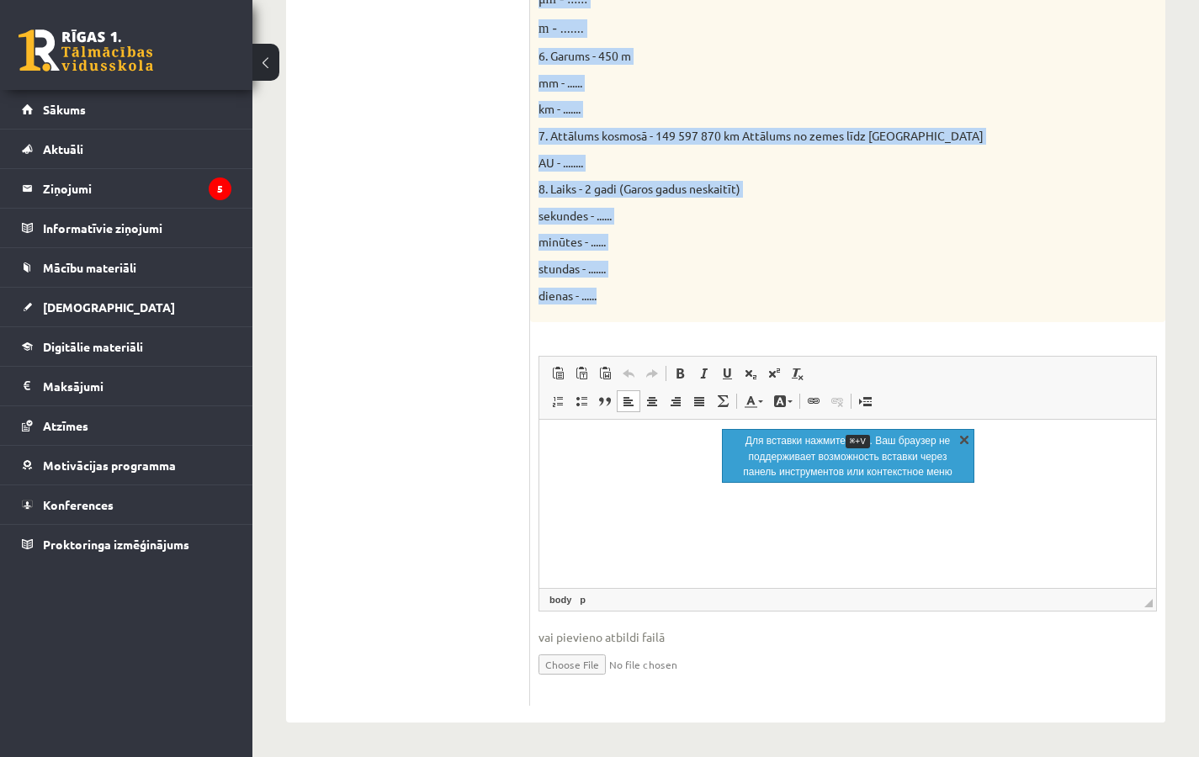
click at [963, 441] on link "X" at bounding box center [964, 439] width 17 height 17
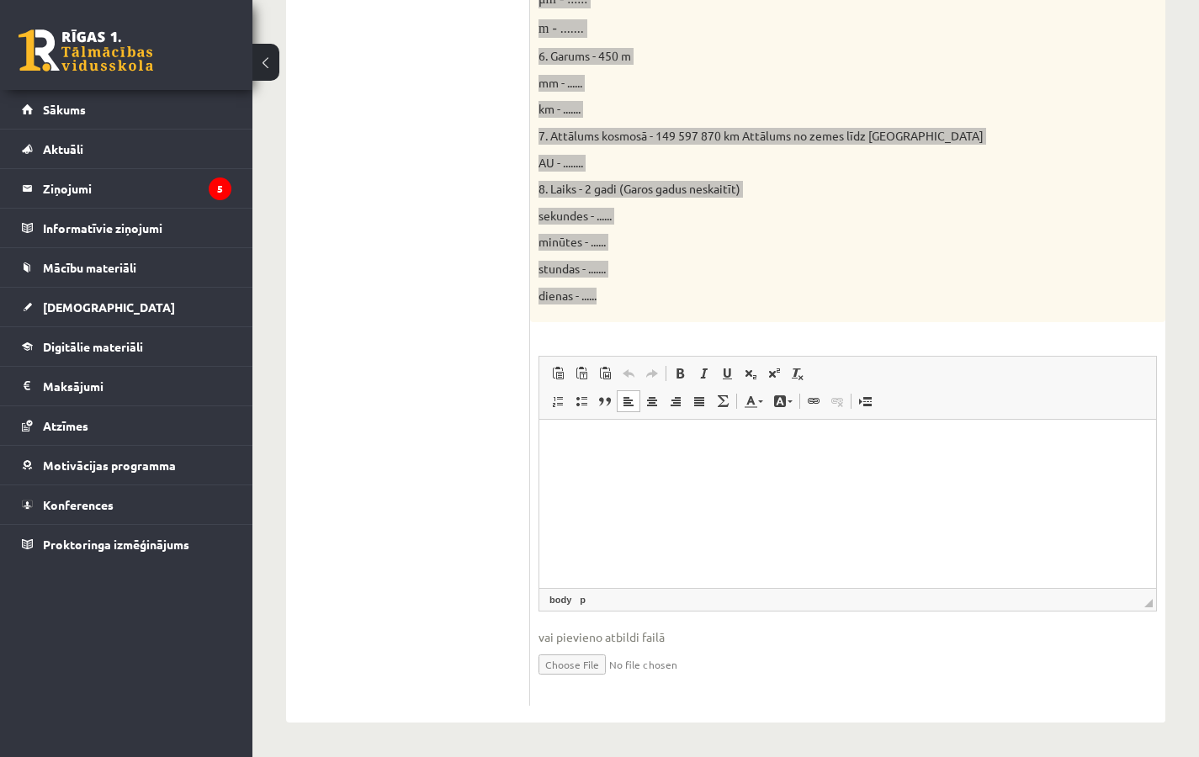
click at [576, 441] on p "Визуальный текстовый редактор, wiswyg-editor-user-answer-47025018809960" at bounding box center [847, 446] width 583 height 18
click at [582, 454] on span "Вставить" at bounding box center [577, 454] width 13 height 13
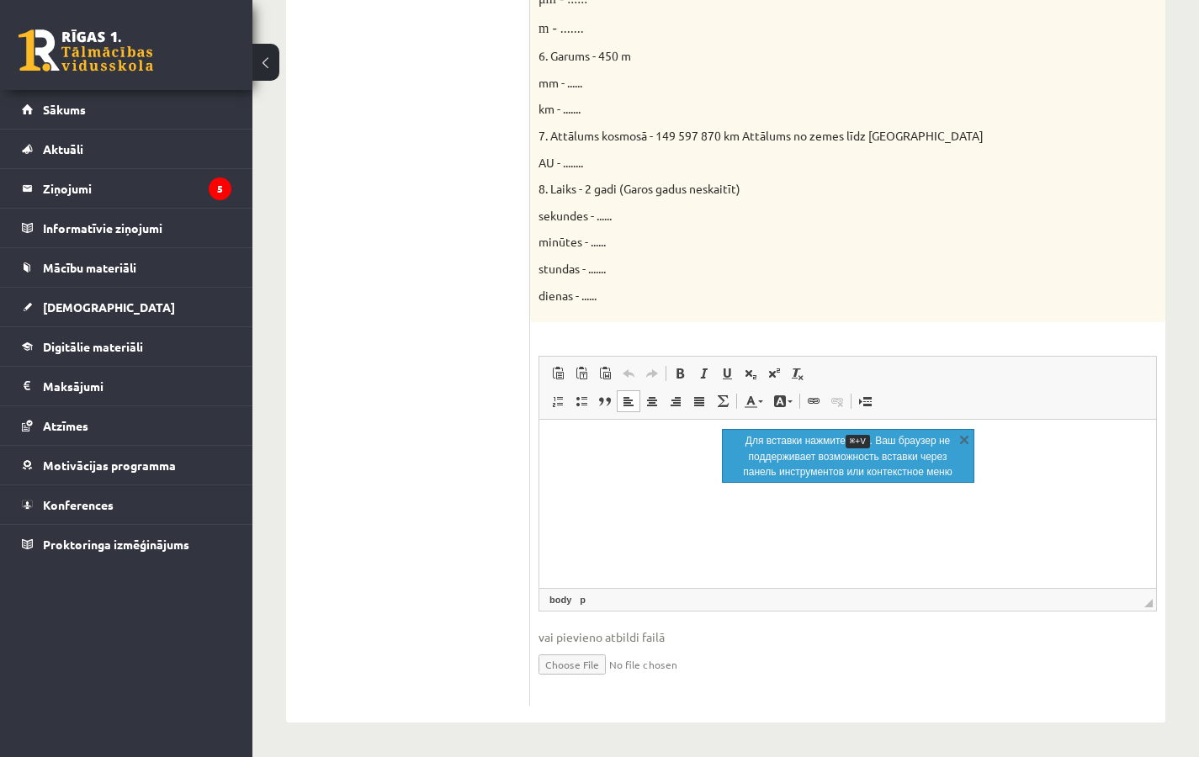
click at [855, 448] on p "Для вставки нажмите ⌘+V . Ваш браузер не поддерживает возможность вставки через…" at bounding box center [848, 456] width 212 height 46
click at [666, 449] on p "Визуальный текстовый редактор, wiswyg-editor-user-answer-47025018809960" at bounding box center [847, 446] width 583 height 18
click at [558, 369] on span at bounding box center [557, 373] width 13 height 13
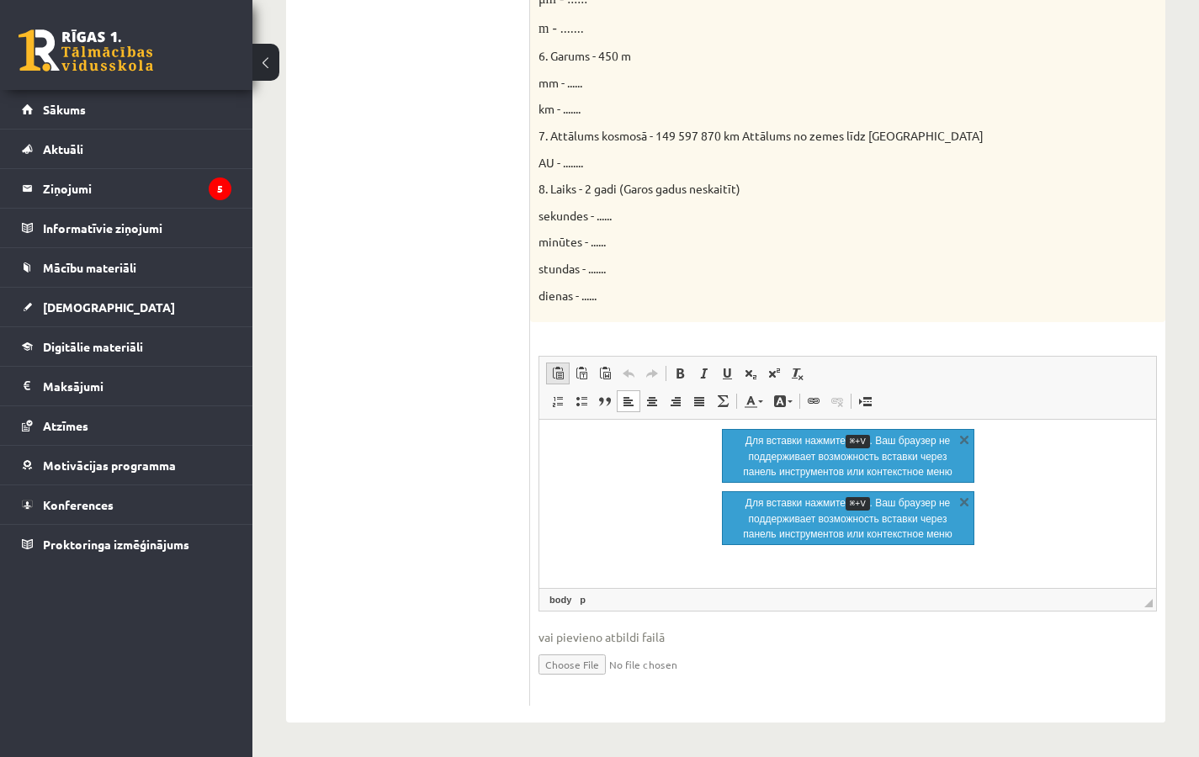
click at [558, 369] on span at bounding box center [557, 373] width 13 height 13
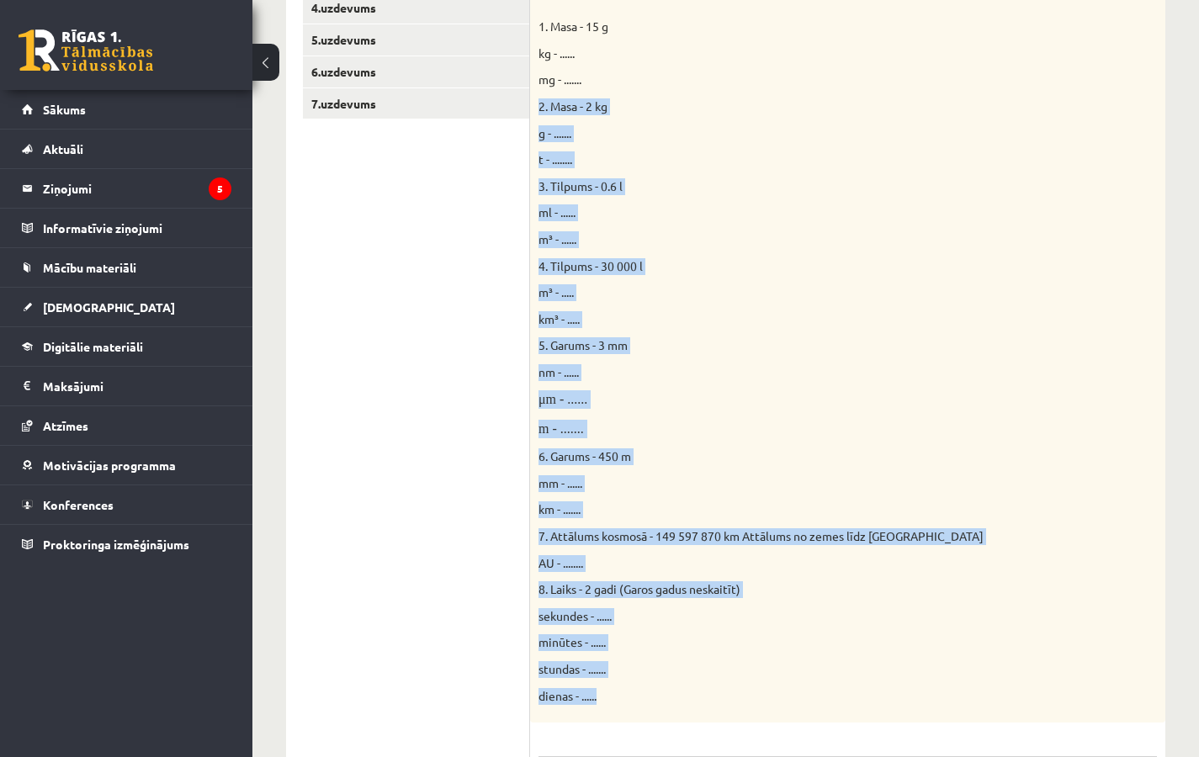
scroll to position [377, 0]
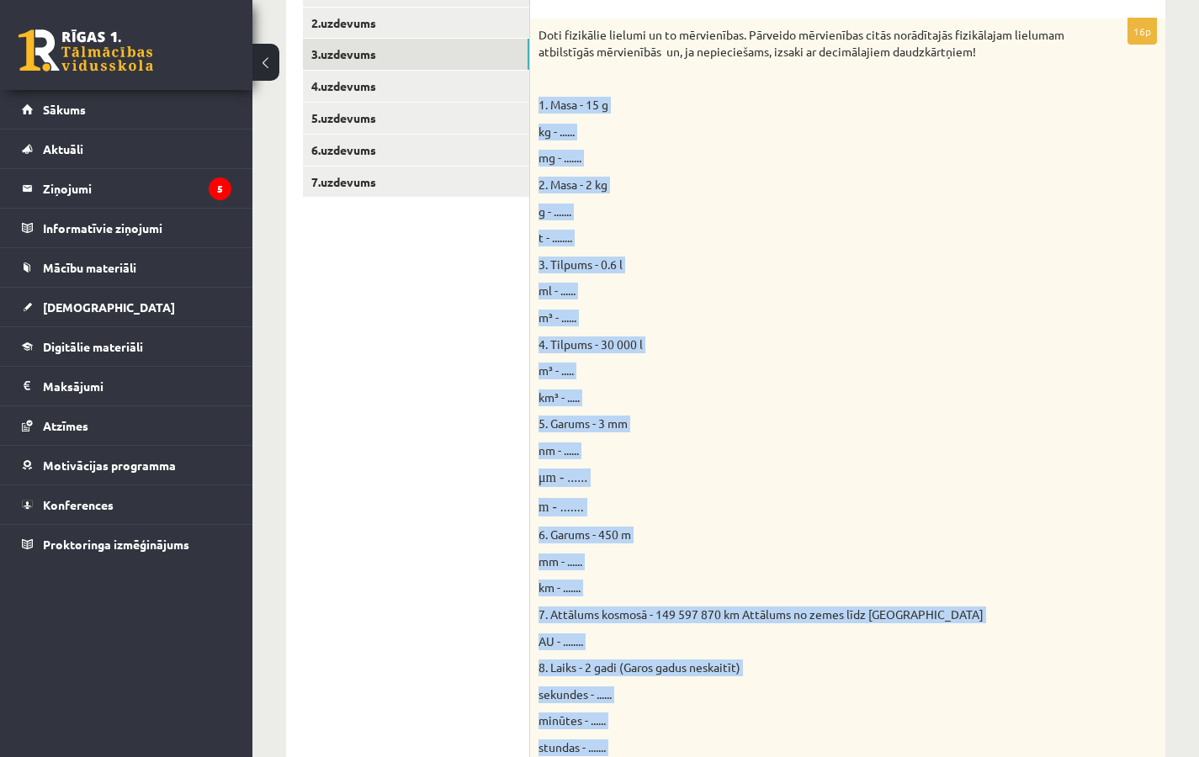
drag, startPoint x: 609, startPoint y: 294, endPoint x: 547, endPoint y: 96, distance: 207.3
click at [547, 96] on div "Doti fizikālie lielumi un to mērvienības. Pārveido mērvienības citās norādītajā…" at bounding box center [847, 410] width 635 height 782
copy div "1. Masa - 15 g kg - ...... mg - ....... 2. Masa - 2 kg g - ....... t - ........…"
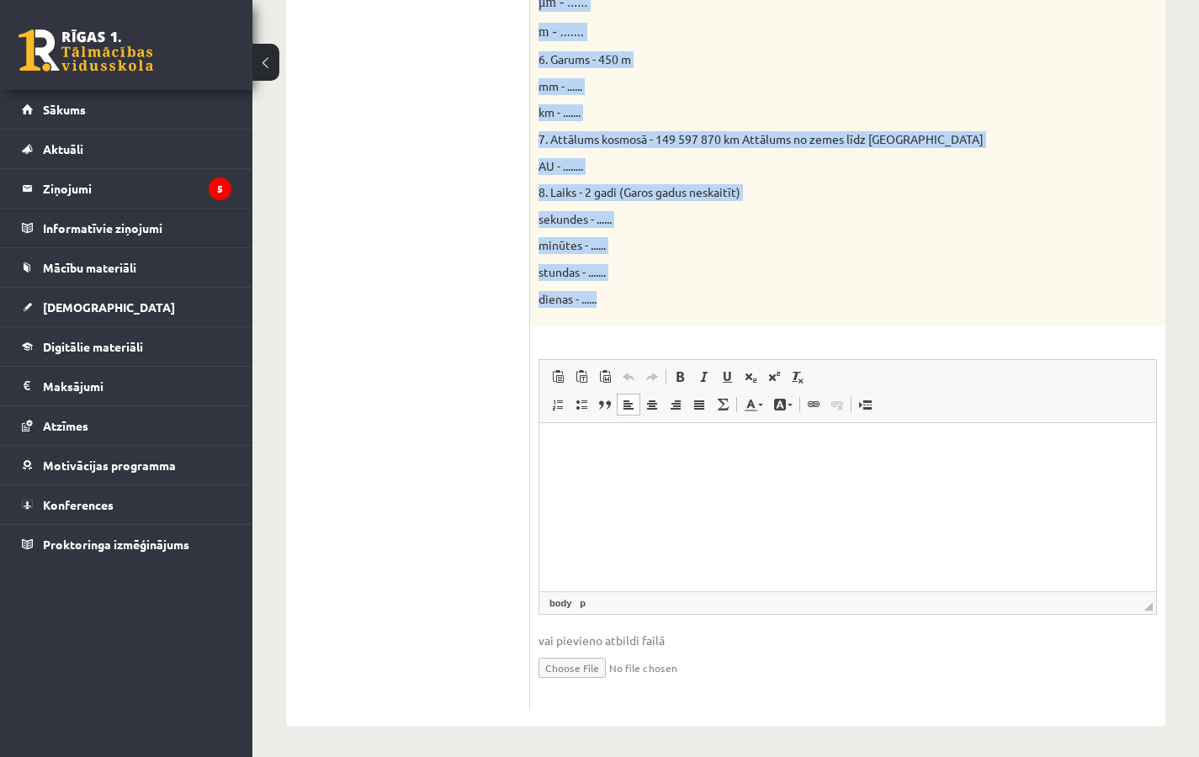
scroll to position [857, 0]
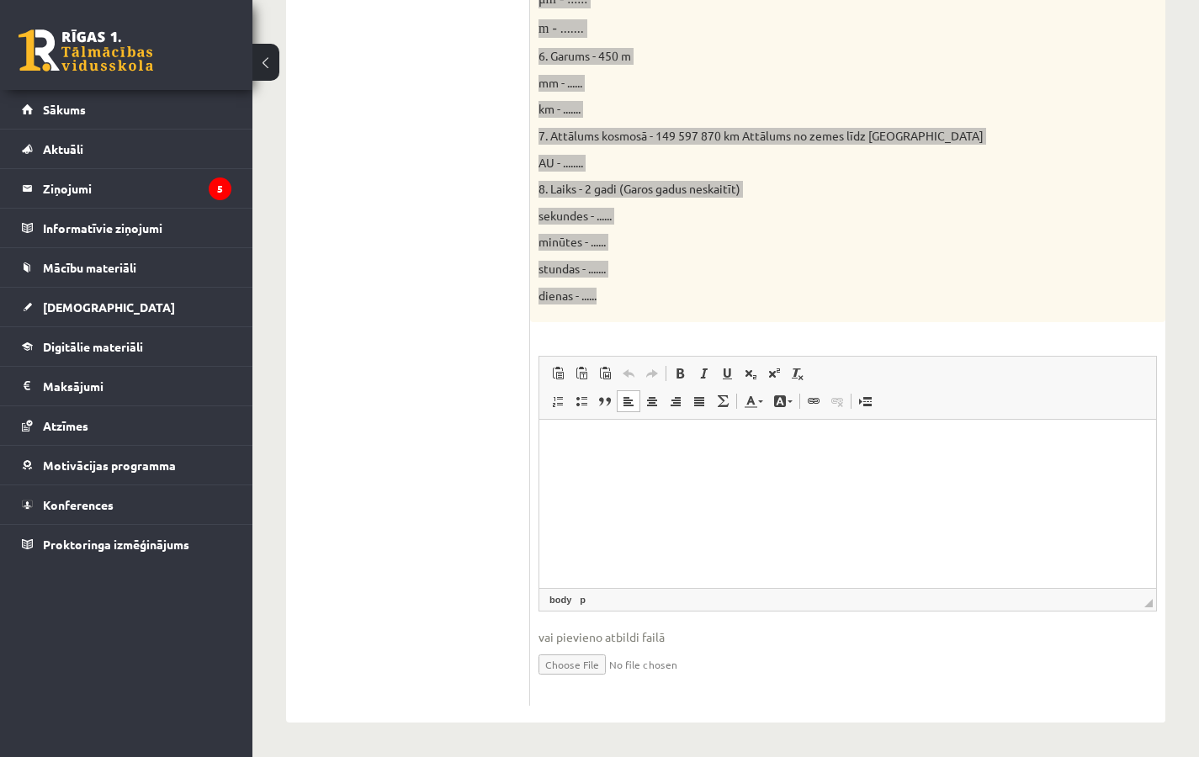
click at [618, 471] on html at bounding box center [847, 445] width 617 height 51
click at [570, 454] on html at bounding box center [847, 445] width 617 height 51
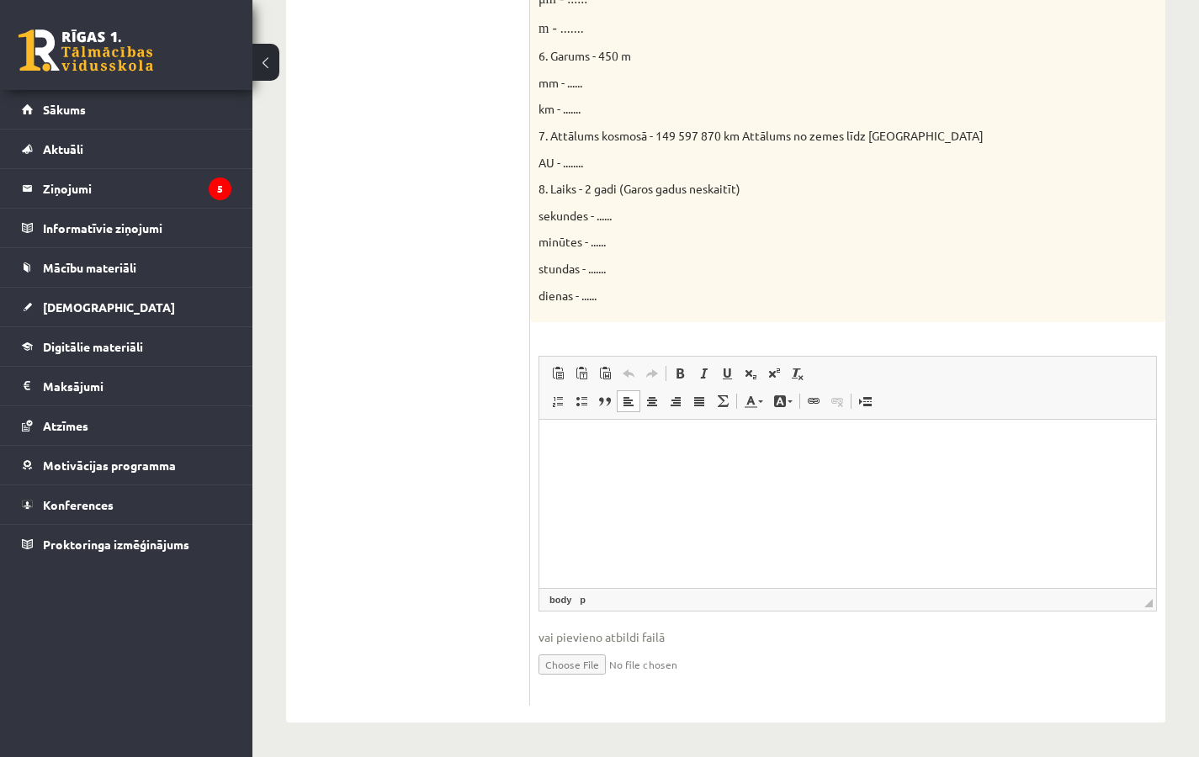
click at [587, 300] on span "dienas - ......" at bounding box center [567, 295] width 58 height 15
drag, startPoint x: 606, startPoint y: 298, endPoint x: 528, endPoint y: 216, distance: 113.1
click at [528, 216] on div "**********" at bounding box center [725, 101] width 879 height 1243
drag, startPoint x: 541, startPoint y: 213, endPoint x: 541, endPoint y: 244, distance: 31.1
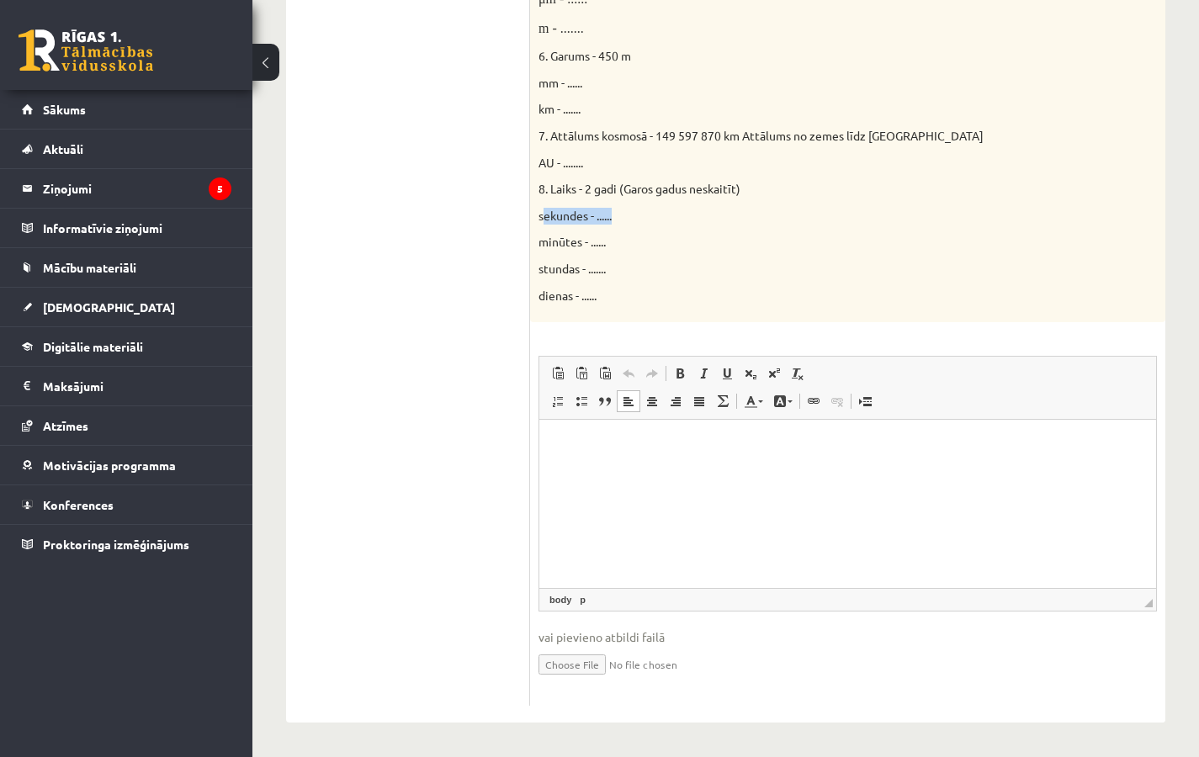
drag, startPoint x: 601, startPoint y: 294, endPoint x: 510, endPoint y: 118, distance: 197.9
click at [510, 118] on div "**********" at bounding box center [725, 101] width 879 height 1243
copy div "Parādi aprēķina gaitu! 16p Doti fizikālie lielumi un to mērvienības. Pārveido m…"
click at [556, 451] on p "Визуальный текстовый редактор, wiswyg-editor-user-answer-47025018809960" at bounding box center [847, 446] width 583 height 18
drag, startPoint x: 586, startPoint y: 458, endPoint x: 607, endPoint y: 483, distance: 32.9
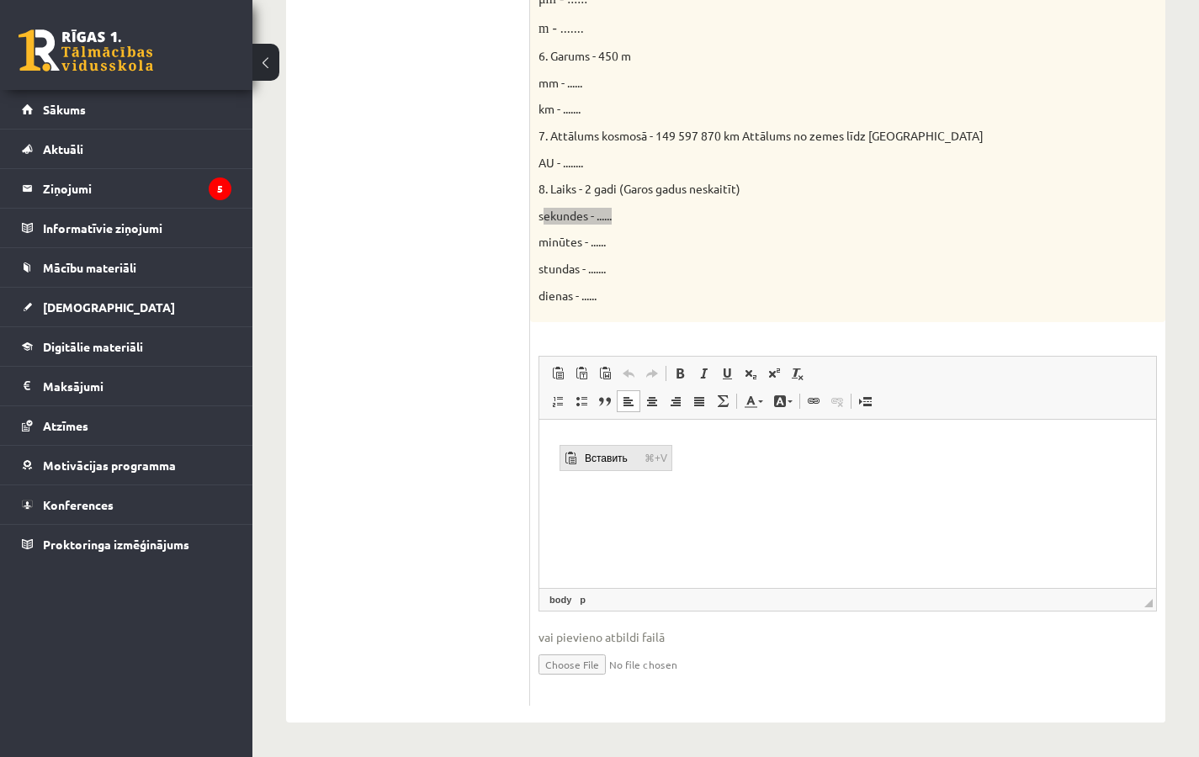
click at [586, 458] on span "Вставить" at bounding box center [611, 457] width 60 height 24
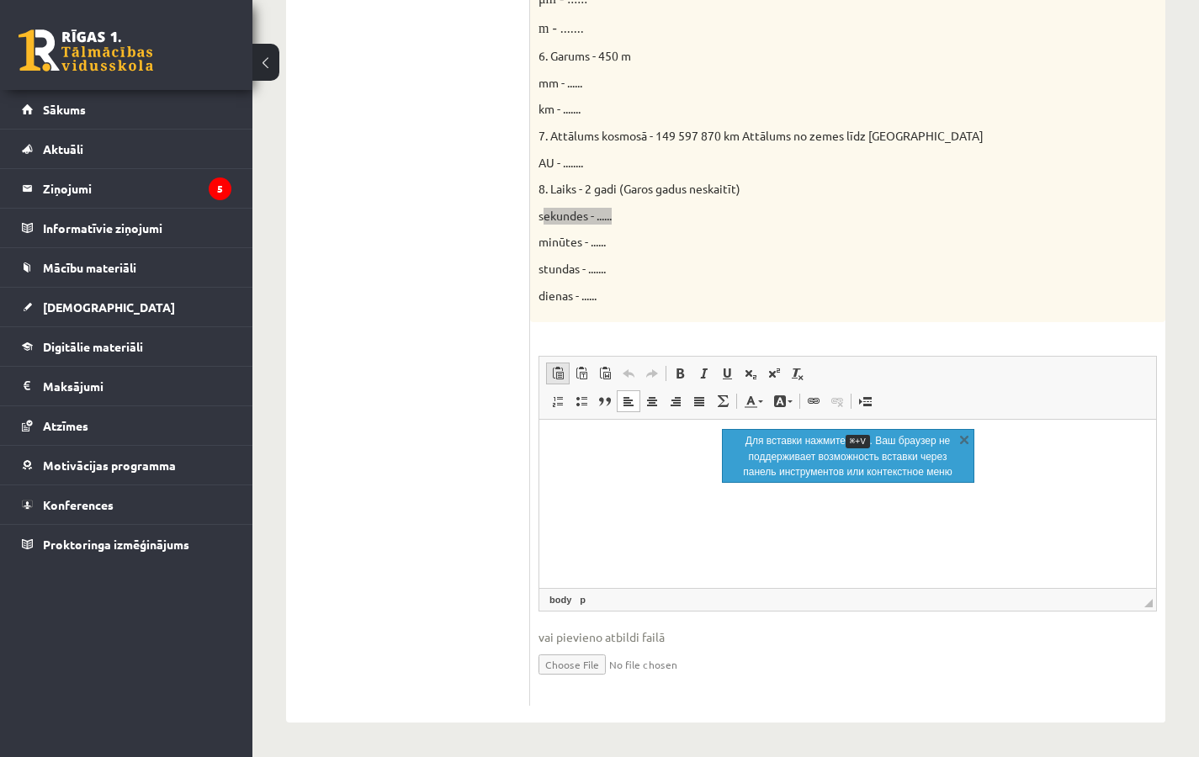
click at [562, 376] on span at bounding box center [557, 373] width 13 height 13
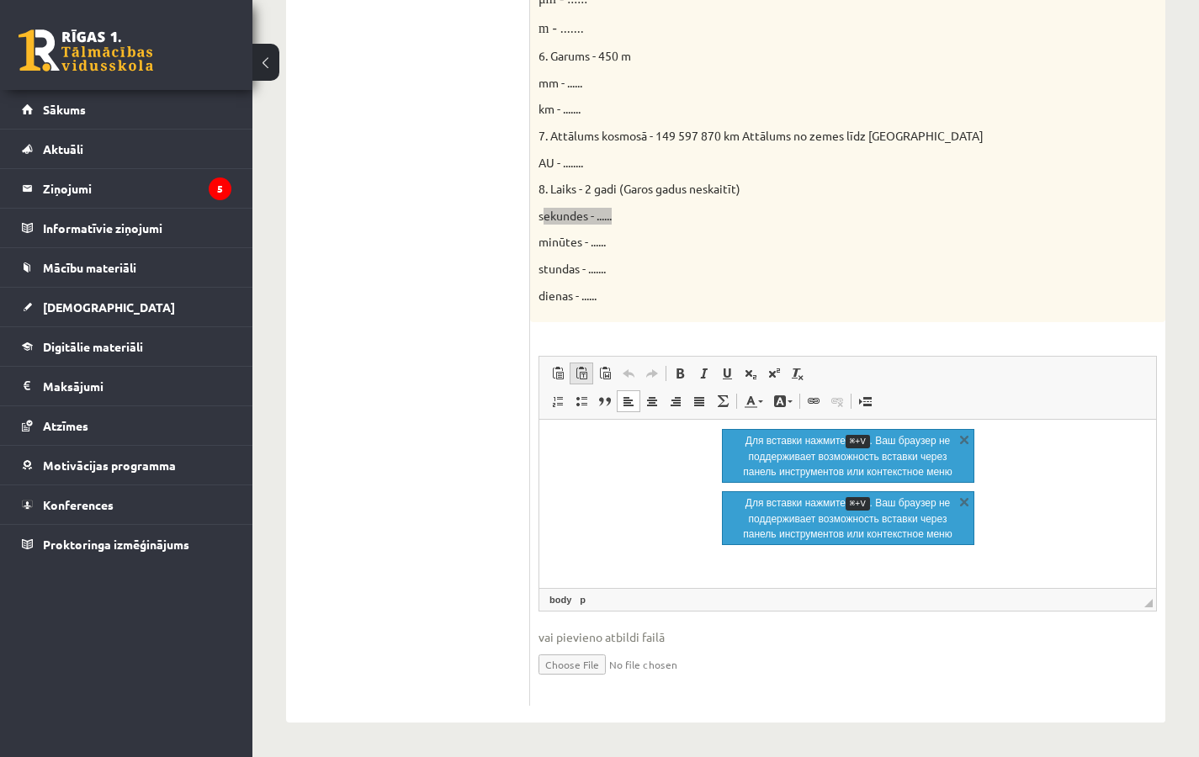
click at [578, 381] on link "Вставить только текст Комбинация клавиш Command+Shift+V" at bounding box center [582, 374] width 24 height 22
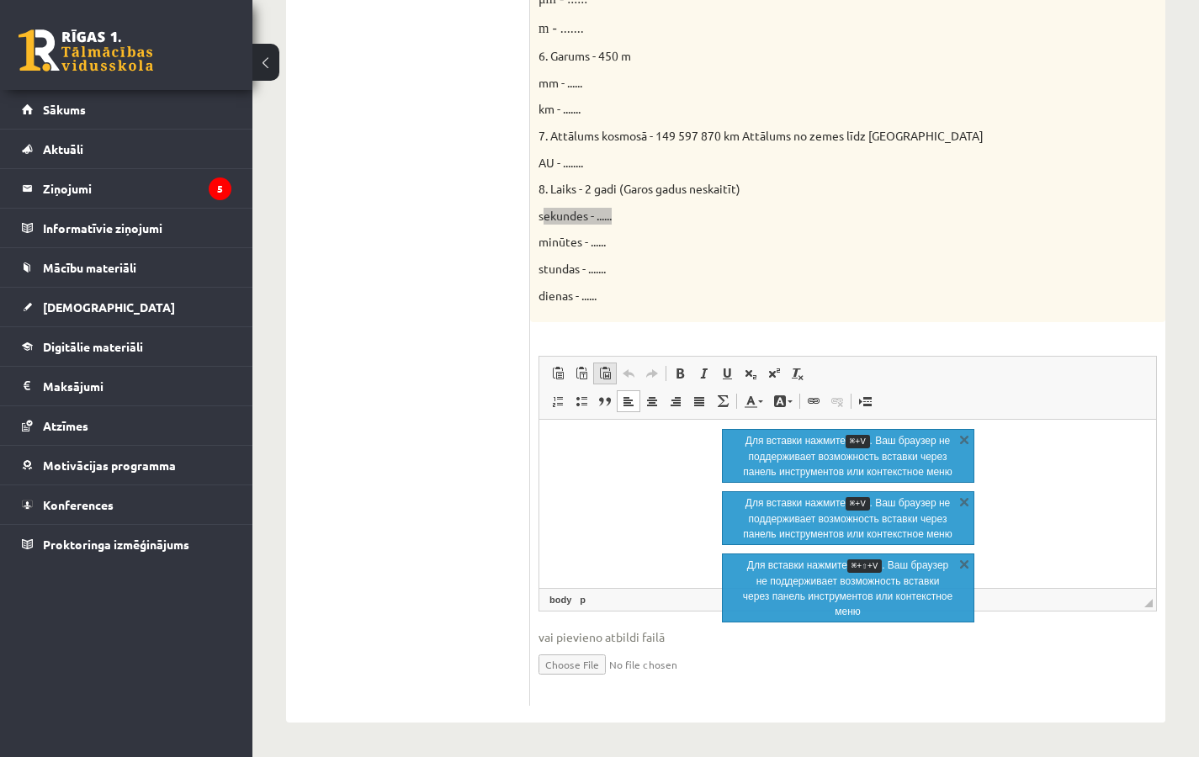
click at [598, 379] on span at bounding box center [604, 373] width 13 height 13
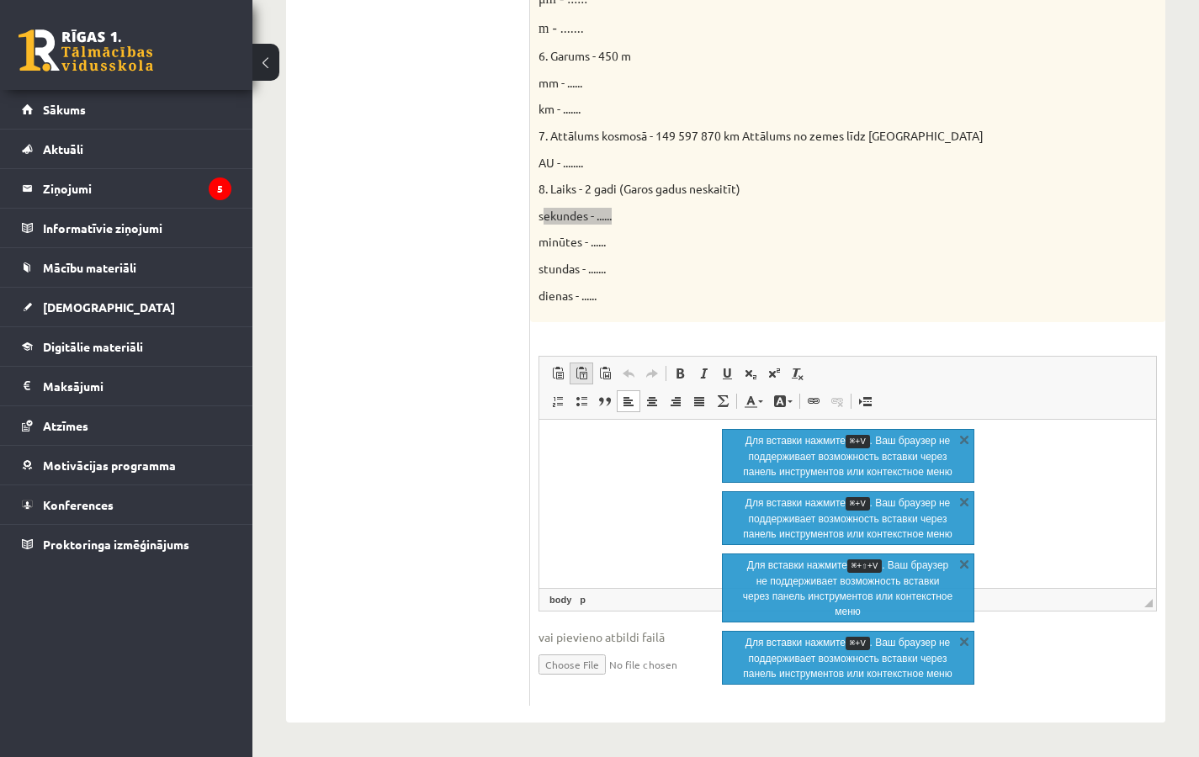
click at [578, 374] on span at bounding box center [581, 373] width 13 height 13
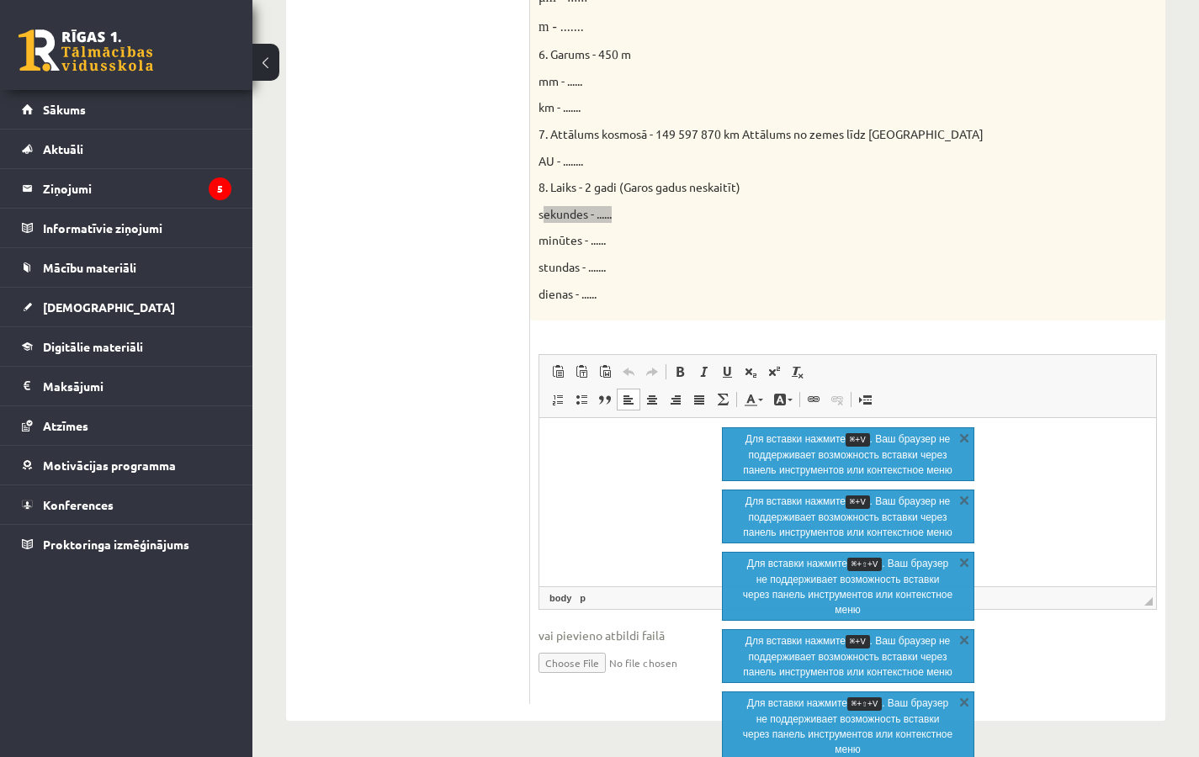
click at [597, 459] on html at bounding box center [847, 443] width 617 height 51
click at [587, 374] on span at bounding box center [581, 371] width 13 height 13
click at [590, 469] on html at bounding box center [847, 443] width 617 height 51
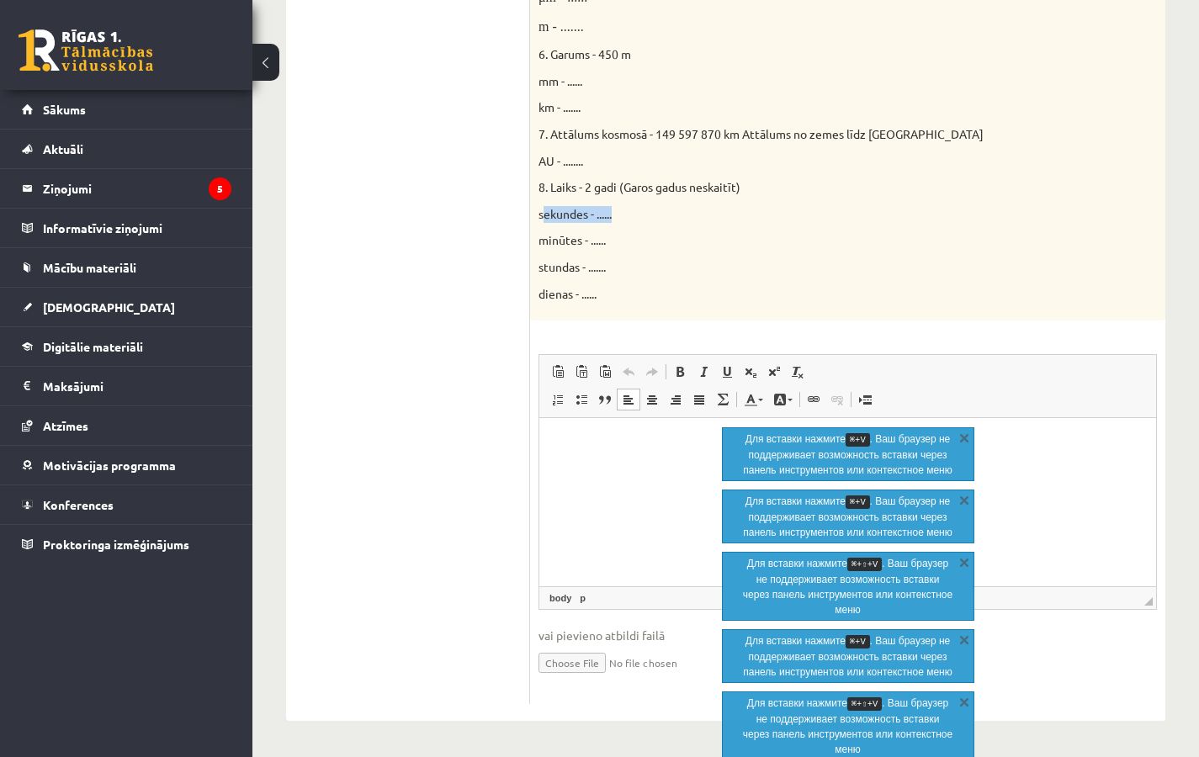
click at [438, 586] on ul "1.uzdevums 2.uzdevums 3.uzdevums 4.uzdevums 5.uzdevums 6.uzdevums 7.uzdevums" at bounding box center [416, 99] width 227 height 1209
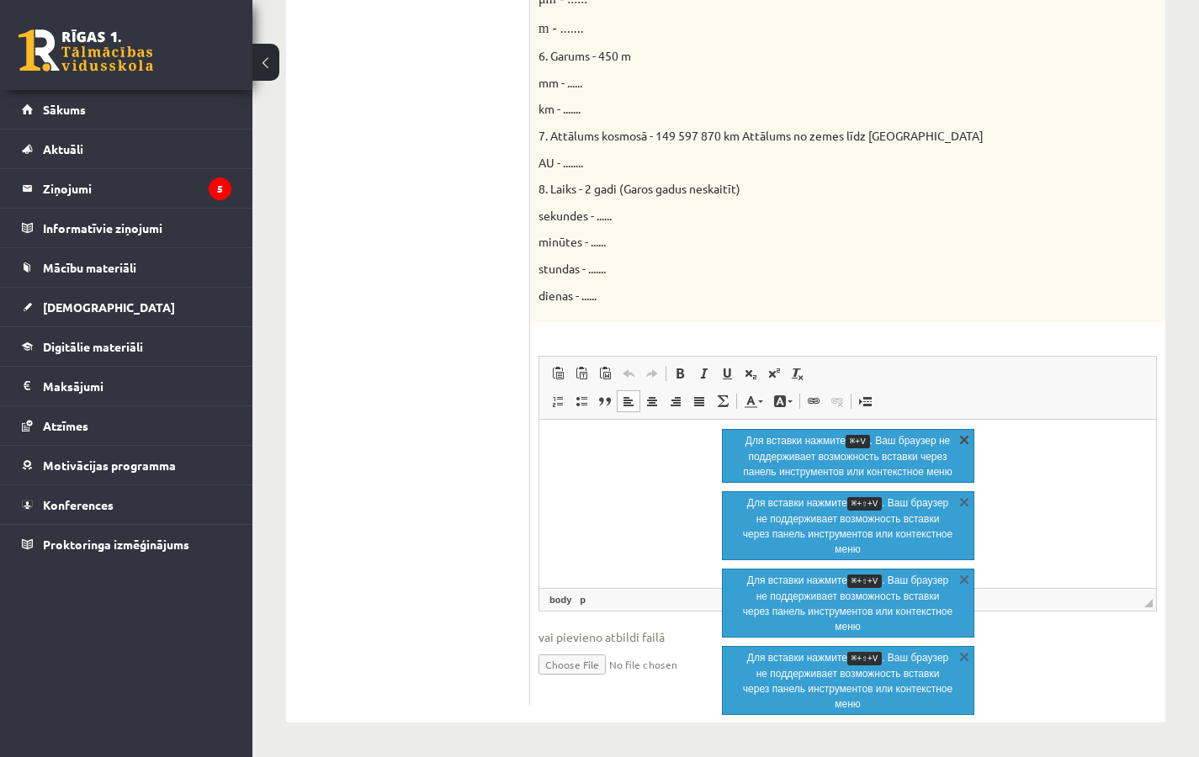
click at [968, 443] on link "X" at bounding box center [964, 439] width 17 height 17
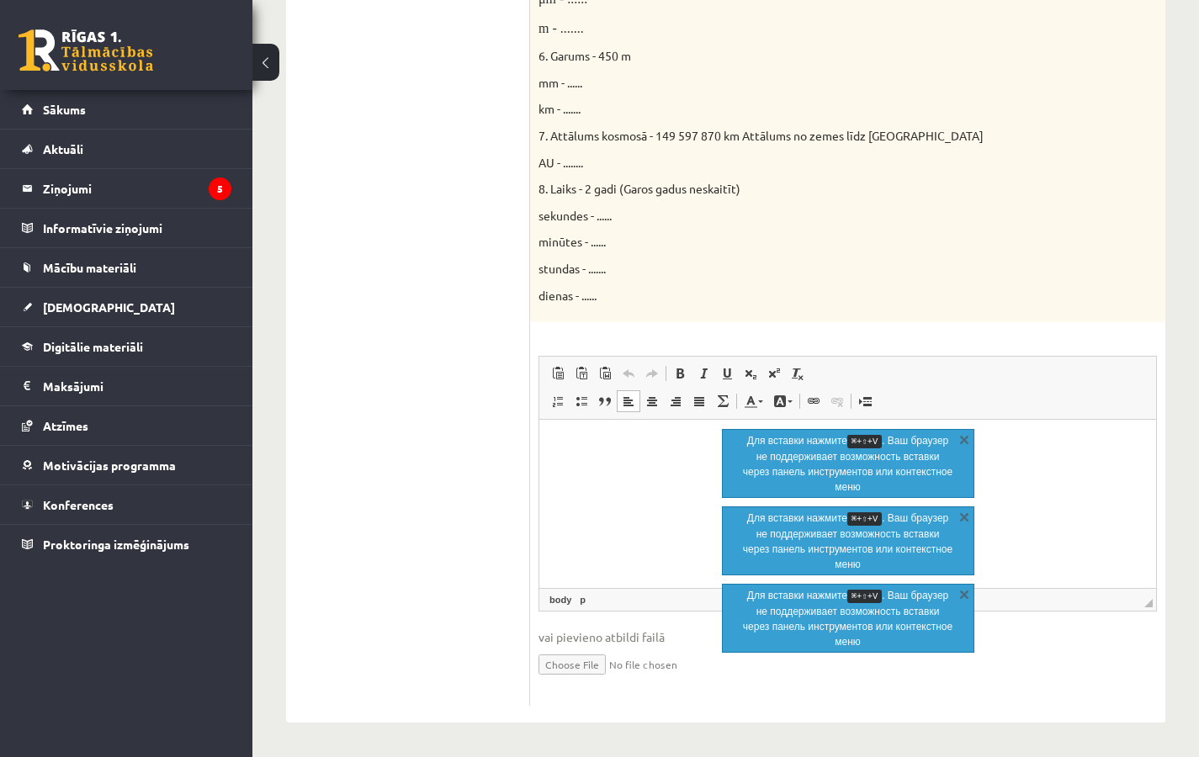
click at [968, 443] on link "X" at bounding box center [964, 439] width 17 height 17
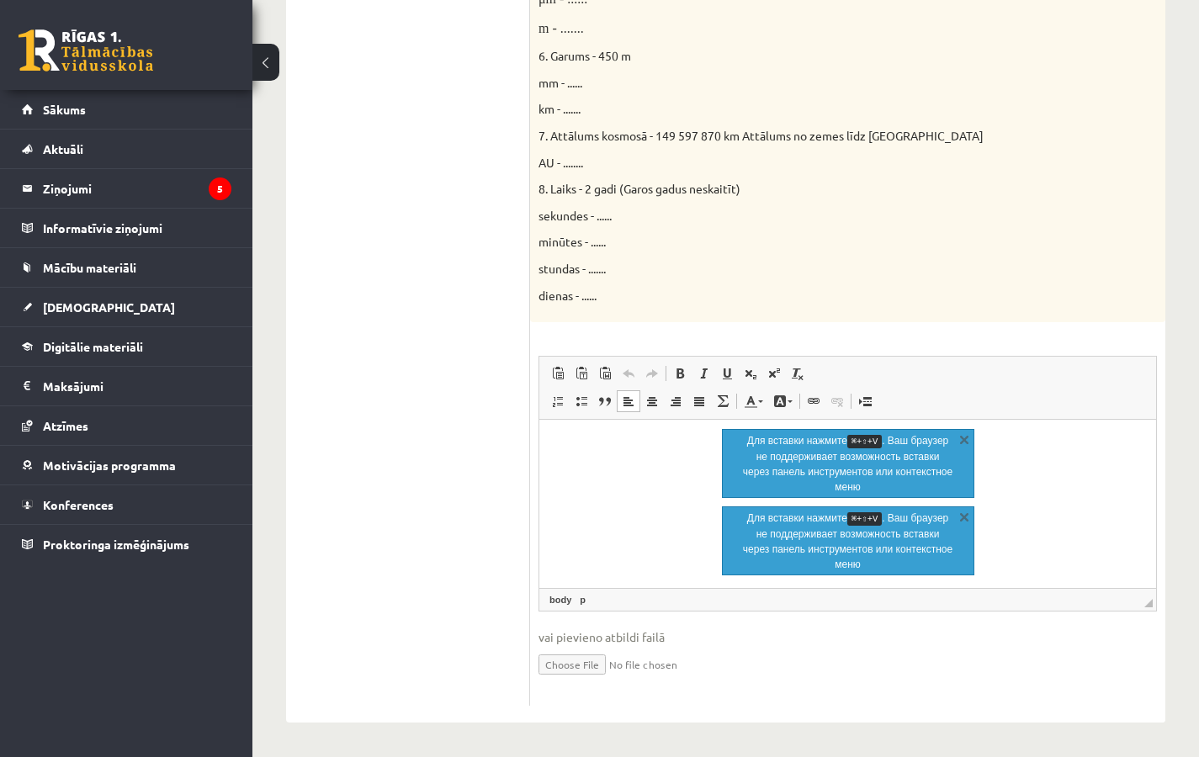
click at [968, 443] on link "X" at bounding box center [964, 439] width 17 height 17
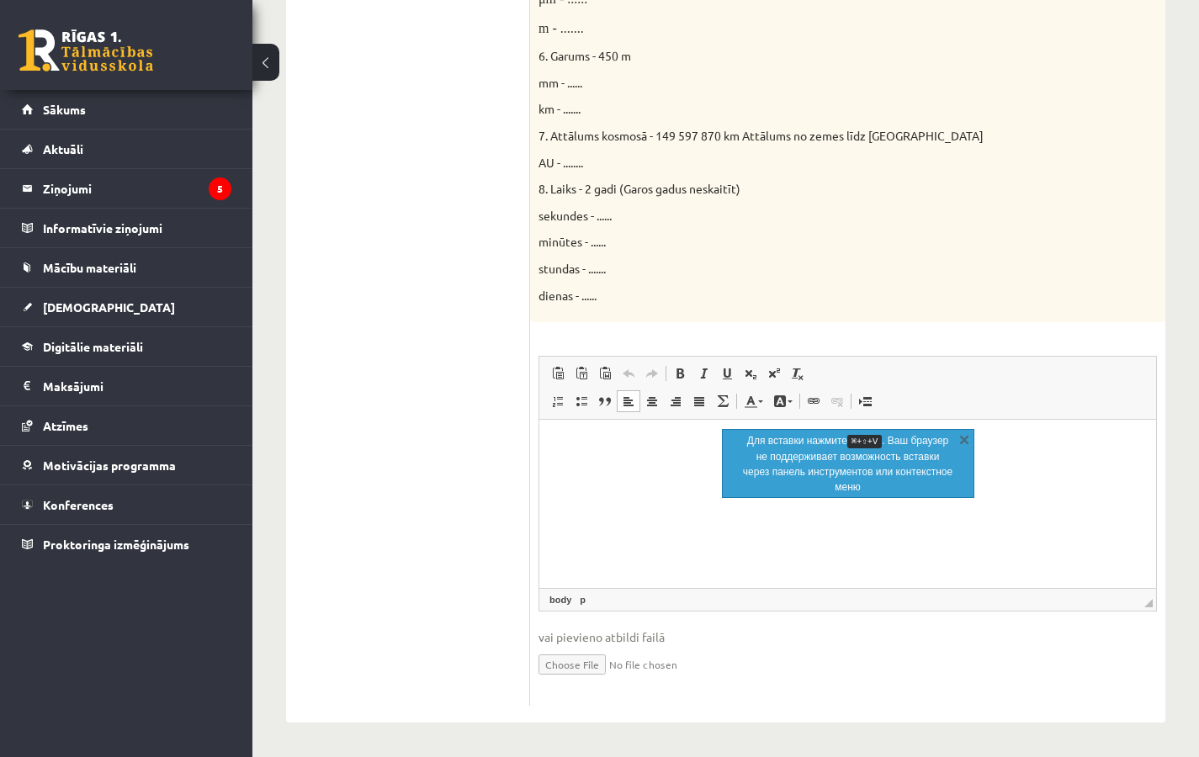
click at [968, 443] on link "X" at bounding box center [964, 439] width 17 height 17
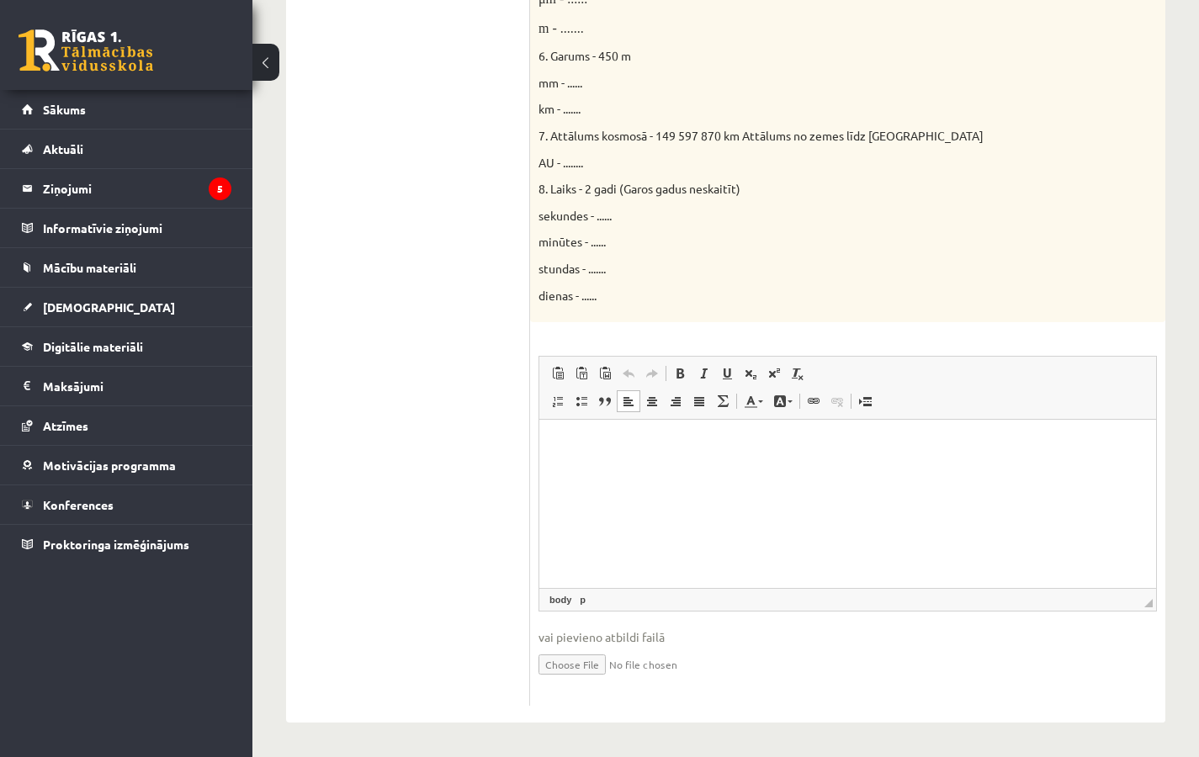
click at [567, 664] on input "file" at bounding box center [847, 663] width 618 height 34
type input "**********"
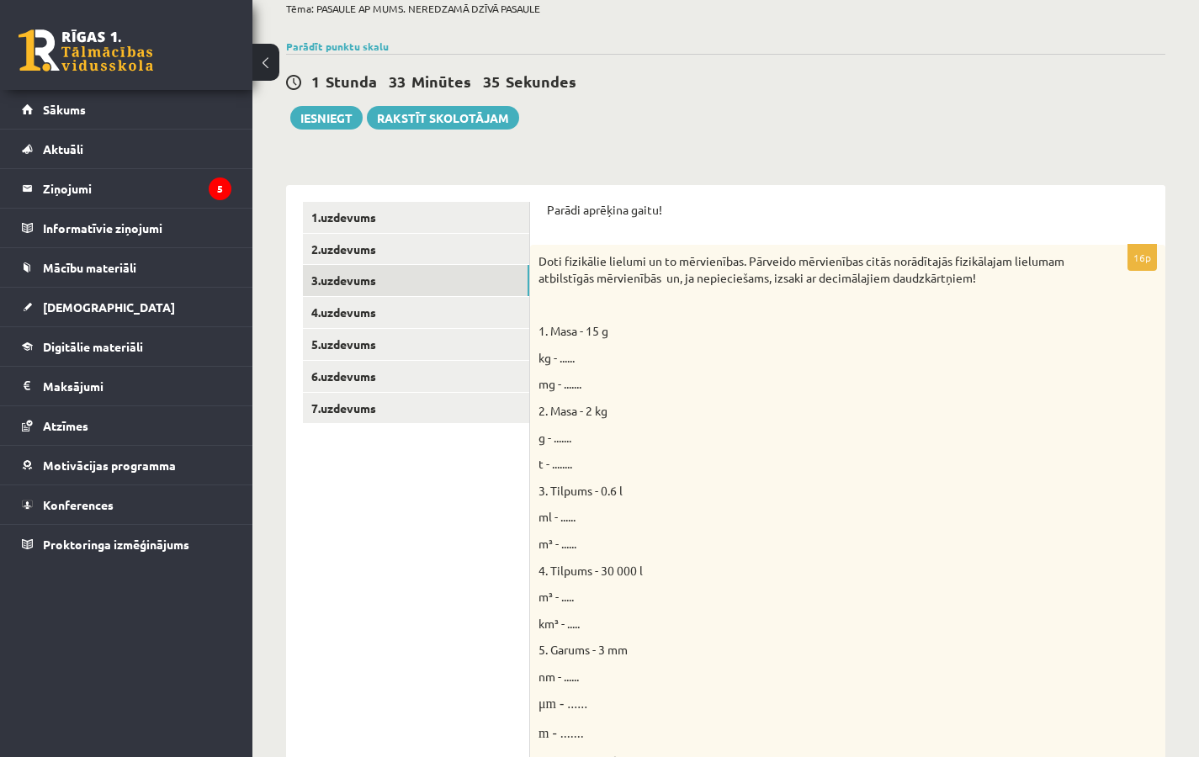
scroll to position [0, 0]
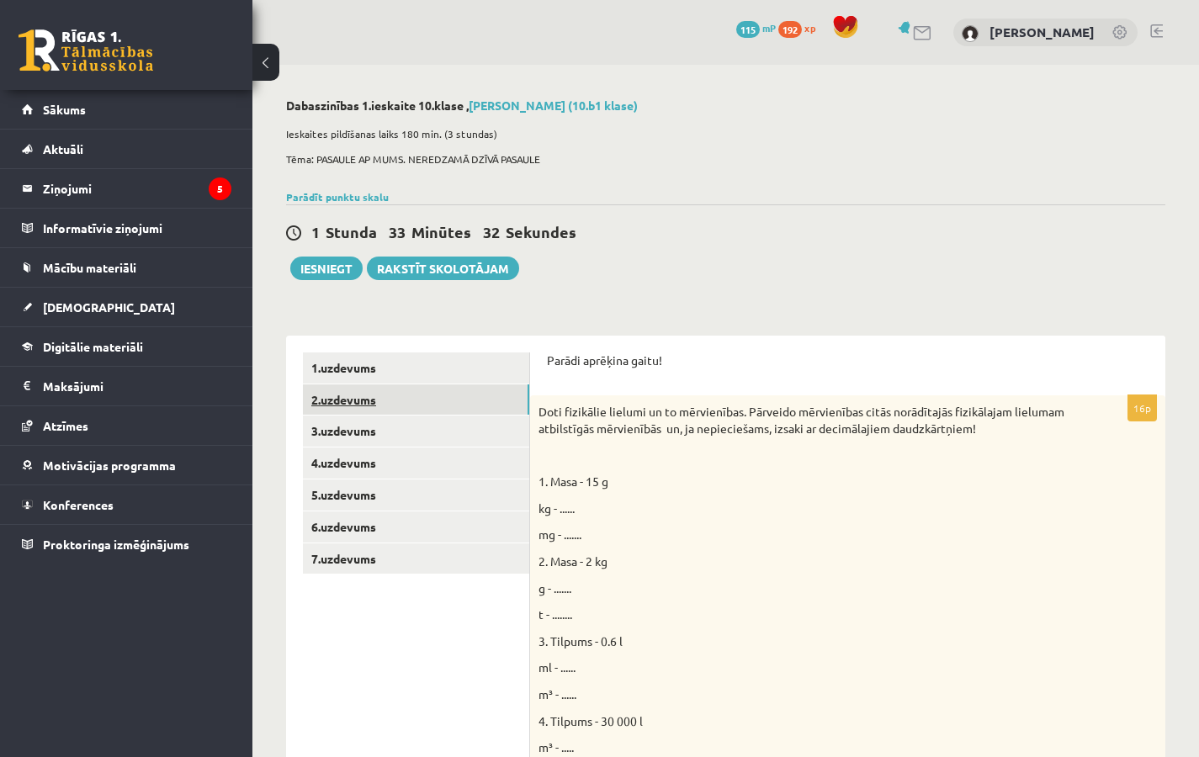
click at [375, 391] on link "2.uzdevums" at bounding box center [416, 400] width 226 height 31
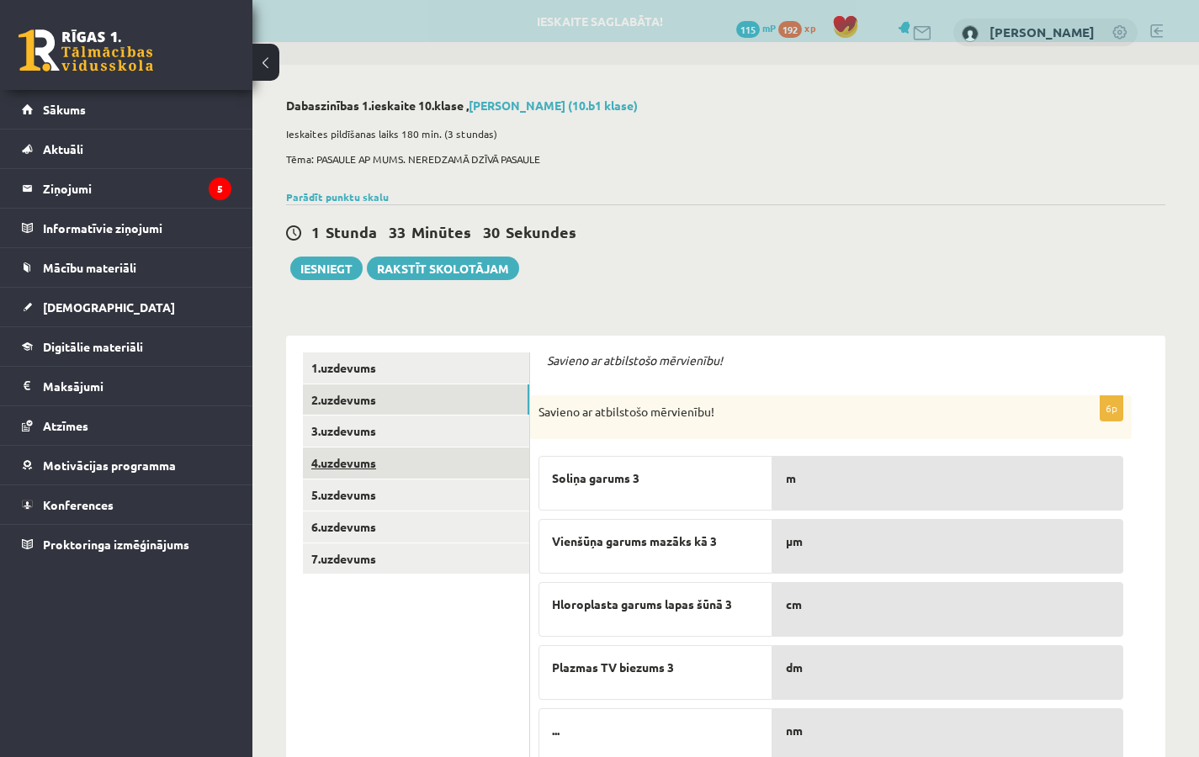
click at [370, 455] on link "4.uzdevums" at bounding box center [416, 463] width 226 height 31
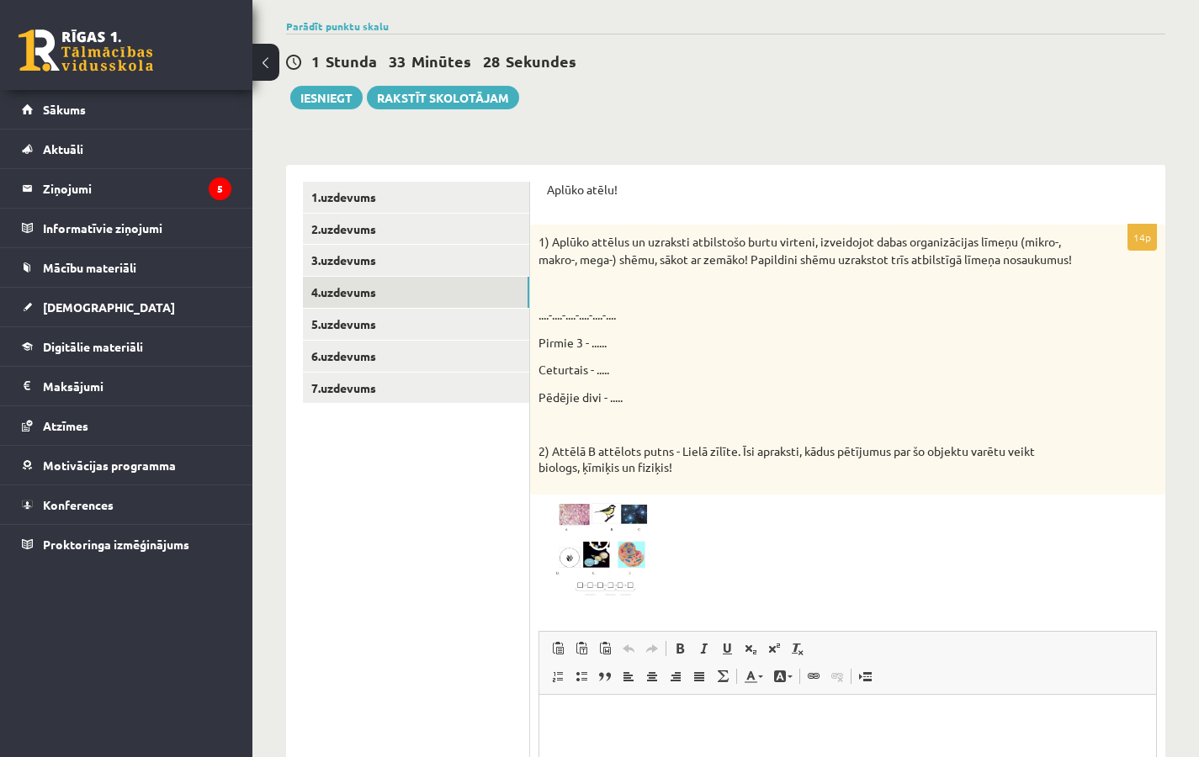
scroll to position [304, 0]
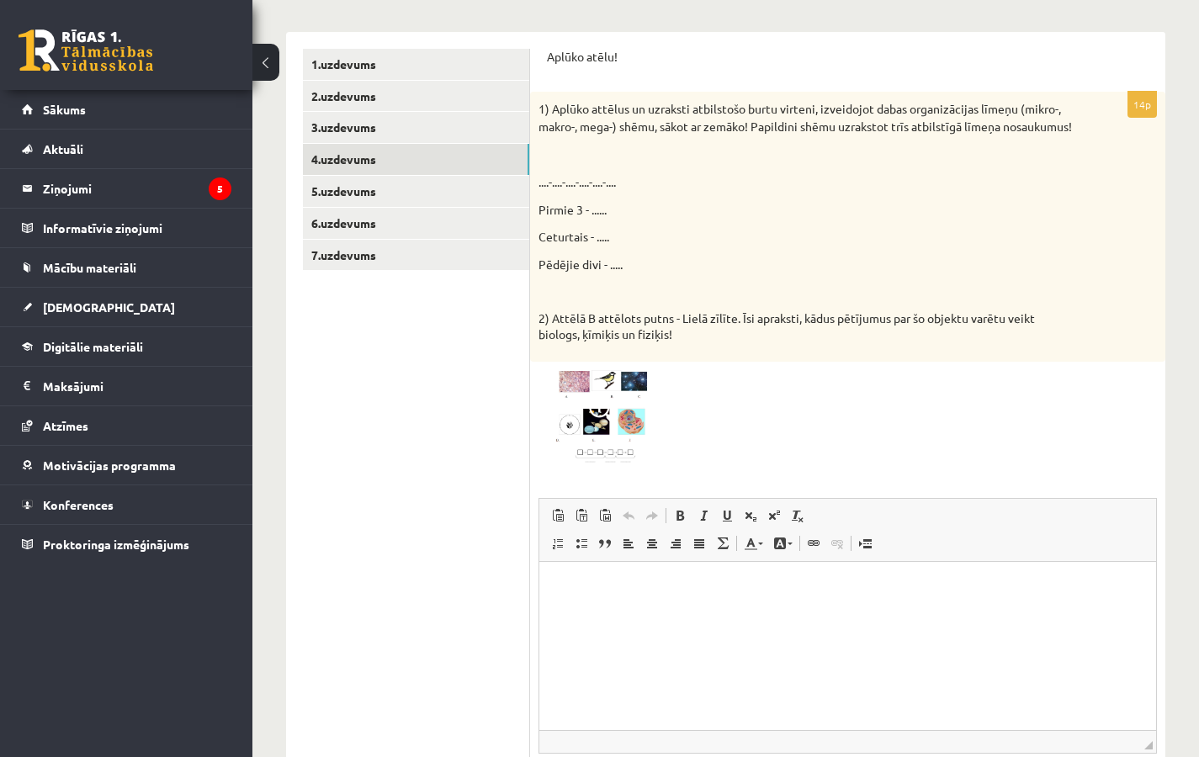
click at [569, 422] on img at bounding box center [601, 417] width 126 height 95
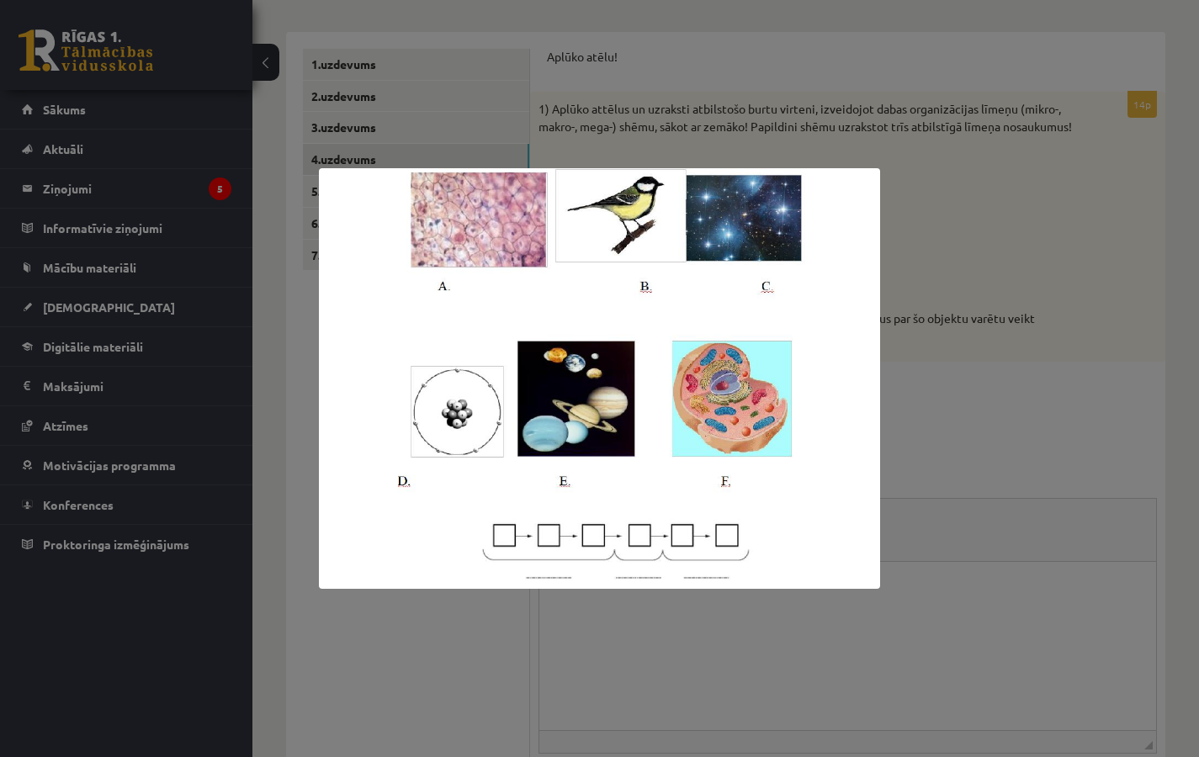
click at [1028, 409] on div at bounding box center [599, 378] width 1199 height 757
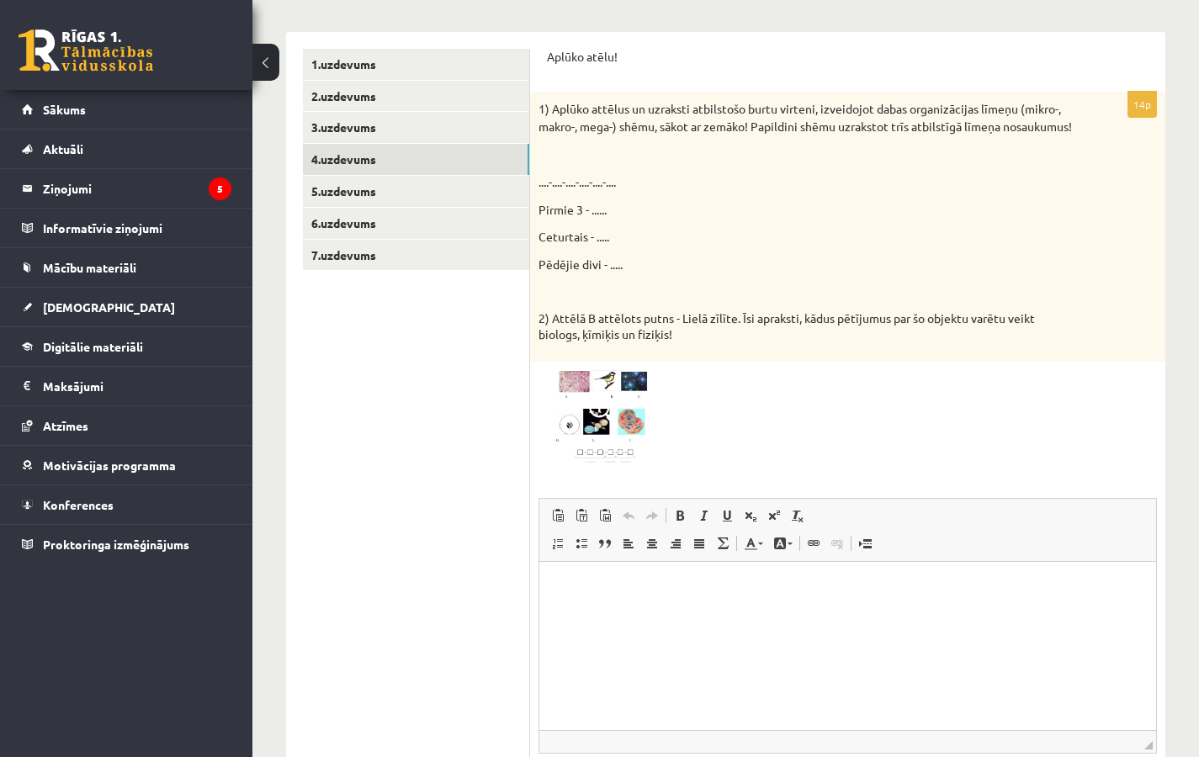
click at [570, 406] on img at bounding box center [601, 417] width 126 height 95
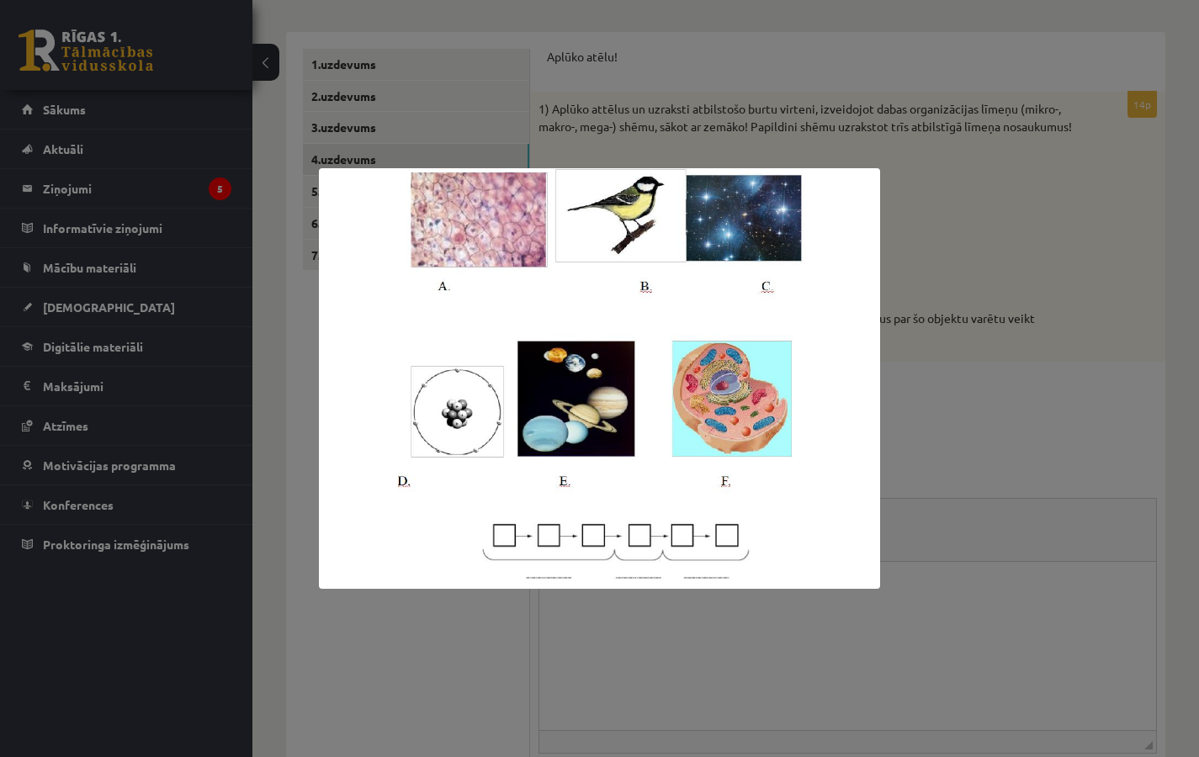
click at [1078, 331] on div at bounding box center [599, 378] width 1199 height 757
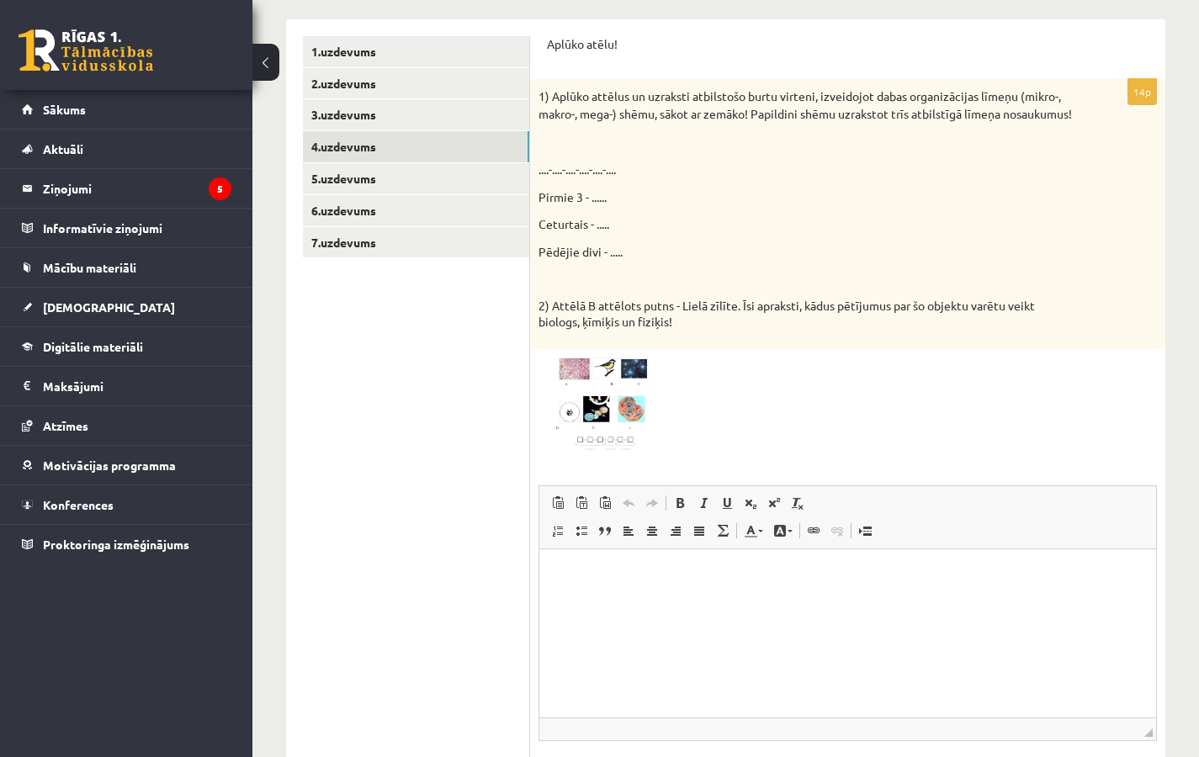
scroll to position [339, 0]
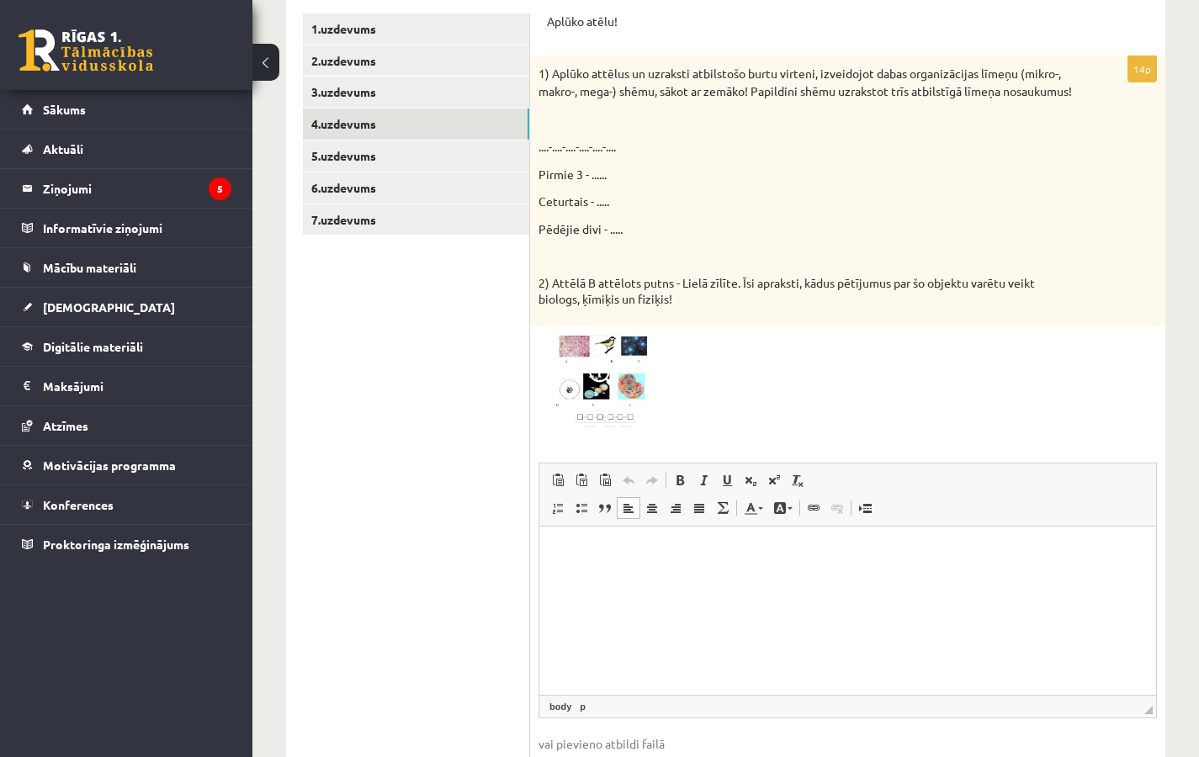
click at [575, 554] on p "Визуальный текстовый редактор, wiswyg-editor-user-answer-47024931608720" at bounding box center [847, 553] width 583 height 18
click at [596, 423] on img at bounding box center [601, 382] width 126 height 95
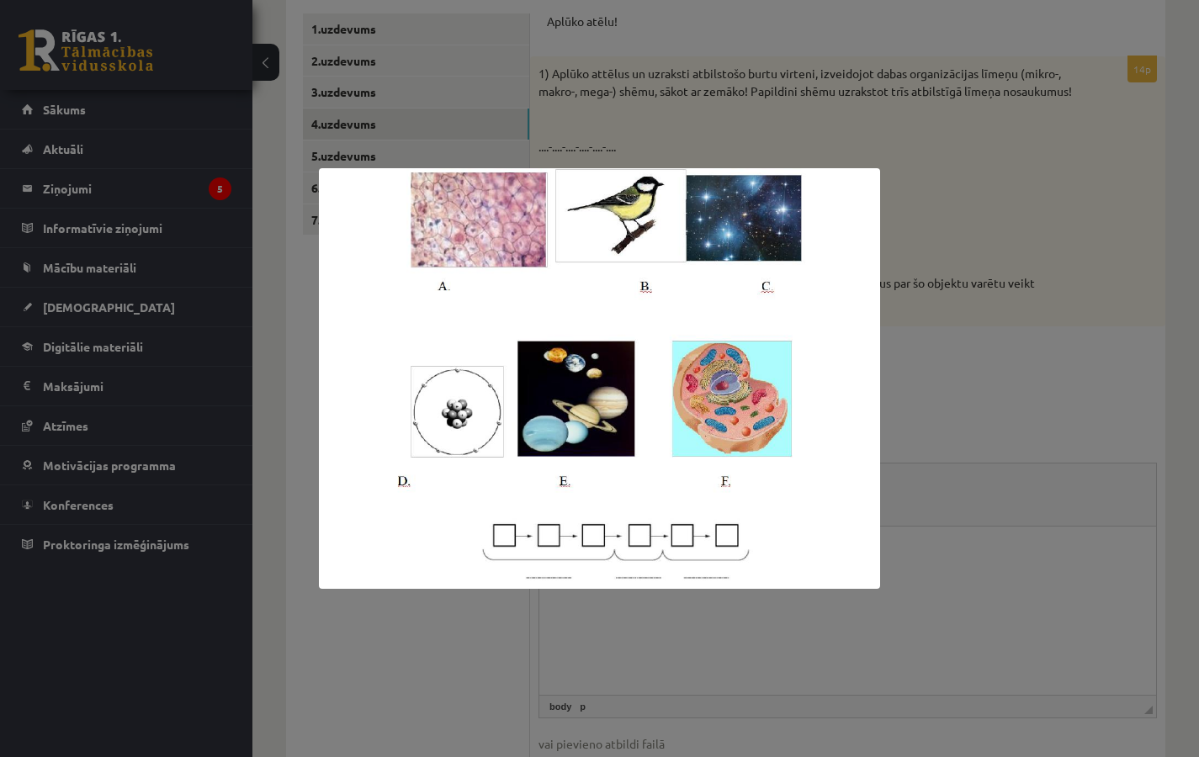
click at [1049, 469] on div at bounding box center [599, 378] width 1199 height 757
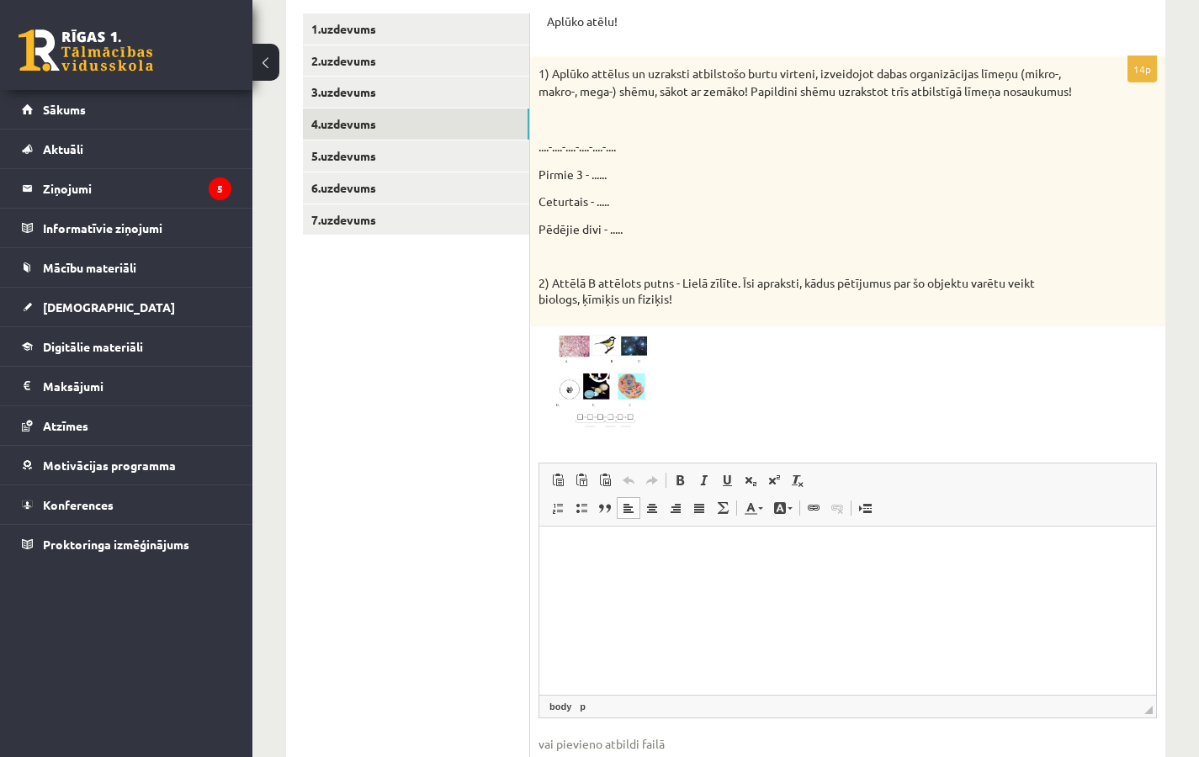
click at [577, 555] on p "Визуальный текстовый редактор, wiswyg-editor-user-answer-47024931608720" at bounding box center [847, 553] width 583 height 18
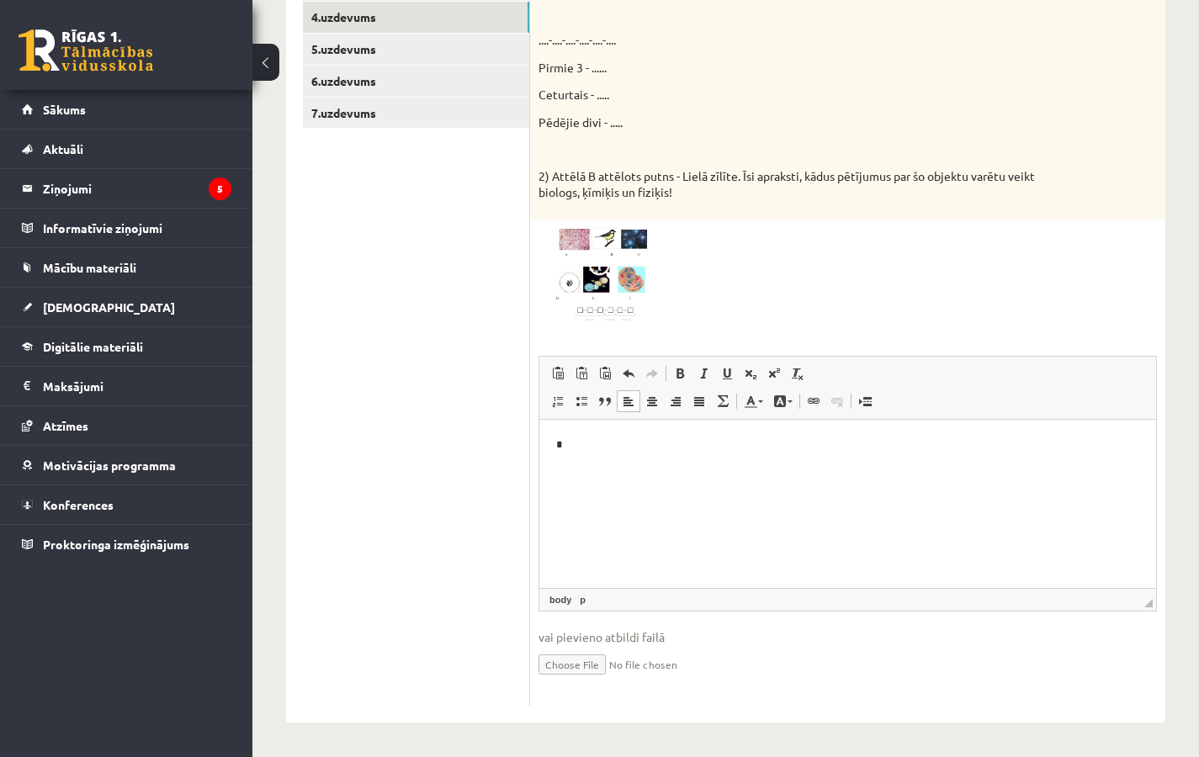
click at [588, 440] on p "*" at bounding box center [847, 446] width 583 height 18
click at [721, 473] on p "**********" at bounding box center [847, 474] width 583 height 18
click at [751, 478] on p "**********" at bounding box center [847, 474] width 583 height 18
click at [603, 474] on p "**********" at bounding box center [847, 474] width 583 height 18
click at [615, 500] on p "*********" at bounding box center [847, 502] width 583 height 18
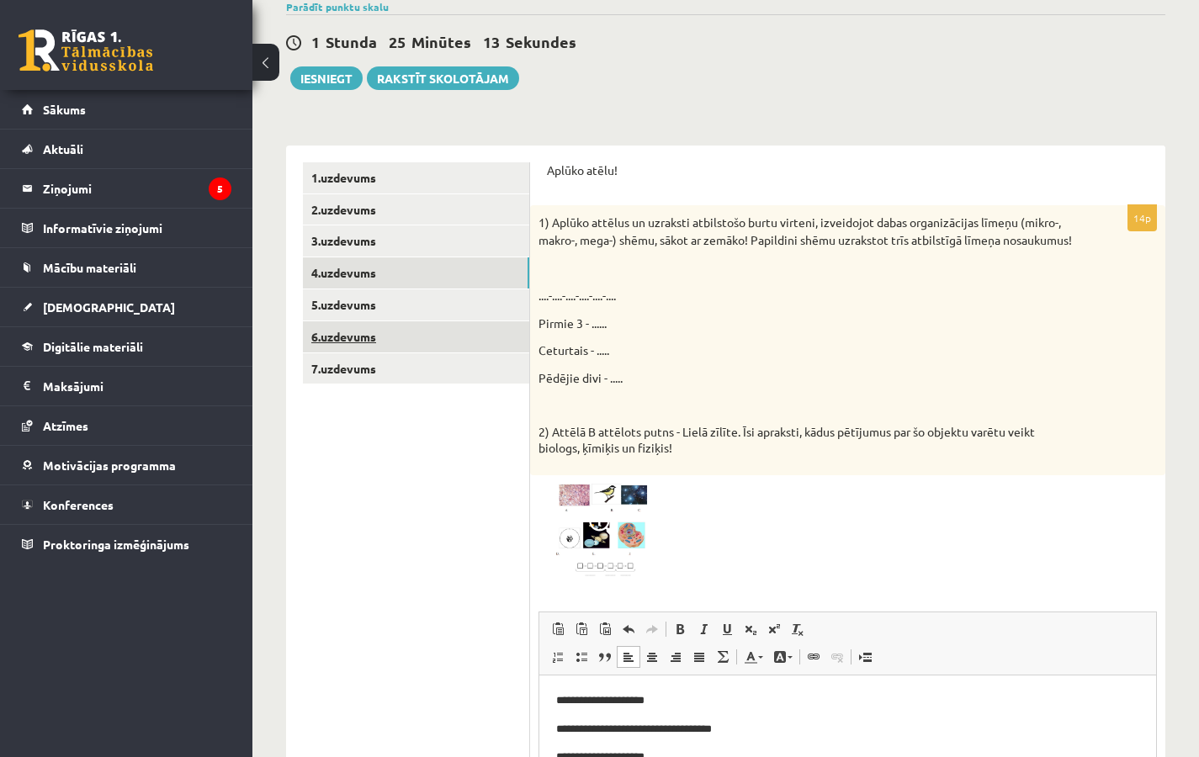
scroll to position [190, 0]
click at [363, 308] on link "5.uzdevums" at bounding box center [416, 304] width 226 height 31
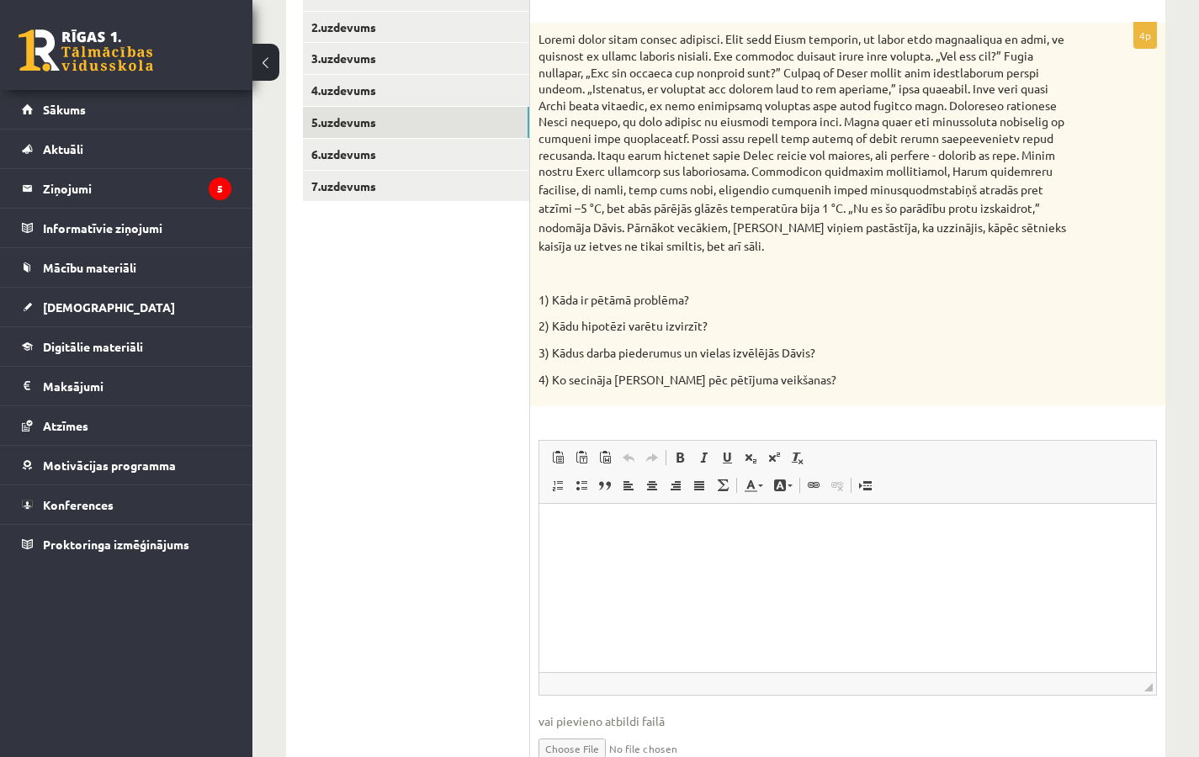
scroll to position [439, 0]
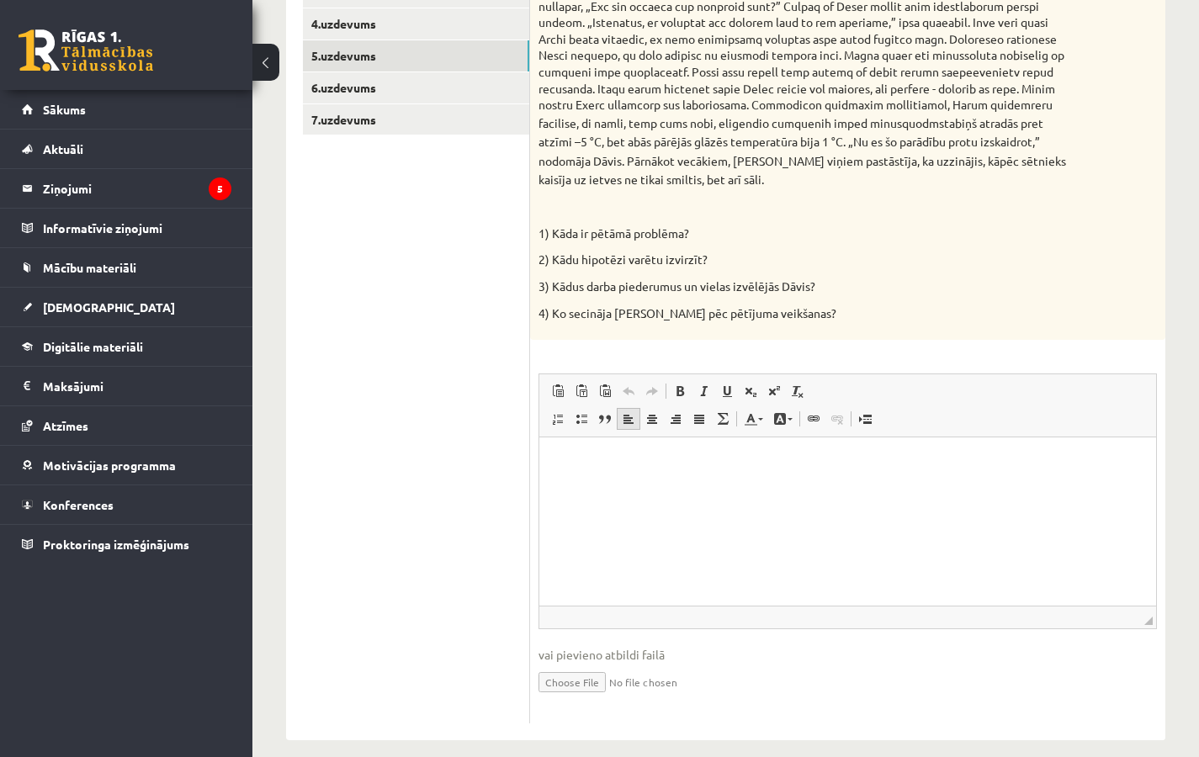
drag, startPoint x: 628, startPoint y: 401, endPoint x: 99, endPoint y: 6, distance: 660.6
click at [628, 412] on span at bounding box center [628, 418] width 13 height 13
click at [620, 455] on p "Визуальный текстовый редактор, wiswyg-editor-user-answer-47024783010420" at bounding box center [847, 463] width 583 height 18
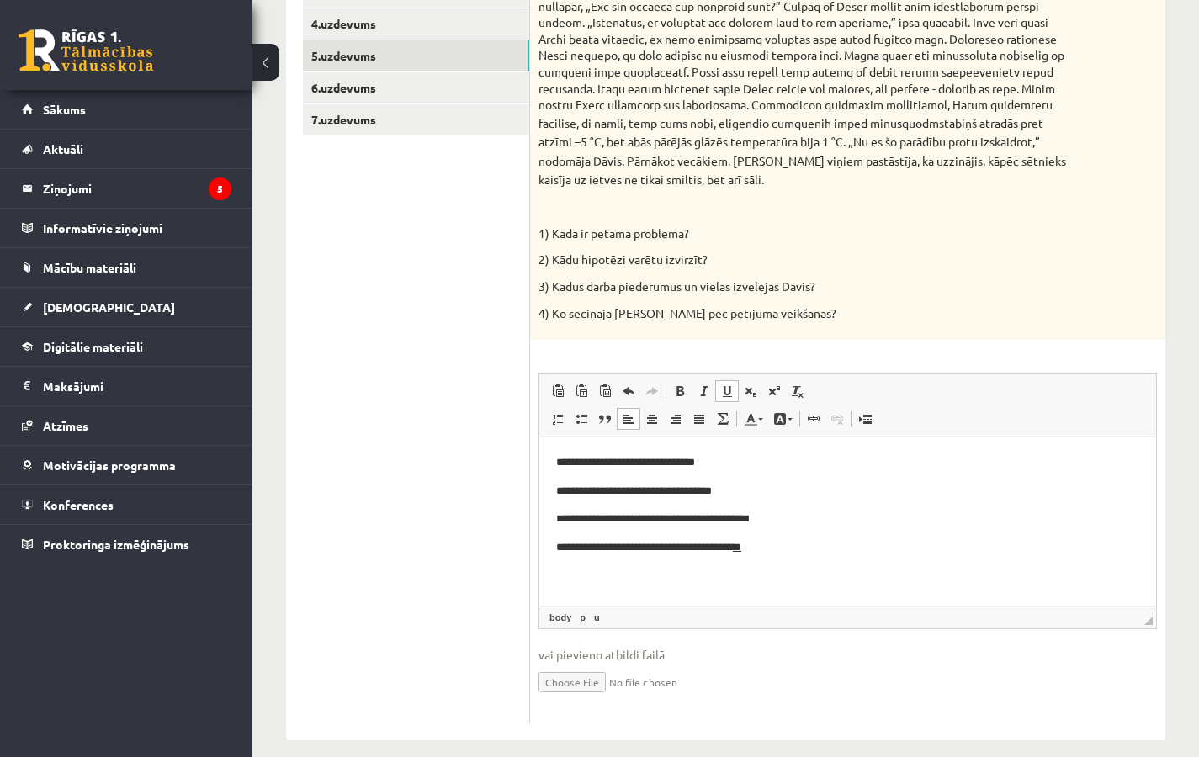
click at [733, 380] on link "Подчеркнутый Комбинация клавиш Command+U" at bounding box center [727, 391] width 24 height 22
click at [729, 385] on span at bounding box center [726, 391] width 13 height 13
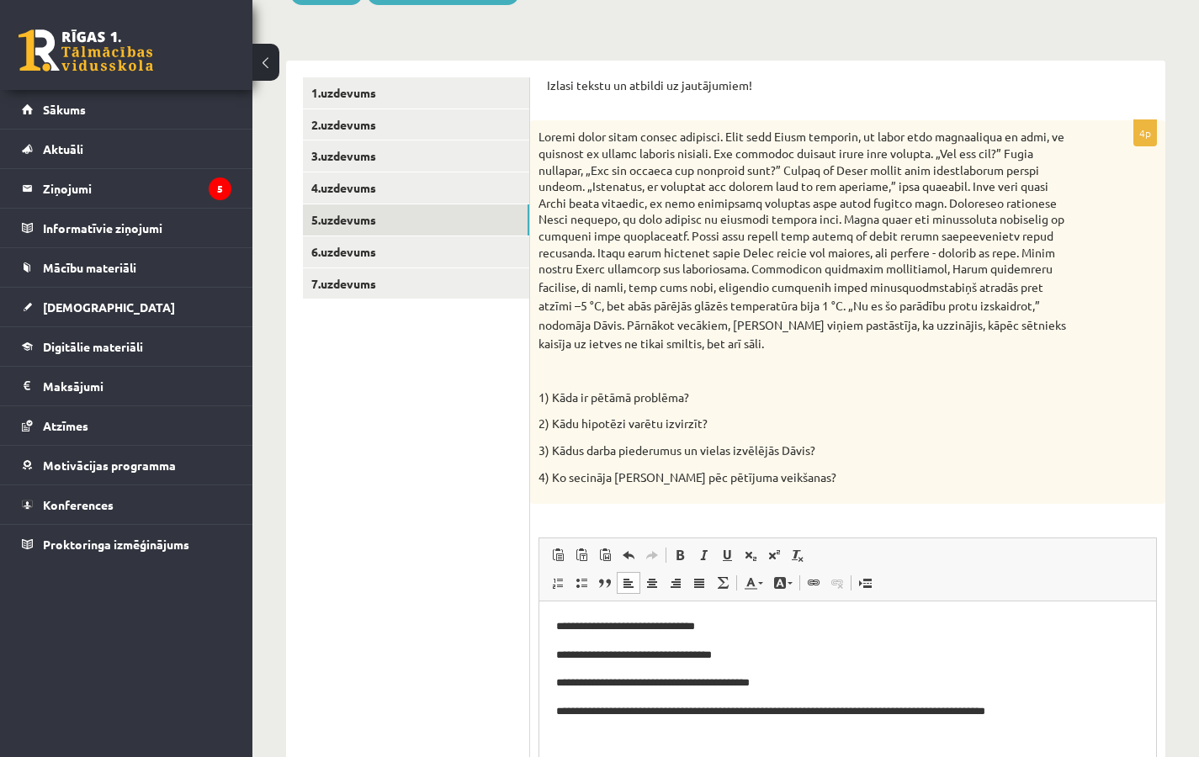
scroll to position [273, 0]
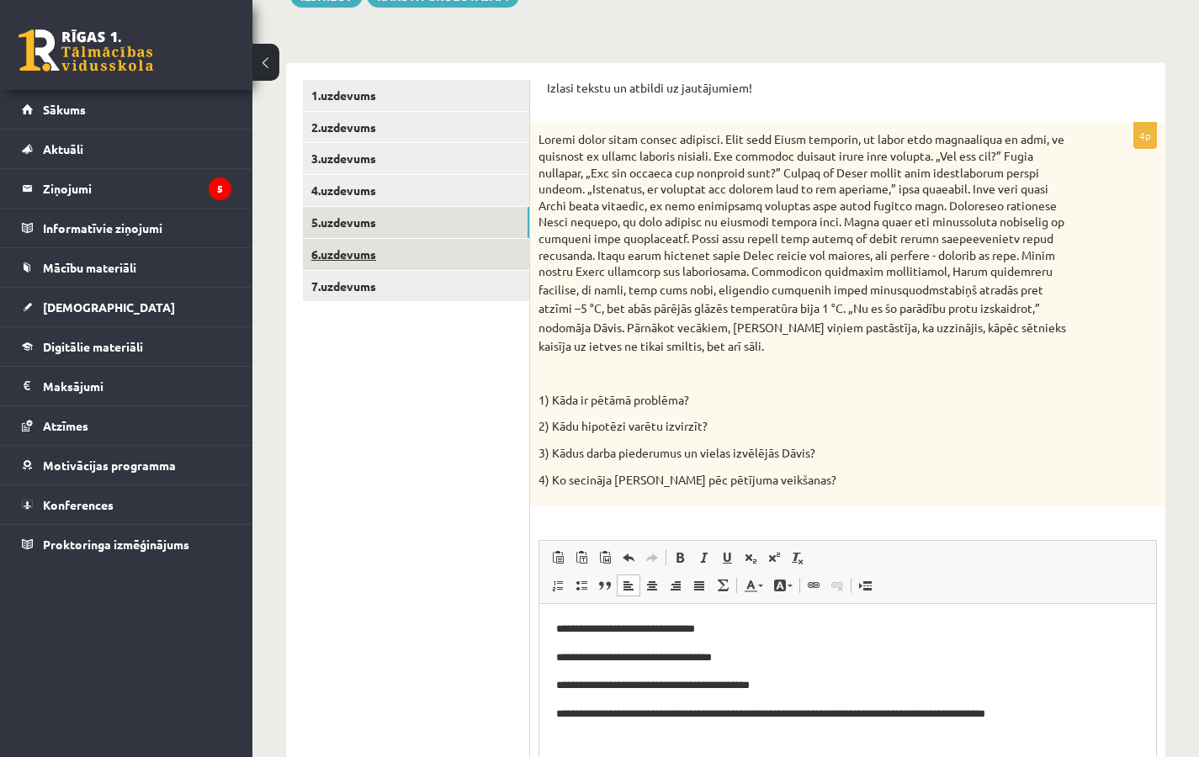
click at [354, 249] on link "6.uzdevums" at bounding box center [416, 254] width 226 height 31
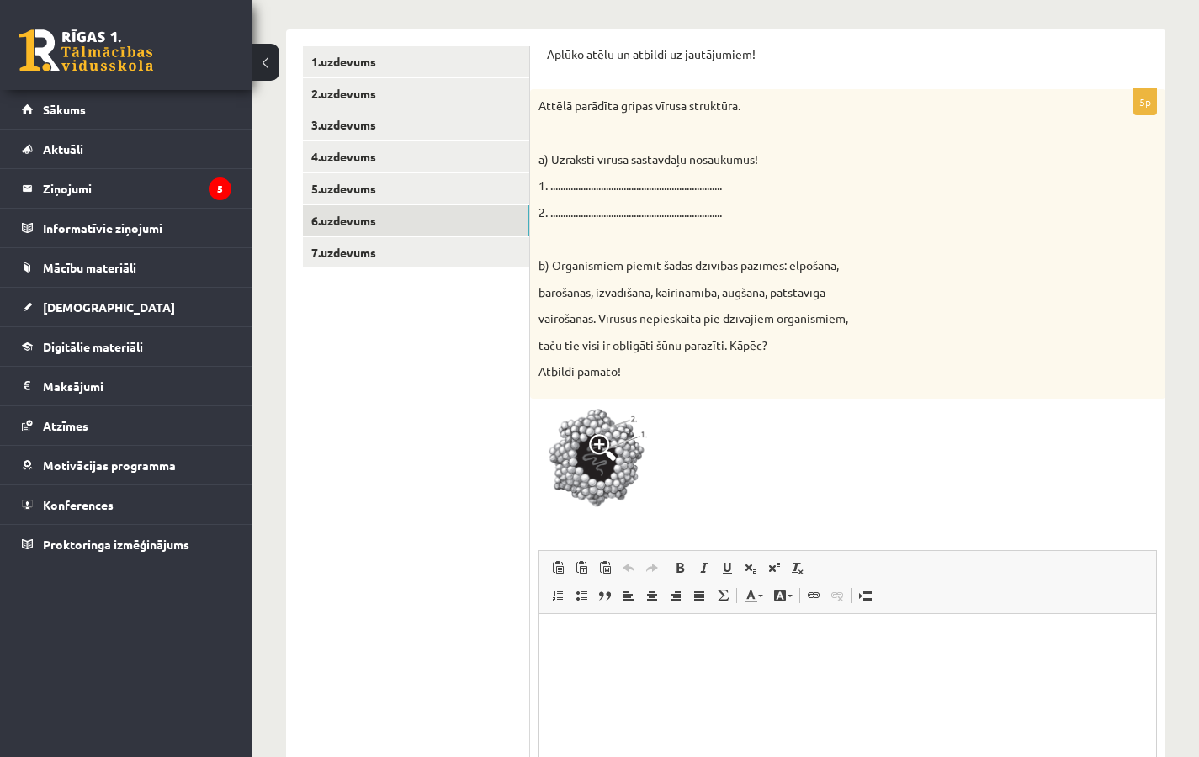
scroll to position [305, 0]
click at [385, 252] on link "7.uzdevums" at bounding box center [416, 254] width 226 height 31
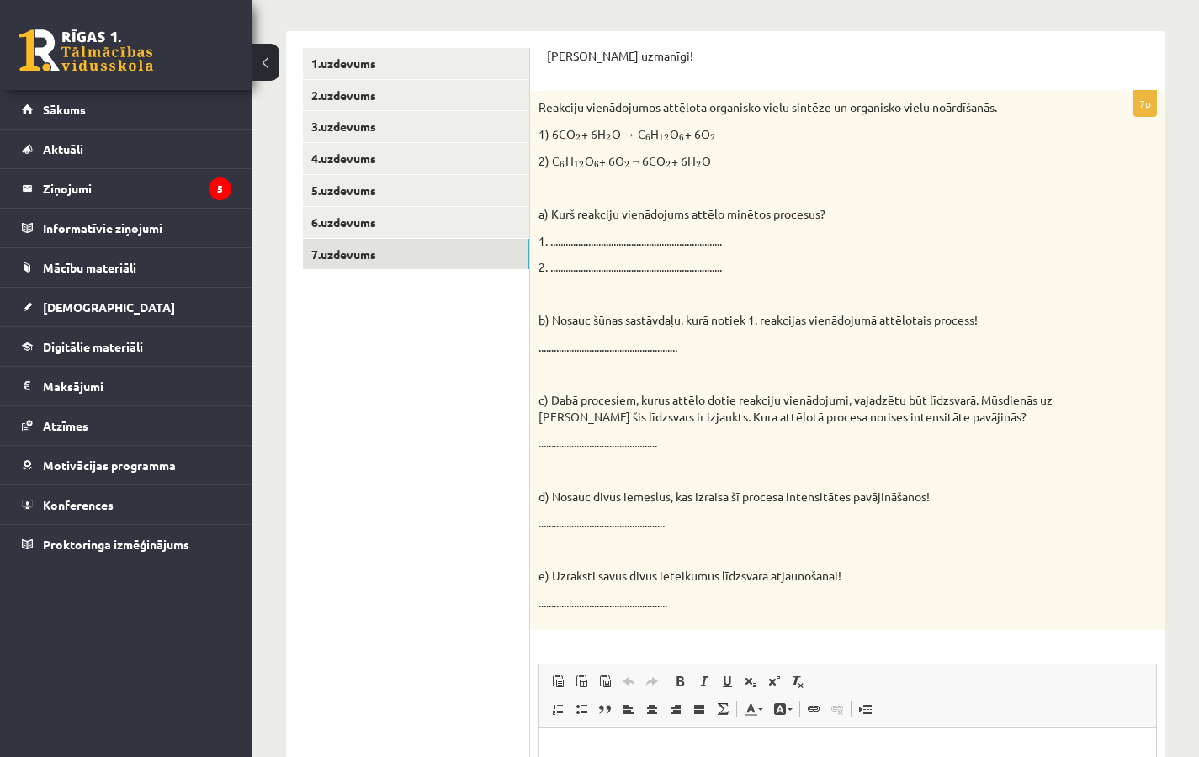
scroll to position [0, 0]
click at [361, 194] on link "5.uzdevums" at bounding box center [416, 190] width 226 height 31
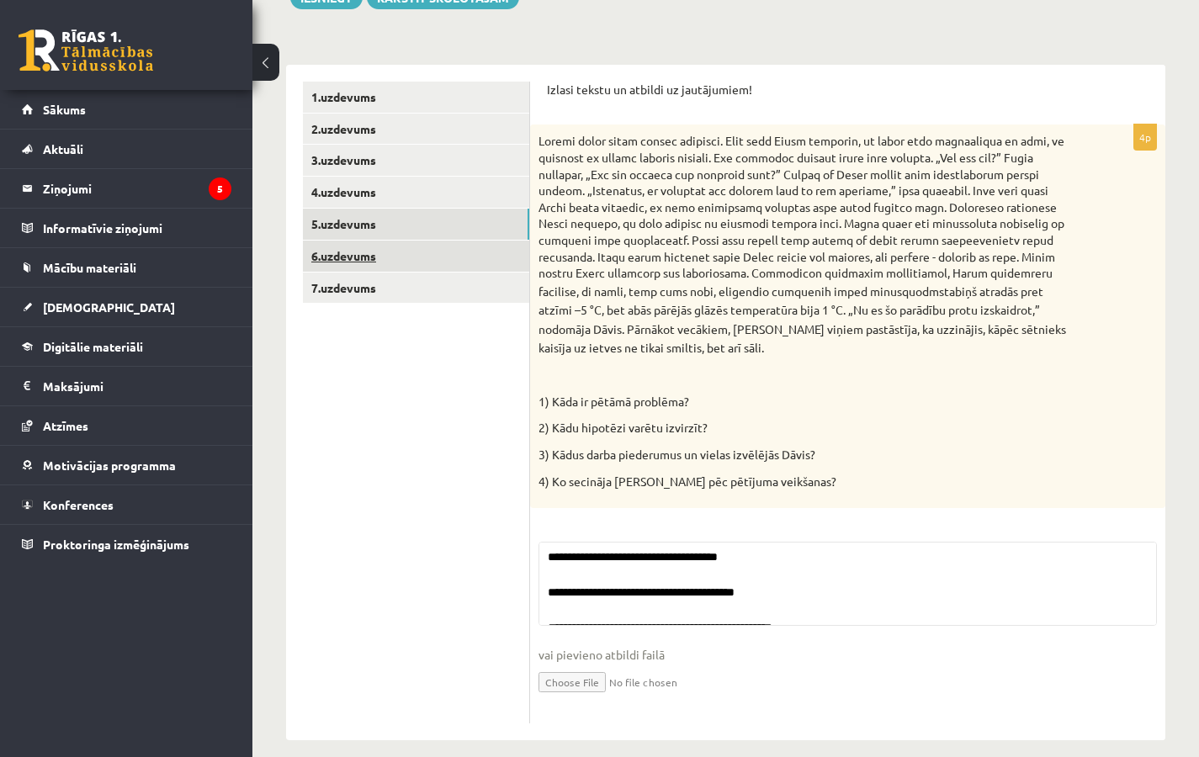
scroll to position [305, 0]
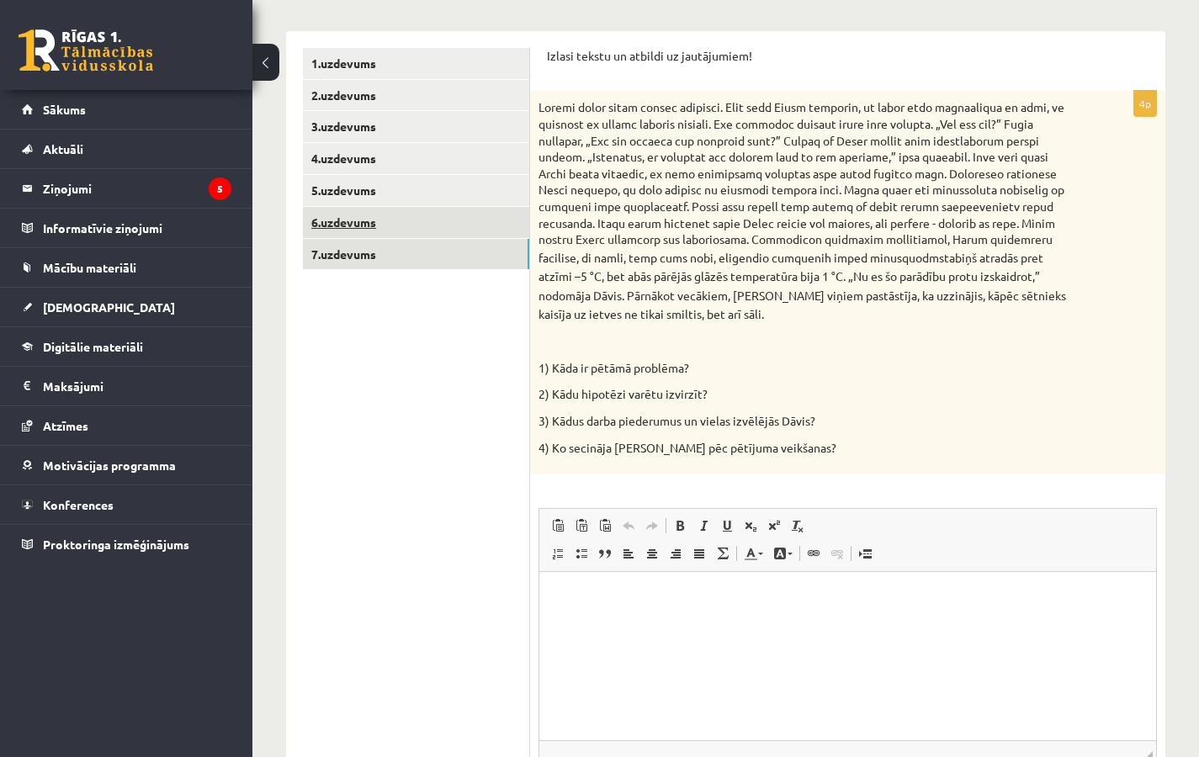
click at [349, 252] on link "7.uzdevums" at bounding box center [416, 254] width 226 height 31
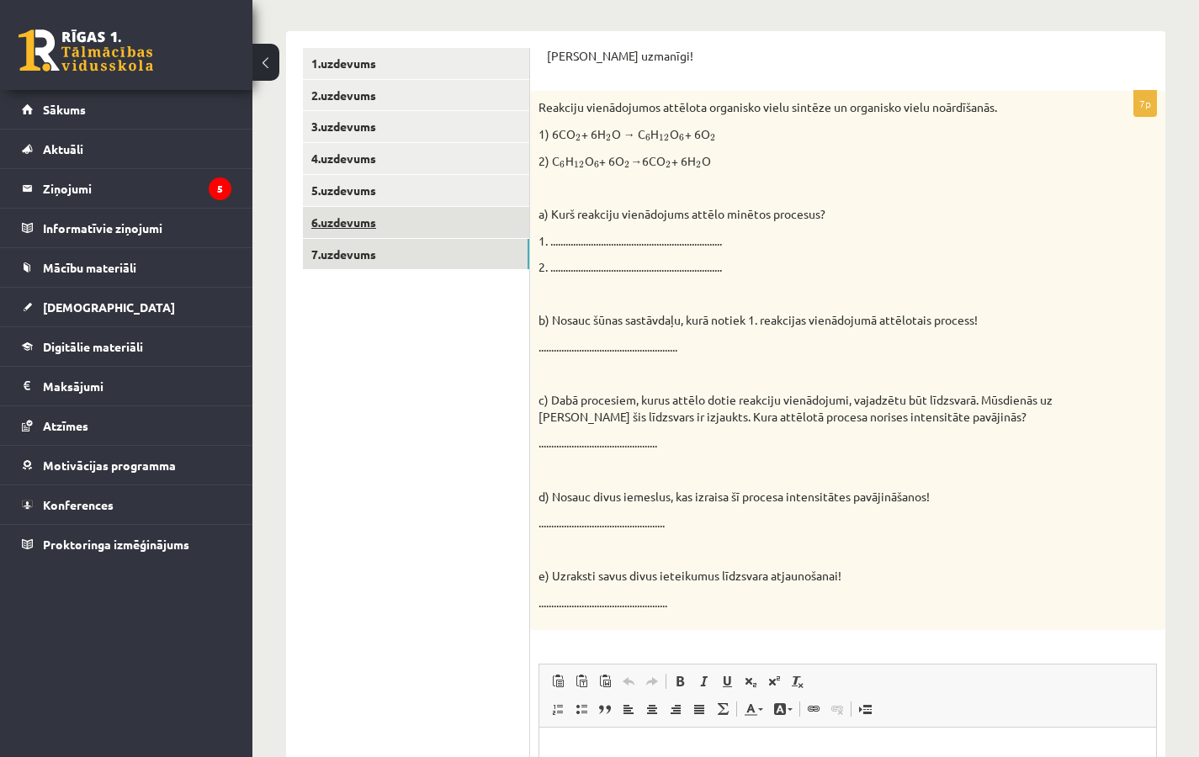
scroll to position [0, 0]
click at [334, 216] on link "6.uzdevums" at bounding box center [416, 222] width 226 height 31
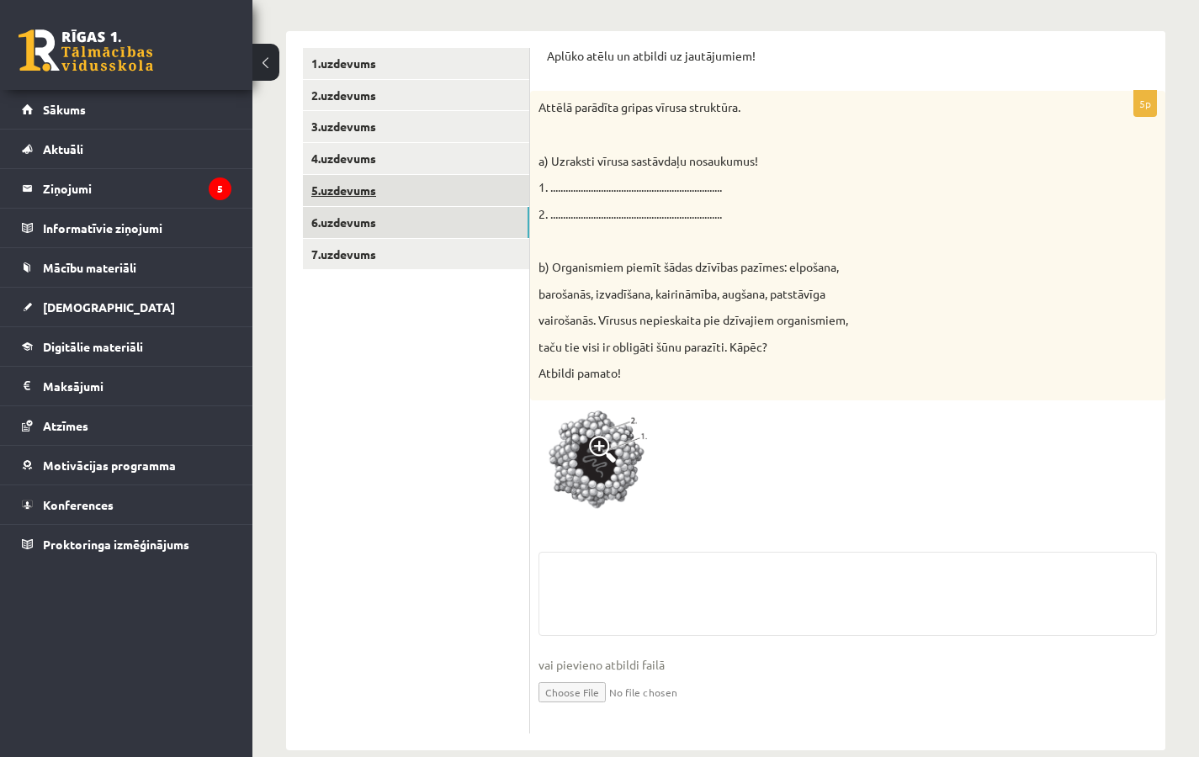
click at [347, 199] on link "5.uzdevums" at bounding box center [416, 190] width 226 height 31
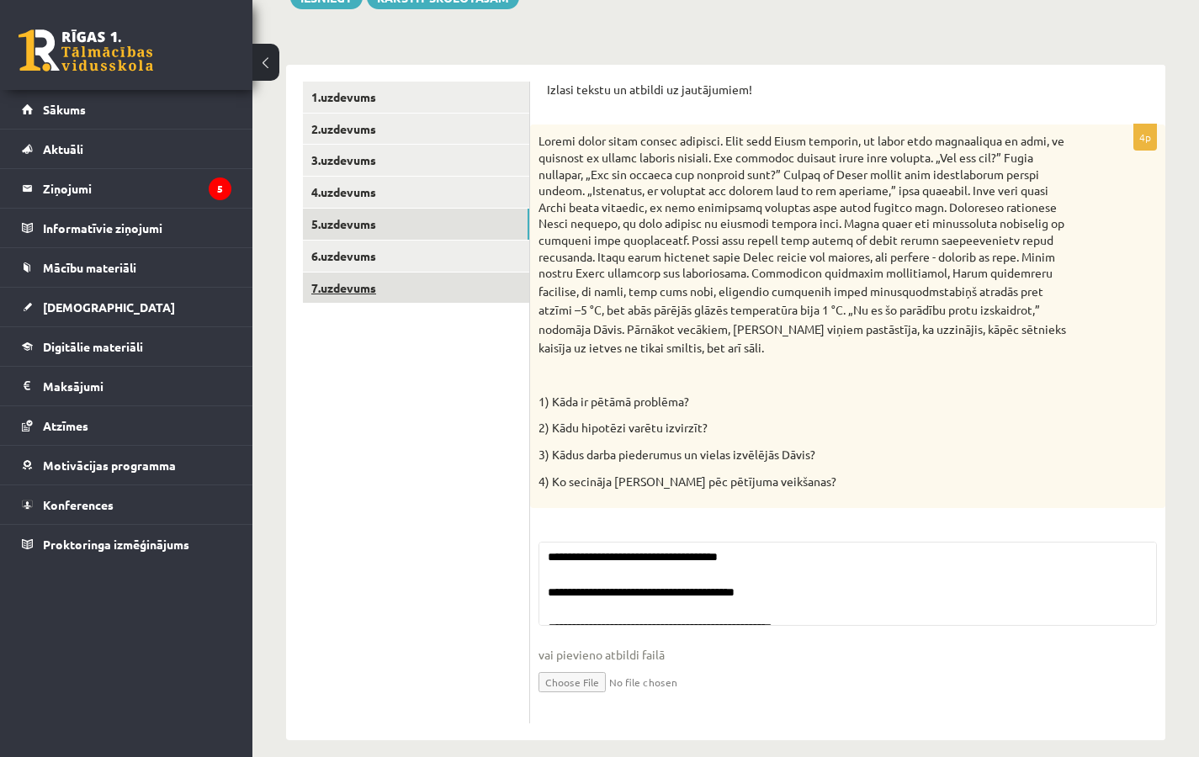
scroll to position [305, 0]
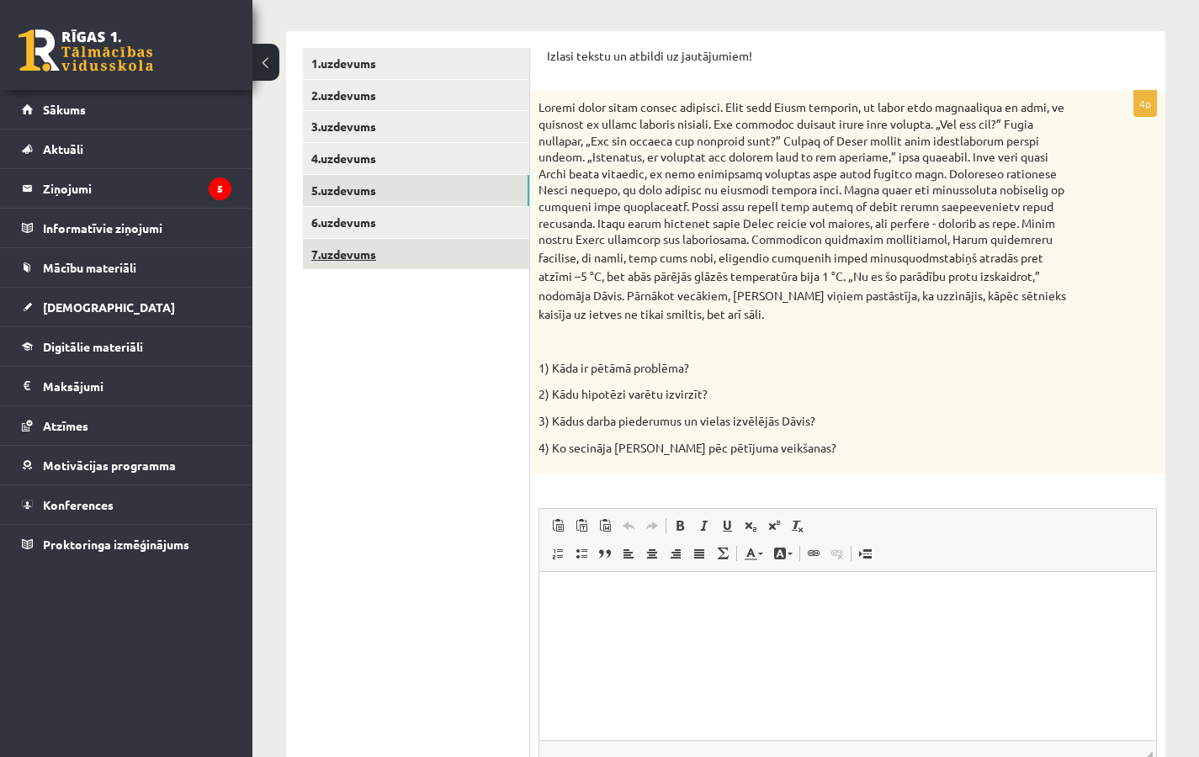
click at [349, 253] on link "7.uzdevums" at bounding box center [416, 254] width 226 height 31
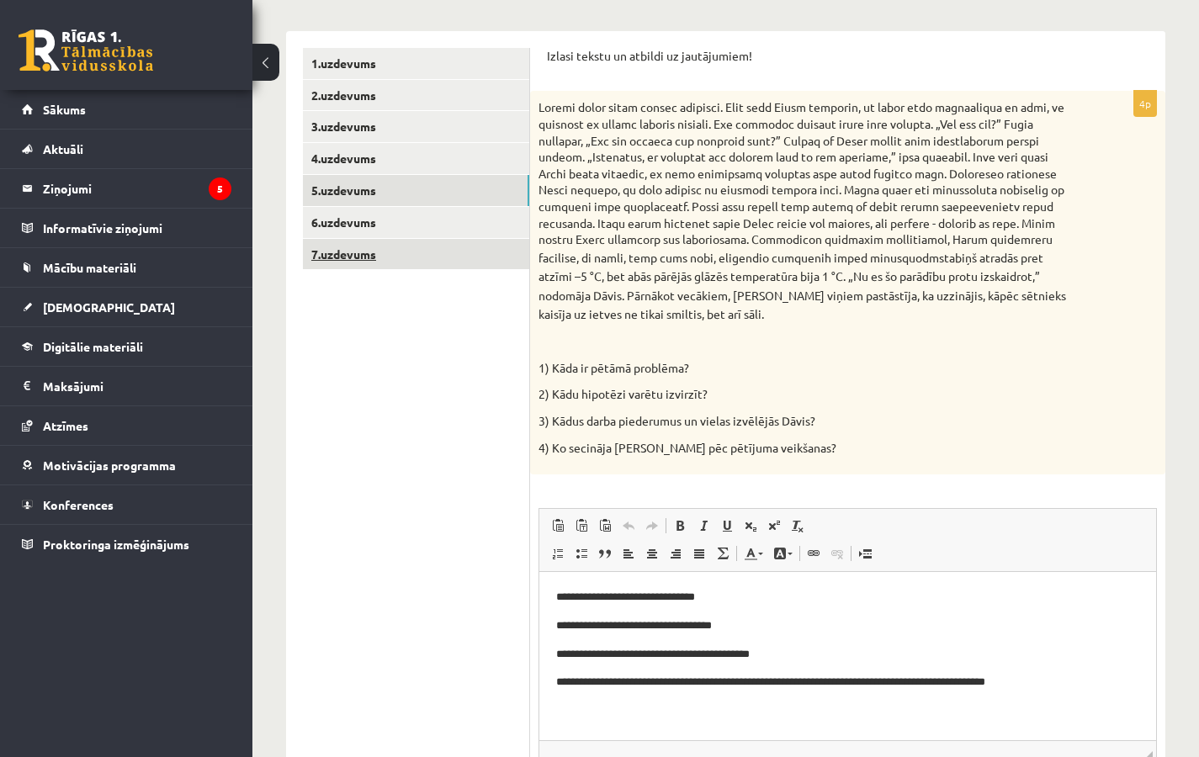
scroll to position [0, 0]
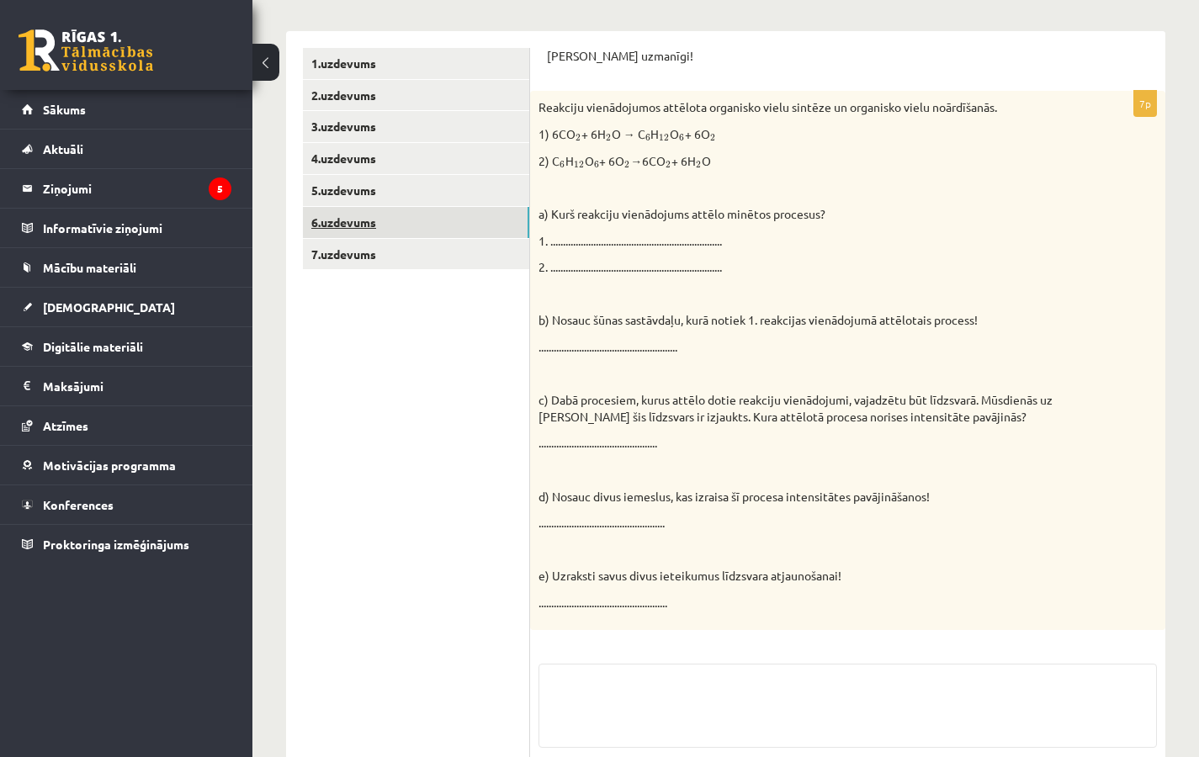
click at [353, 231] on link "6.uzdevums" at bounding box center [416, 222] width 226 height 31
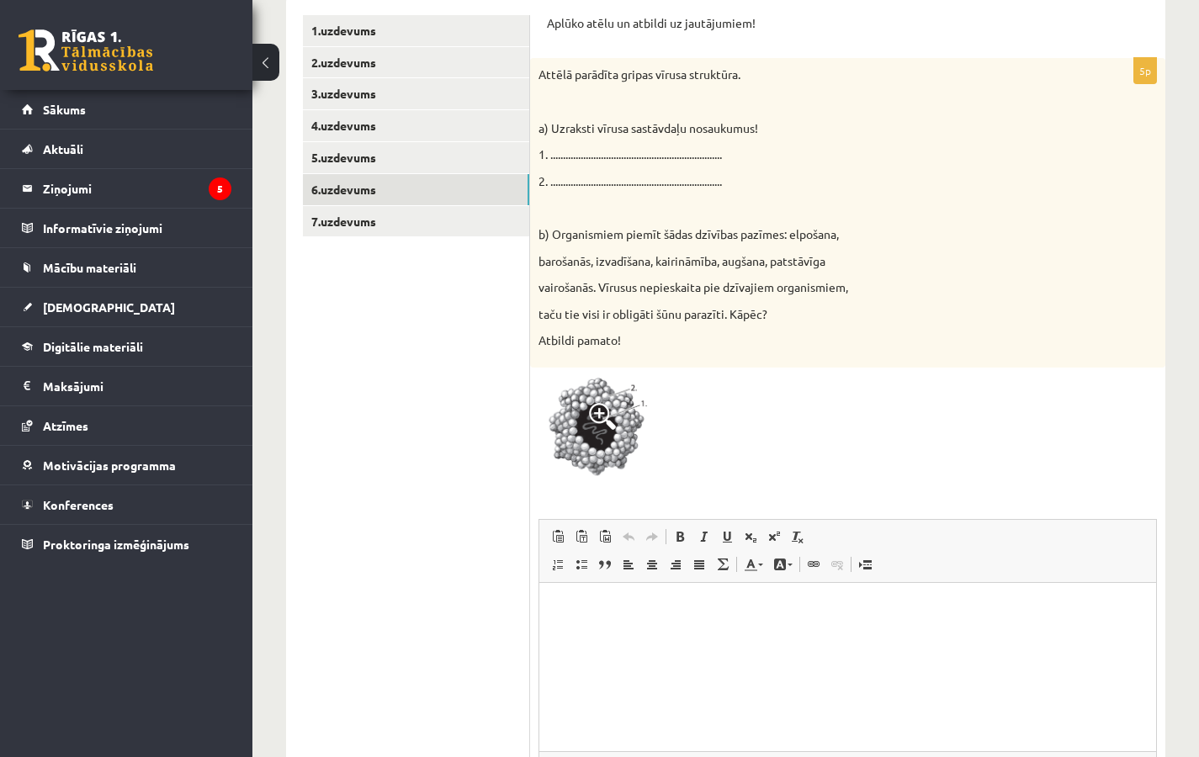
scroll to position [337, 0]
click at [569, 605] on p "Визуальный текстовый редактор, wiswyg-editor-user-answer-47024965477380" at bounding box center [847, 608] width 583 height 18
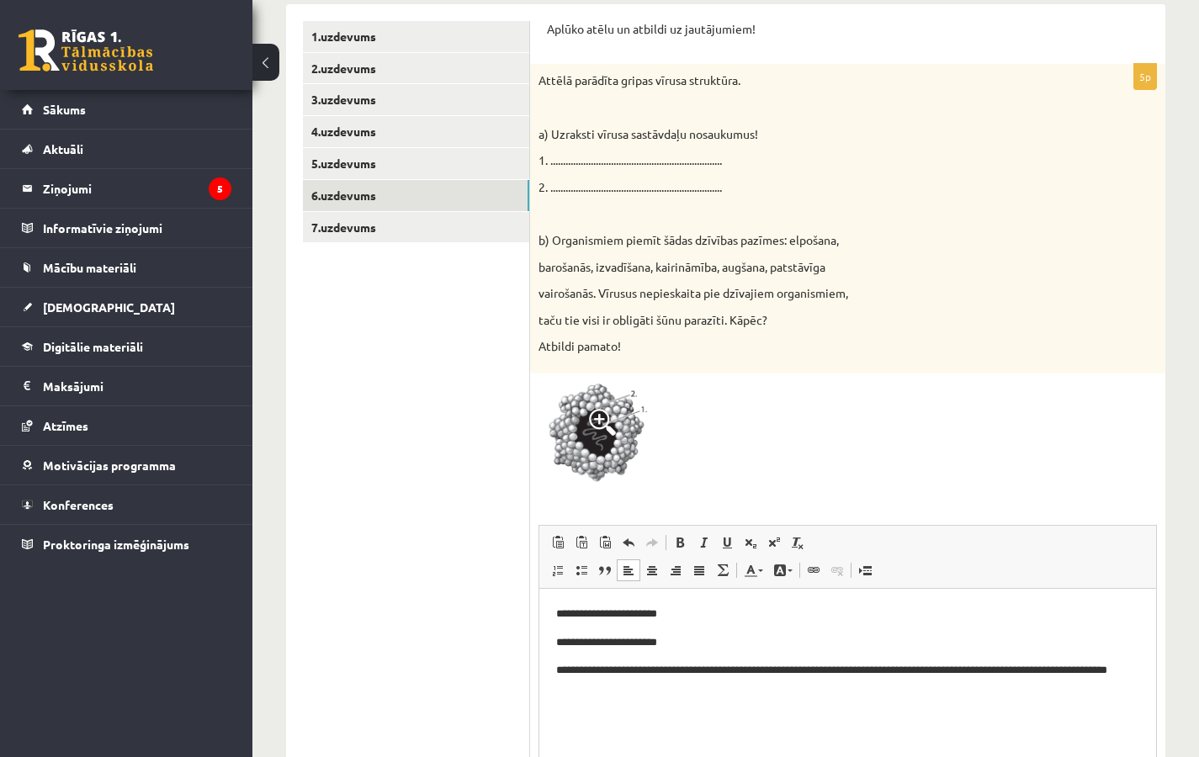
scroll to position [220, 0]
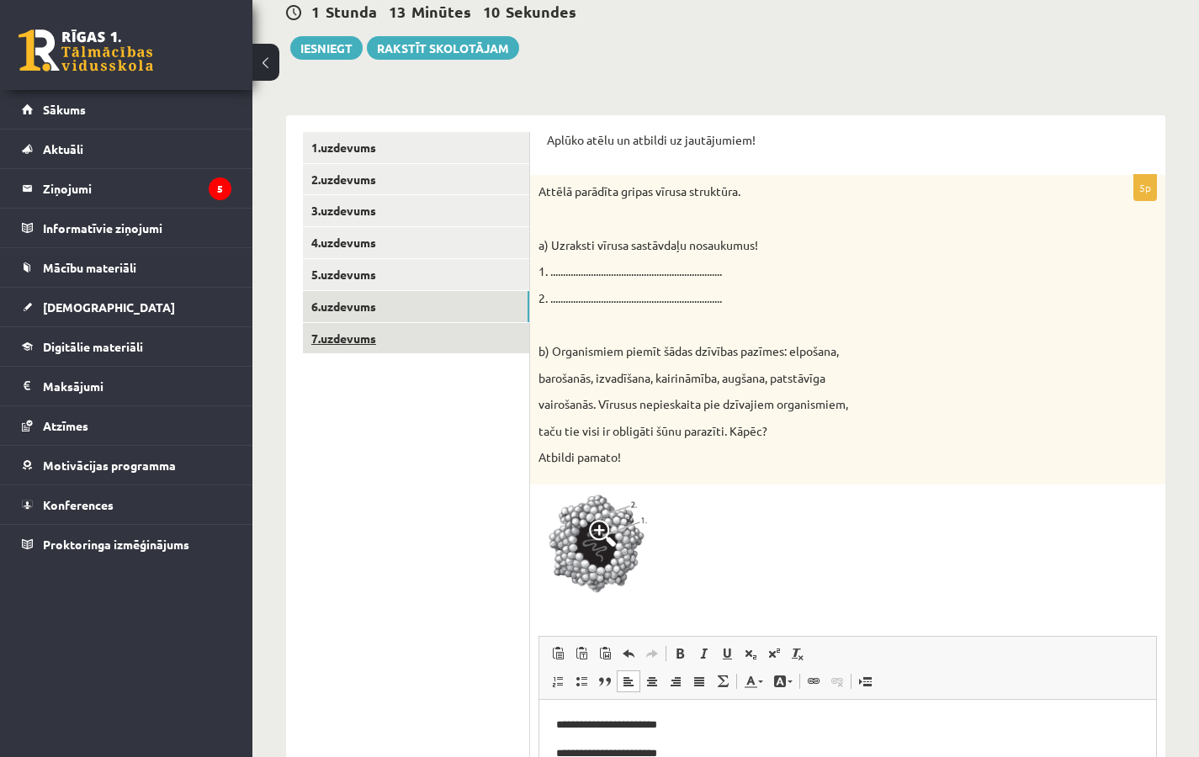
click at [343, 337] on link "7.uzdevums" at bounding box center [416, 338] width 226 height 31
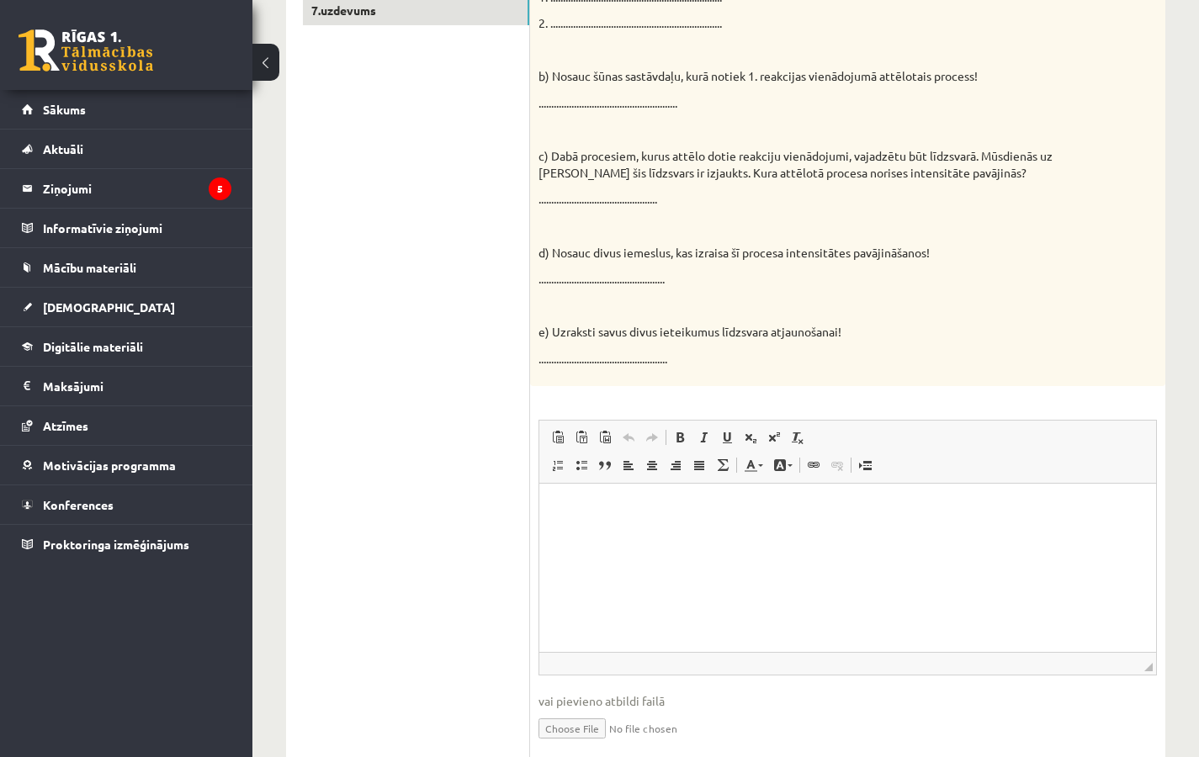
scroll to position [578, 0]
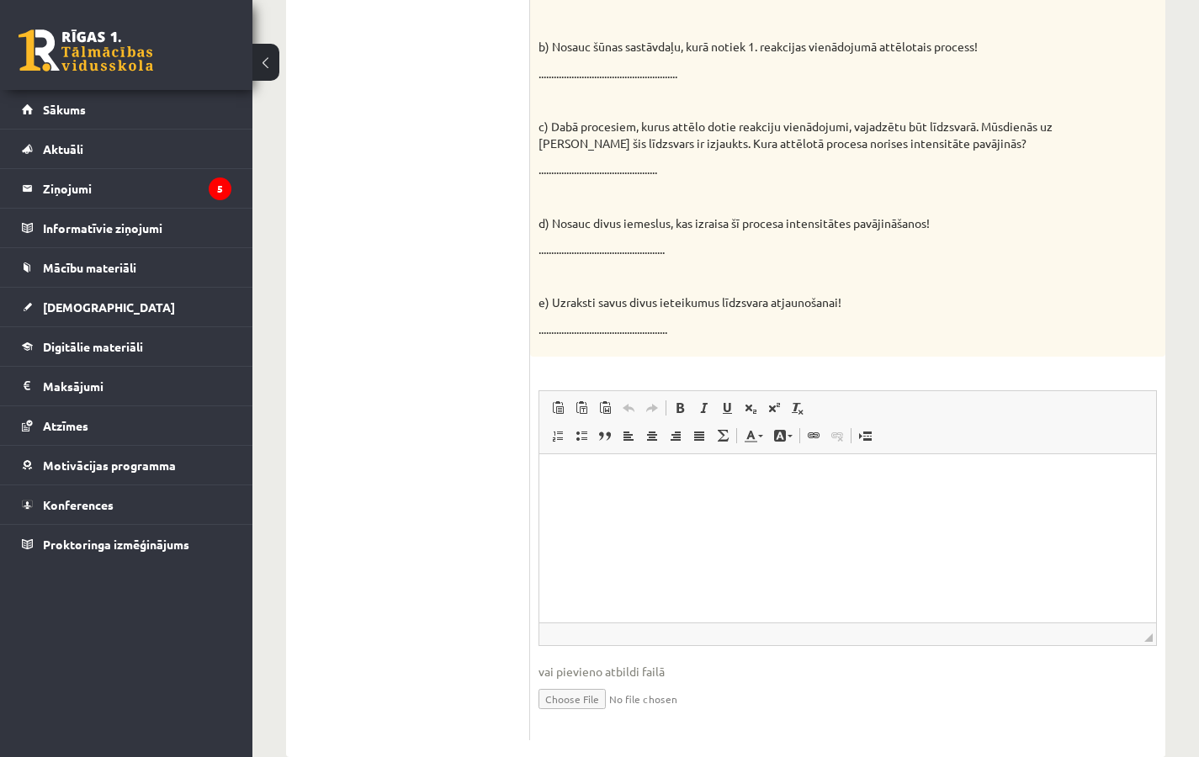
click at [562, 481] on p "Визуальный текстовый редактор, wiswyg-editor-user-answer-47024844090360" at bounding box center [847, 479] width 583 height 18
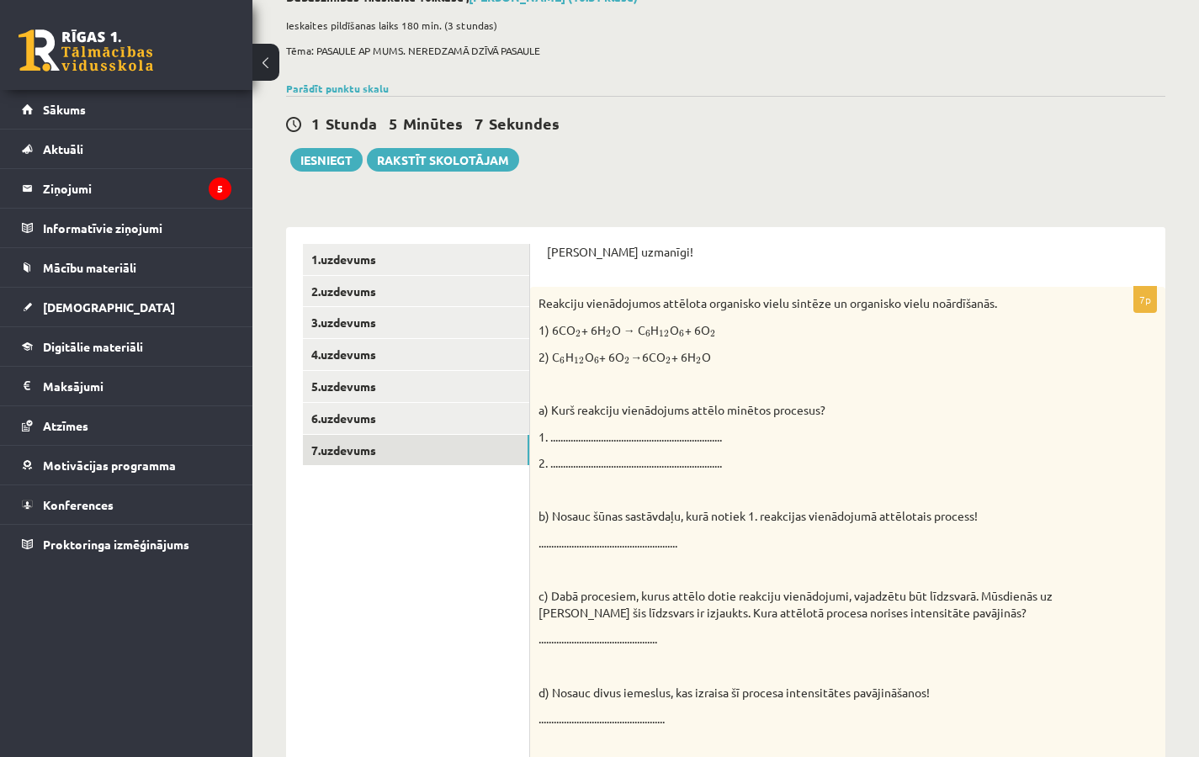
scroll to position [0, 0]
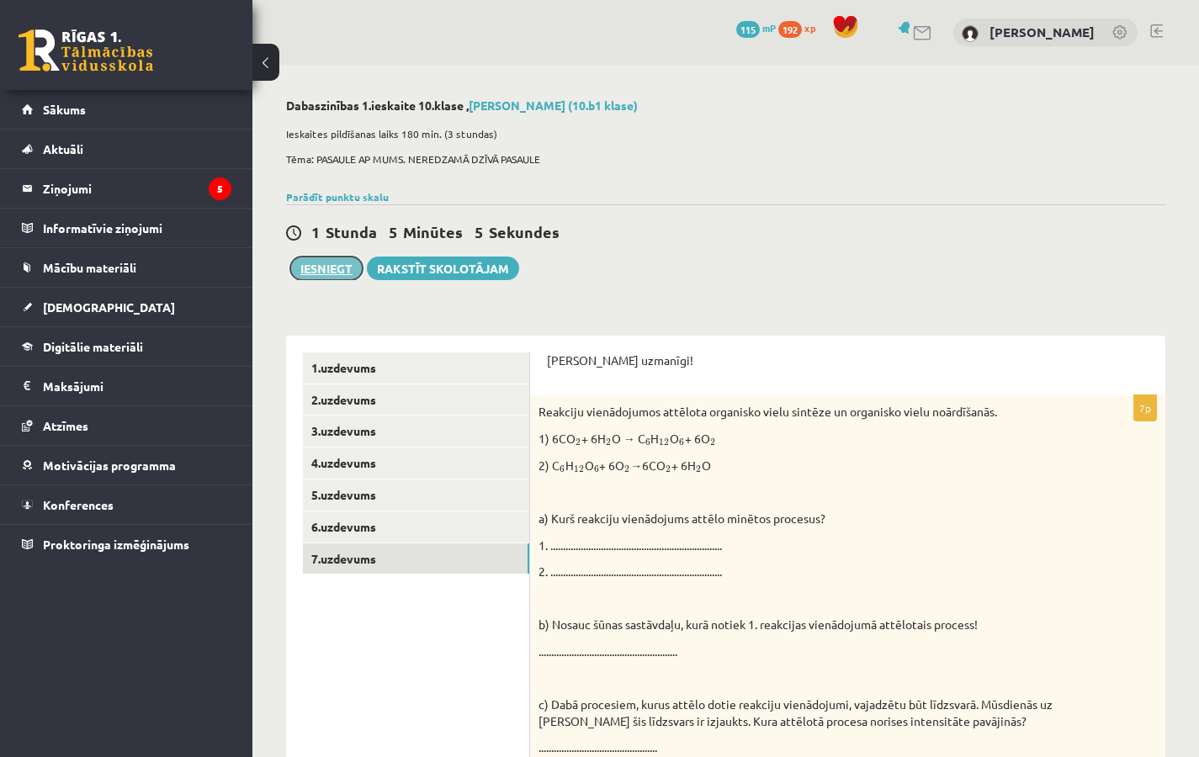
click at [344, 272] on button "Iesniegt" at bounding box center [326, 269] width 72 height 24
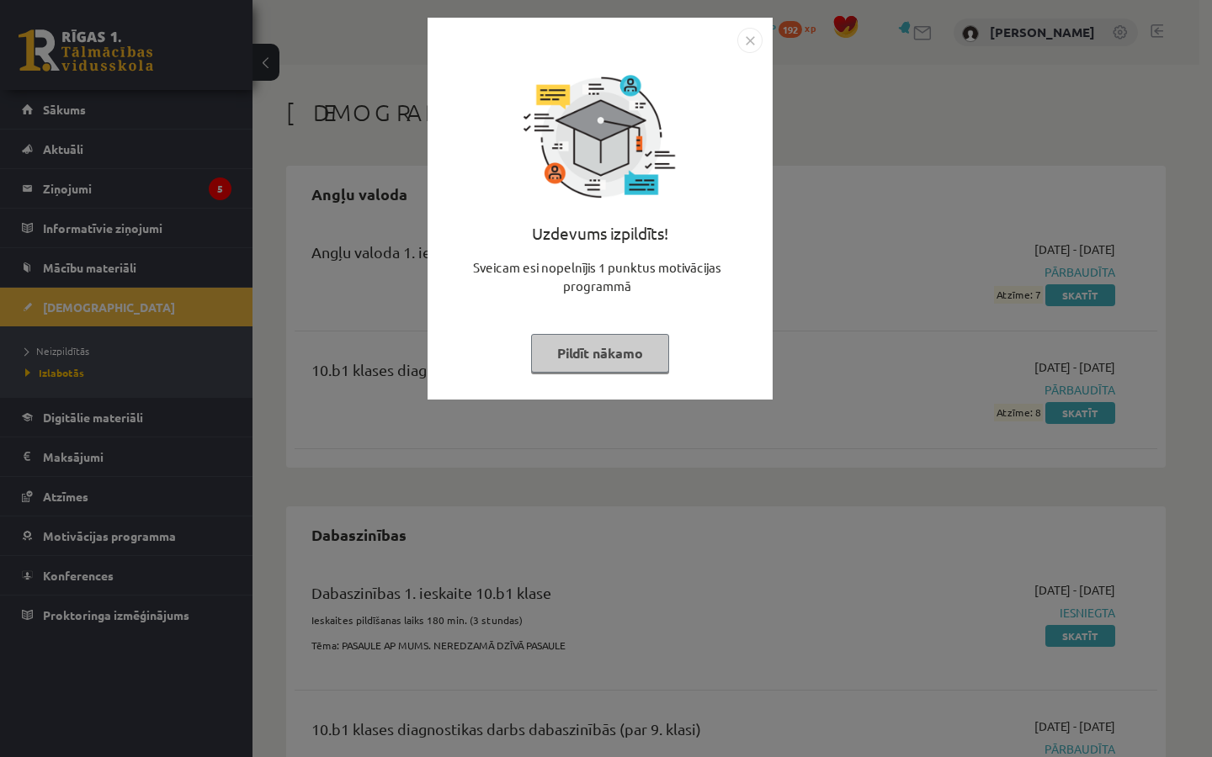
click at [851, 123] on div "Uzdevums izpildīts! Sveicam esi nopelnījis 1 punktus motivācijas programmā Pild…" at bounding box center [606, 378] width 1212 height 757
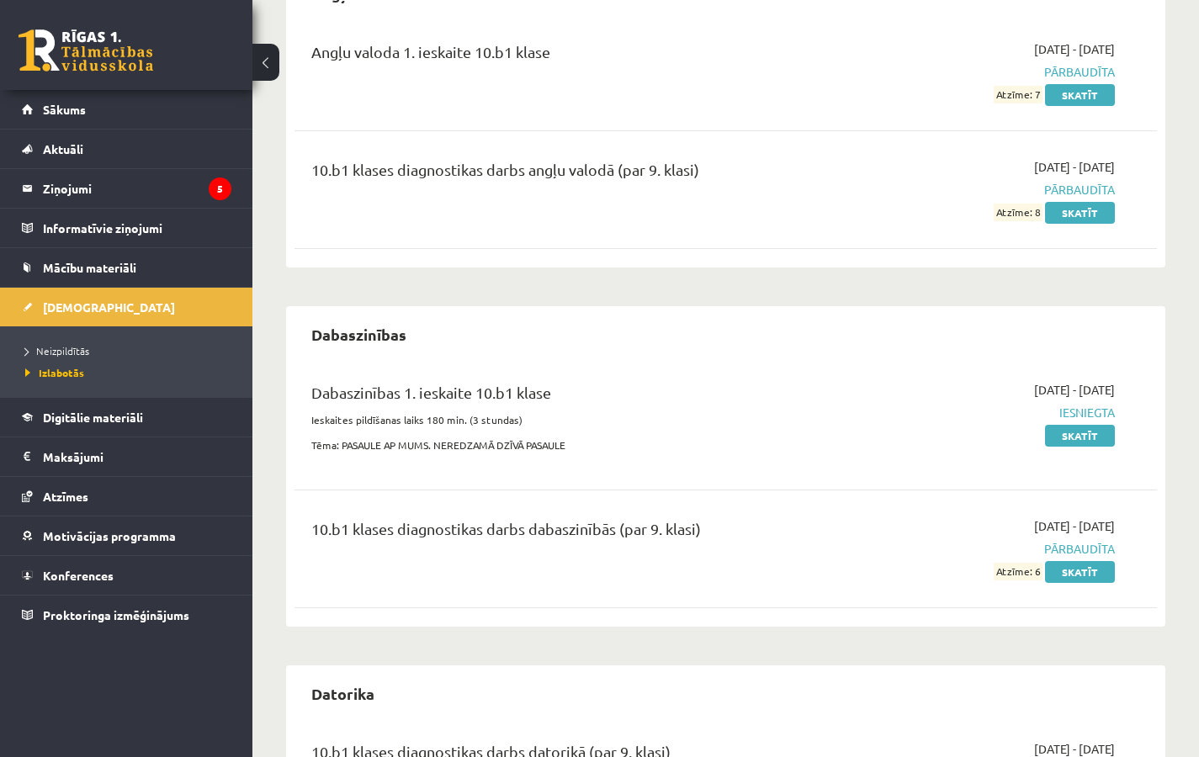
scroll to position [263, 0]
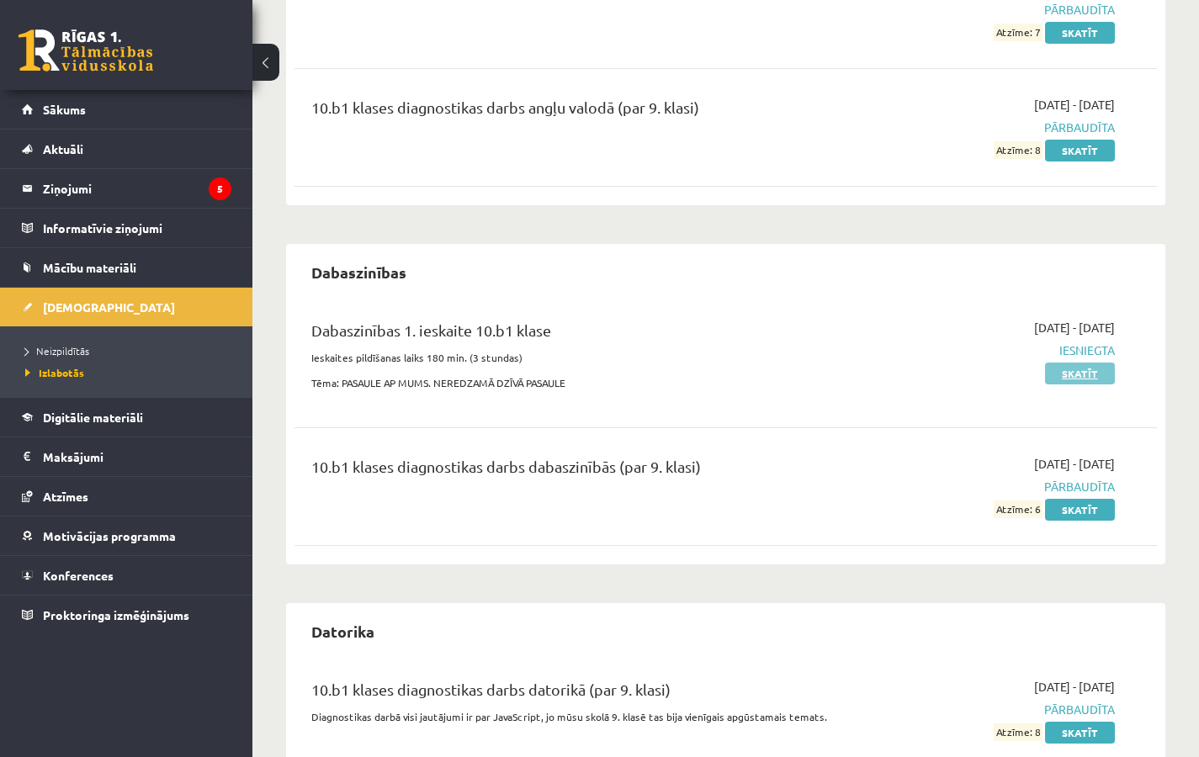
click at [1076, 374] on link "Skatīt" at bounding box center [1080, 374] width 70 height 22
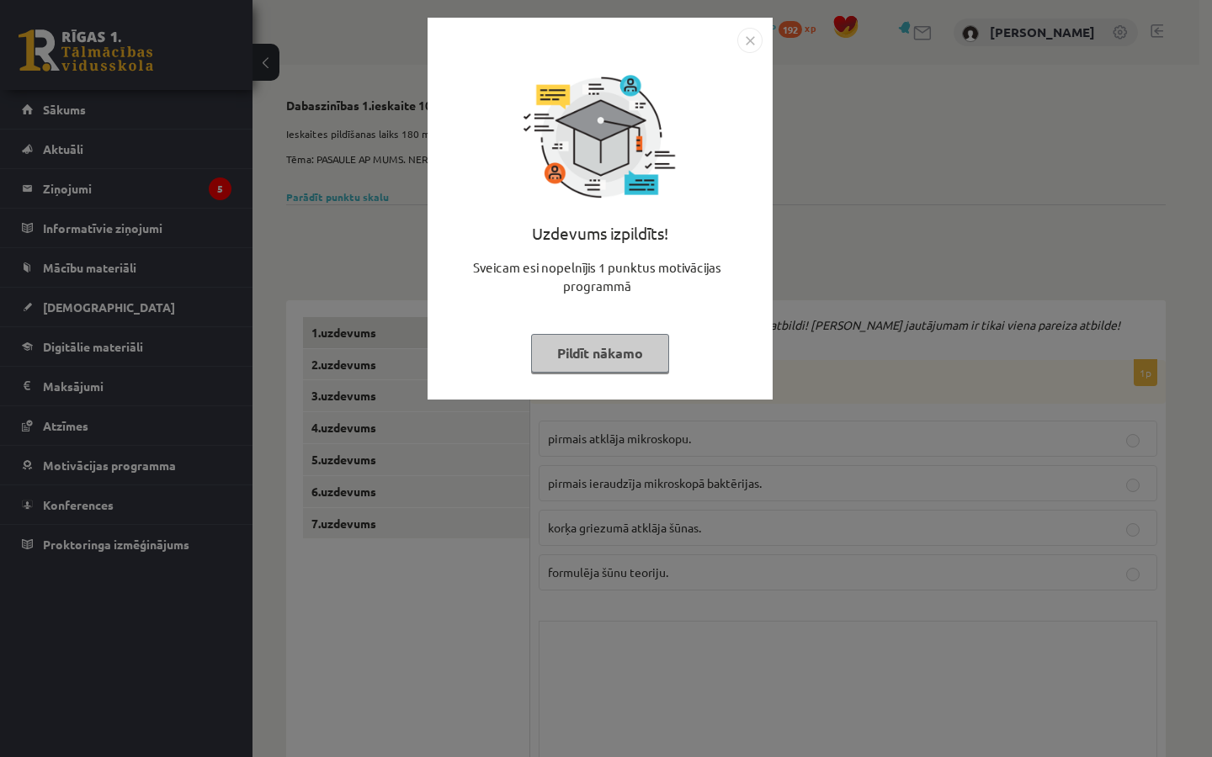
click at [638, 358] on button "Pildīt nākamo" at bounding box center [600, 353] width 138 height 39
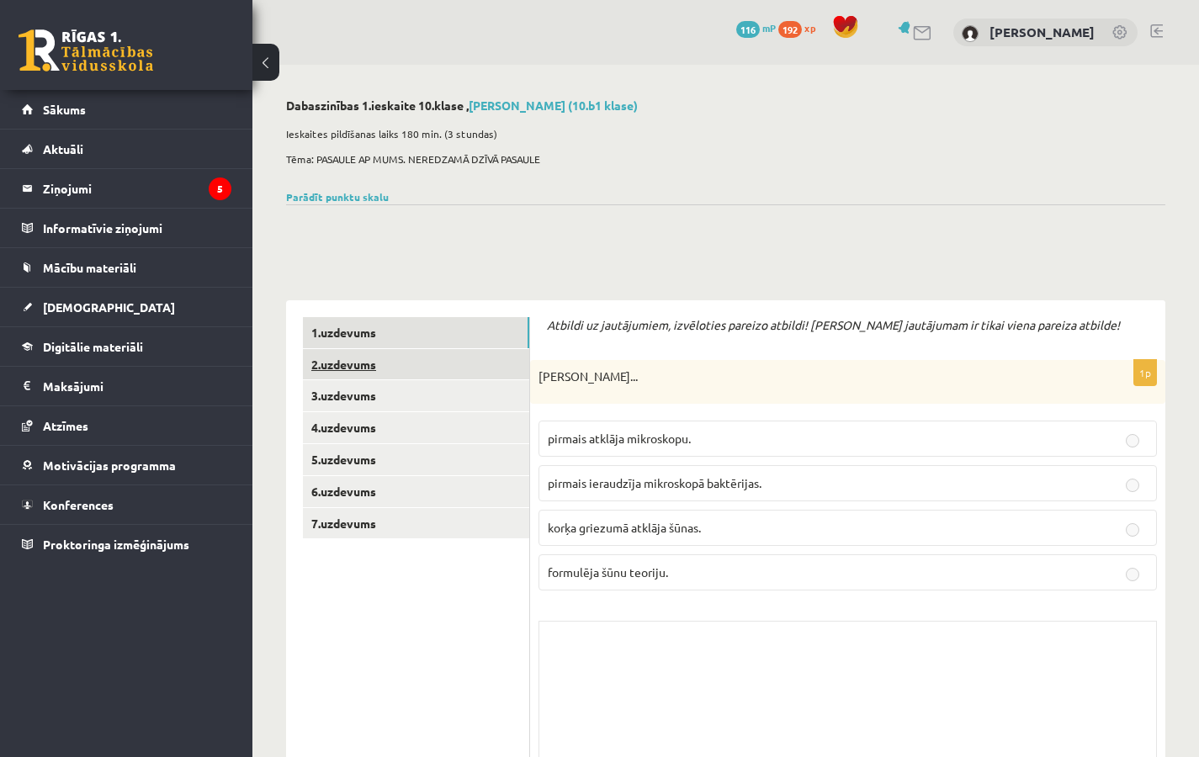
click at [358, 358] on link "2.uzdevums" at bounding box center [416, 364] width 226 height 31
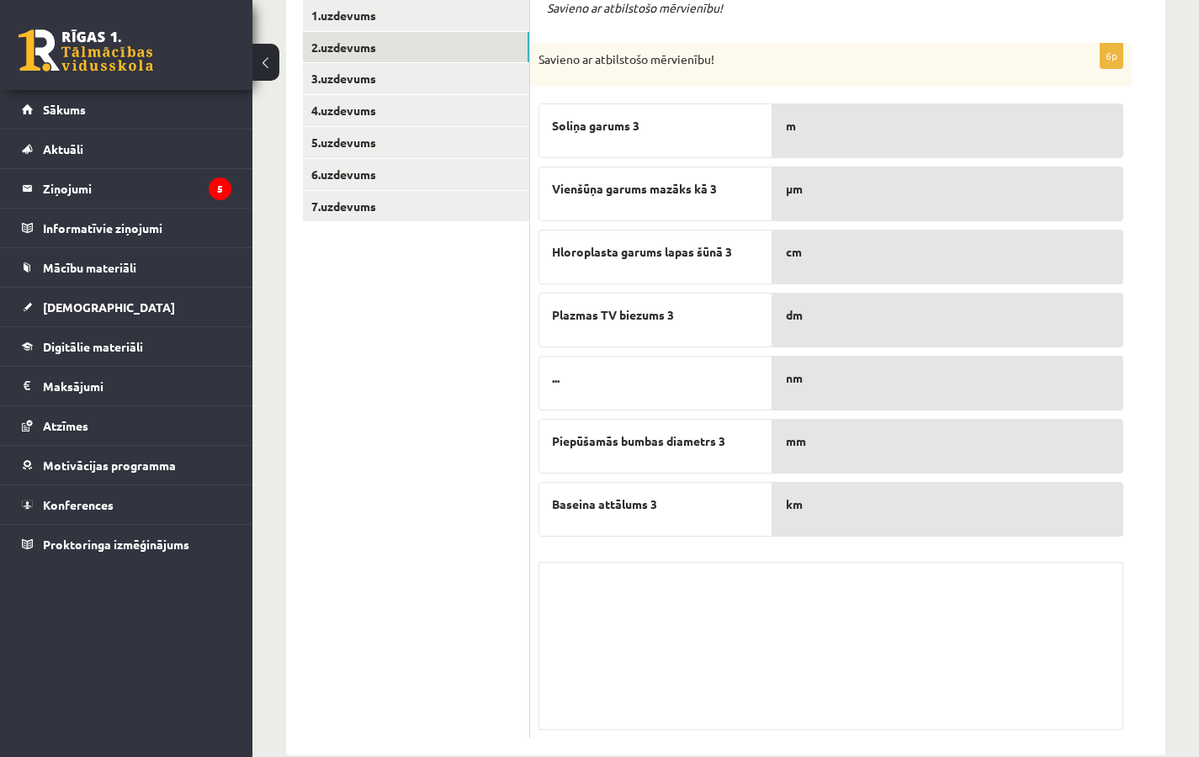
scroll to position [349, 0]
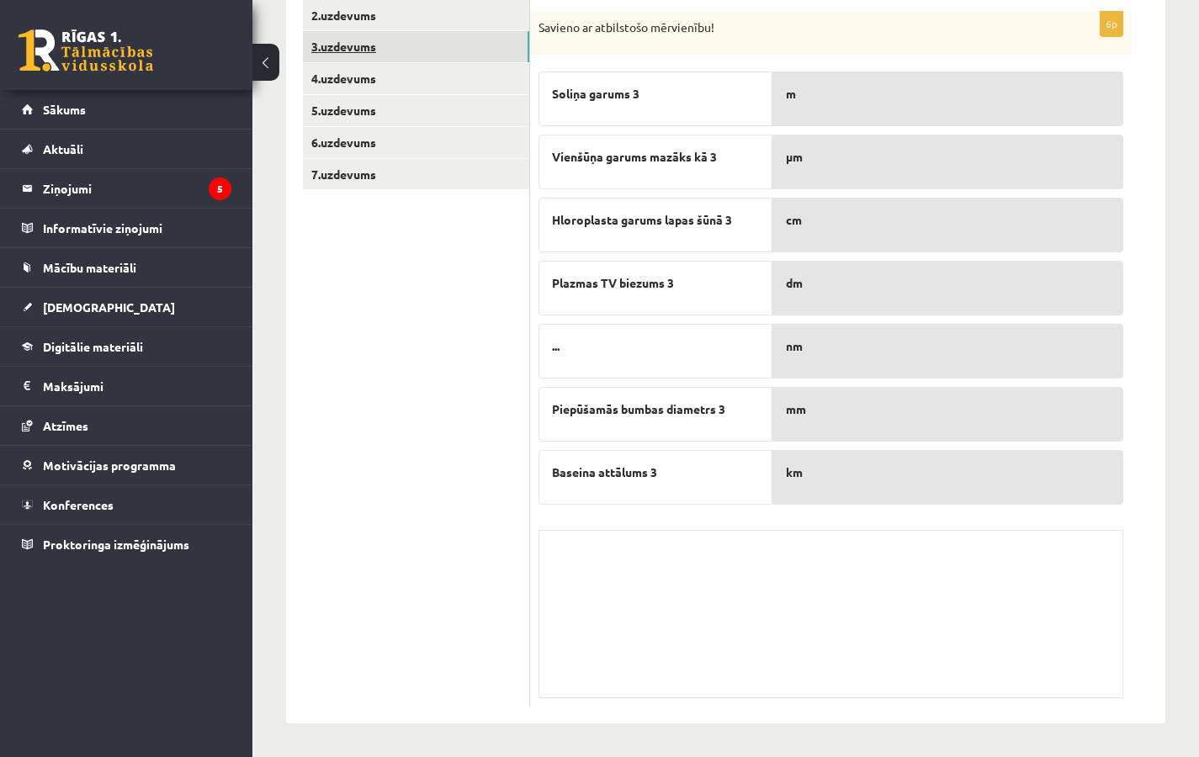
click at [361, 46] on link "3.uzdevums" at bounding box center [416, 46] width 226 height 31
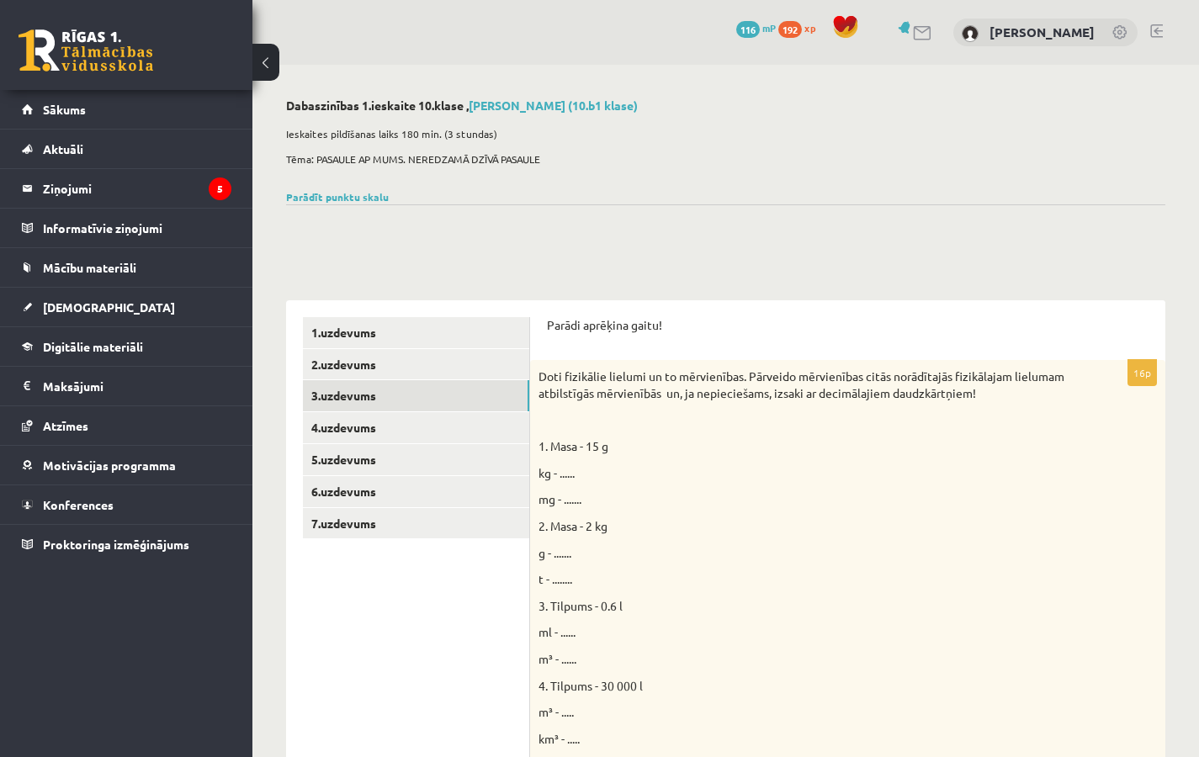
scroll to position [1032, 0]
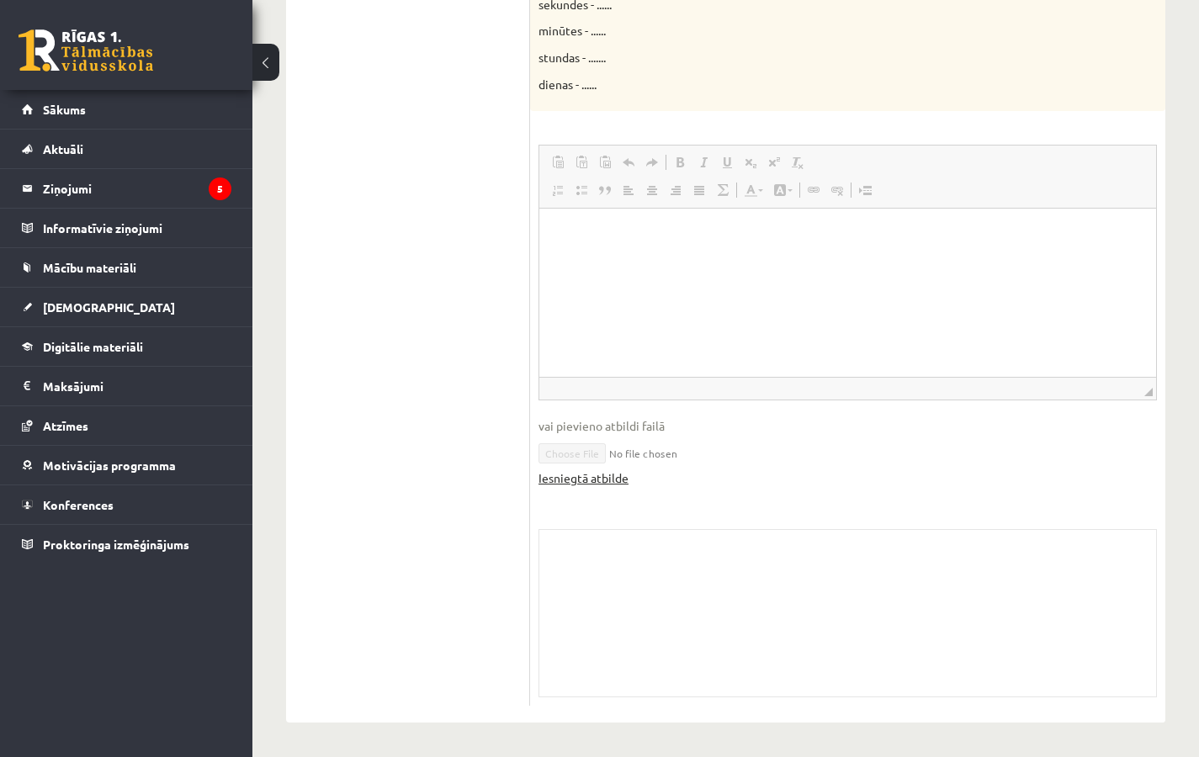
click at [594, 478] on link "Iesniegtā atbilde" at bounding box center [583, 478] width 90 height 18
